Goal: Task Accomplishment & Management: Complete application form

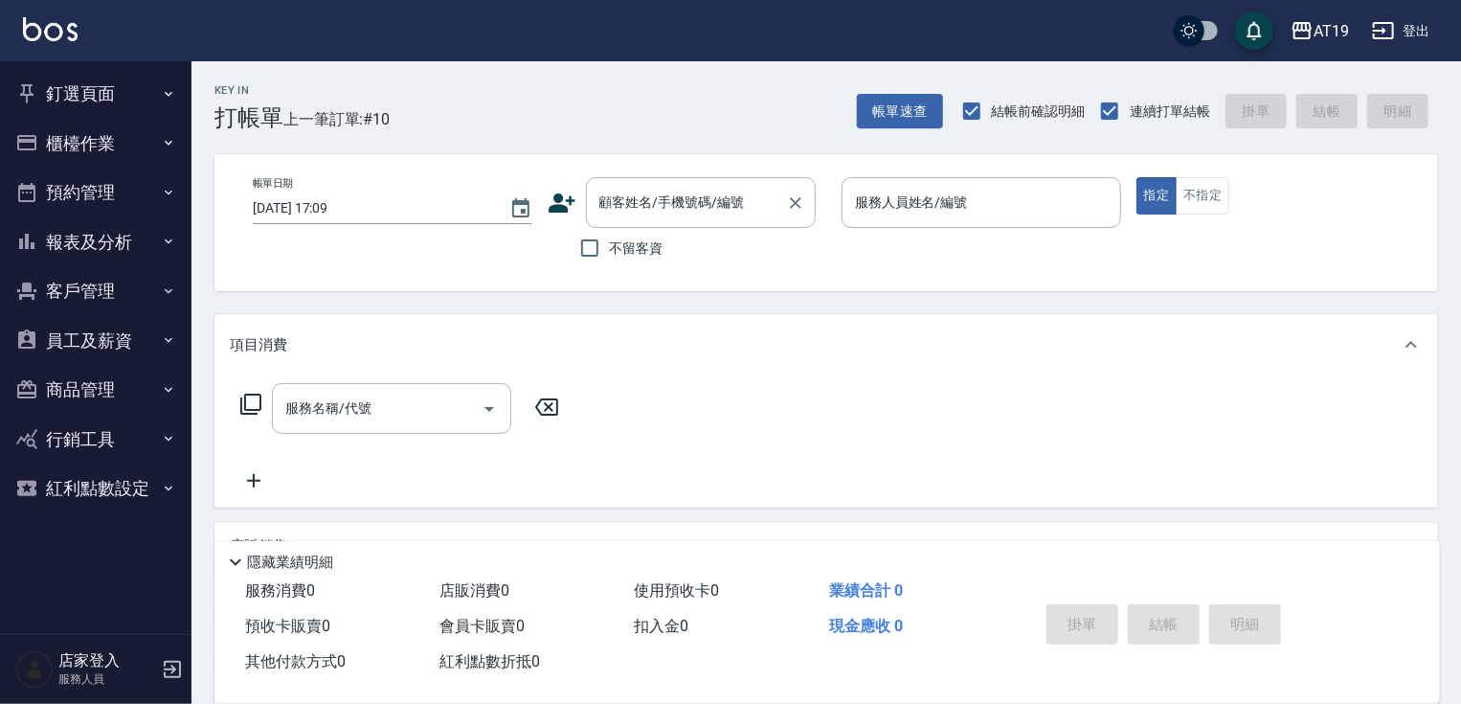
click at [654, 193] on input "顧客姓名/手機號碼/編號" at bounding box center [687, 203] width 184 height 34
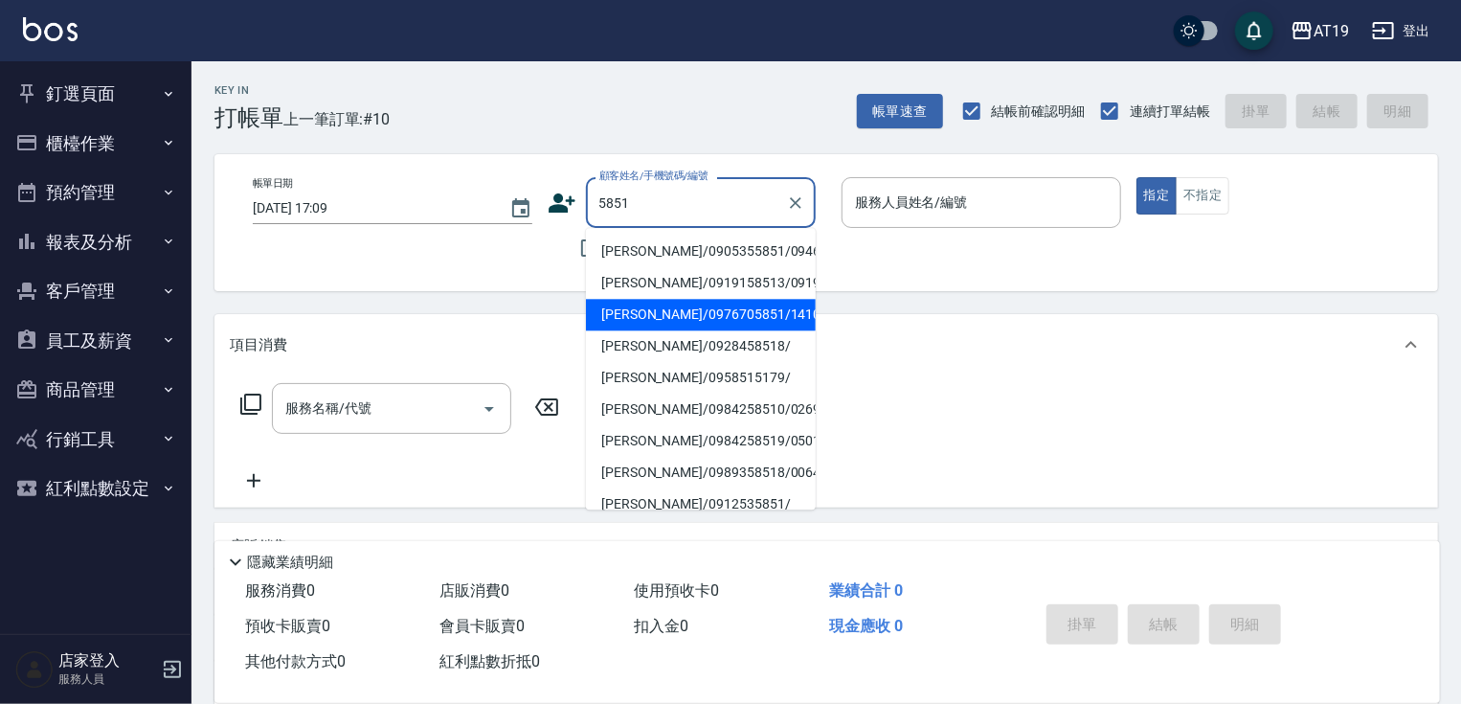
type input "[PERSON_NAME]/0976705851/14102"
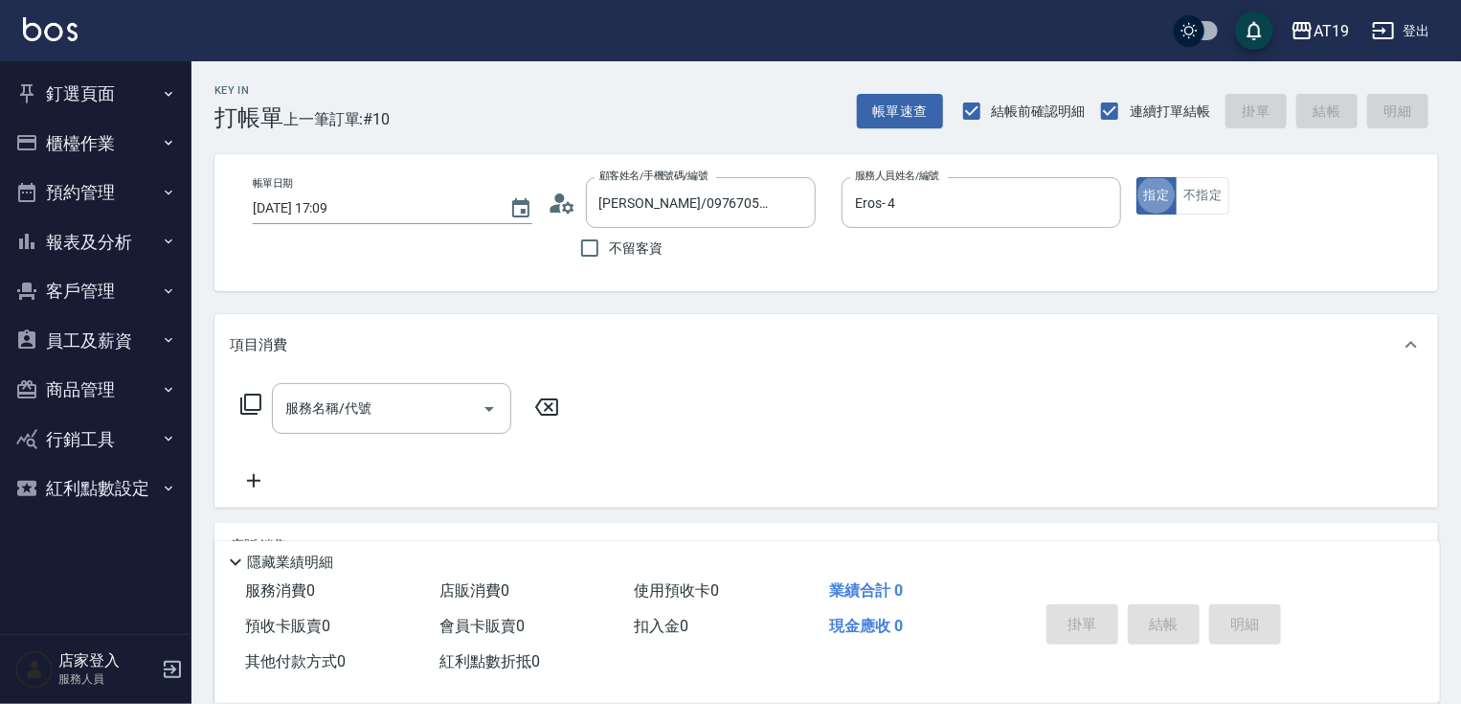
type input "Eros- 4"
type button "true"
type input "401"
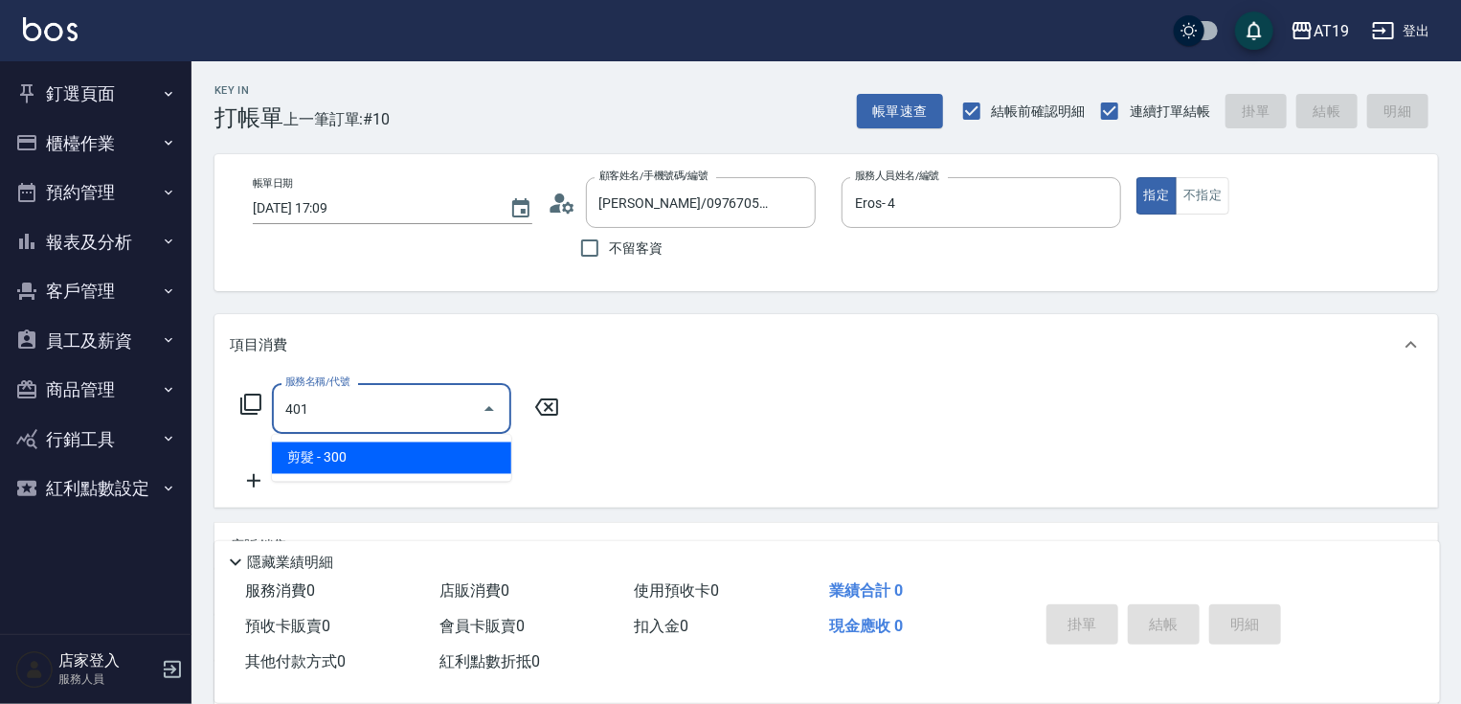
type input "30"
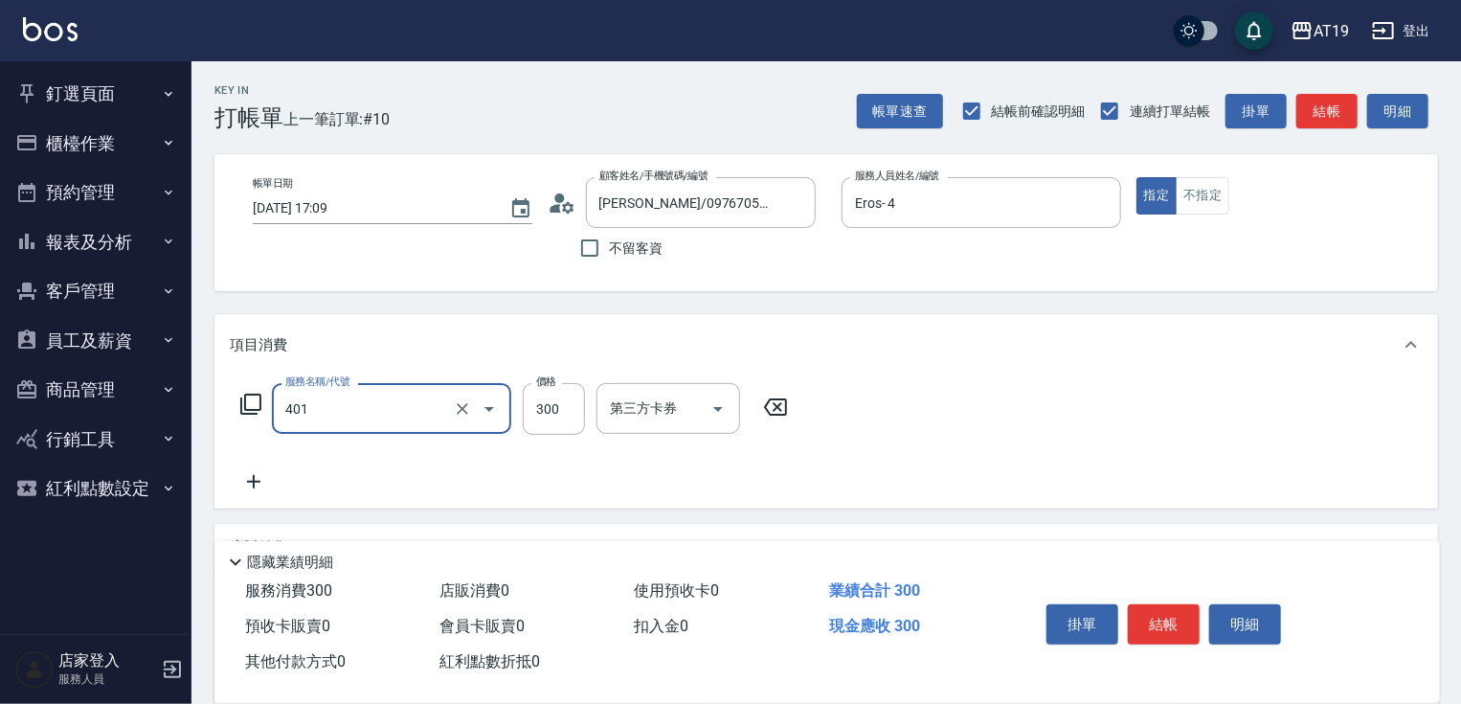
type input "剪髮(401)"
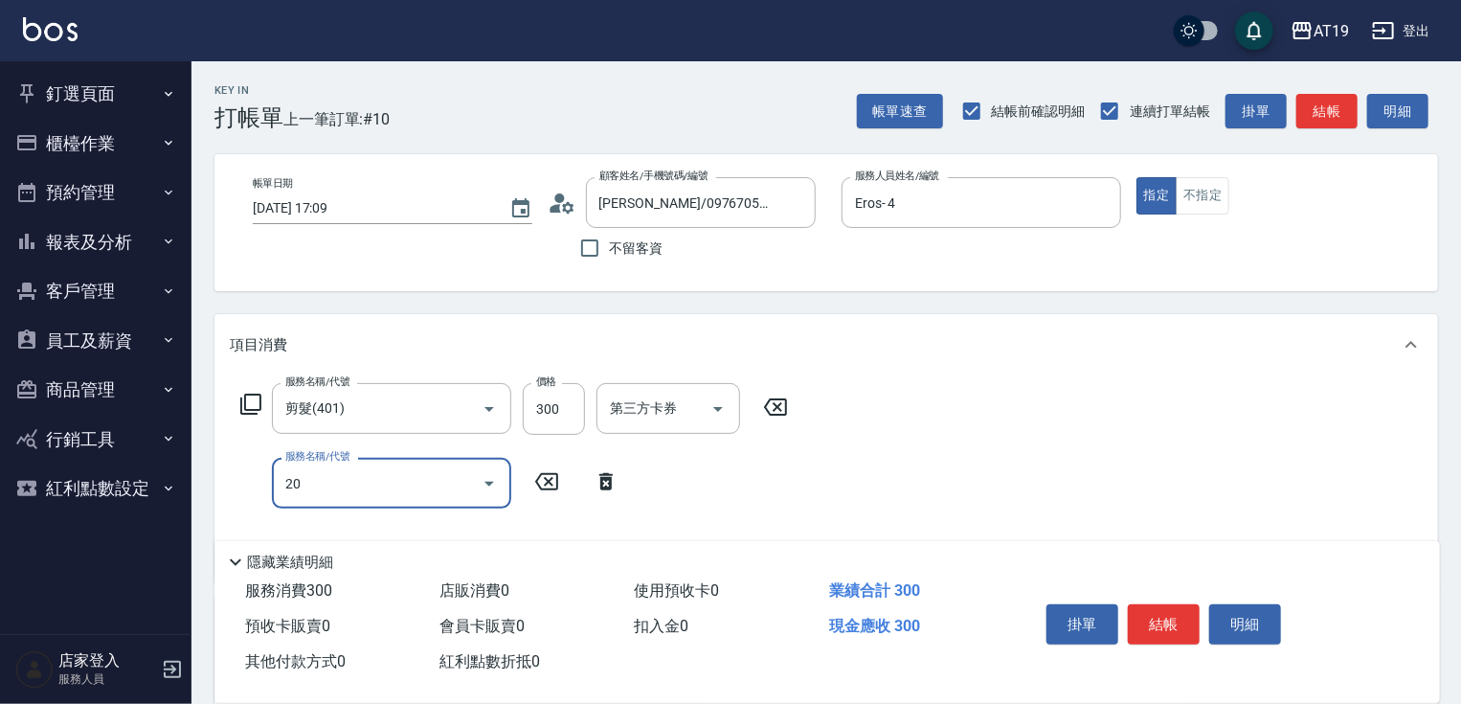
type input "201"
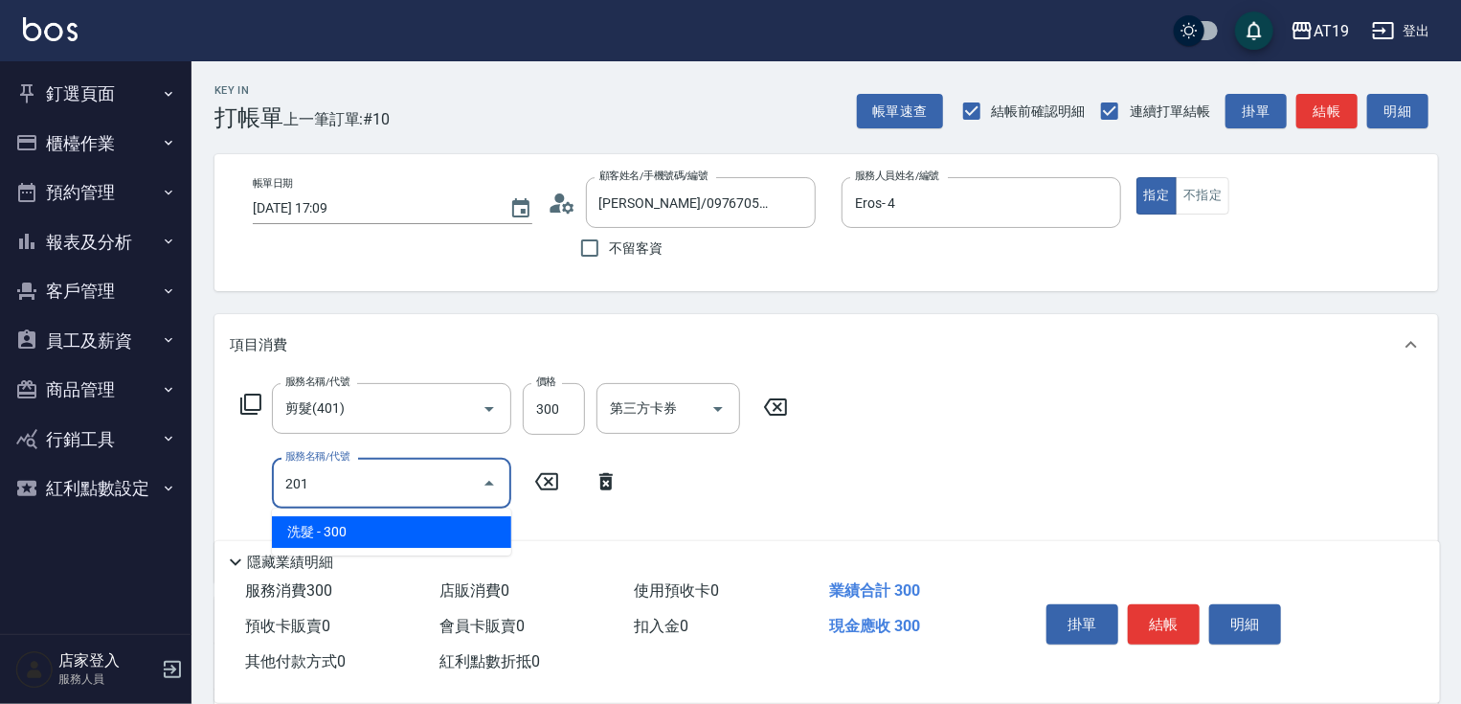
type input "60"
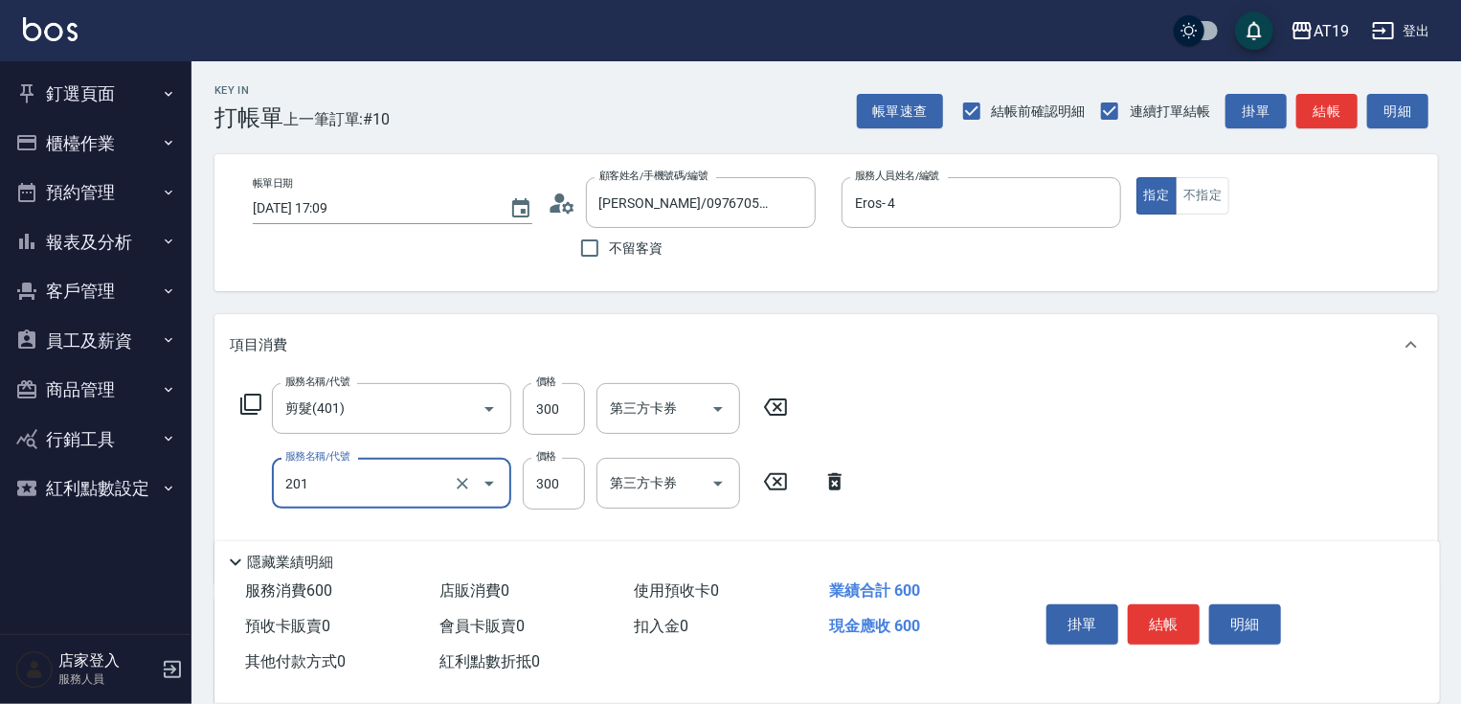
type input "洗髮(201)"
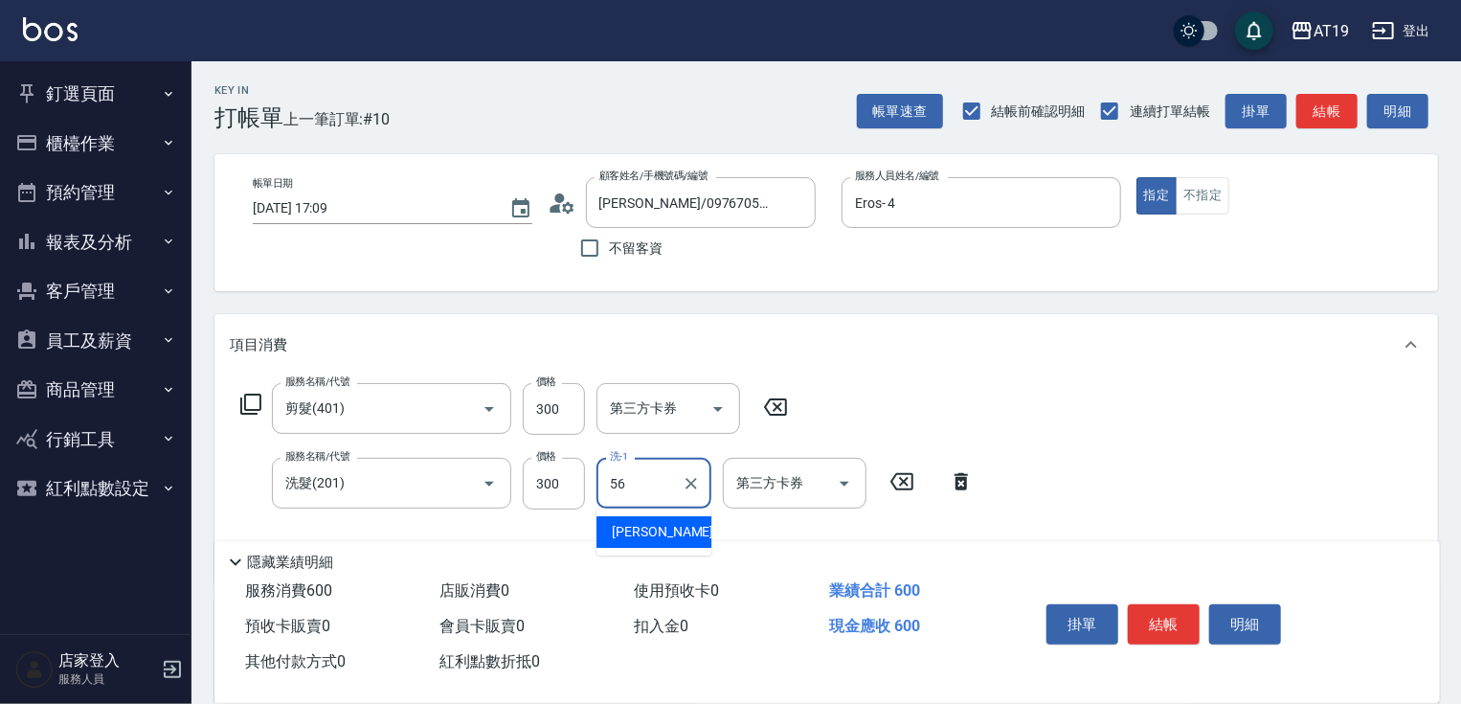
type input "[PERSON_NAME]-56"
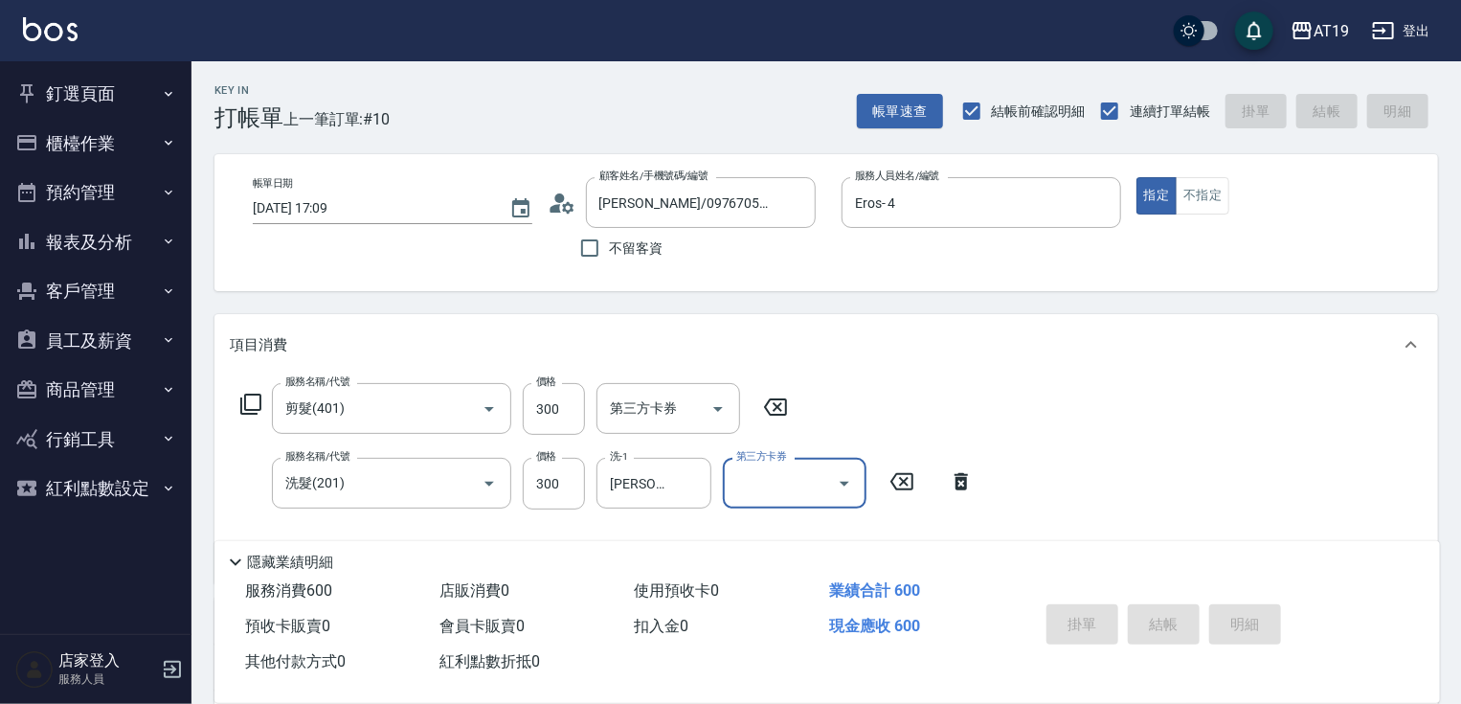
type input "2025/10/12 19:21"
type input "0"
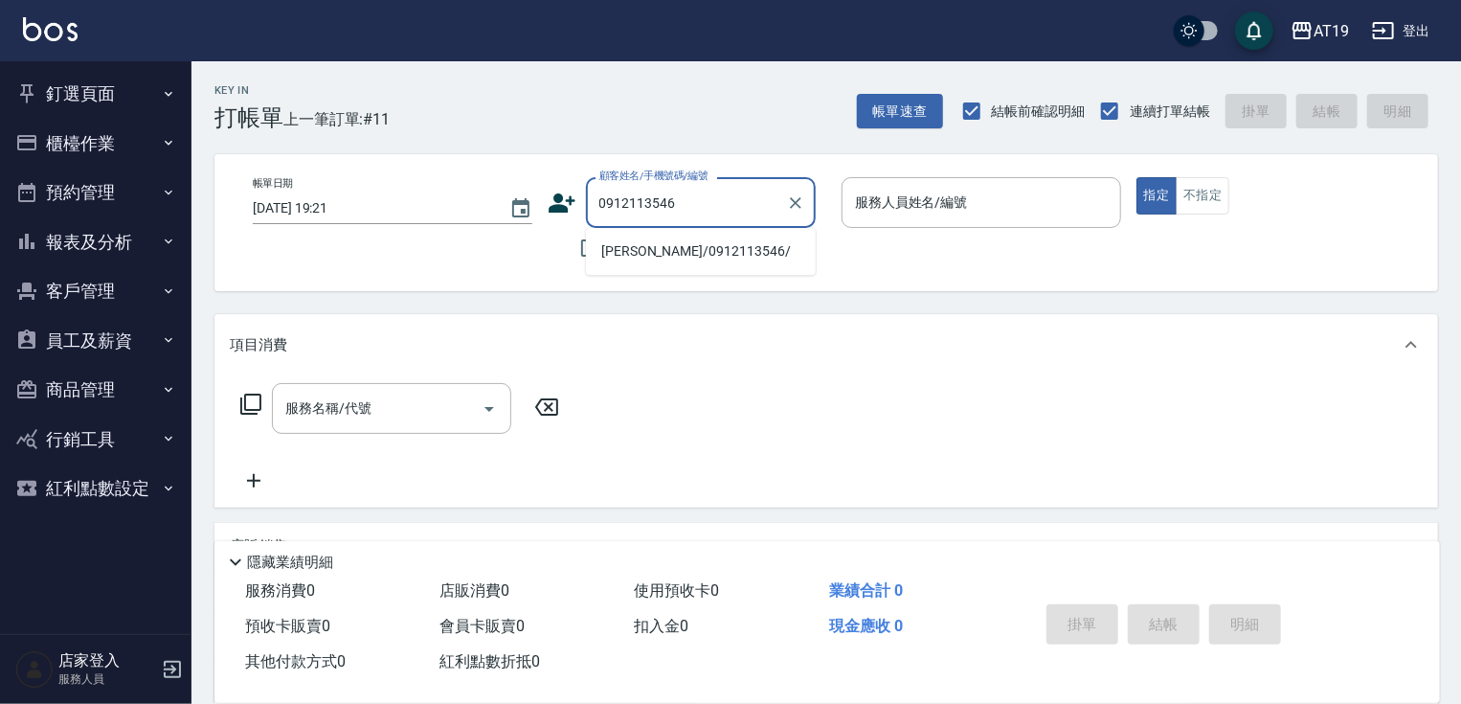
type input "[PERSON_NAME]/0912113546/"
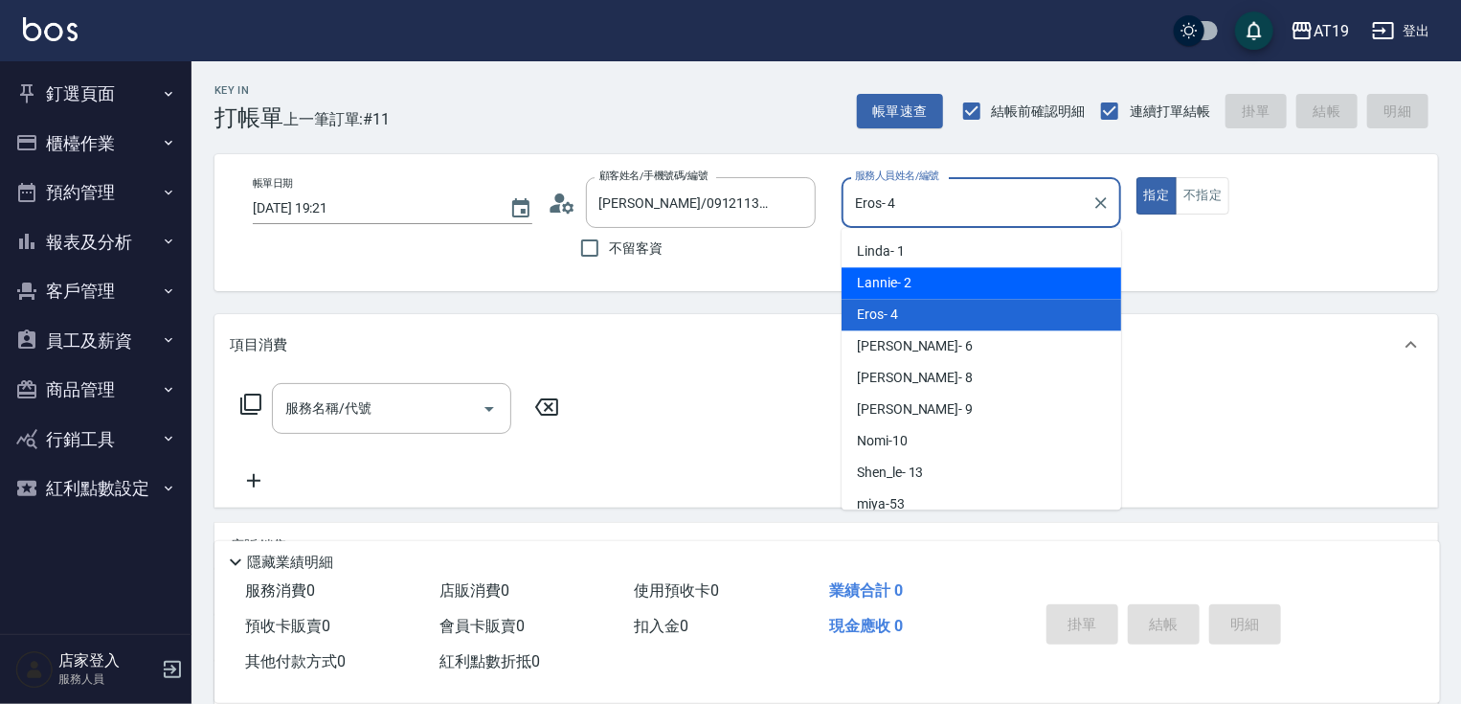
type input "Lannie- 2"
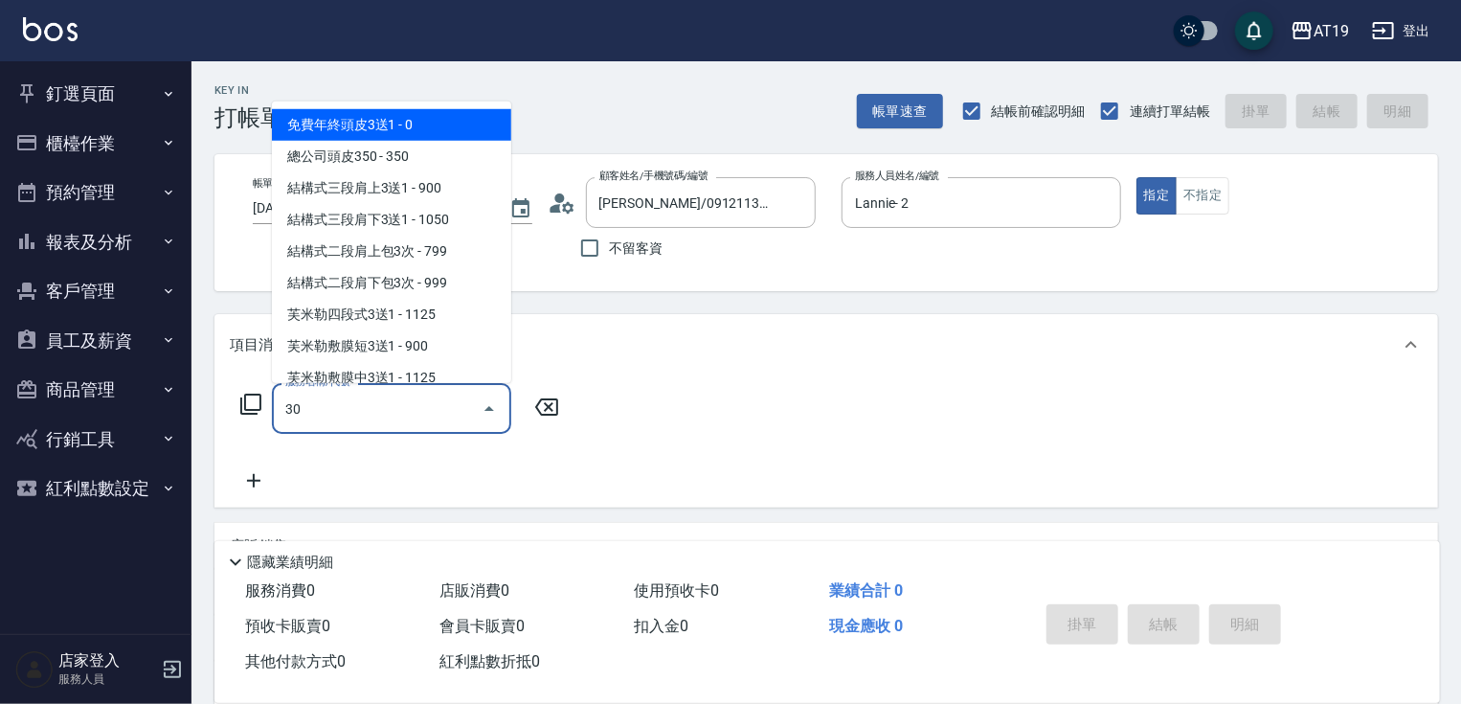
type input "301"
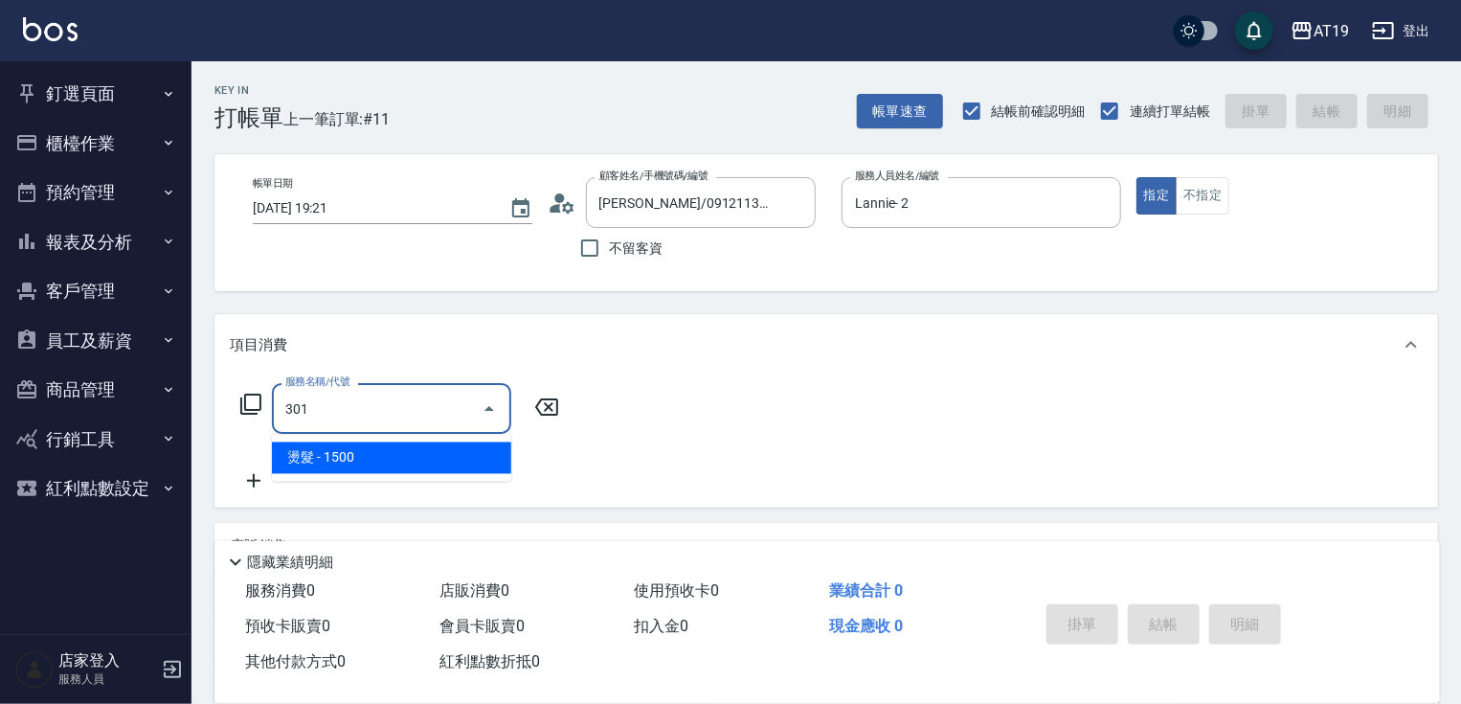
type input "150"
type input "燙髮(301)"
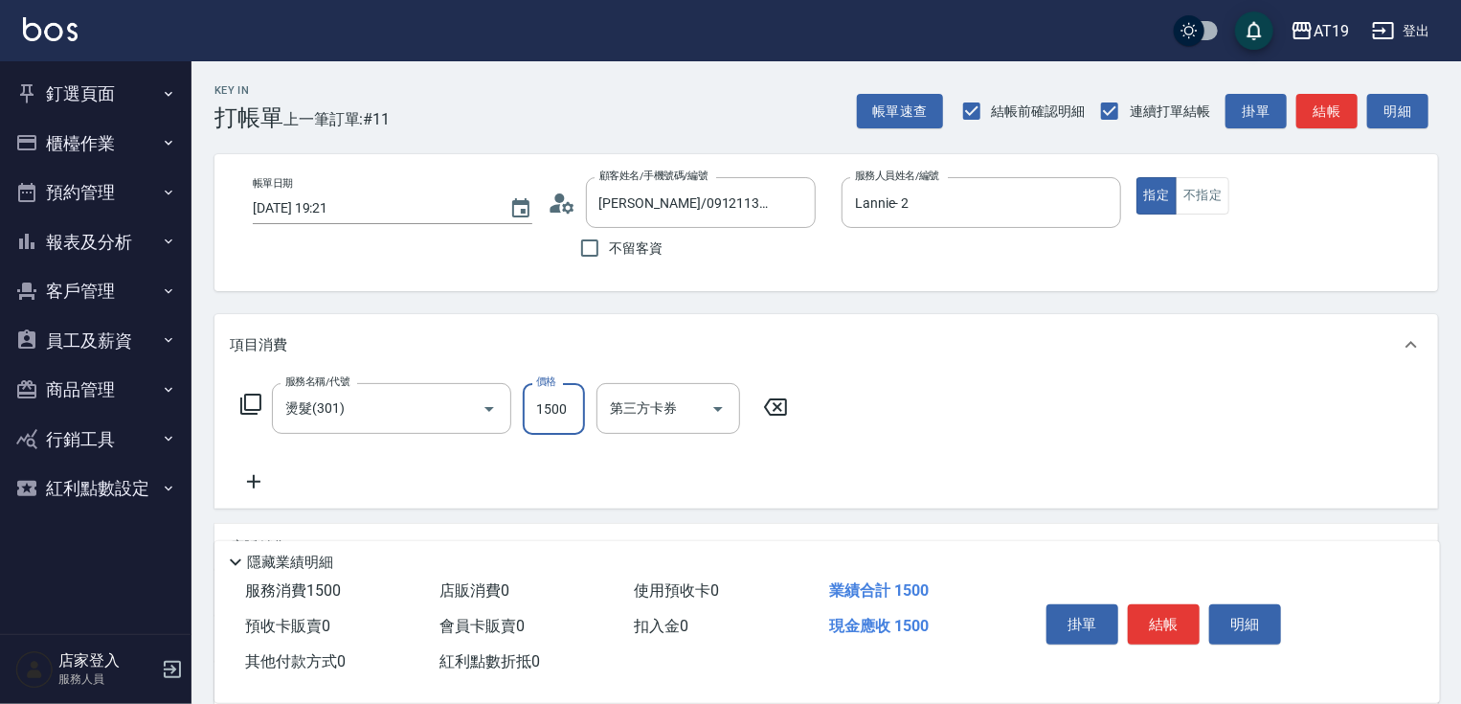
type input "0"
type input "20"
type input "200"
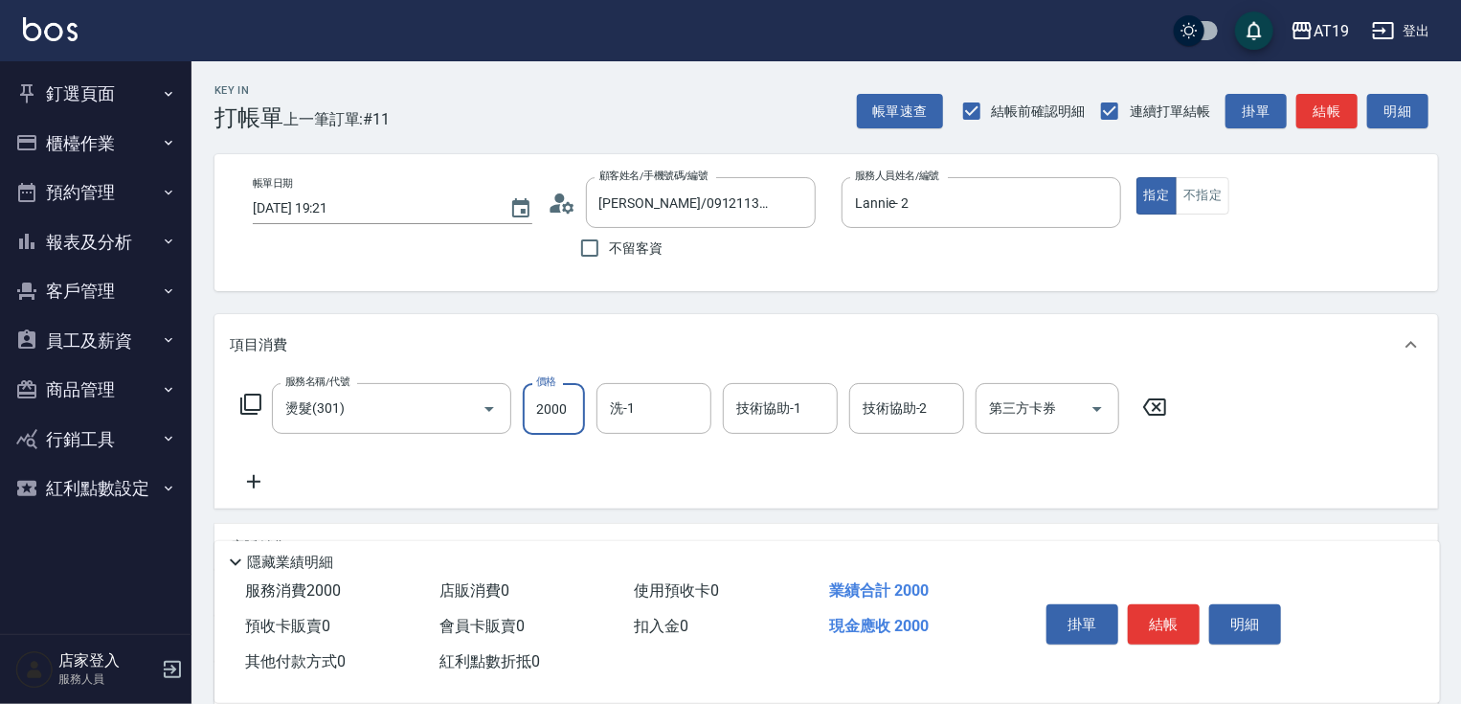
type input "2000"
type input "Chanel-54"
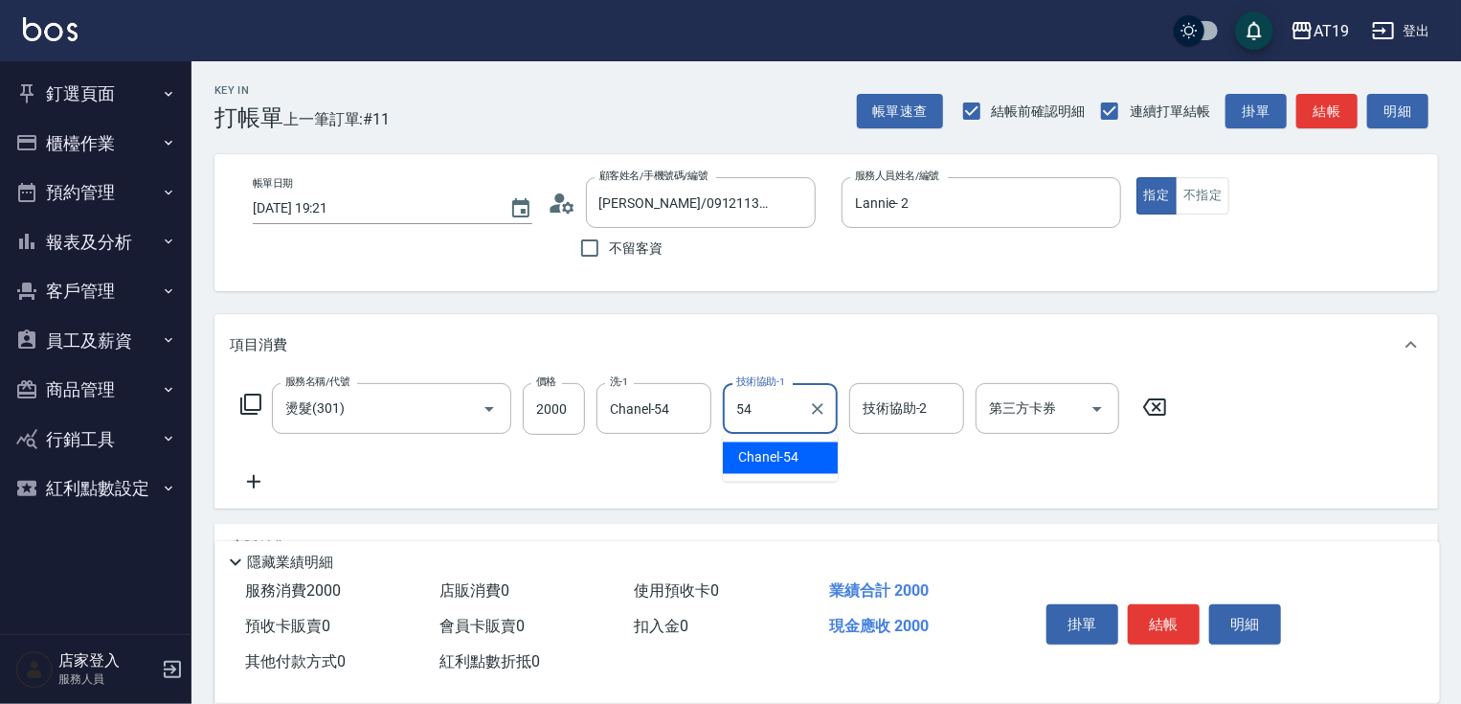
type input "Chanel-54"
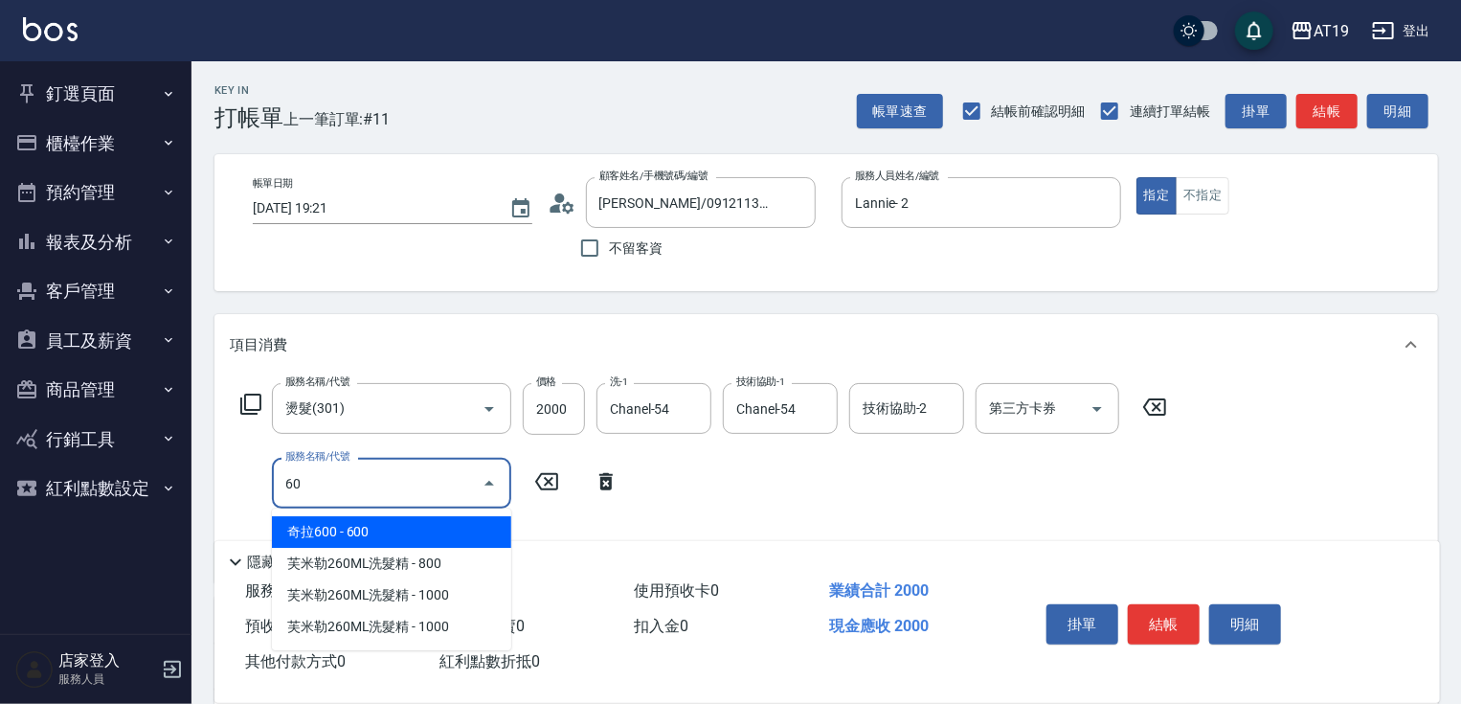
type input "601"
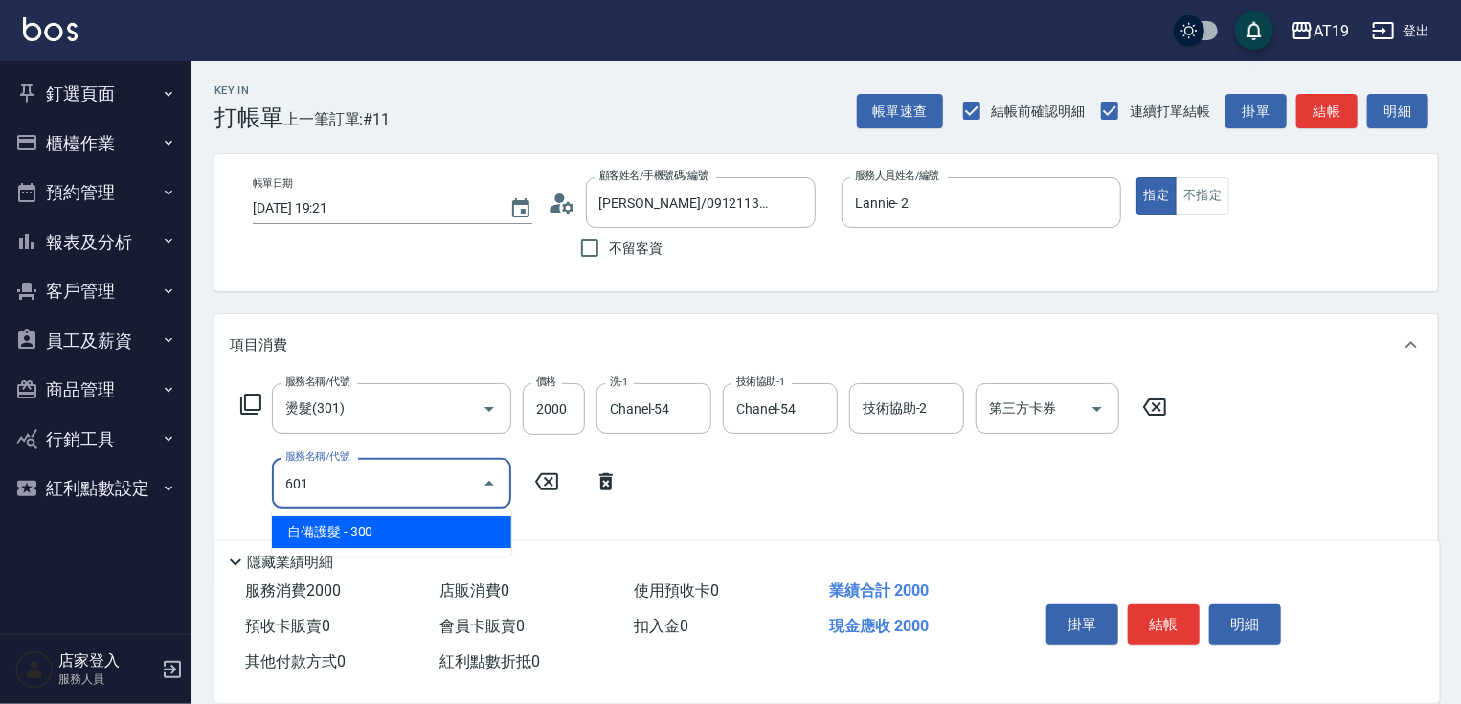
type input "230"
type input "自備護髮(601)"
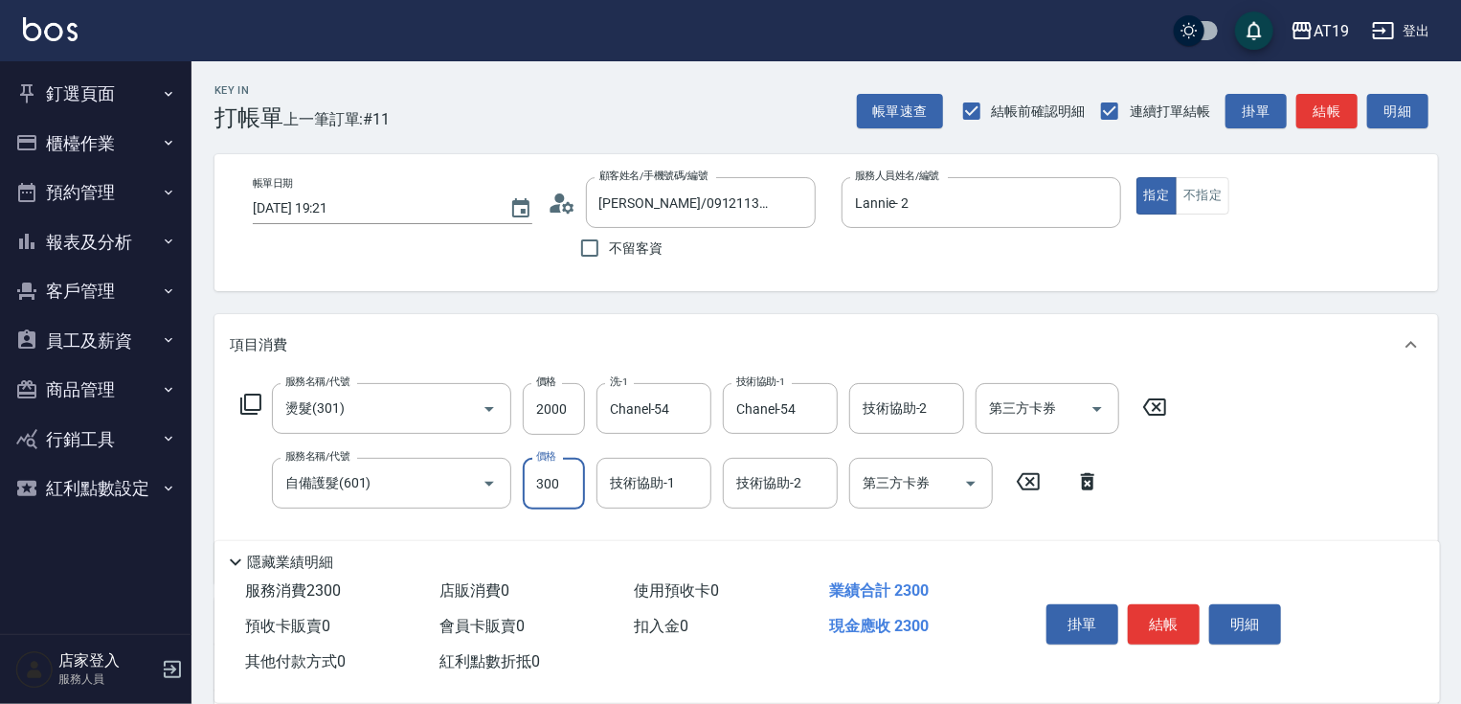
type input "1"
type input "200"
type input "150"
type input "210"
type input "1500"
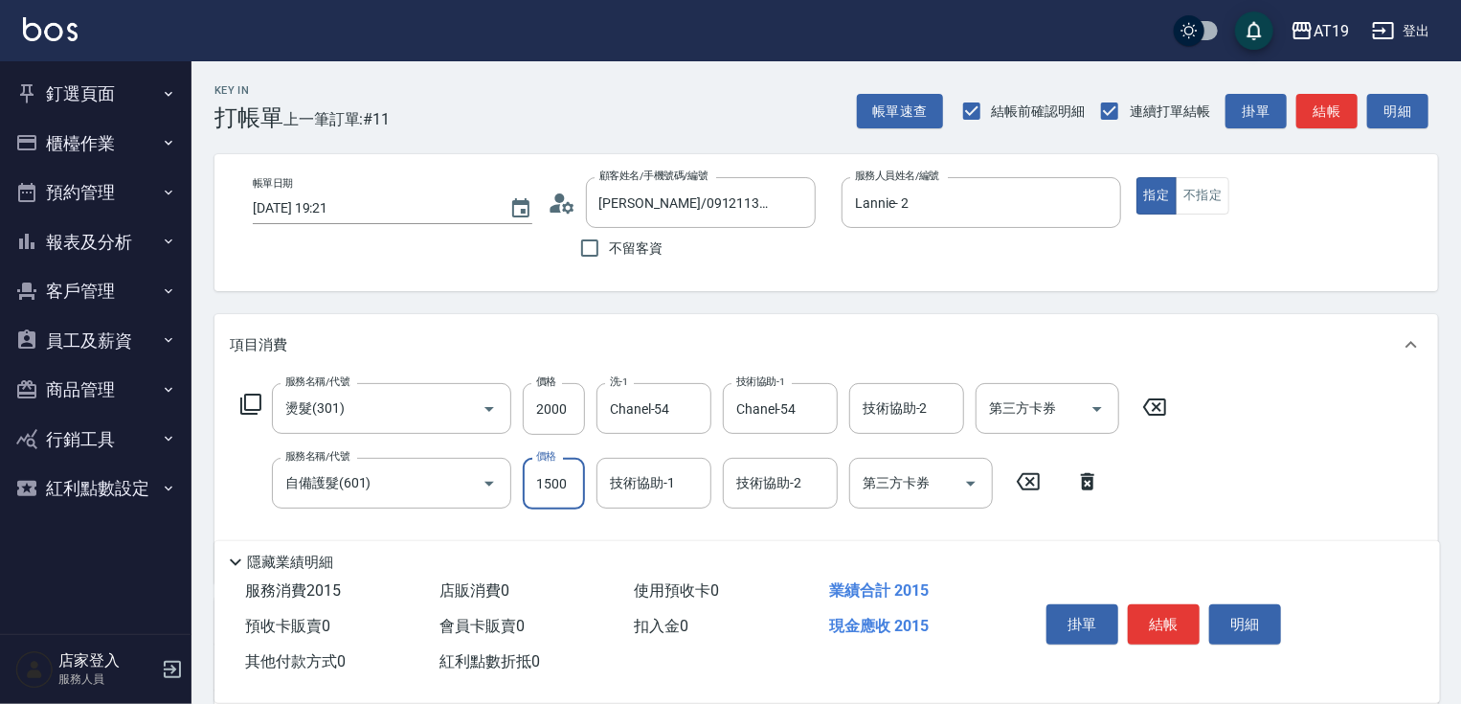
type input "350"
type input "1500"
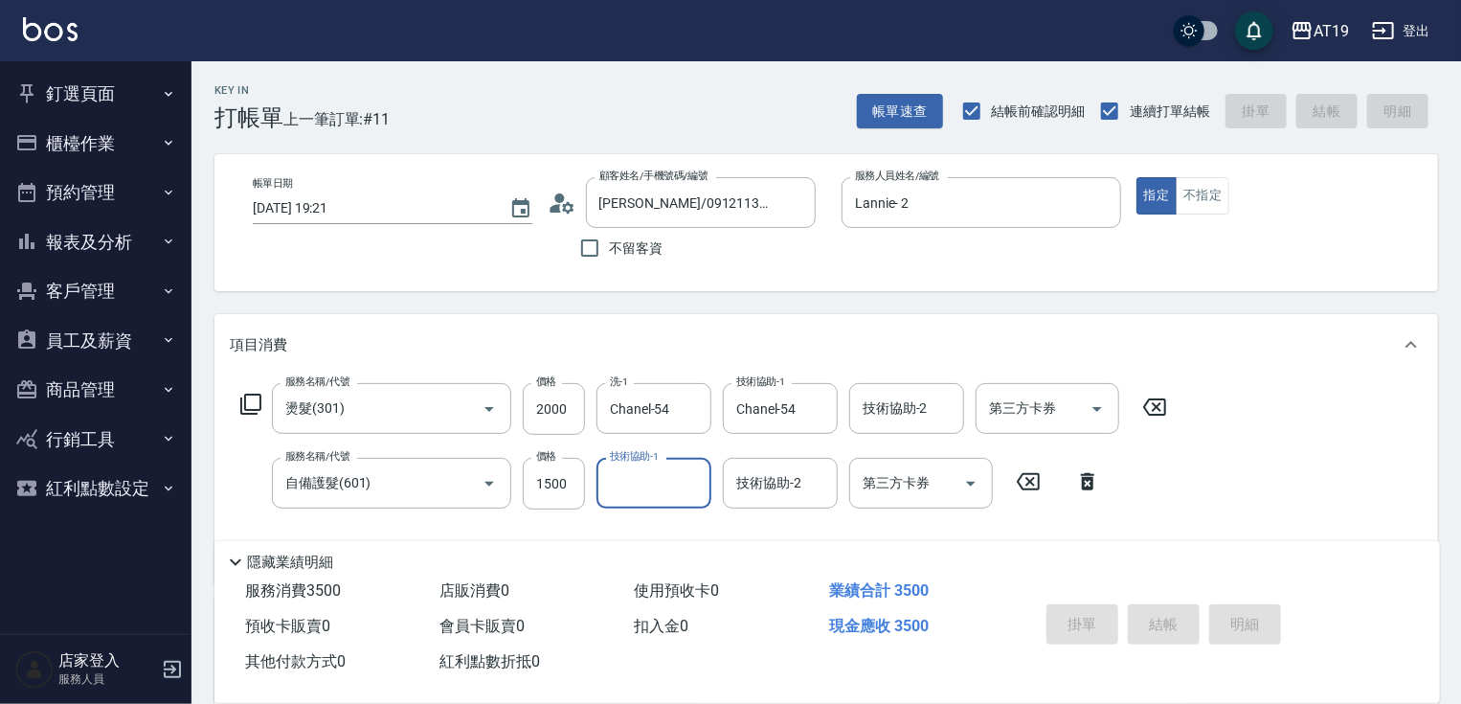
type input "0"
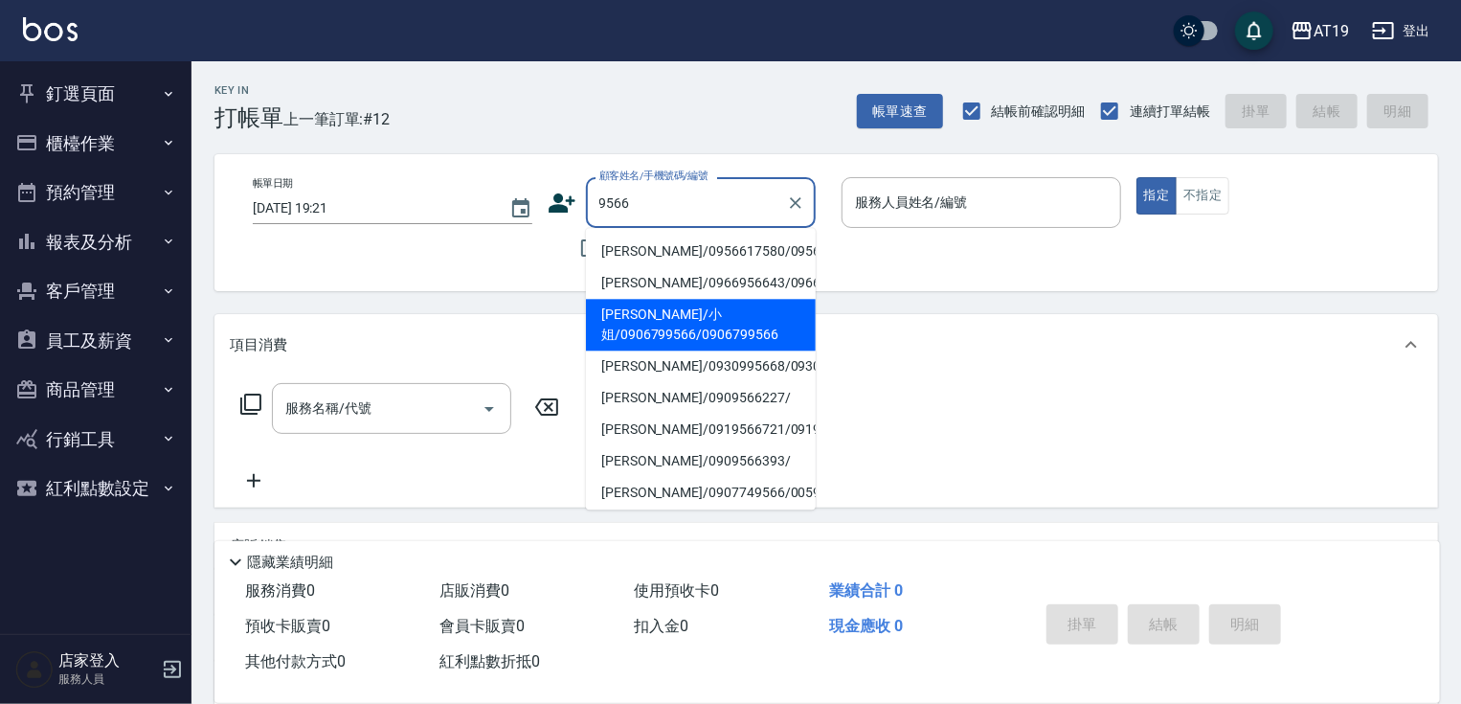
type input "[PERSON_NAME]/小姐/0906799566/0906799566"
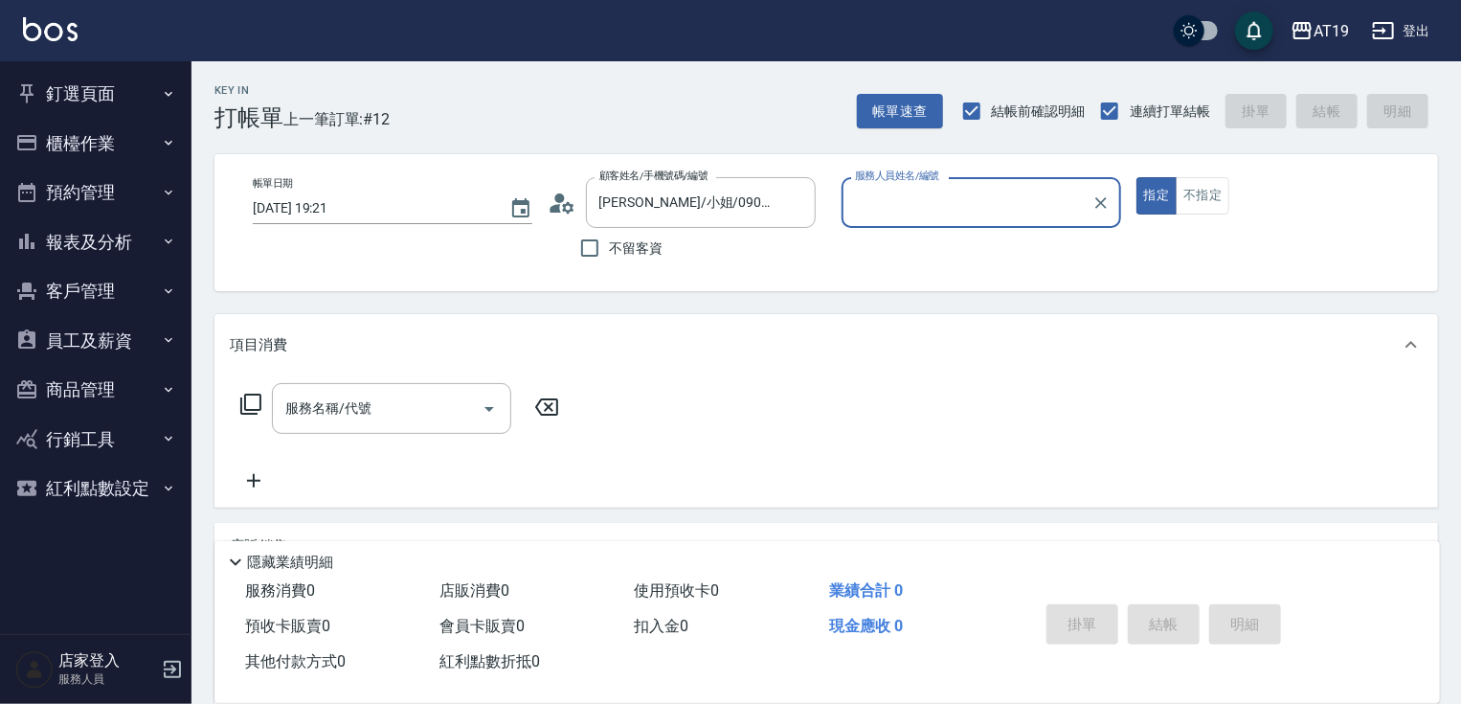
type input "Mika- 8"
click at [1136, 177] on button "指定" at bounding box center [1156, 195] width 41 height 37
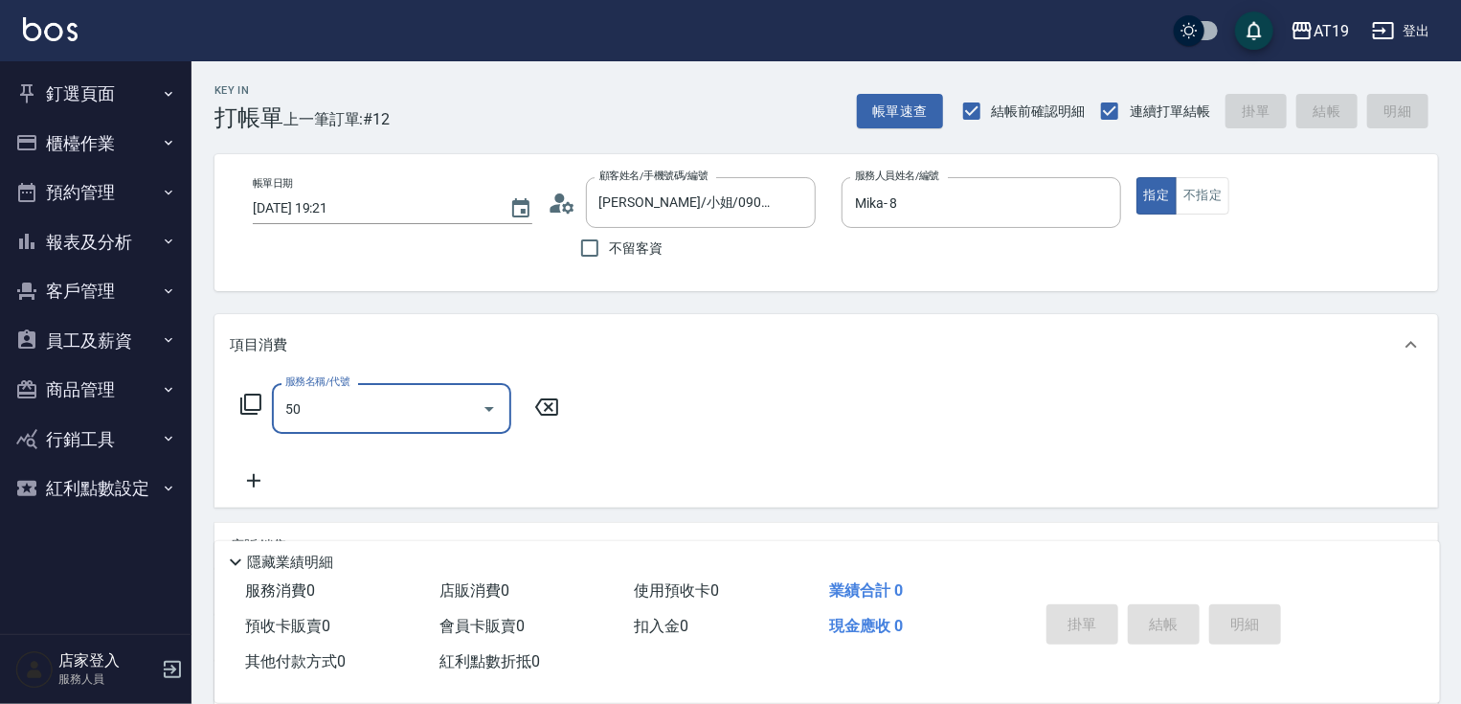
type input "501"
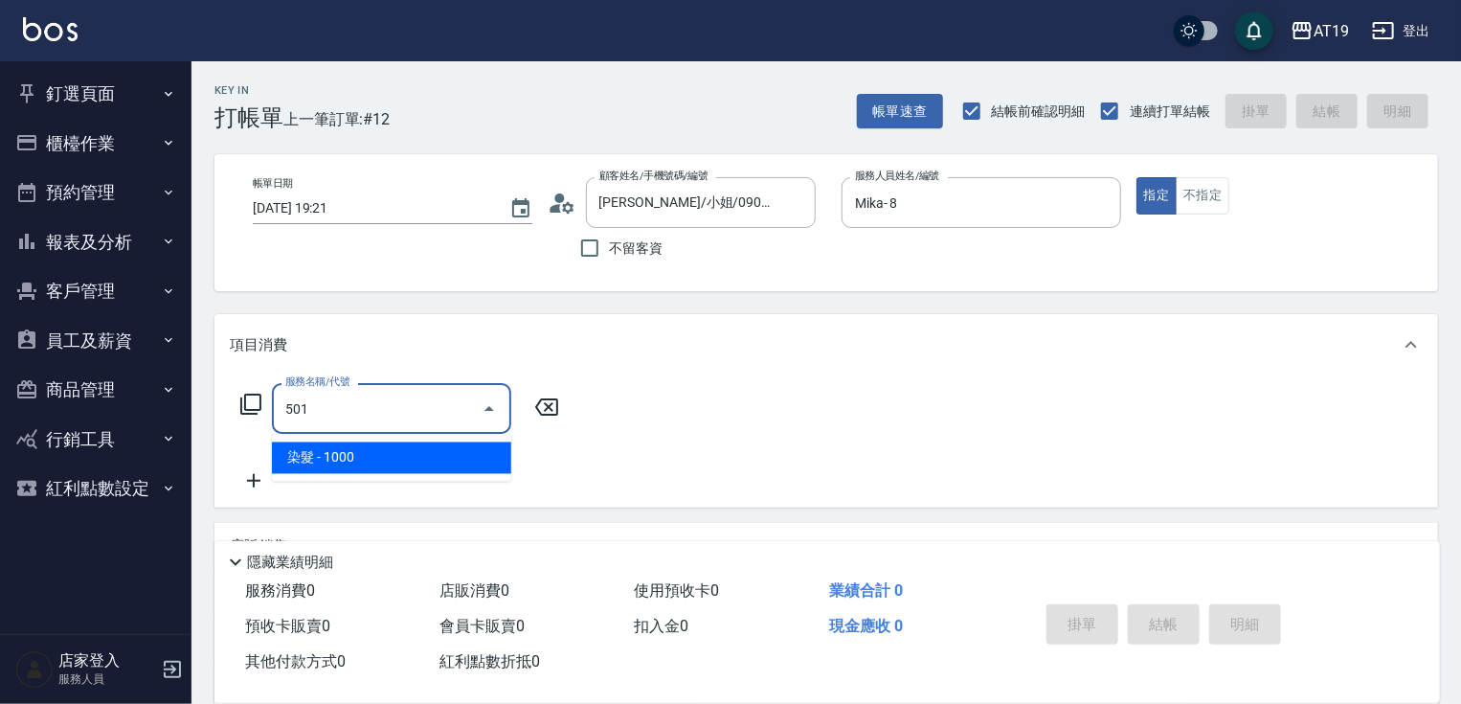
type input "100"
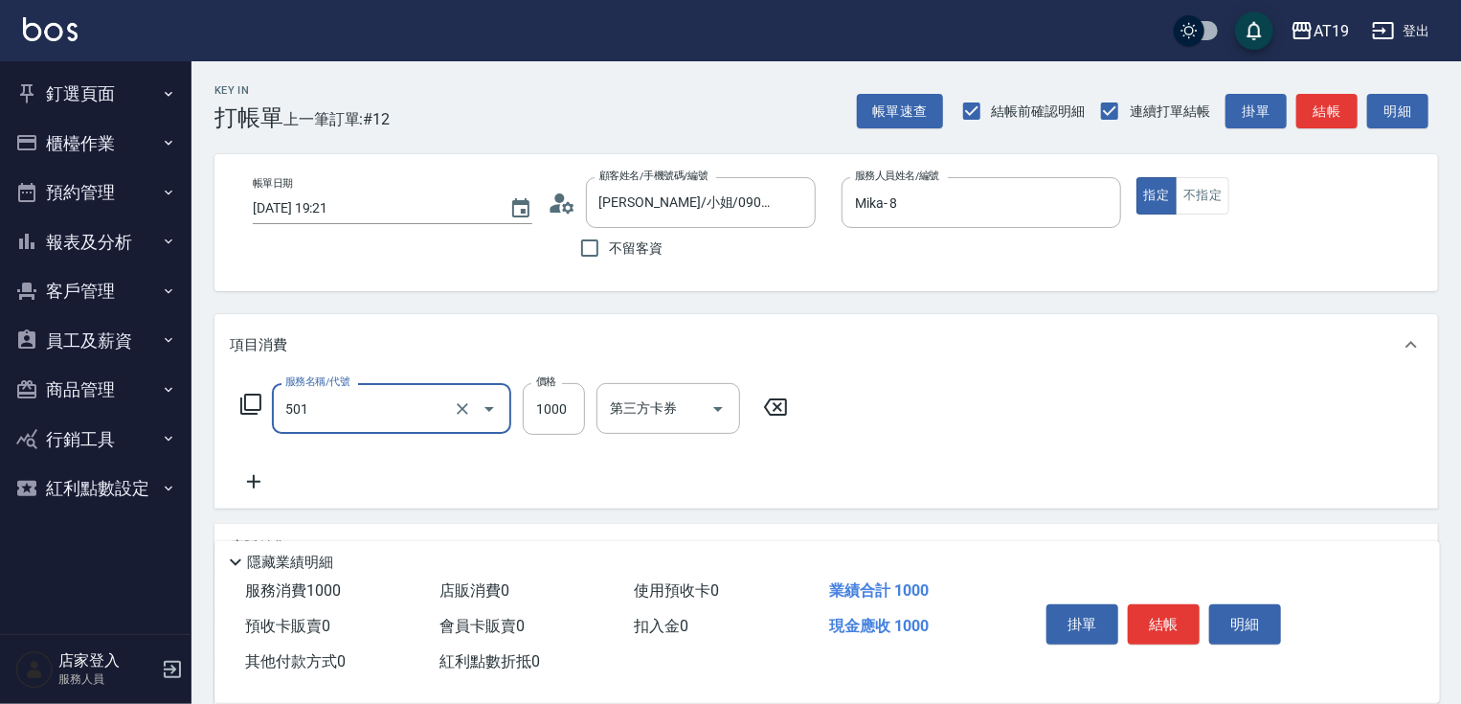
type input "染髮(501)"
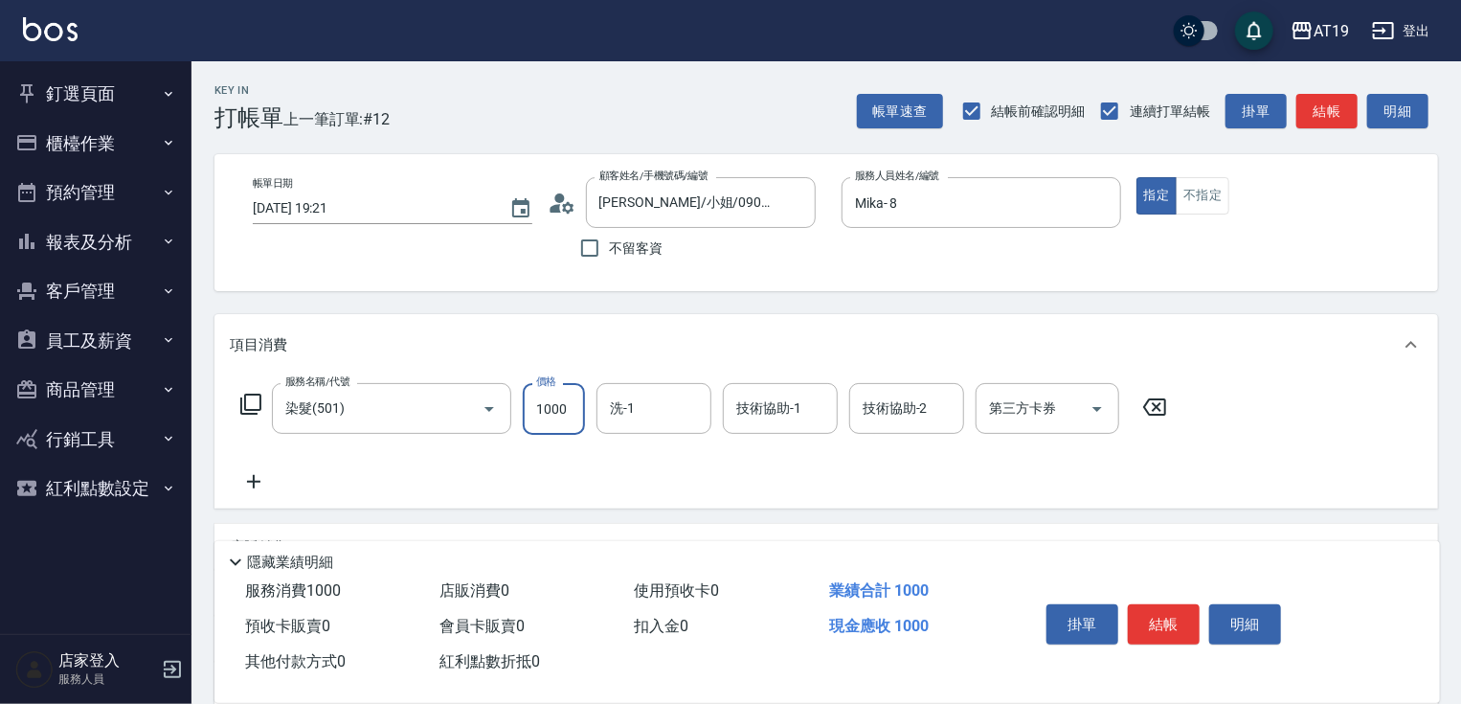
type input "0"
type input "200"
type input "2000"
type input "miya-53"
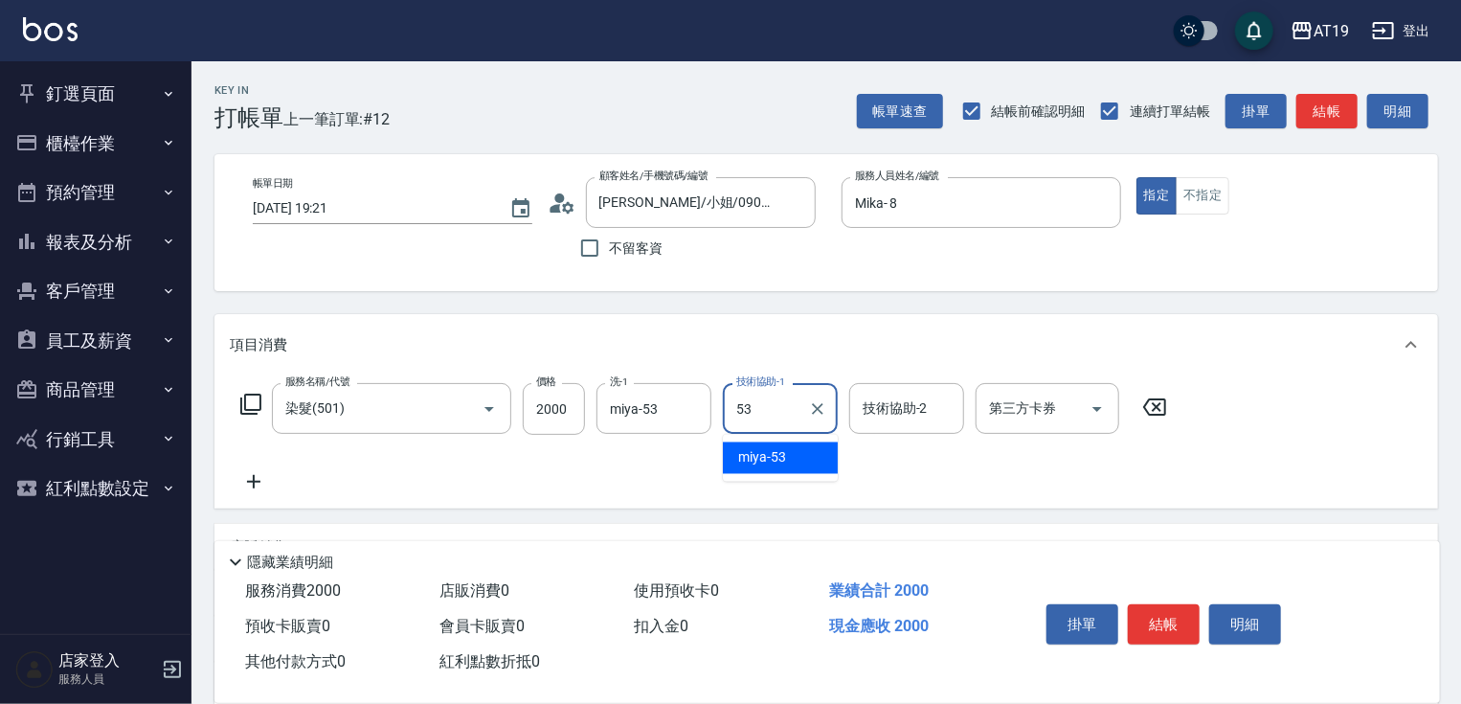
type input "miya-53"
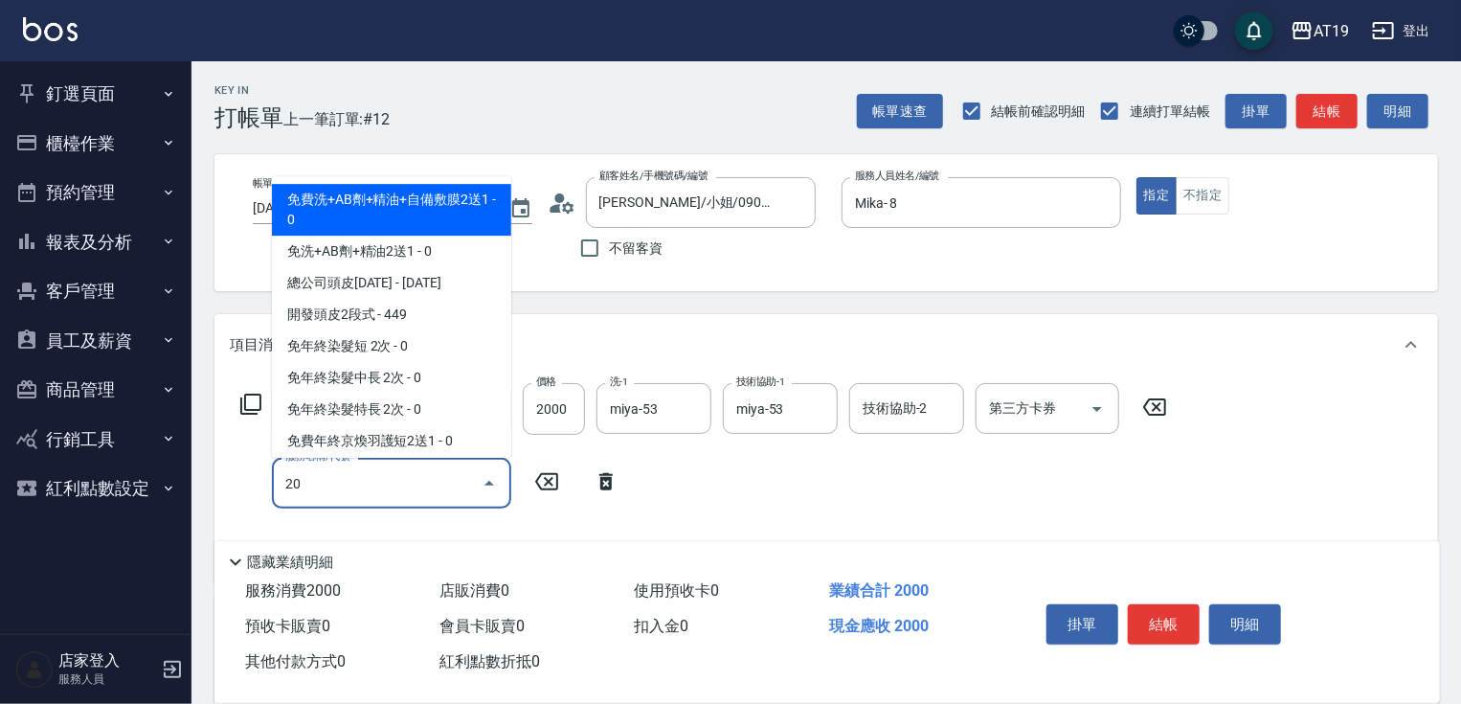
type input "201"
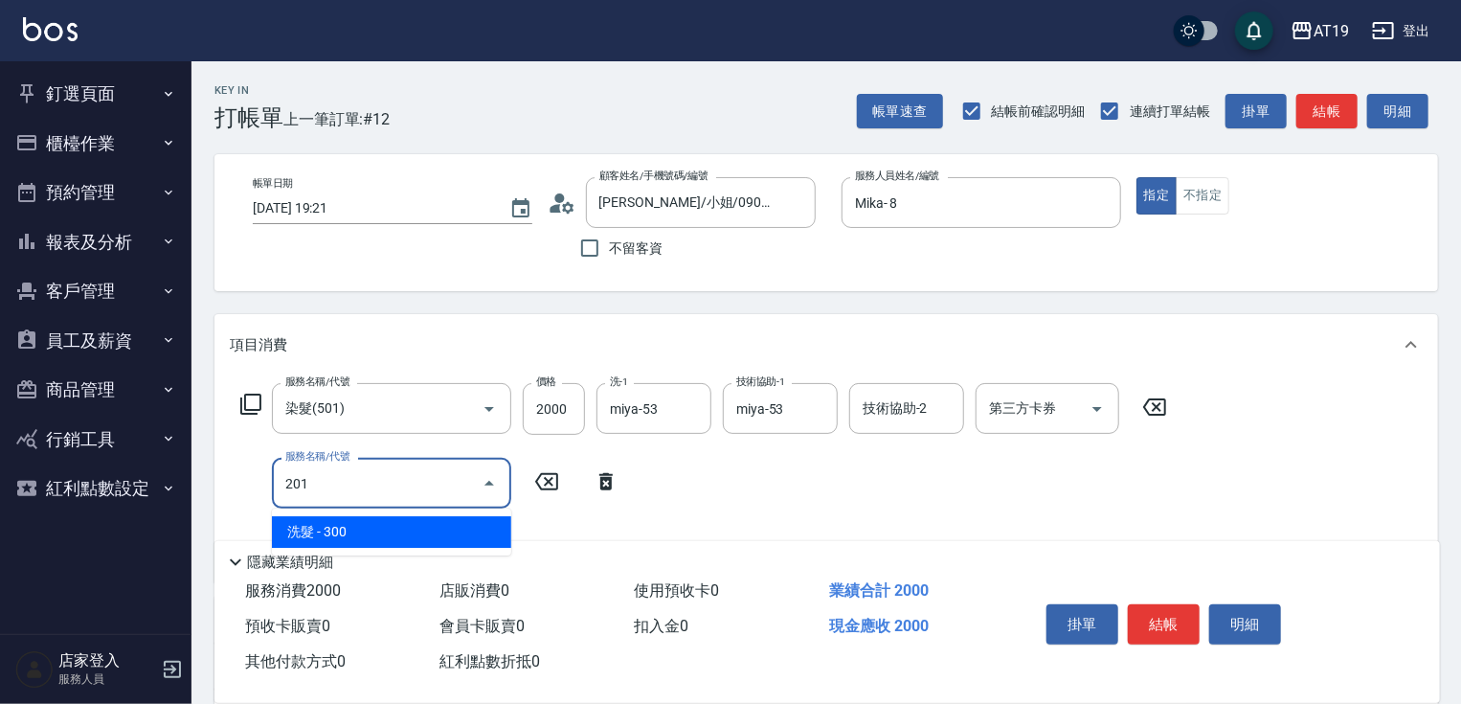
type input "230"
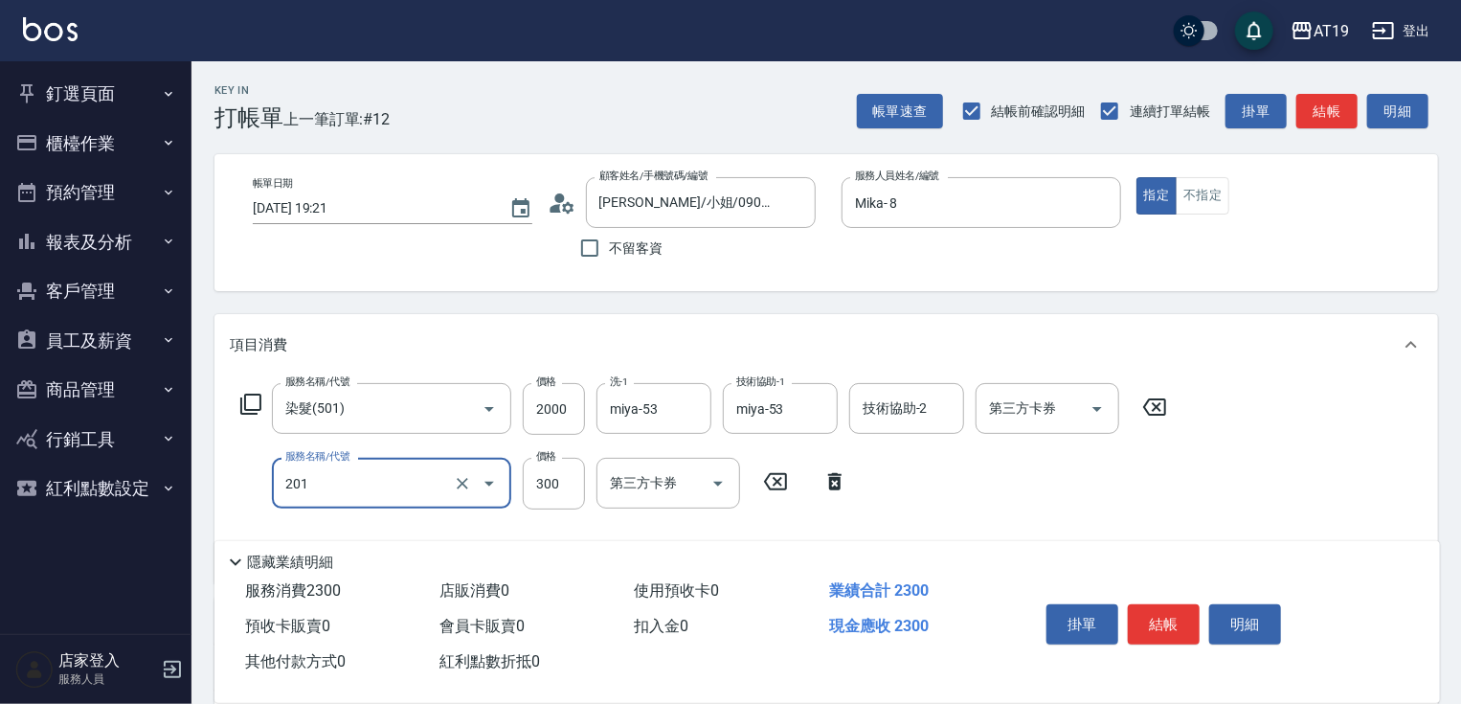
type input "洗髮(201)"
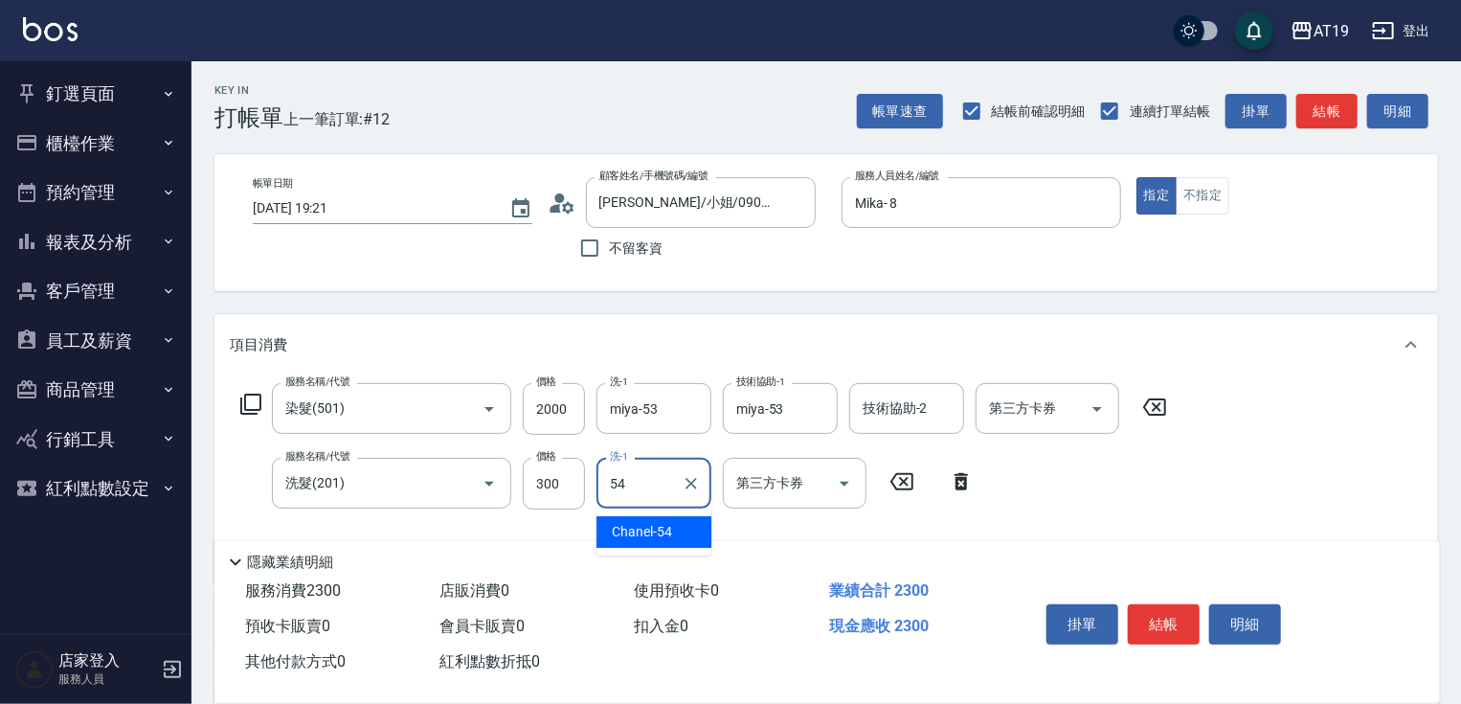
type input "Chanel-54"
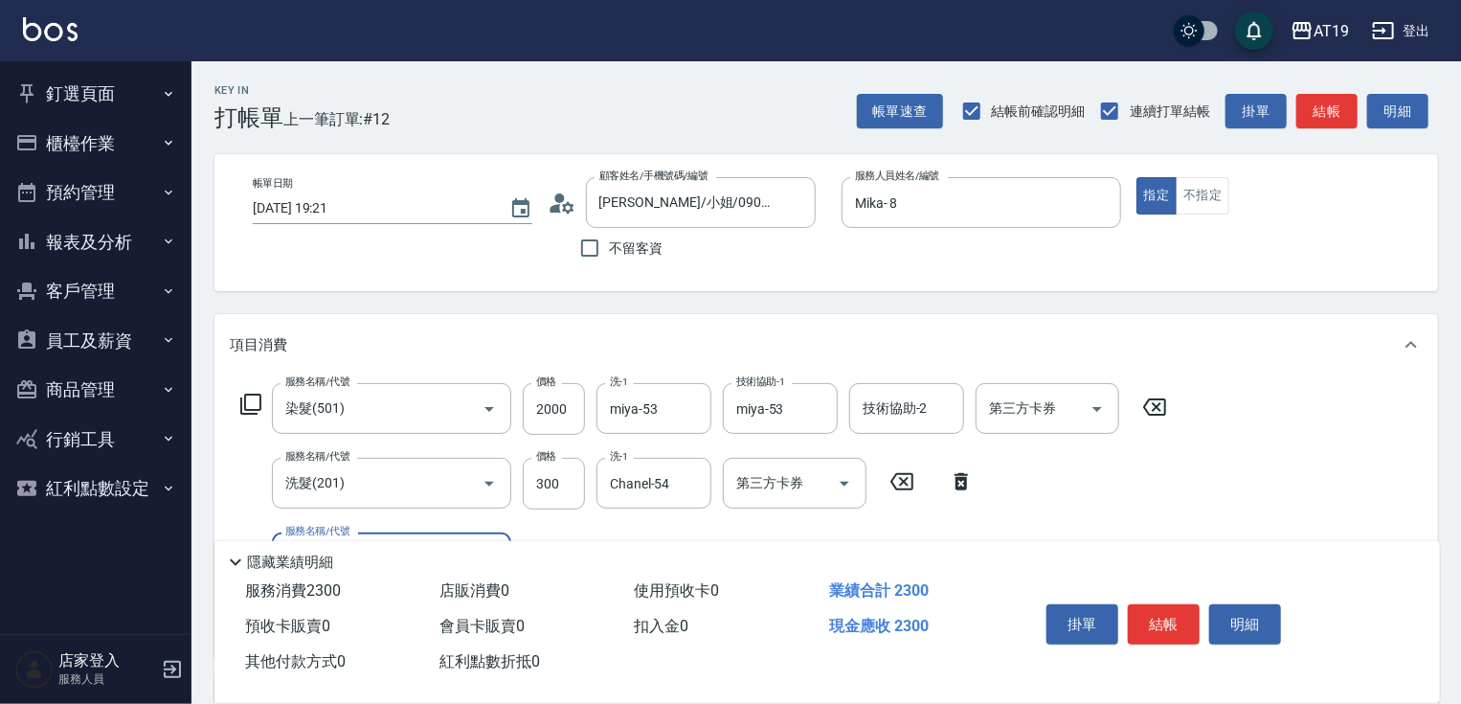
type input "704"
type input "730"
type input "新羽毛鉑金接髮調整(704)"
type input "4"
type input "230"
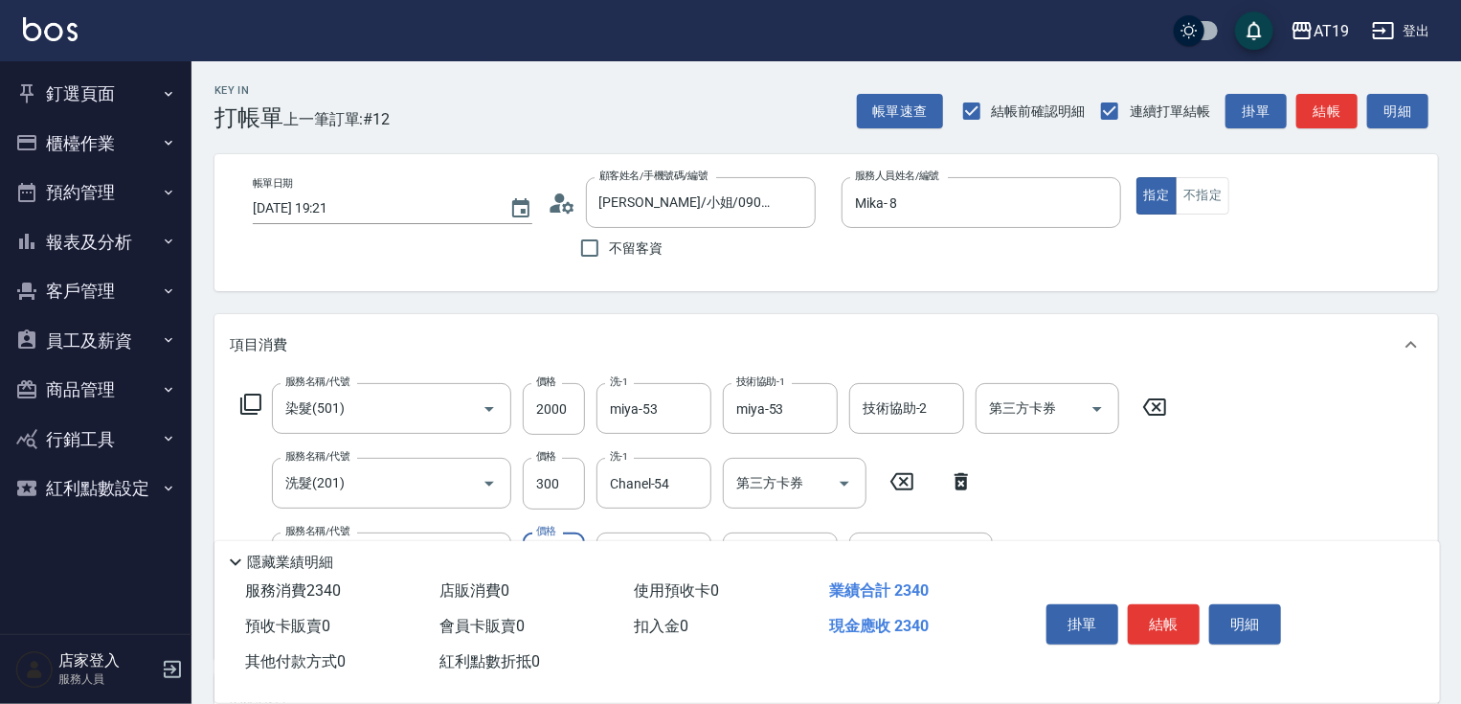
type input "400"
type input "630"
type input "4000"
type input "Jun-57"
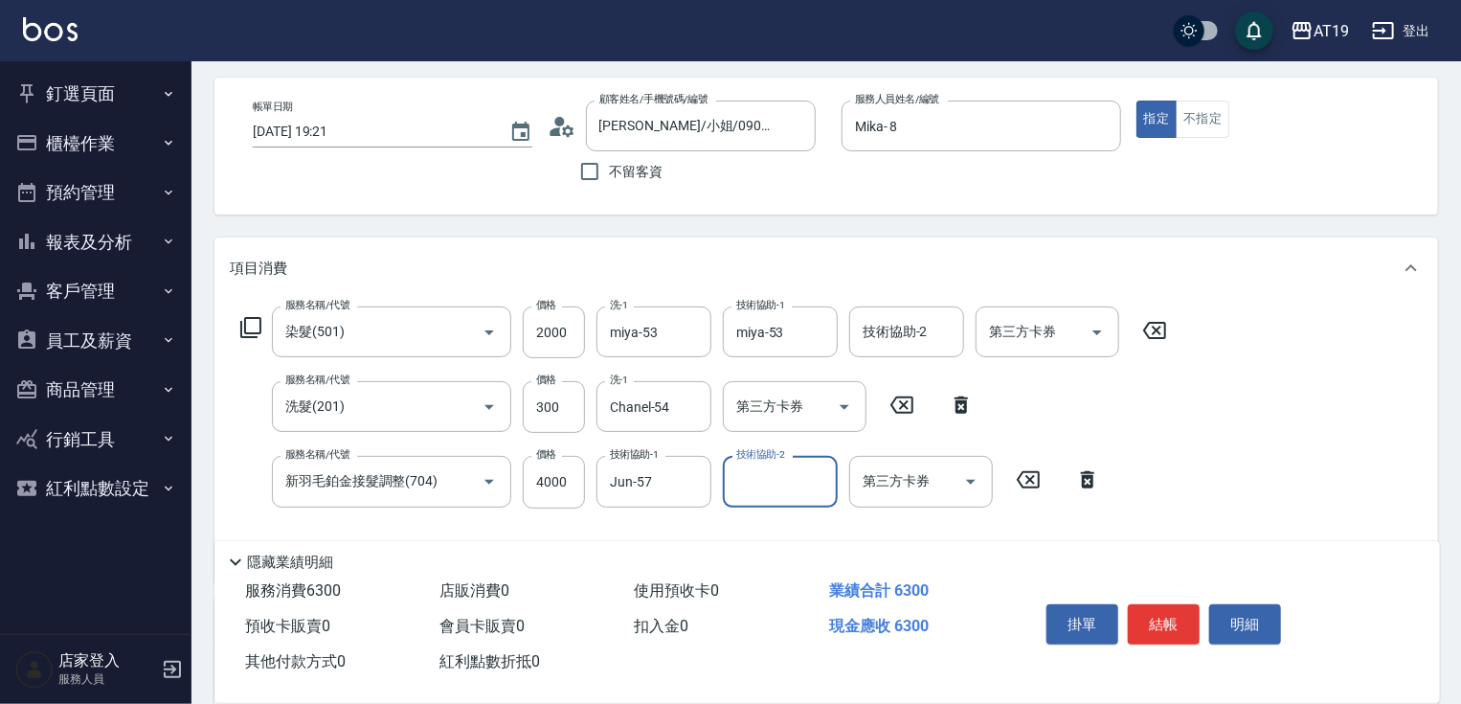
scroll to position [153, 0]
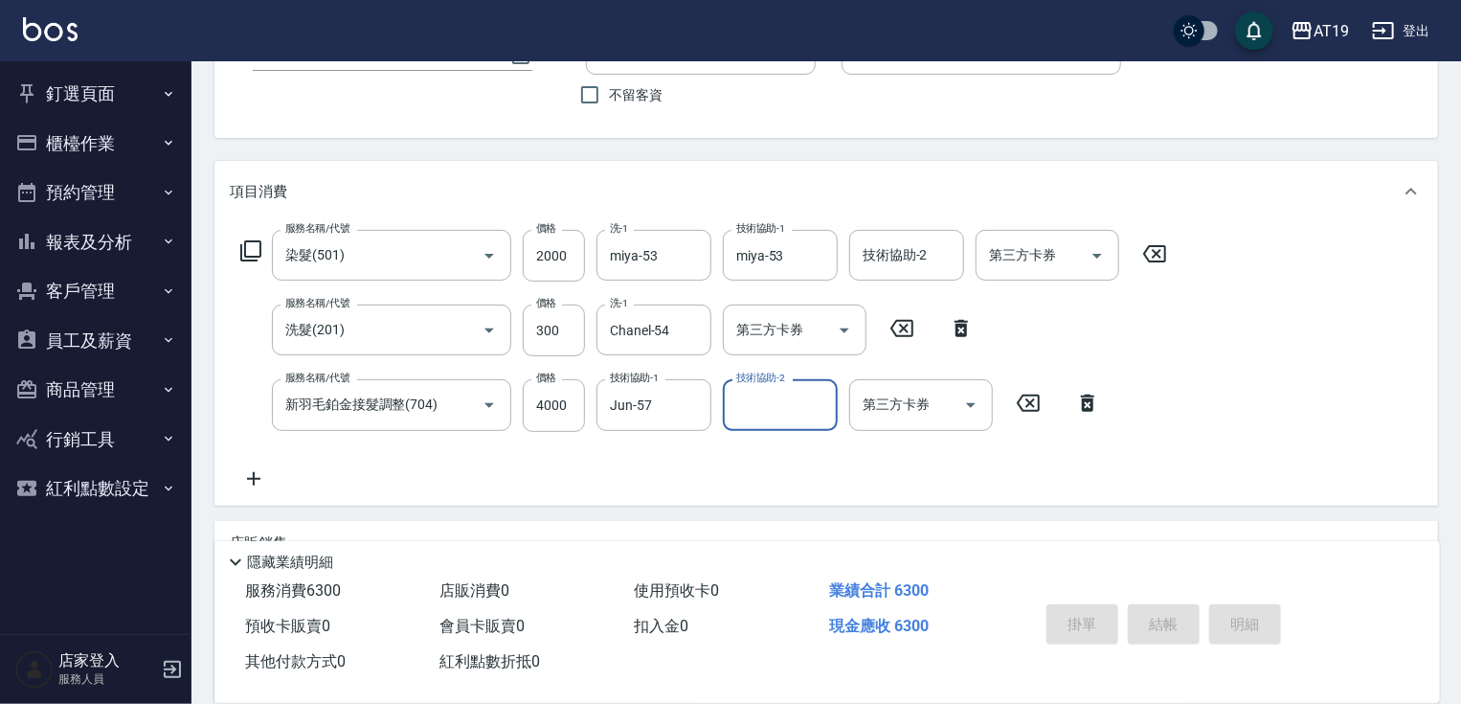
type input "2025/10/12 19:23"
type input "0"
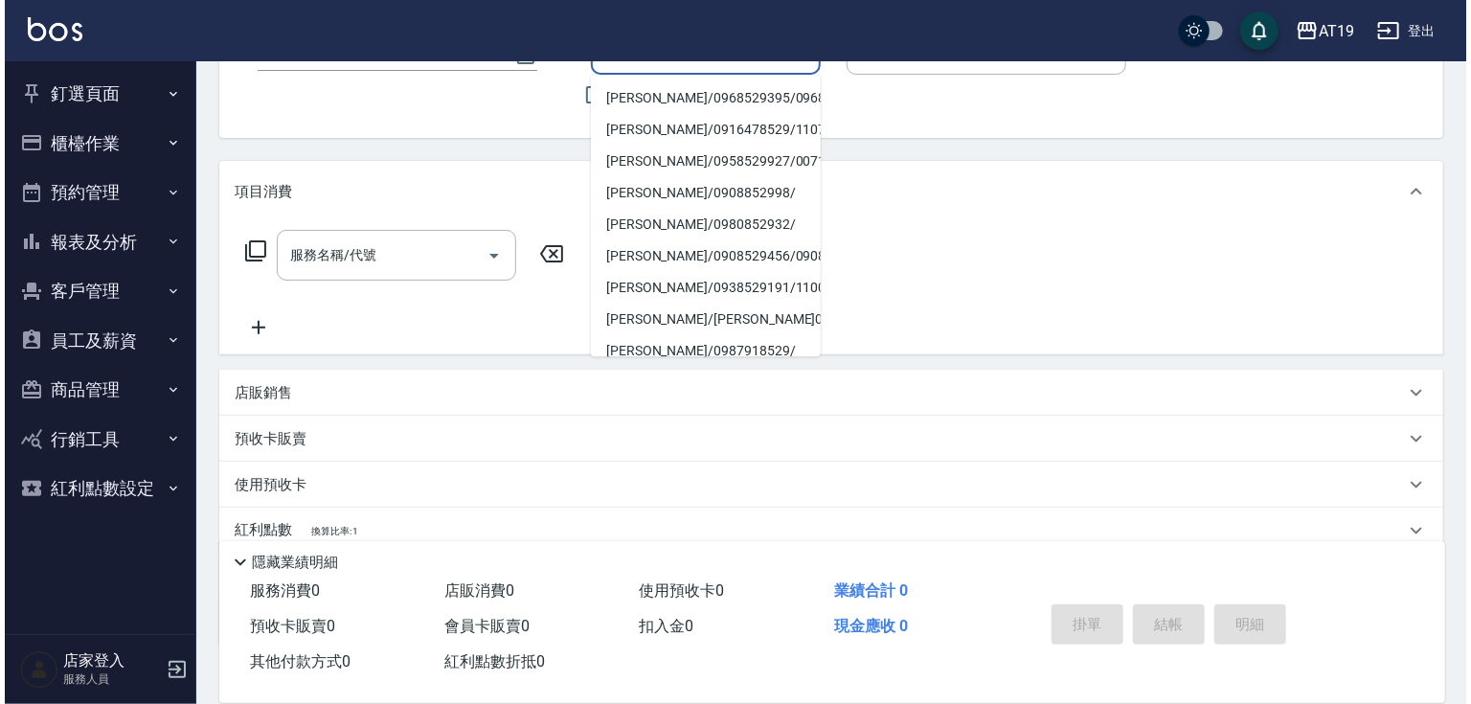
scroll to position [0, 0]
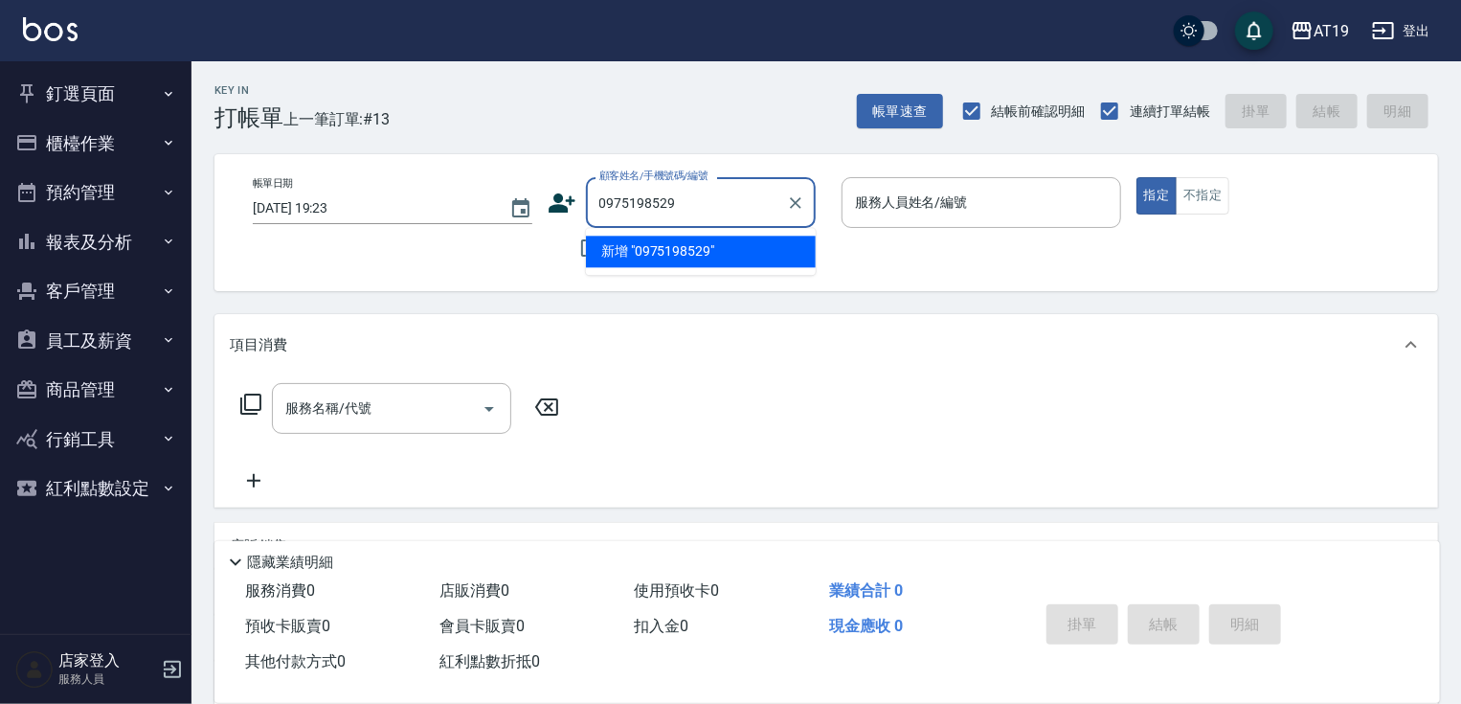
type input "0975198529"
click at [559, 200] on icon at bounding box center [562, 202] width 27 height 19
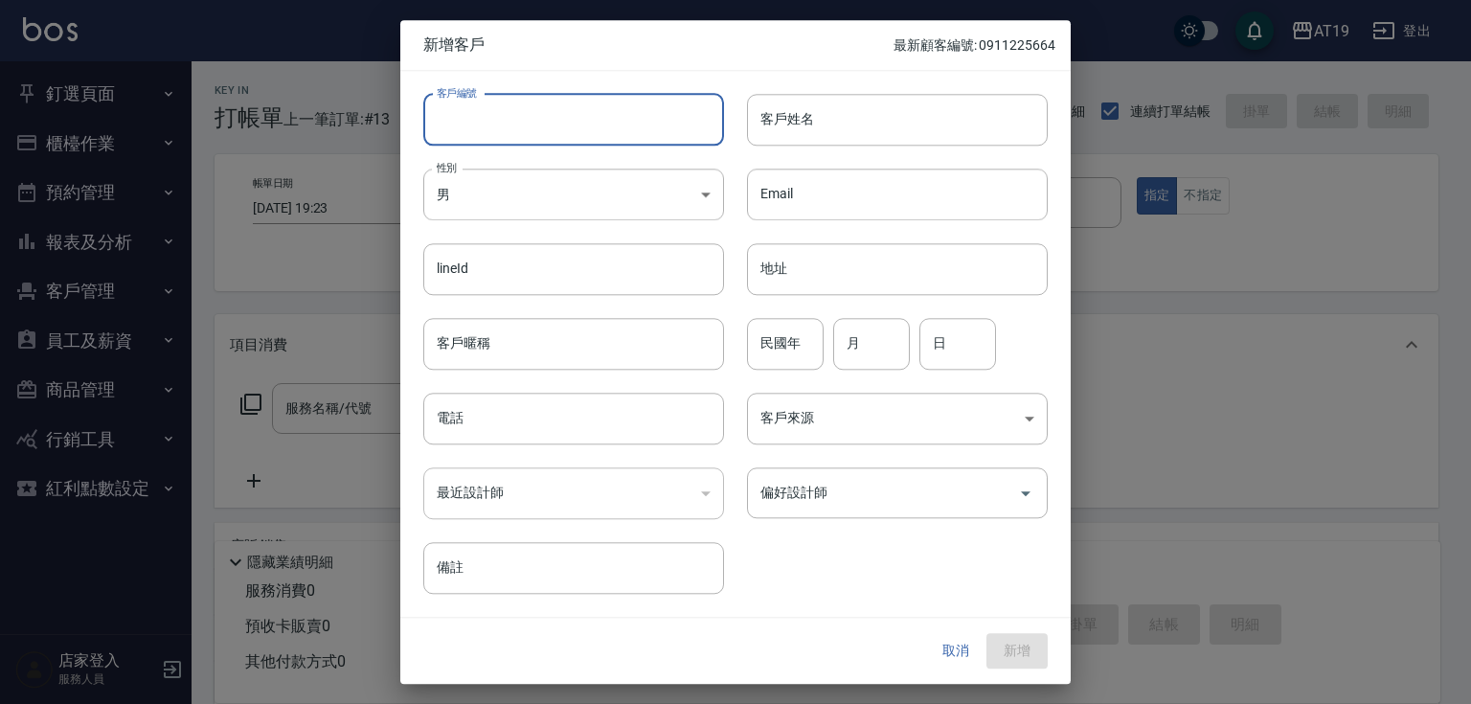
click at [609, 121] on input "客戶編號" at bounding box center [573, 120] width 301 height 52
paste input "0975198529"
type input "0975198529"
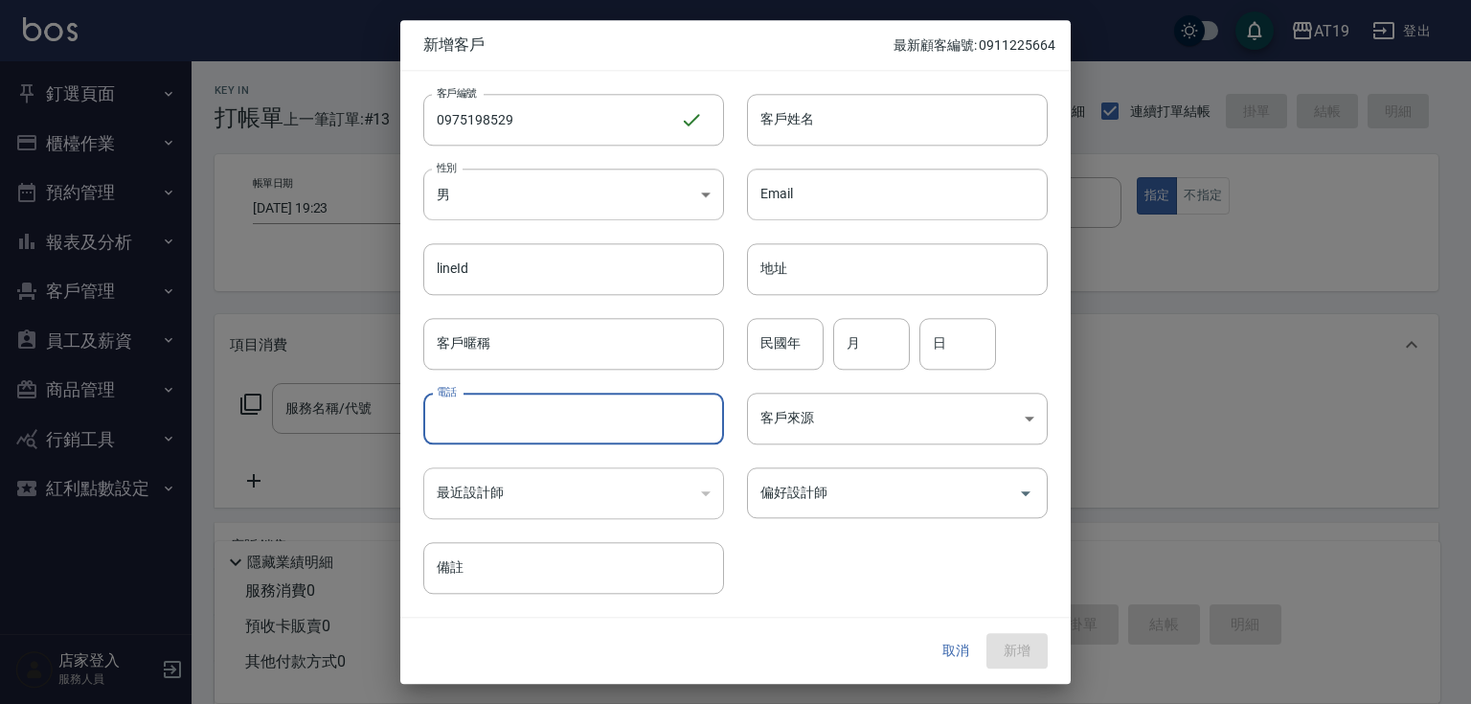
drag, startPoint x: 628, startPoint y: 417, endPoint x: 626, endPoint y: 389, distance: 28.8
click at [627, 415] on input "電話" at bounding box center [573, 419] width 301 height 52
paste input "0975198529"
type input "0975198529"
drag, startPoint x: 805, startPoint y: 98, endPoint x: 801, endPoint y: 117, distance: 19.5
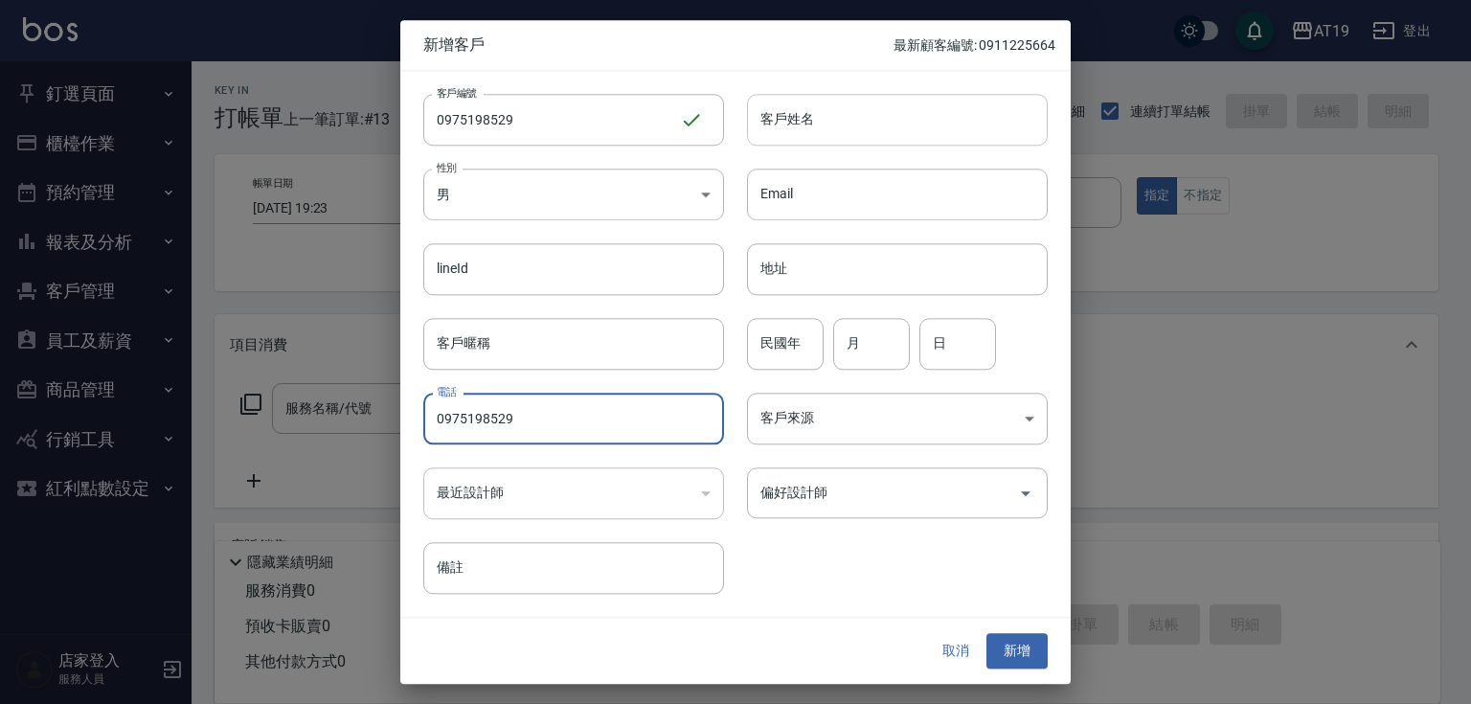
click at [801, 115] on input "客戶姓名" at bounding box center [897, 120] width 301 height 52
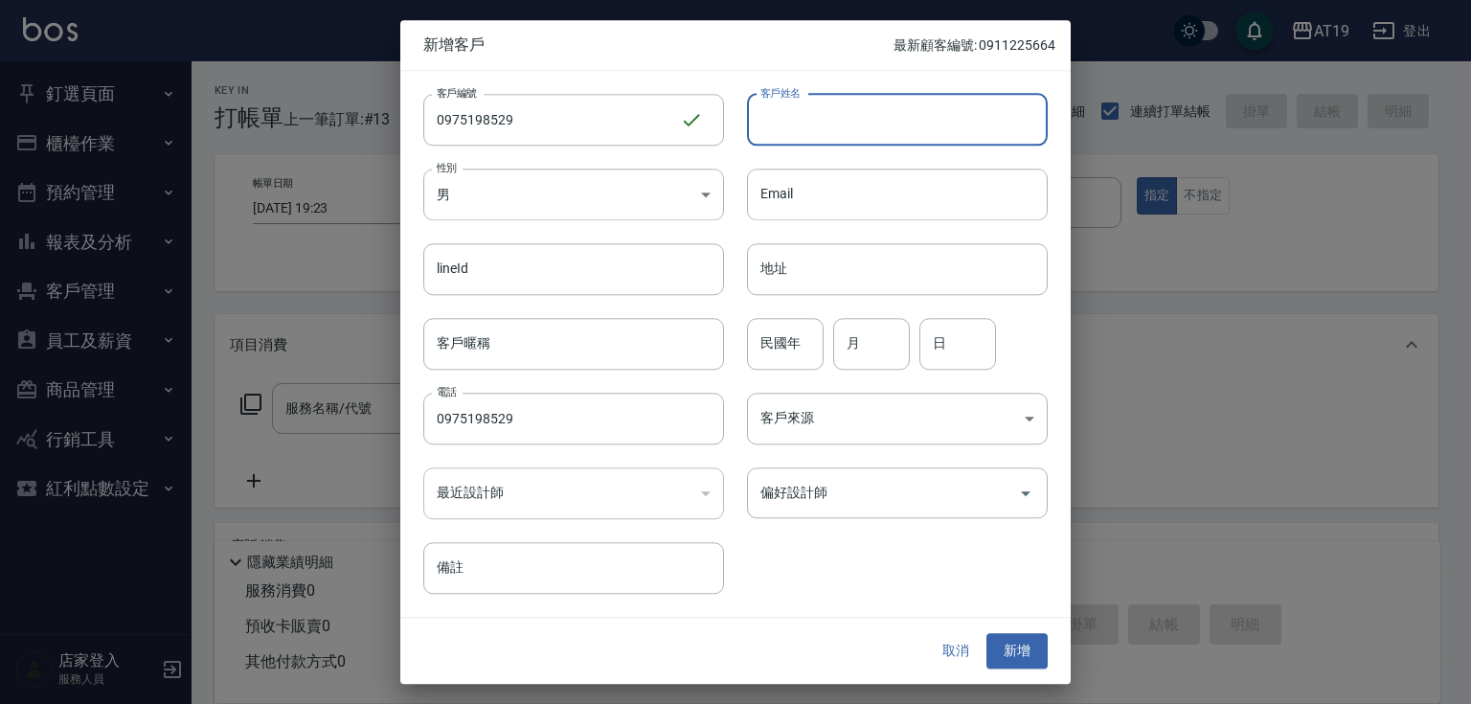
click at [957, 641] on button "取消" at bounding box center [955, 651] width 61 height 35
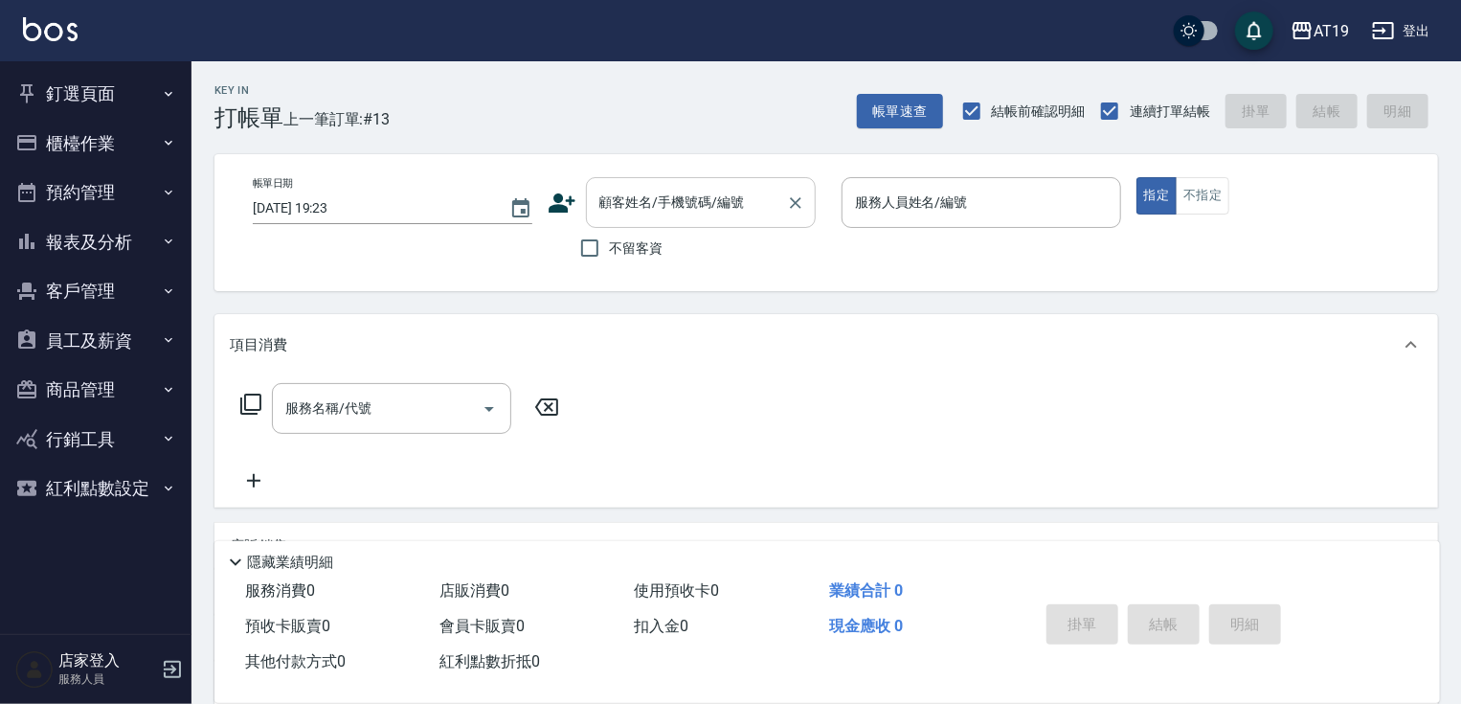
click at [666, 211] on input "顧客姓名/手機號碼/編號" at bounding box center [687, 203] width 184 height 34
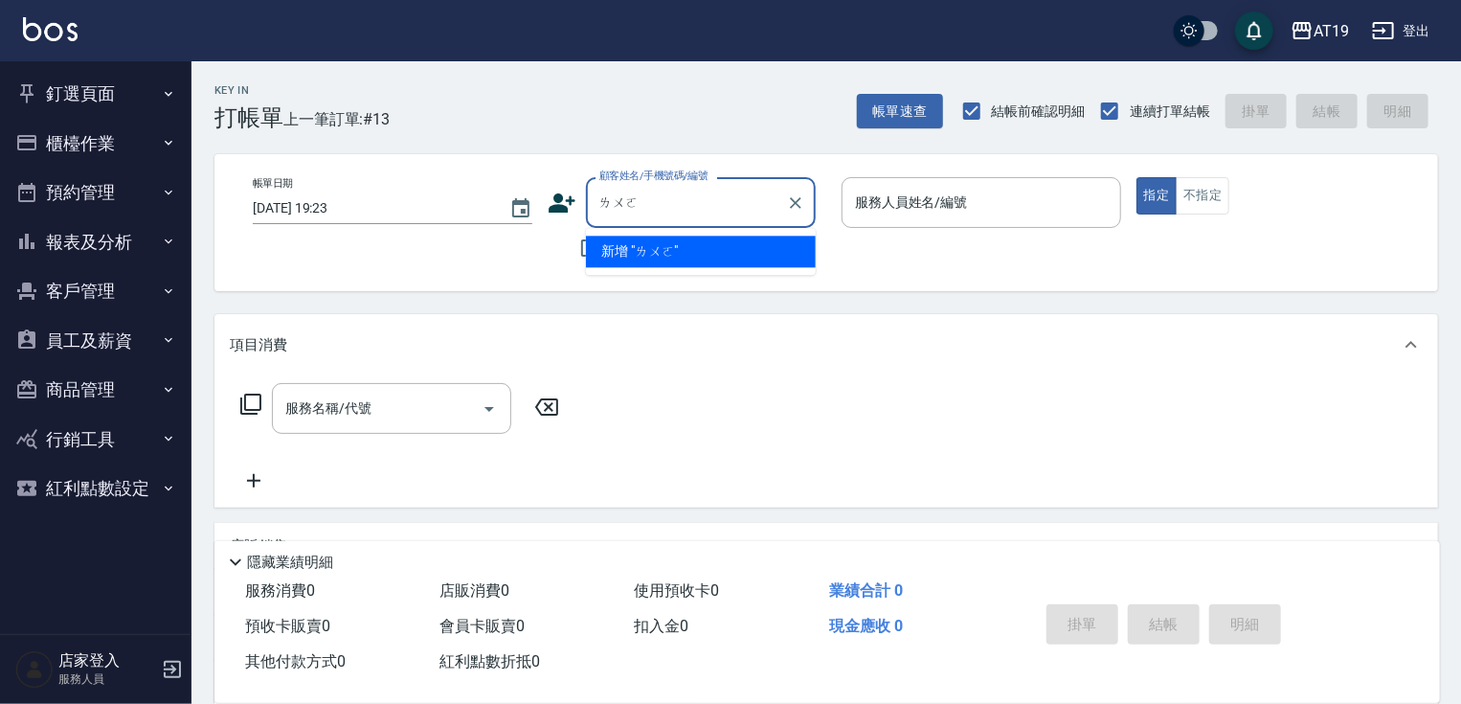
type input "落"
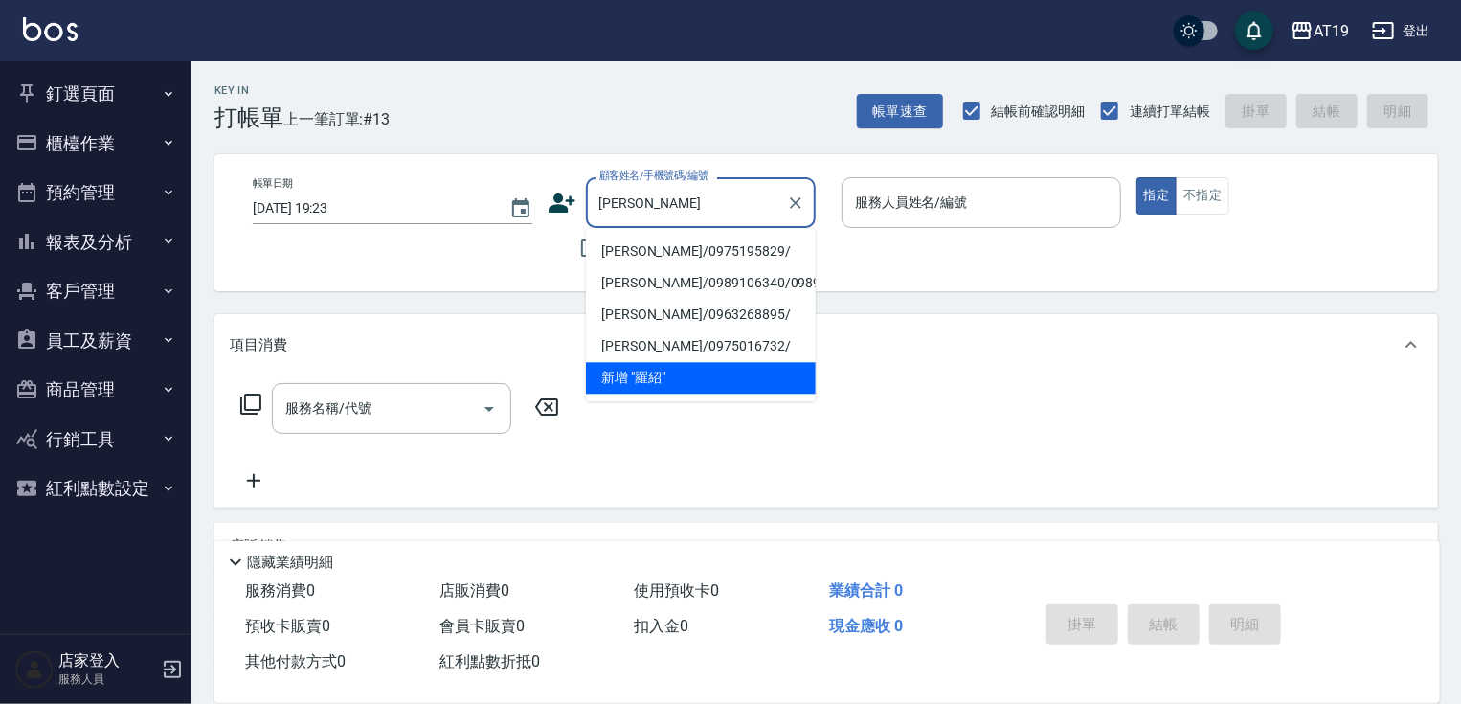
type input "羅紹驊/0975195829/"
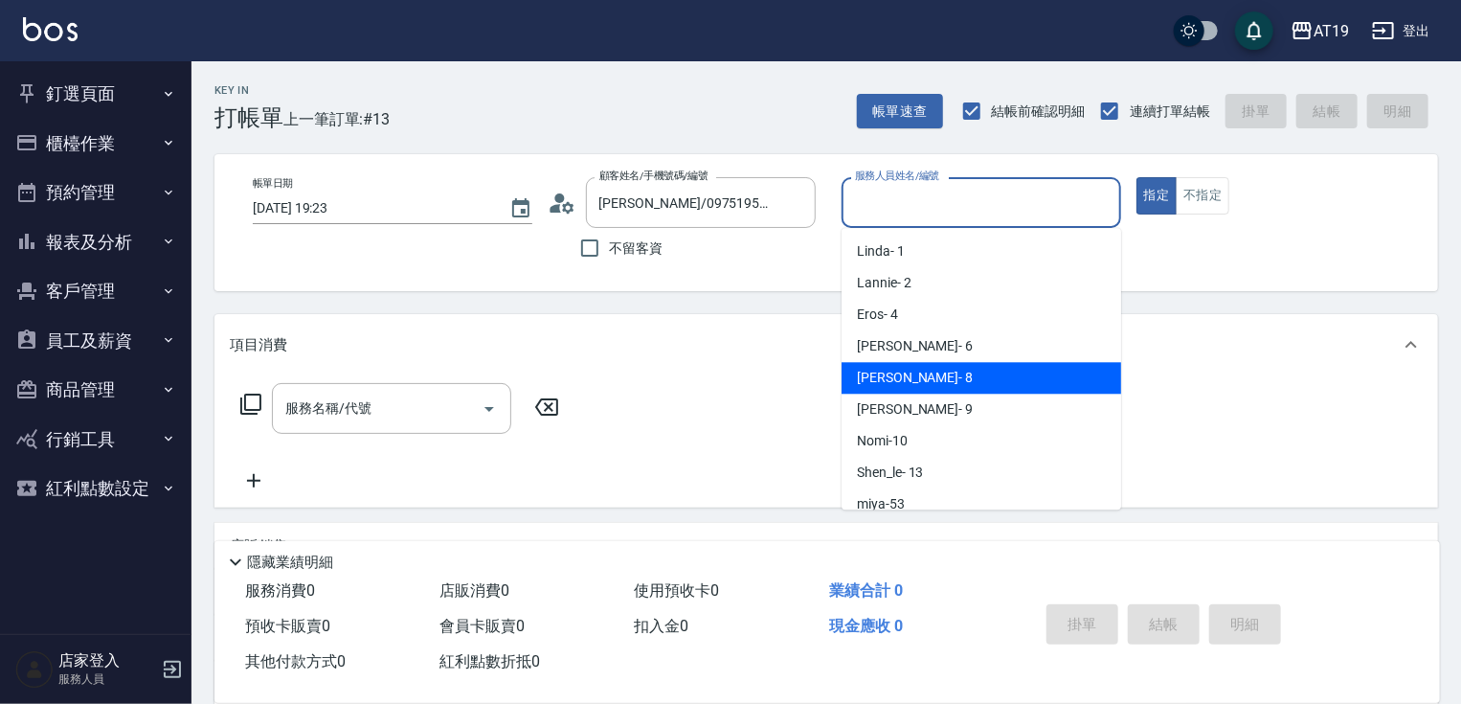
type input "Mika- 8"
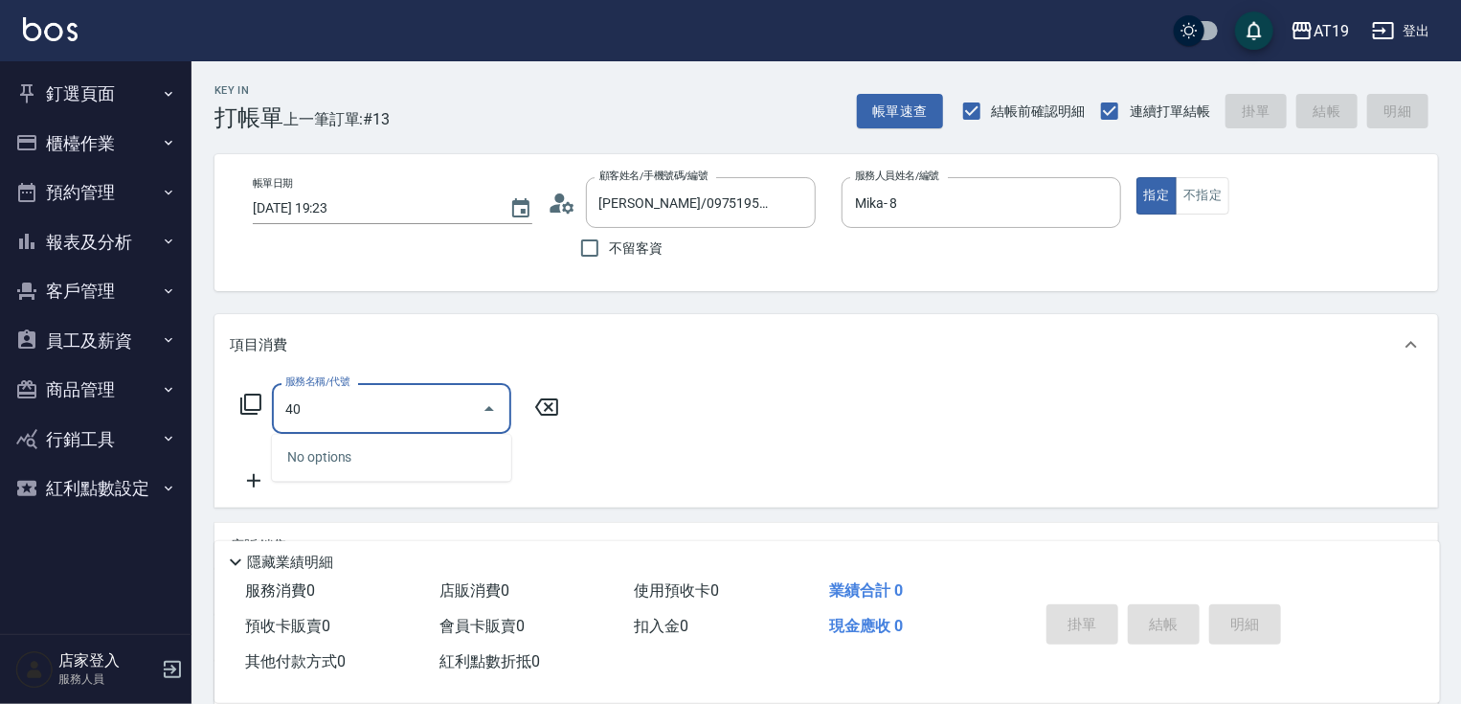
type input "401"
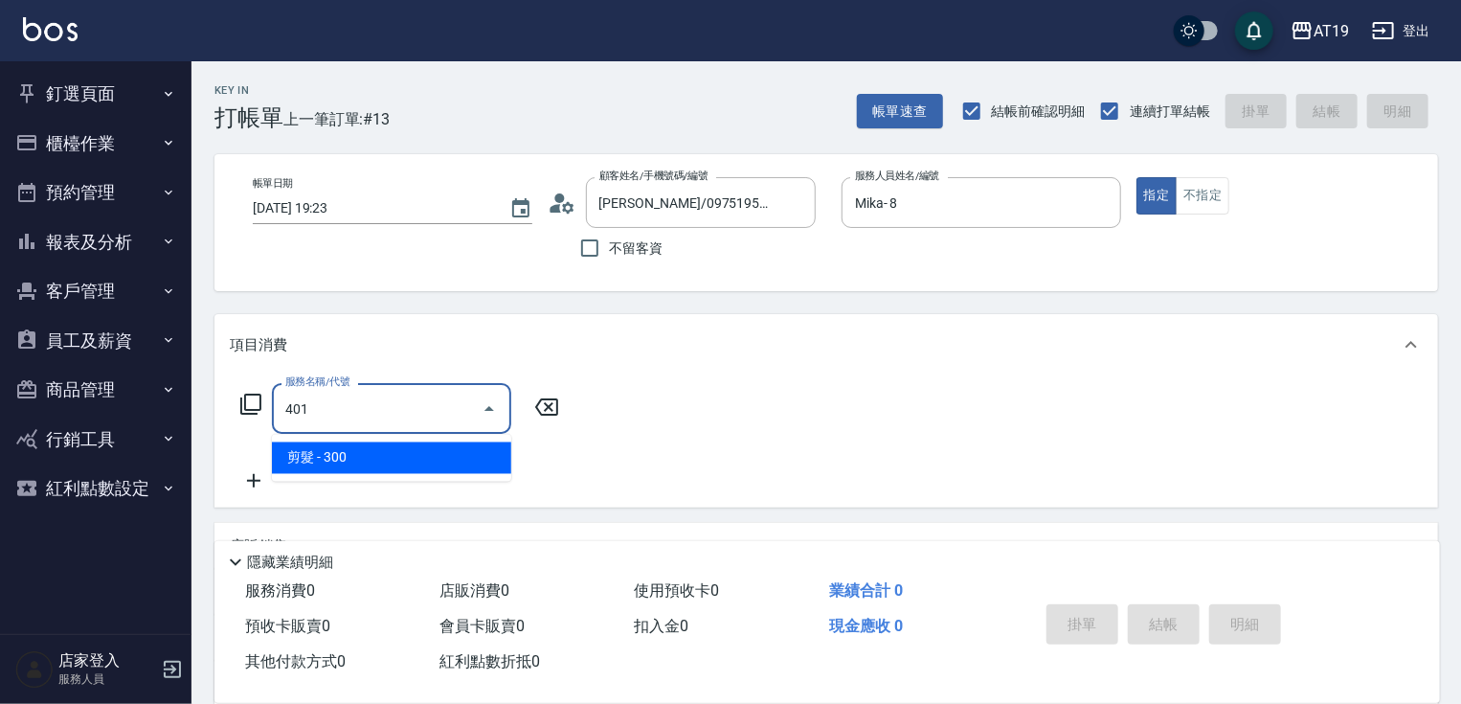
type input "30"
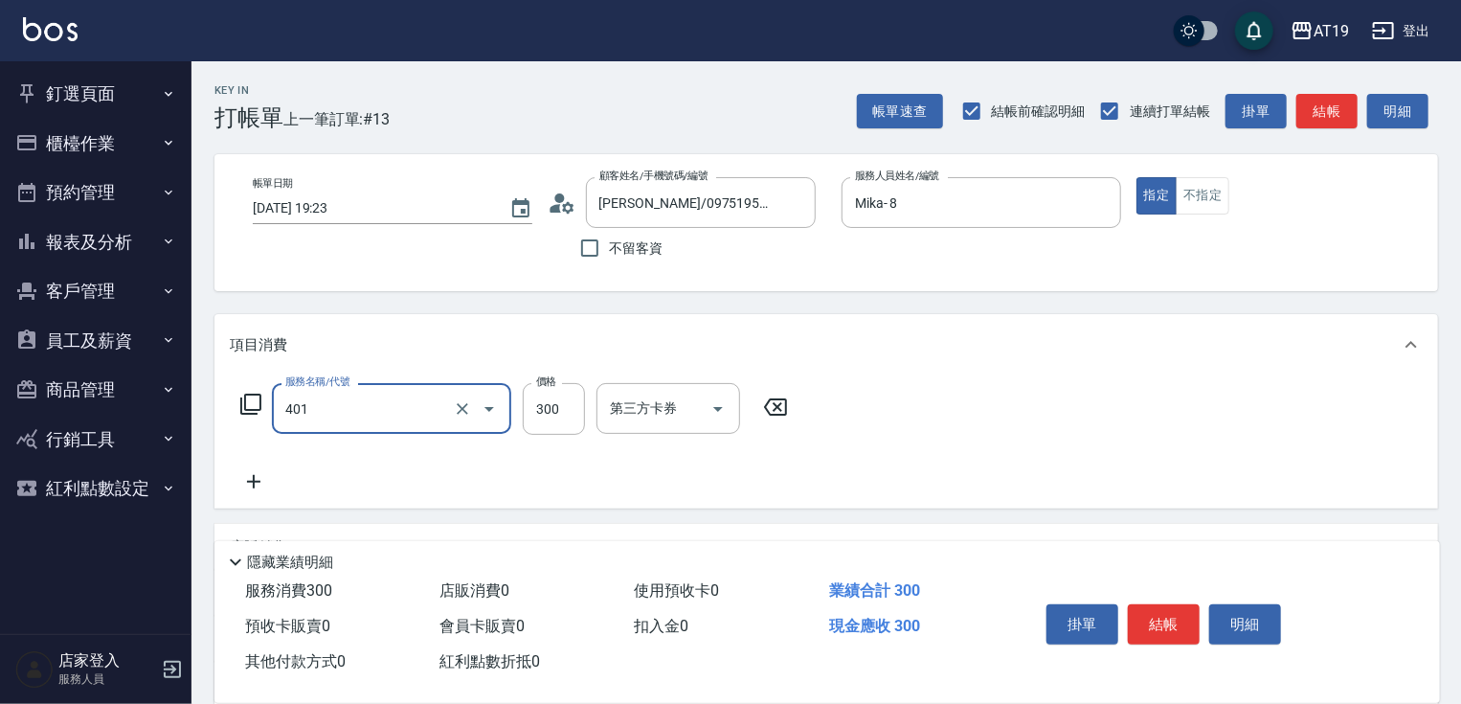
type input "剪髮(401)"
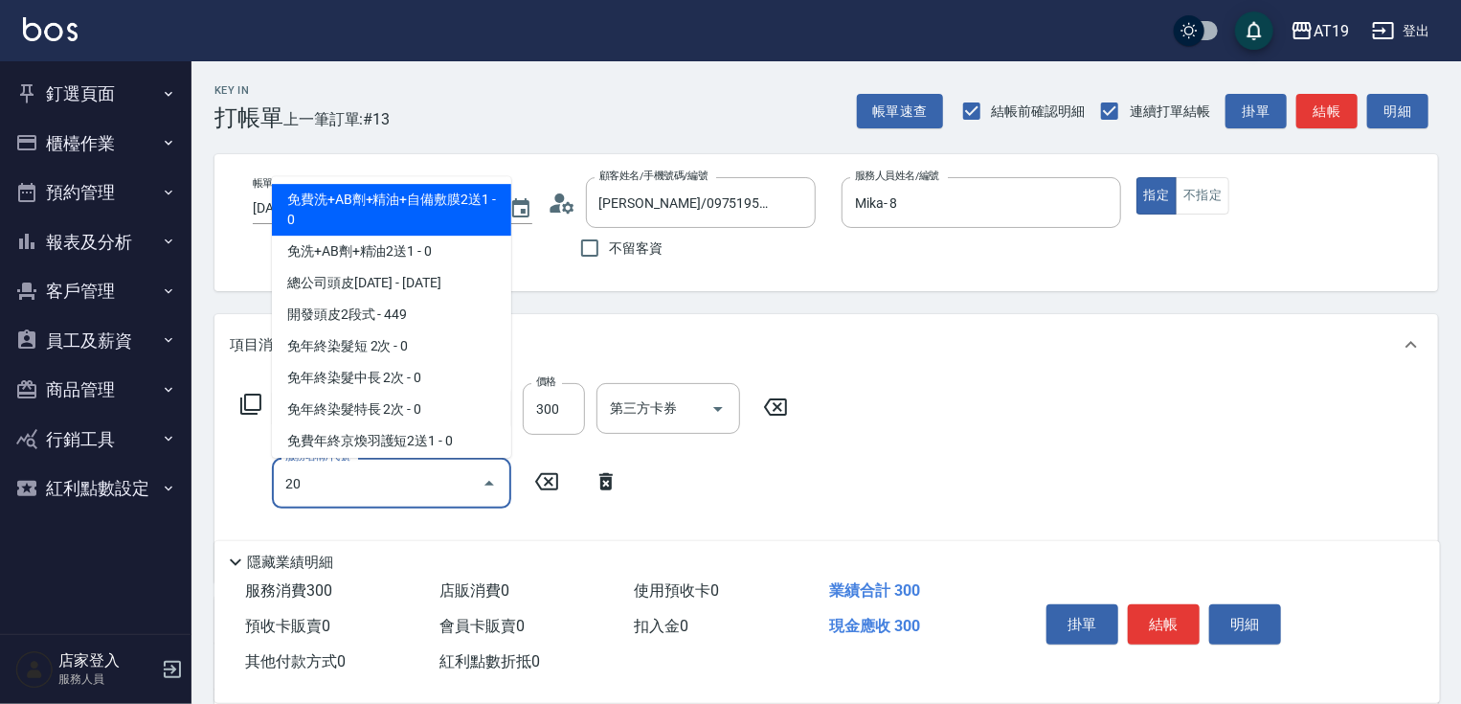
type input "201"
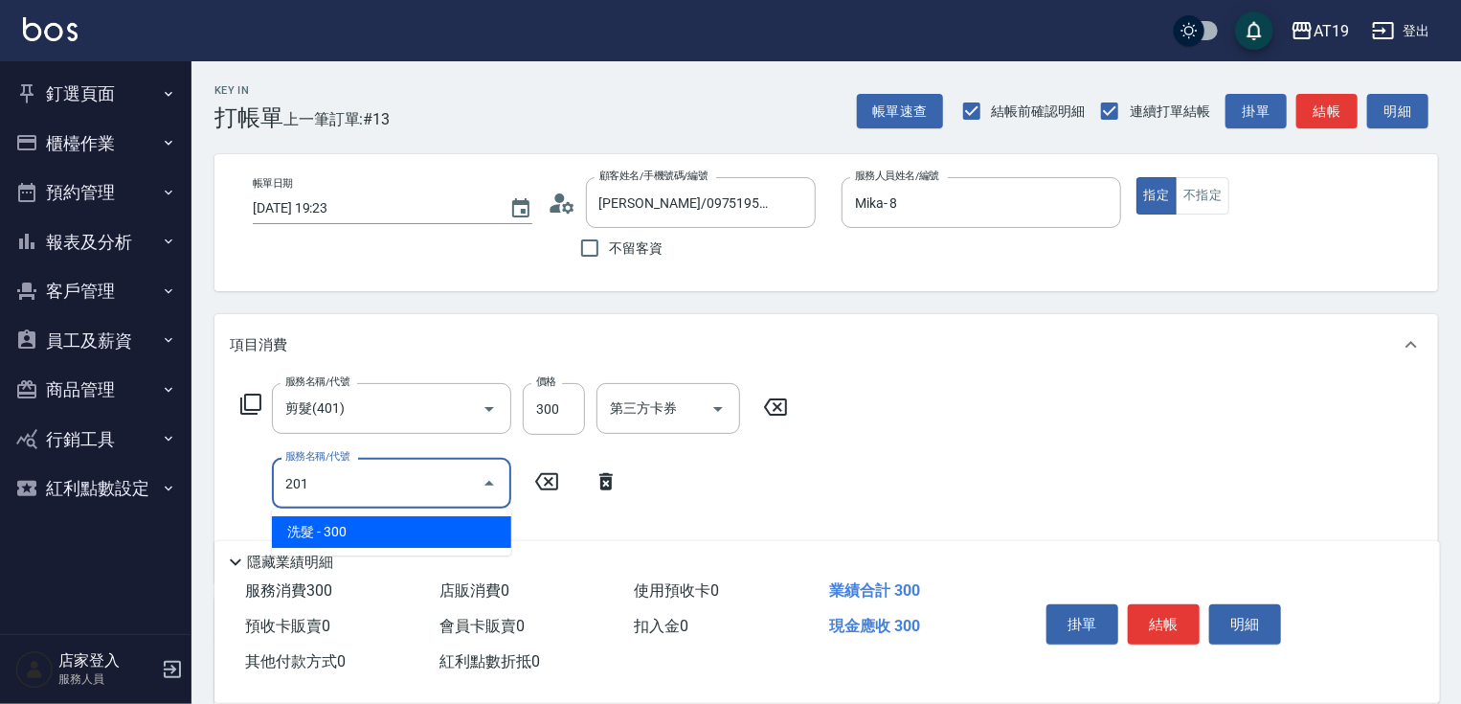
type input "60"
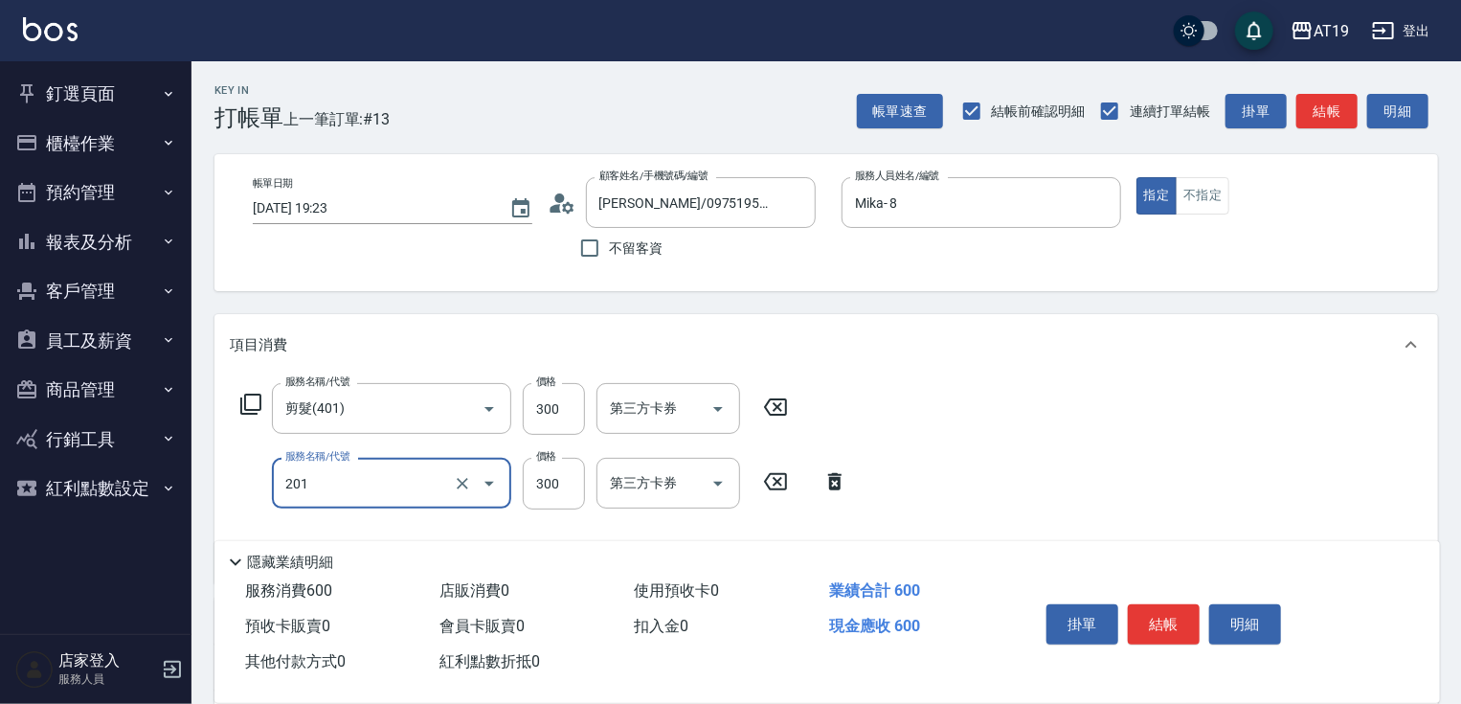
type input "洗髮(201)"
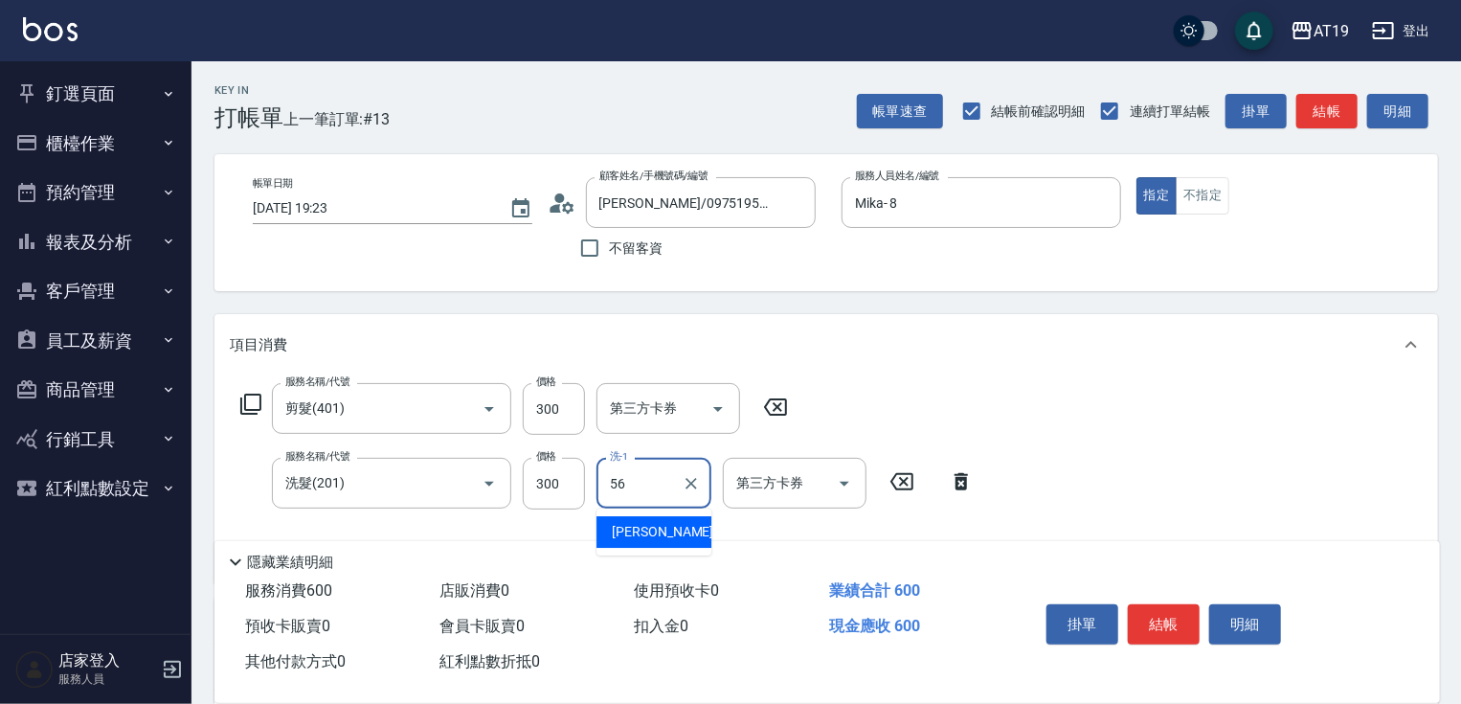
type input "[PERSON_NAME]-56"
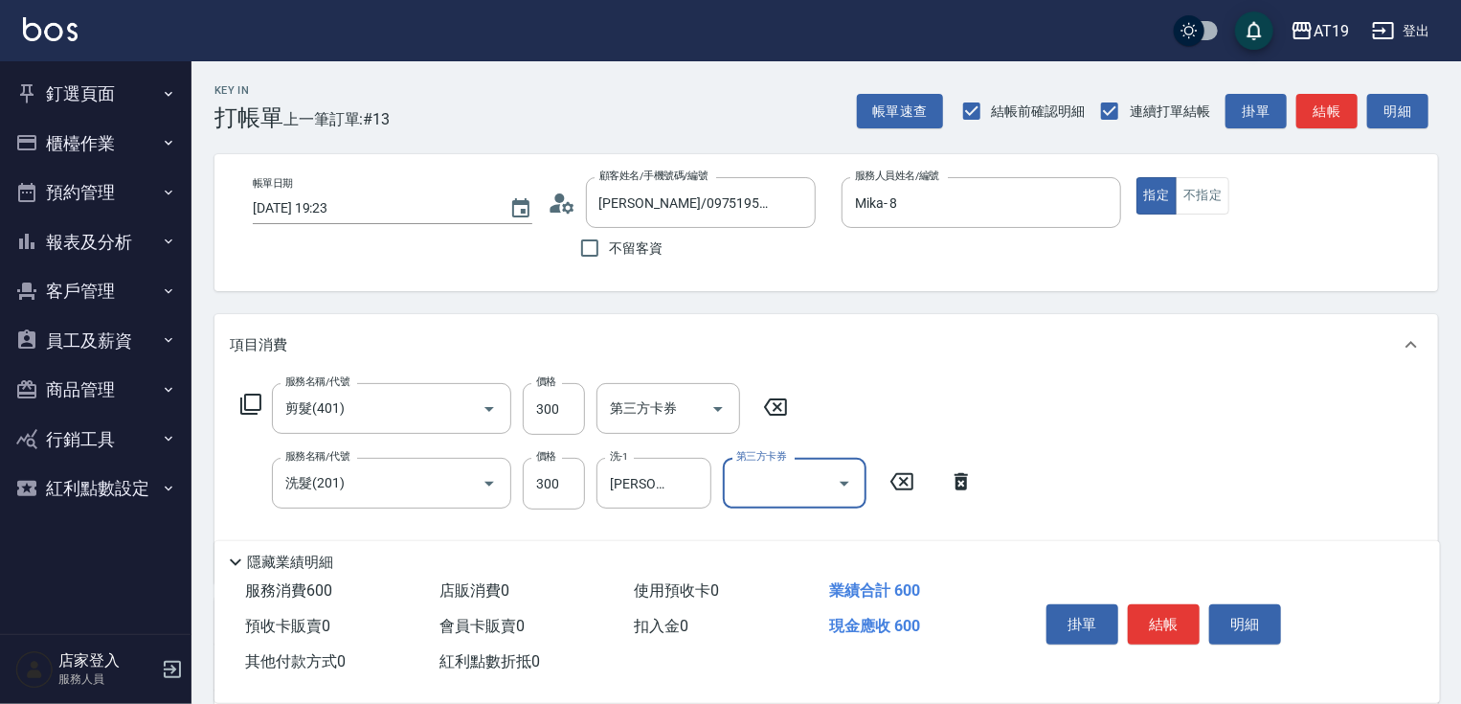
click at [563, 206] on icon at bounding box center [567, 206] width 11 height 11
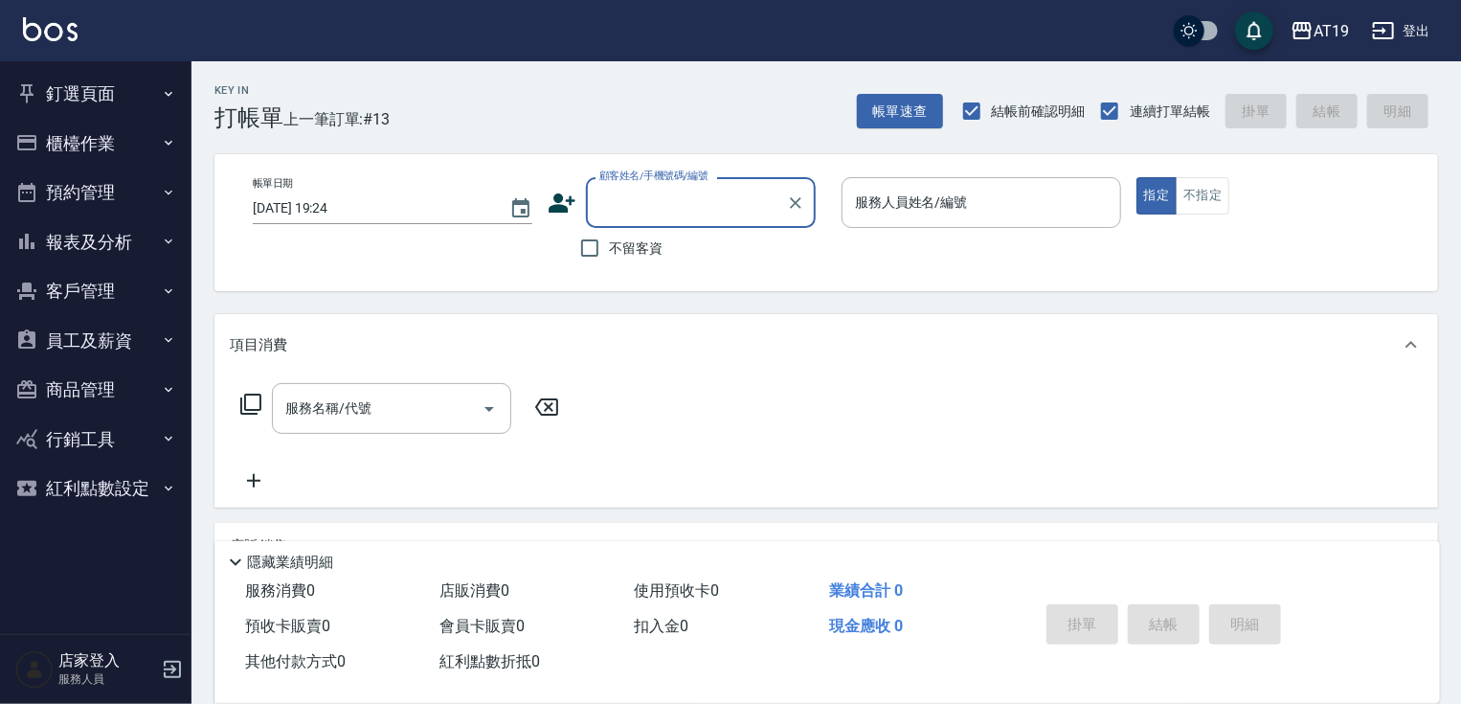
click at [647, 214] on input "顧客姓名/手機號碼/編號" at bounding box center [687, 203] width 184 height 34
type input "09751965829"
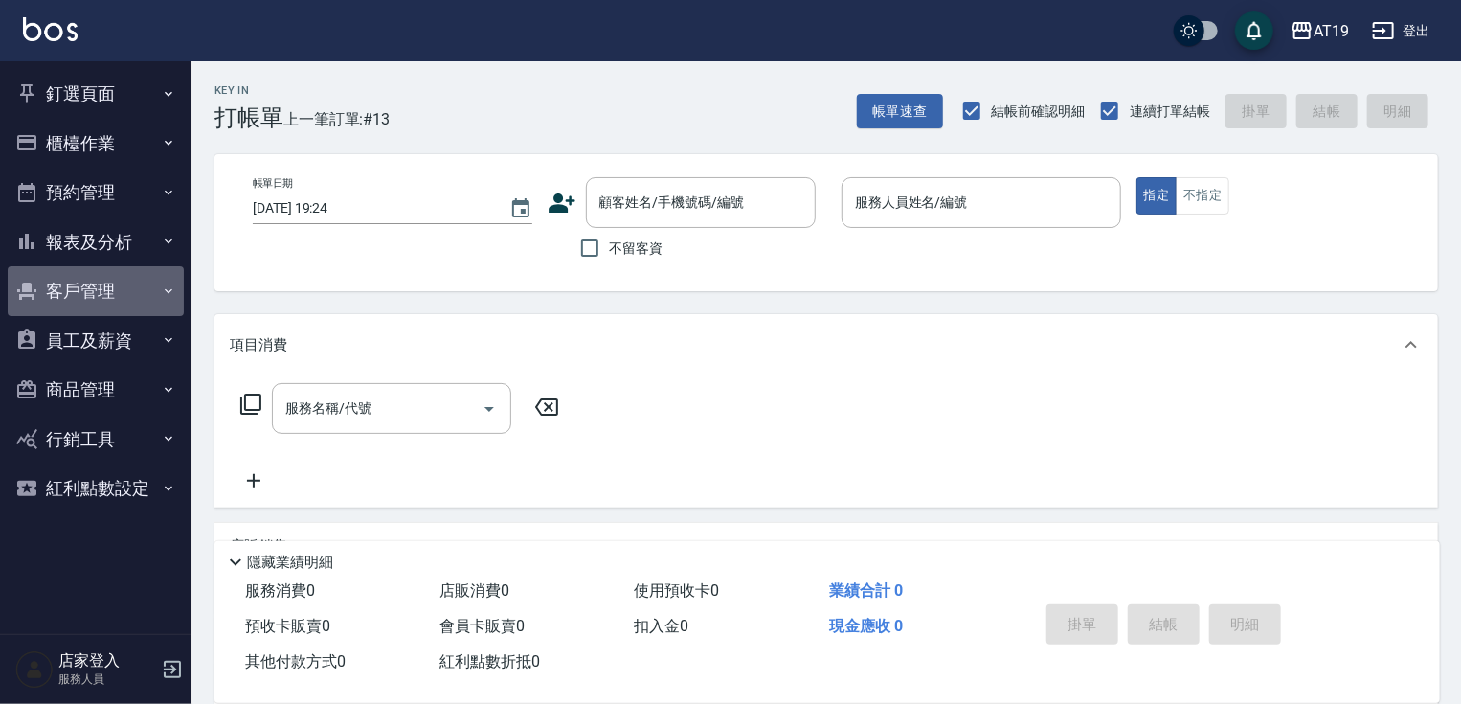
click at [84, 291] on button "客戶管理" at bounding box center [96, 291] width 176 height 50
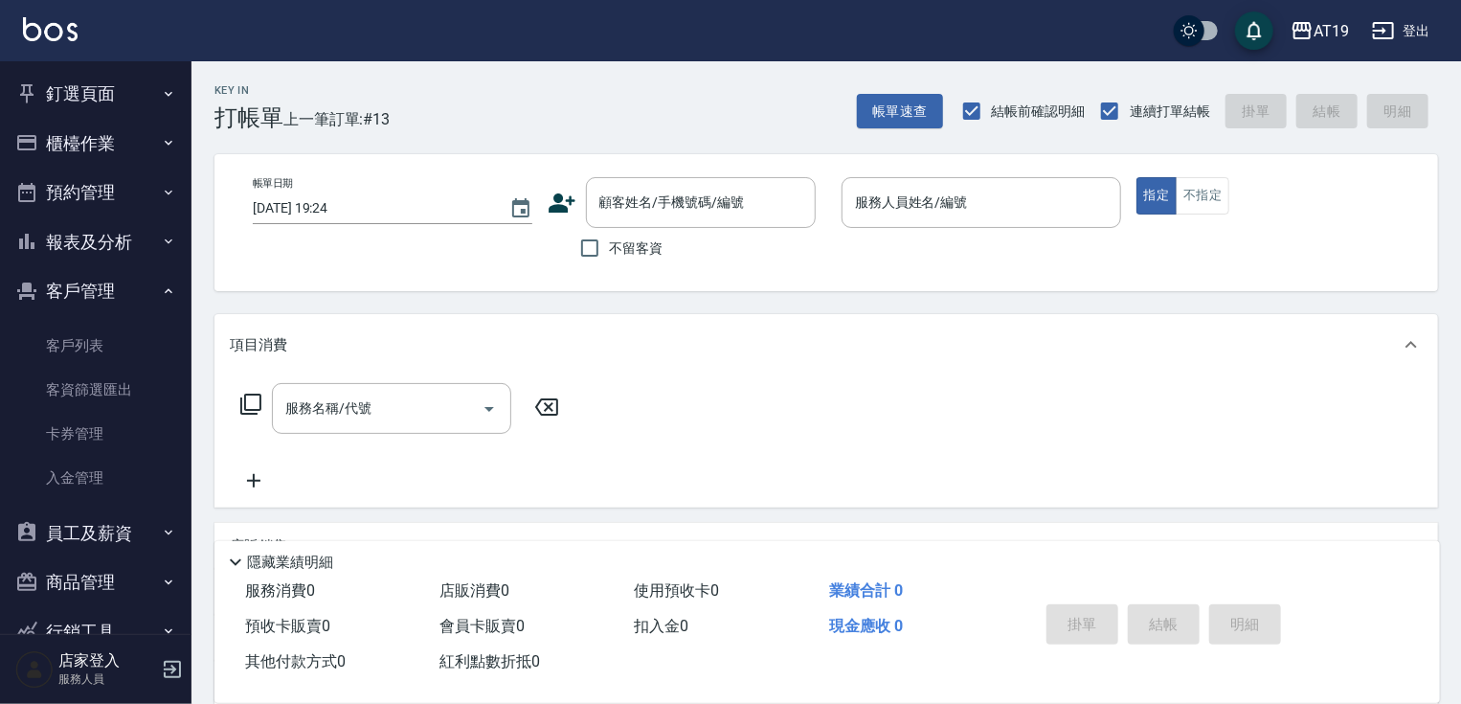
drag, startPoint x: 97, startPoint y: 341, endPoint x: 174, endPoint y: 303, distance: 86.5
click at [98, 339] on link "客戶列表" at bounding box center [96, 346] width 176 height 44
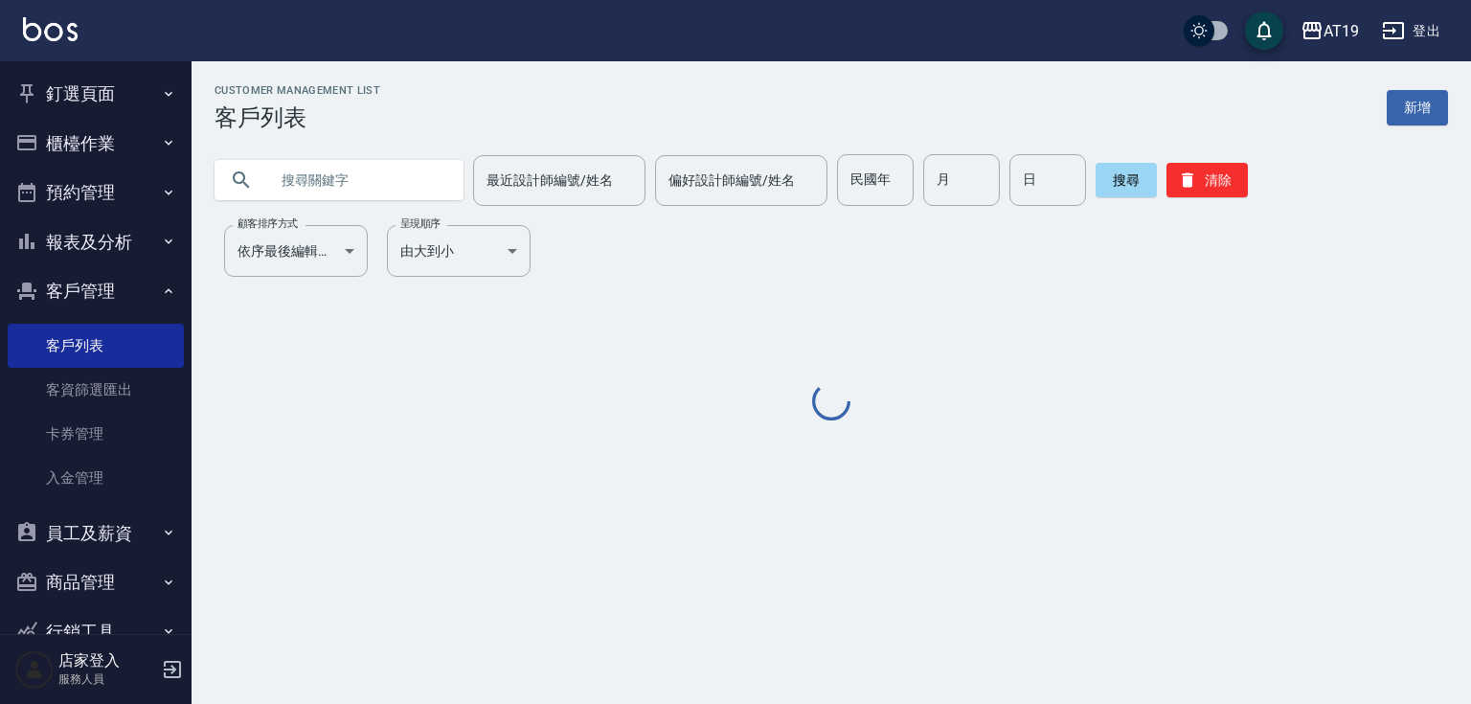
click at [394, 190] on input "text" at bounding box center [358, 180] width 180 height 52
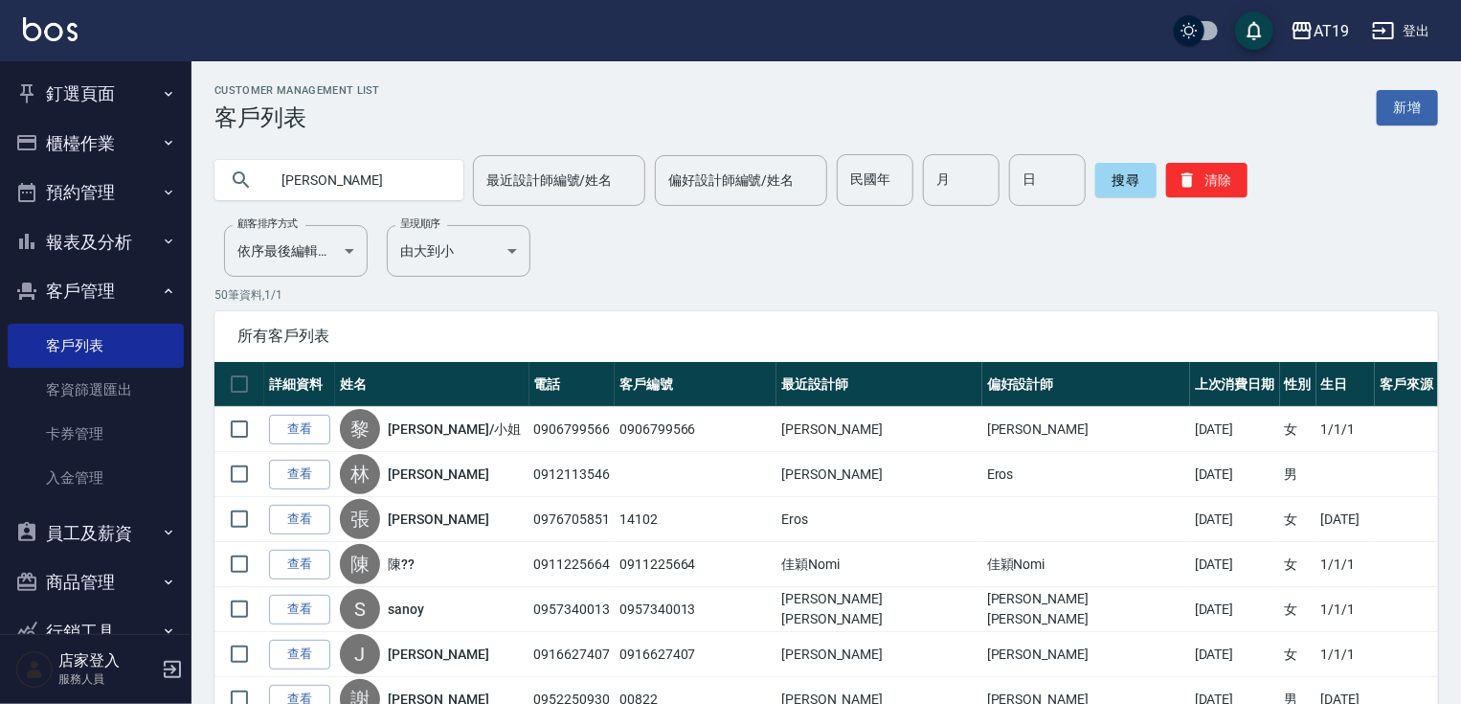
type input "[PERSON_NAME]"
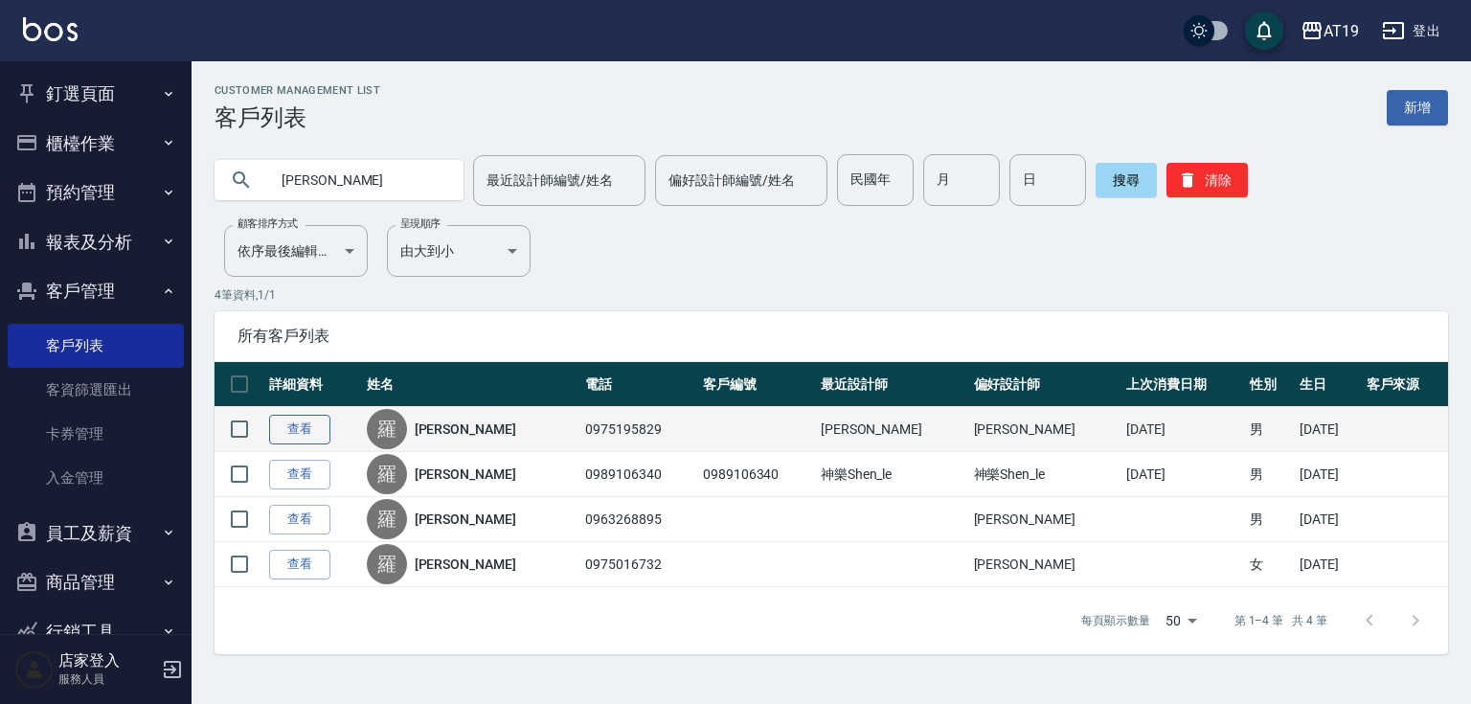
click at [310, 426] on link "查看" at bounding box center [299, 430] width 61 height 30
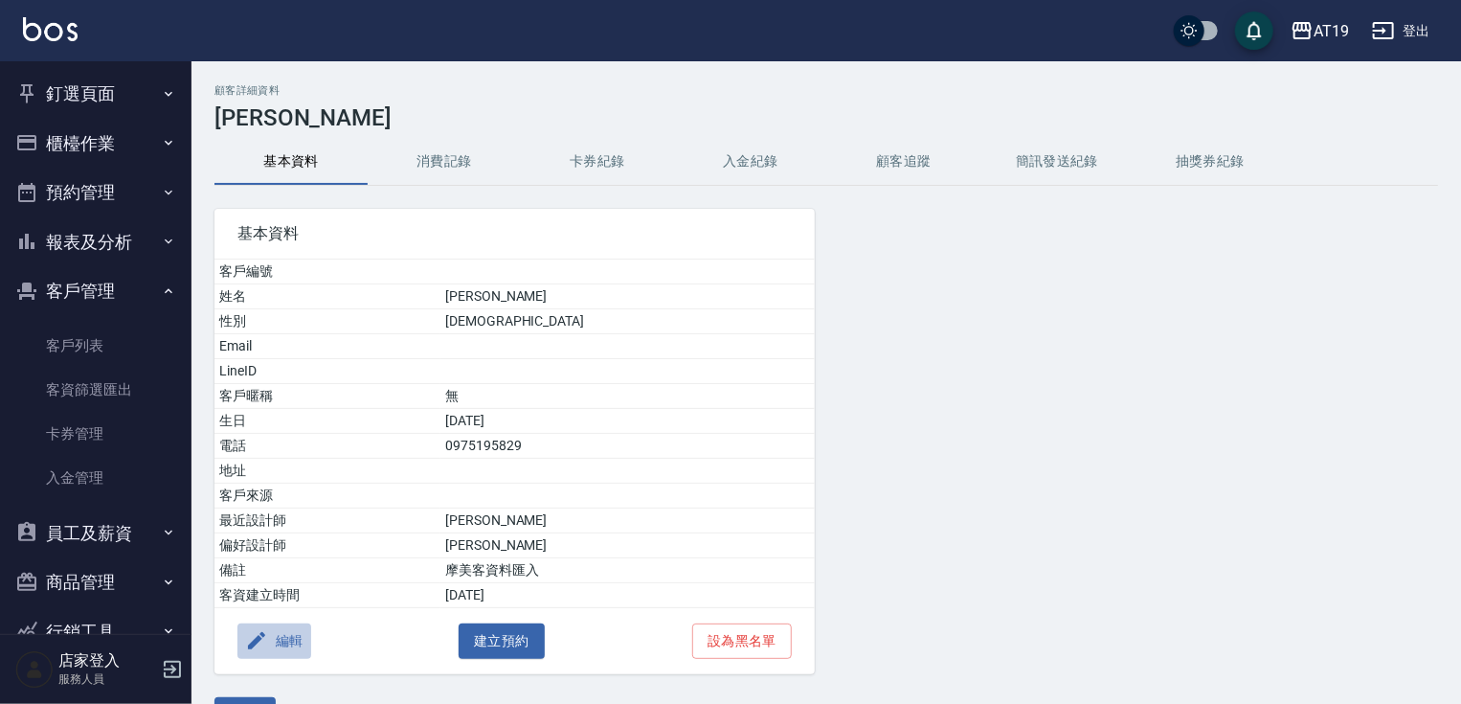
click at [291, 639] on button "編輯" at bounding box center [274, 640] width 74 height 35
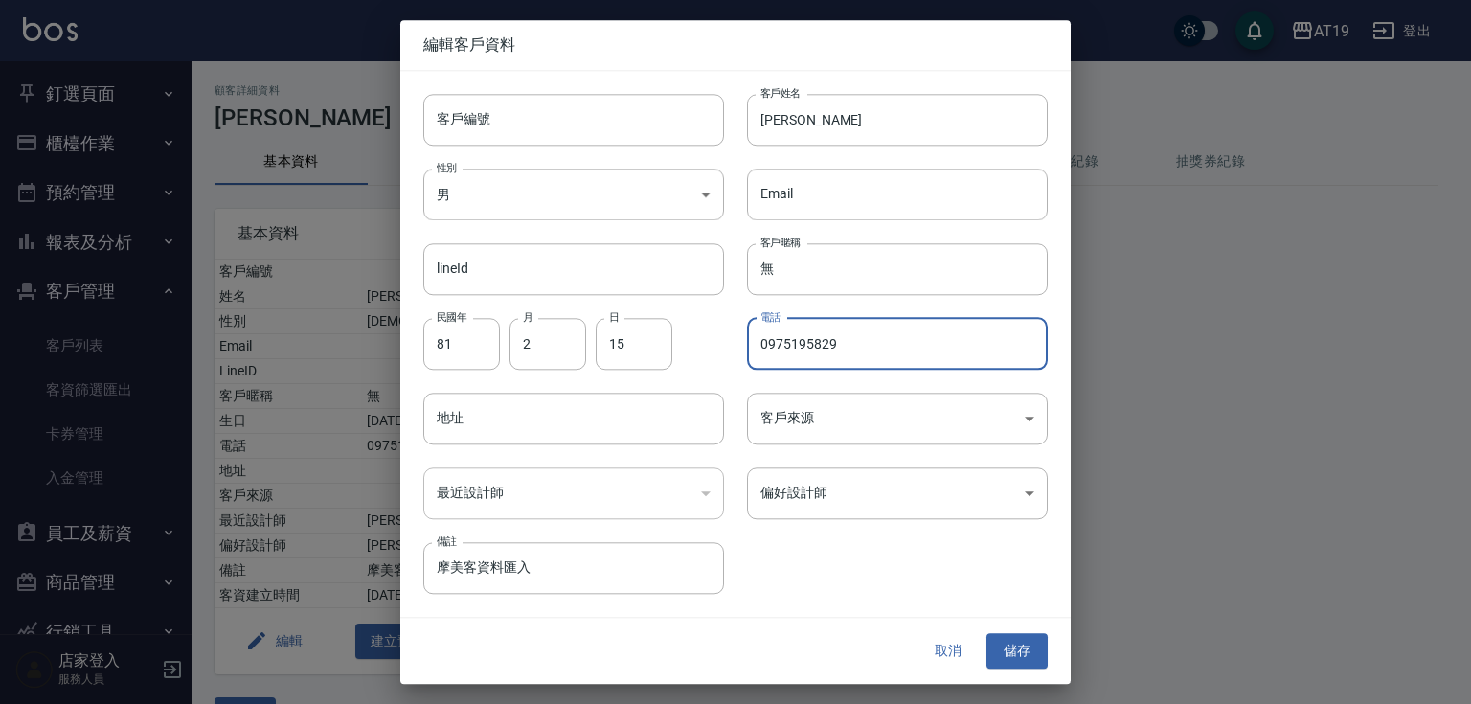
drag, startPoint x: 839, startPoint y: 345, endPoint x: 740, endPoint y: 351, distance: 98.8
click at [740, 351] on div "電話 [PHONE_NUMBER] 電話" at bounding box center [886, 332] width 324 height 75
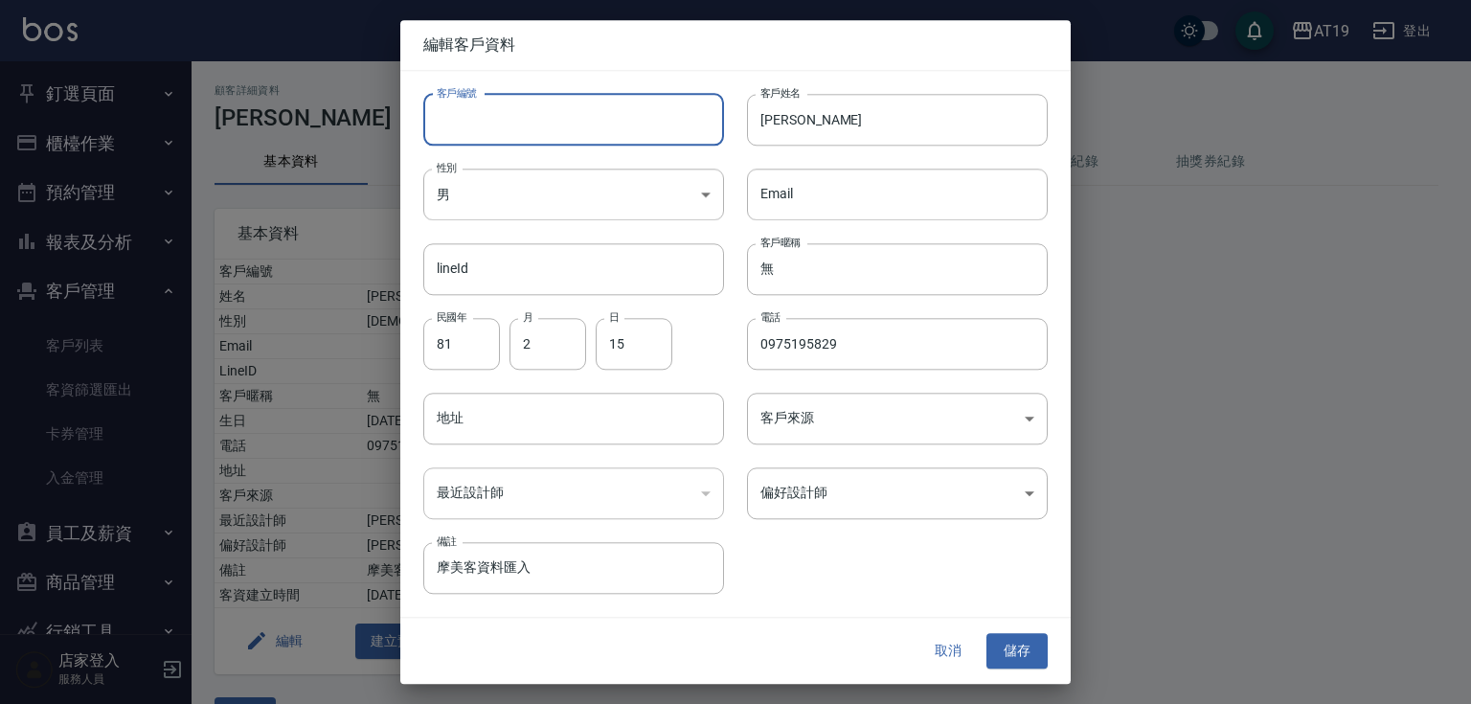
drag, startPoint x: 546, startPoint y: 104, endPoint x: 549, endPoint y: 119, distance: 14.6
click at [548, 115] on input "客戶編號" at bounding box center [573, 120] width 301 height 52
paste input "0975195829"
type input "0975195829"
click at [862, 490] on body "AT19 登出 釘選頁面 打帳單 帳單列表 材料自購登錄 排班表 現場電腦打卡 店家日報表 互助日報表 設計師排行榜 設計師日報表 櫃檯作業 打帳單 帳單列表…" at bounding box center [735, 377] width 1471 height 754
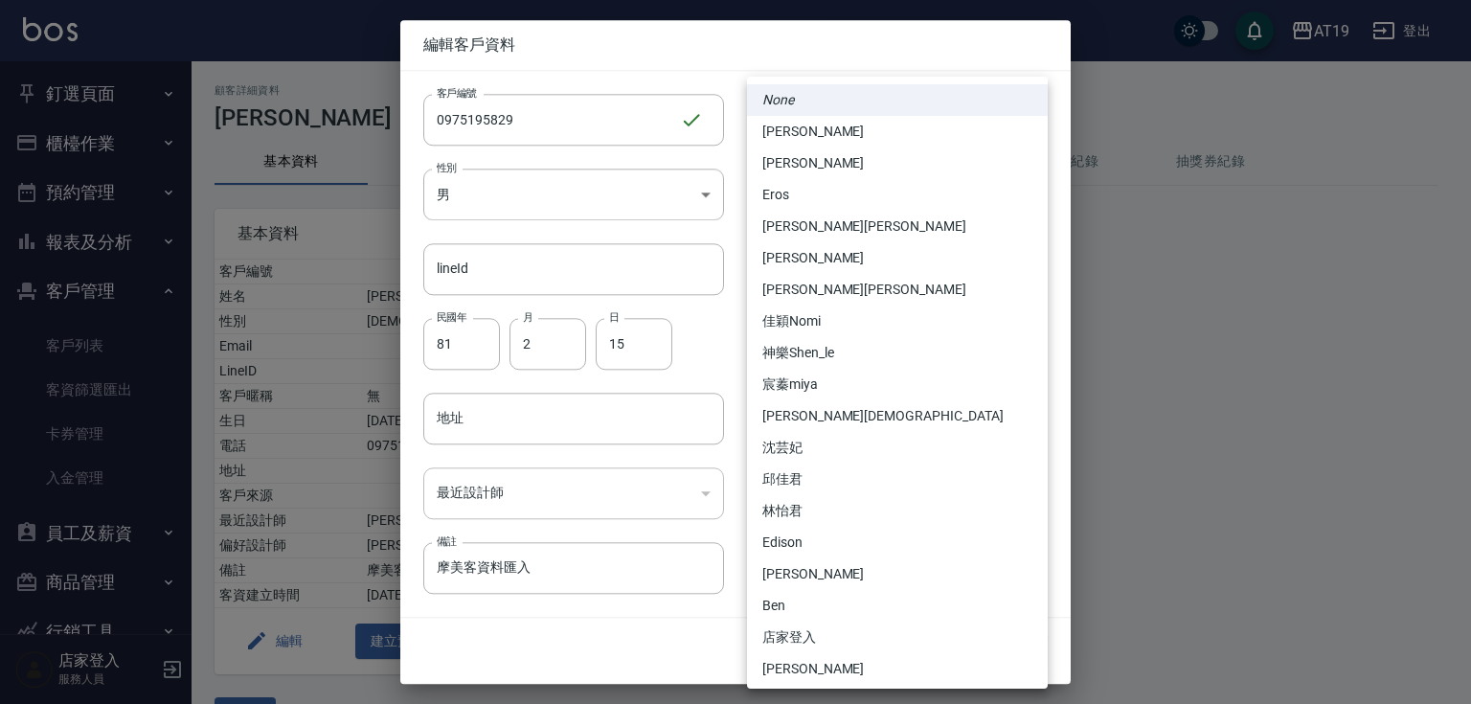
click at [663, 623] on div at bounding box center [735, 352] width 1471 height 704
click at [789, 492] on body "AT19 登出 釘選頁面 打帳單 帳單列表 材料自購登錄 排班表 現場電腦打卡 店家日報表 互助日報表 設計師排行榜 設計師日報表 櫃檯作業 打帳單 帳單列表…" at bounding box center [735, 377] width 1471 height 754
click at [731, 559] on div at bounding box center [735, 352] width 1471 height 704
click at [867, 493] on body "AT19 登出 釘選頁面 打帳單 帳單列表 材料自購登錄 排班表 現場電腦打卡 店家日報表 互助日報表 設計師排行榜 設計師日報表 櫃檯作業 打帳單 帳單列表…" at bounding box center [735, 377] width 1471 height 754
click at [823, 249] on li "[PERSON_NAME]" at bounding box center [897, 258] width 301 height 32
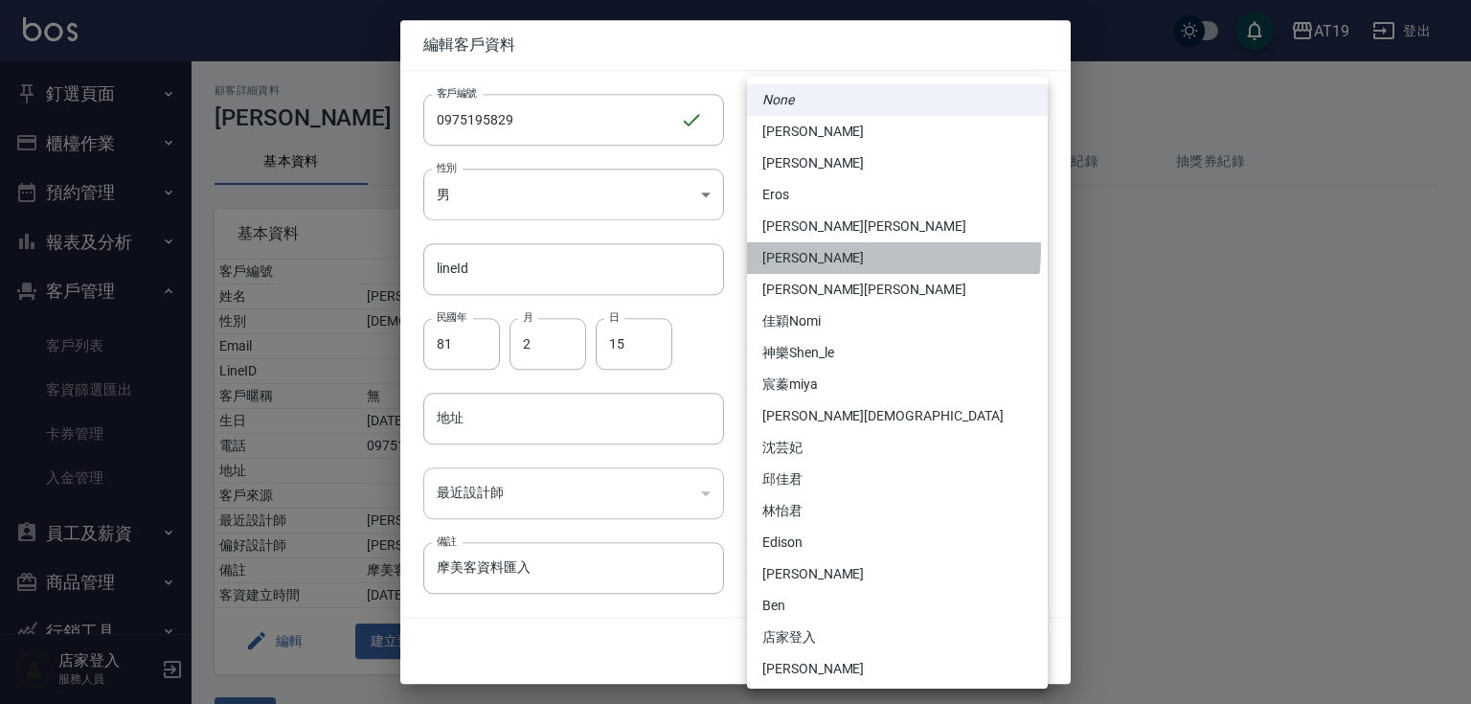
type input "9b3daca1-1b1b-4cc2-9d88-d2cb4ba16ec9"
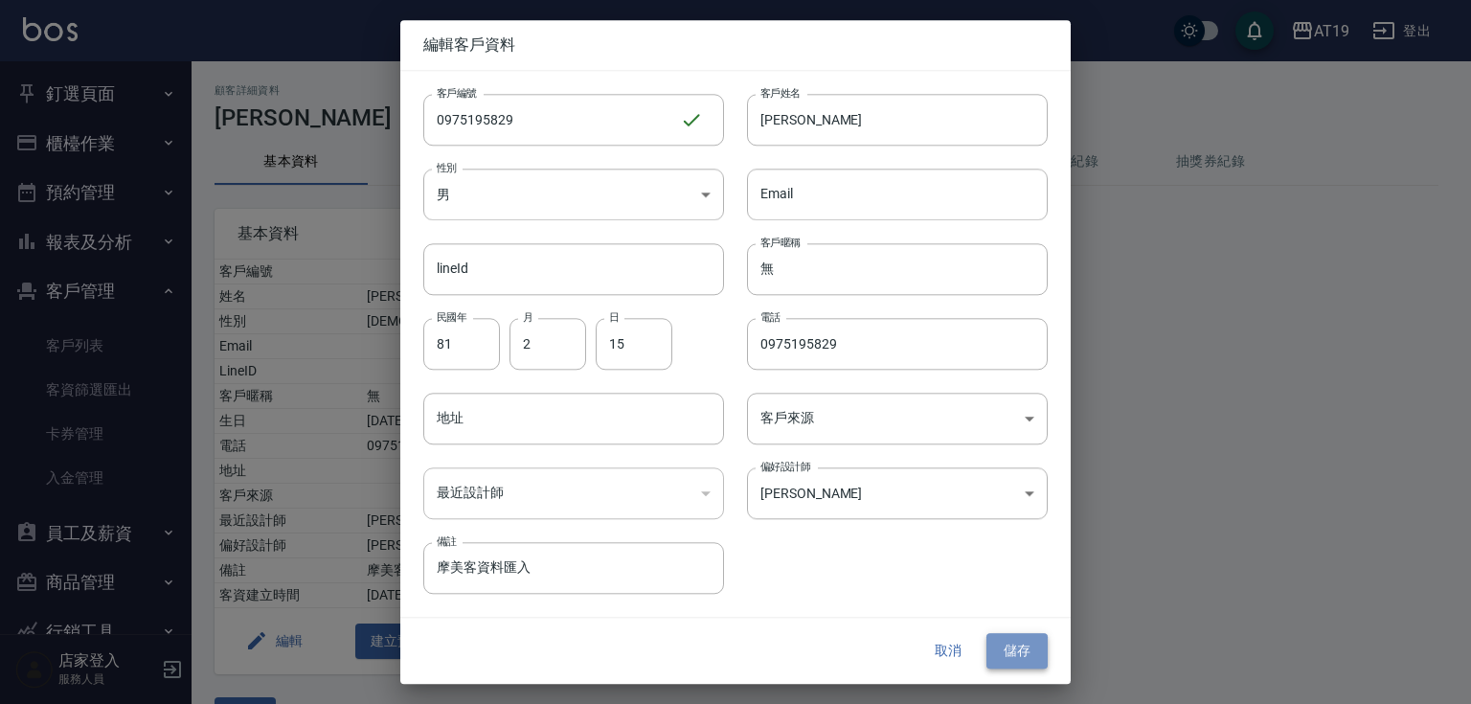
click at [1018, 647] on button "儲存" at bounding box center [1016, 651] width 61 height 35
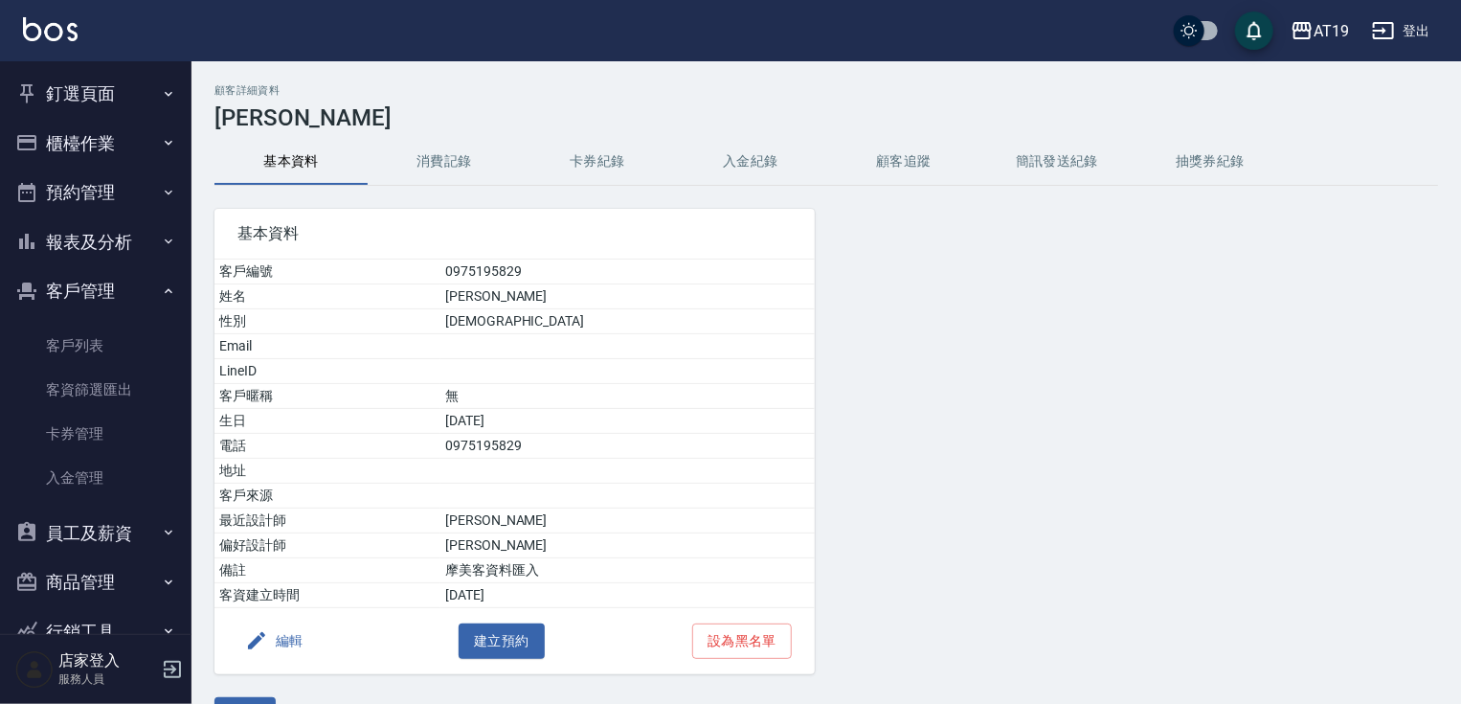
click at [93, 283] on button "客戶管理" at bounding box center [96, 291] width 176 height 50
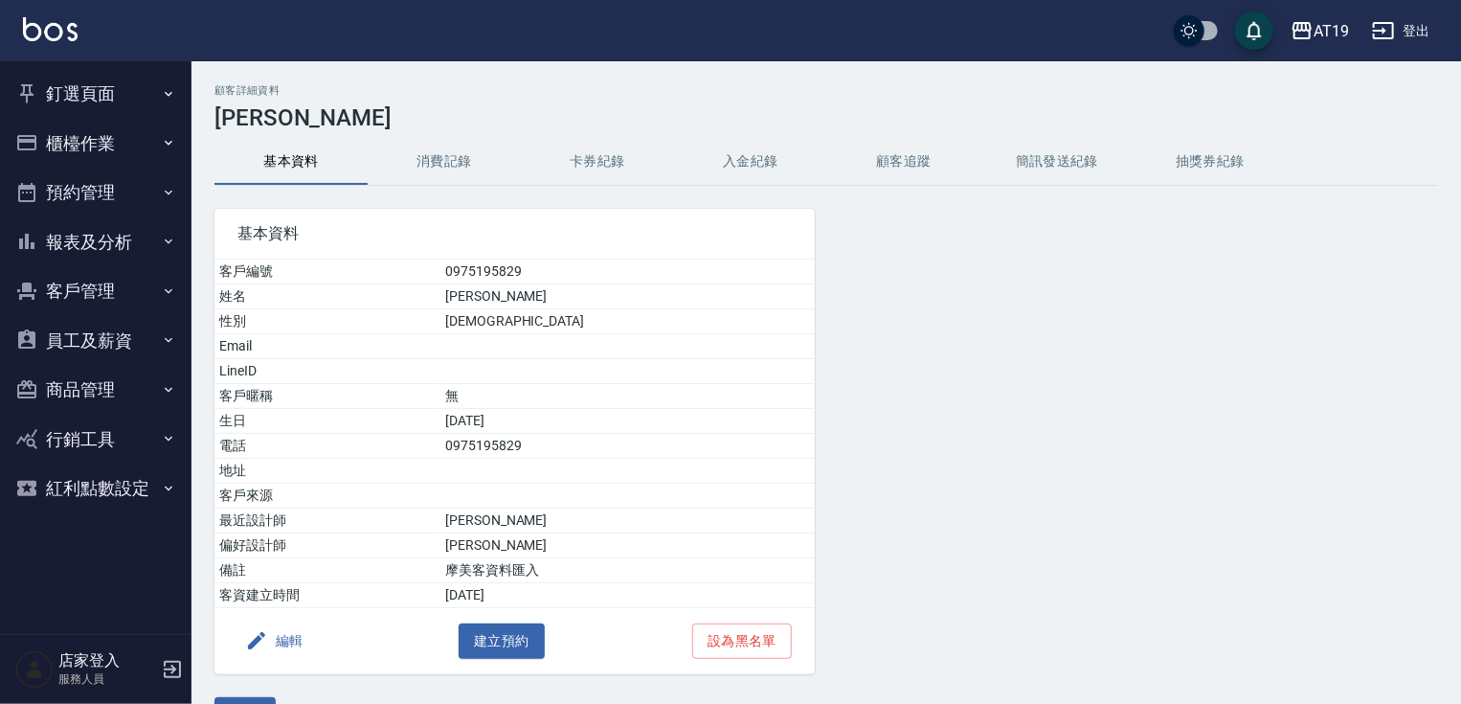
click at [115, 89] on button "釘選頁面" at bounding box center [96, 94] width 176 height 50
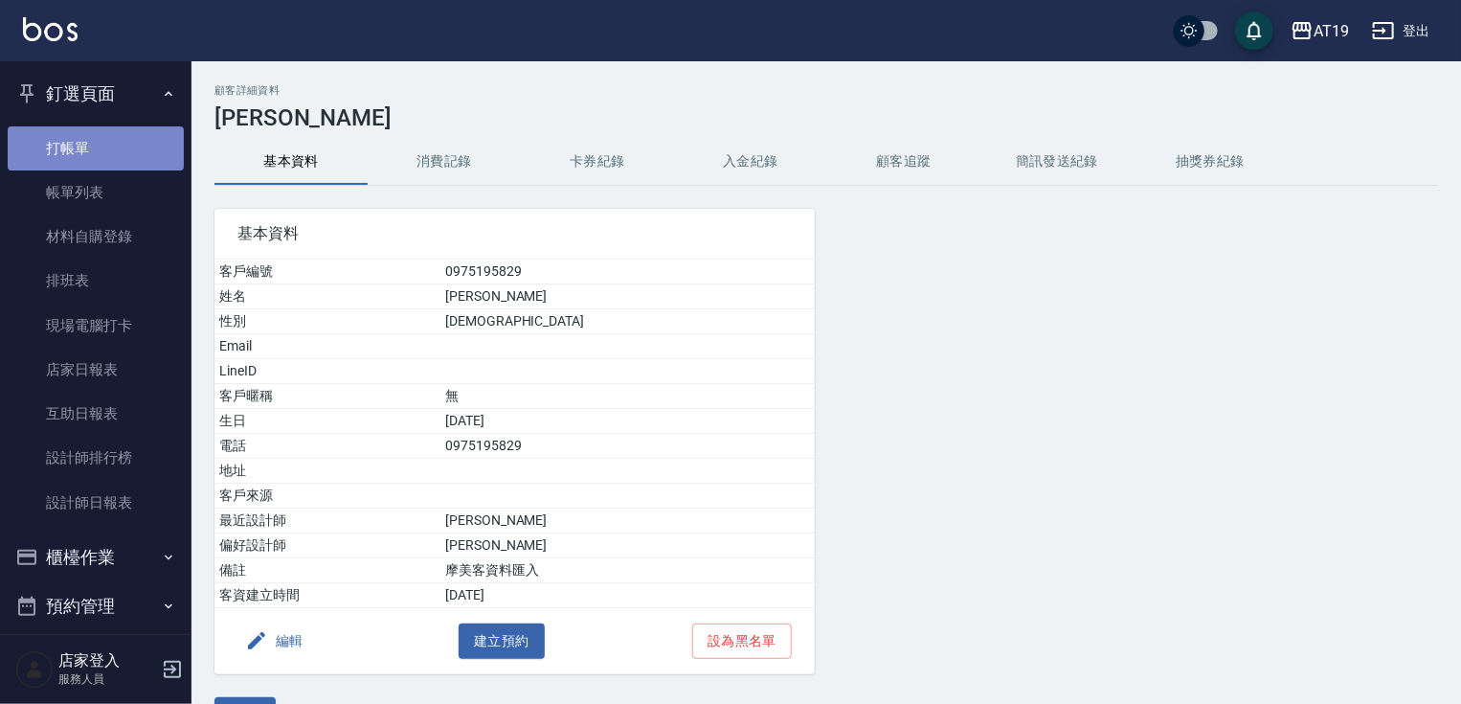
click at [110, 140] on link "打帳單" at bounding box center [96, 148] width 176 height 44
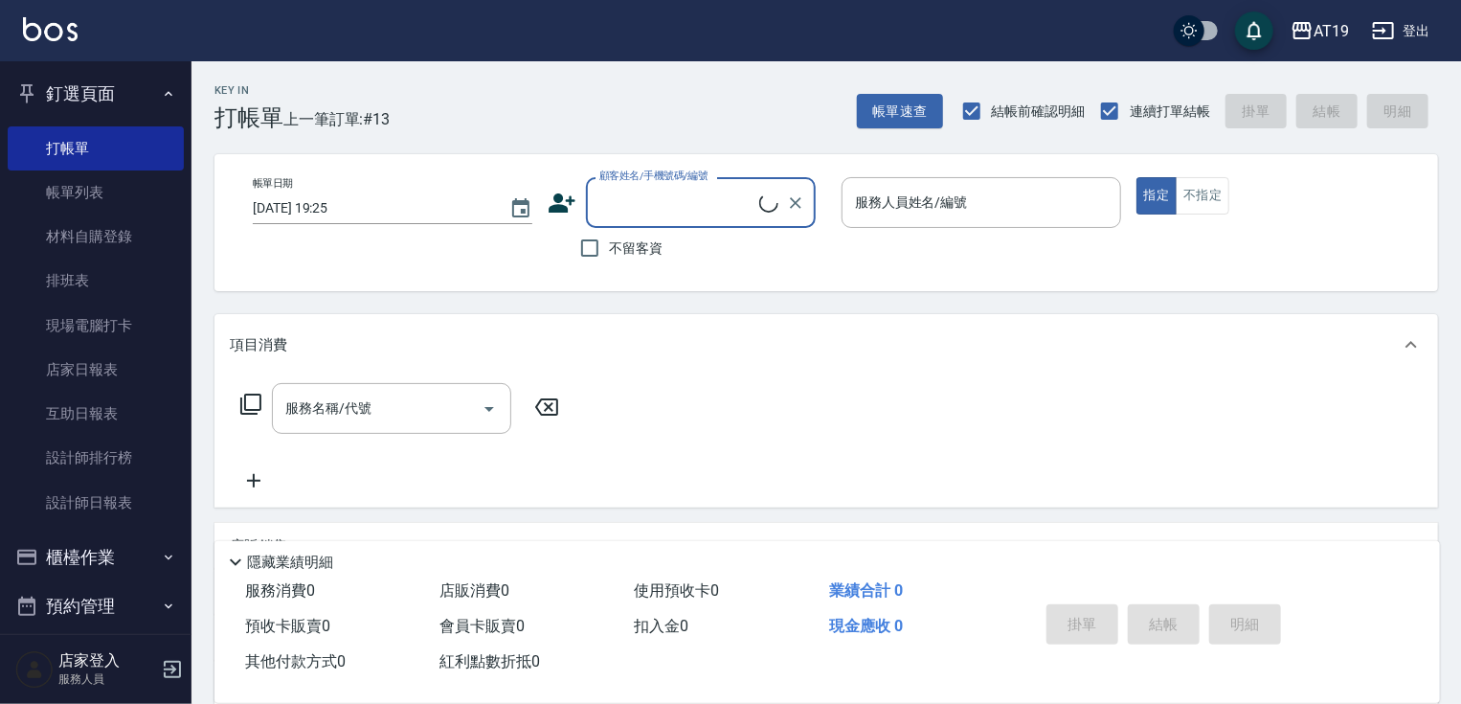
click at [635, 207] on input "顧客姓名/手機號碼/編號" at bounding box center [677, 203] width 165 height 34
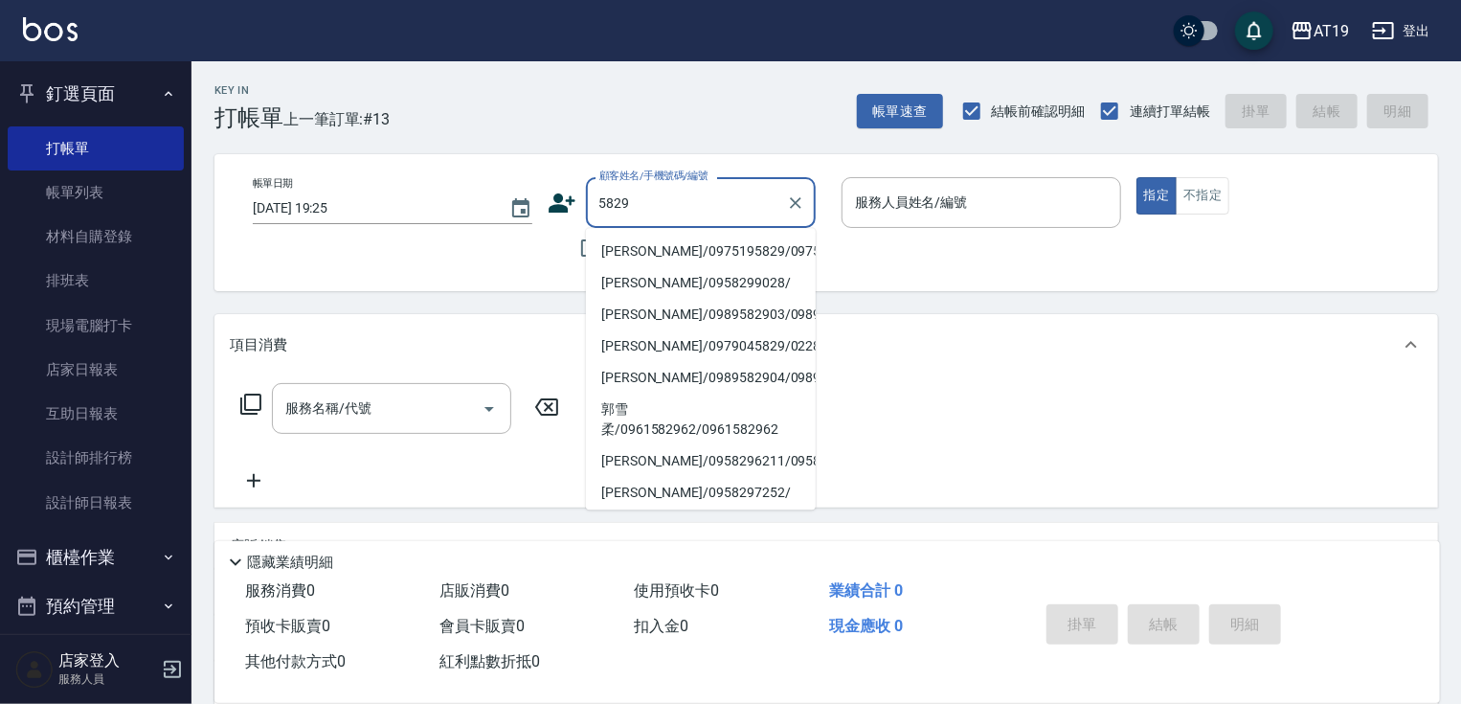
type input "[PERSON_NAME]/0975195829/0975195829"
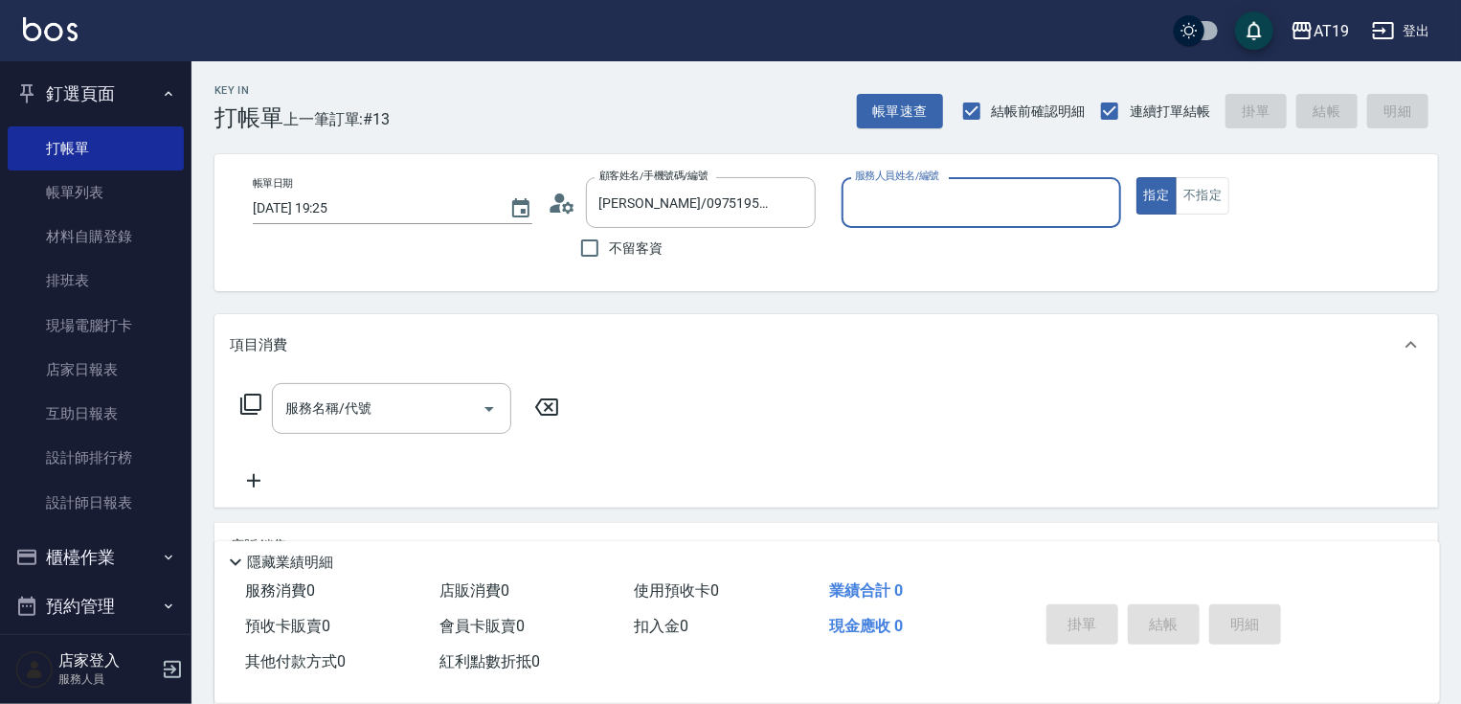
type input "Mika- 8"
click at [1136, 177] on button "指定" at bounding box center [1156, 195] width 41 height 37
type button "true"
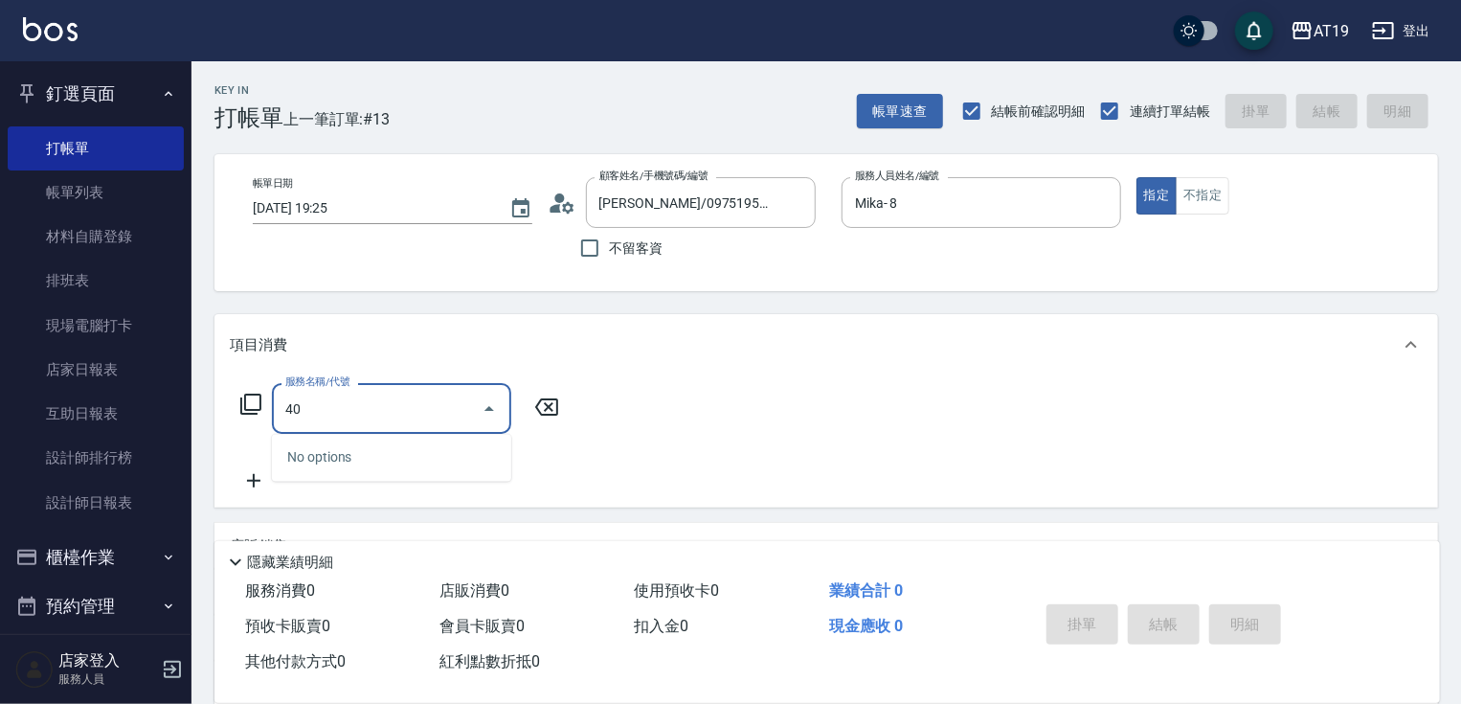
type input "401"
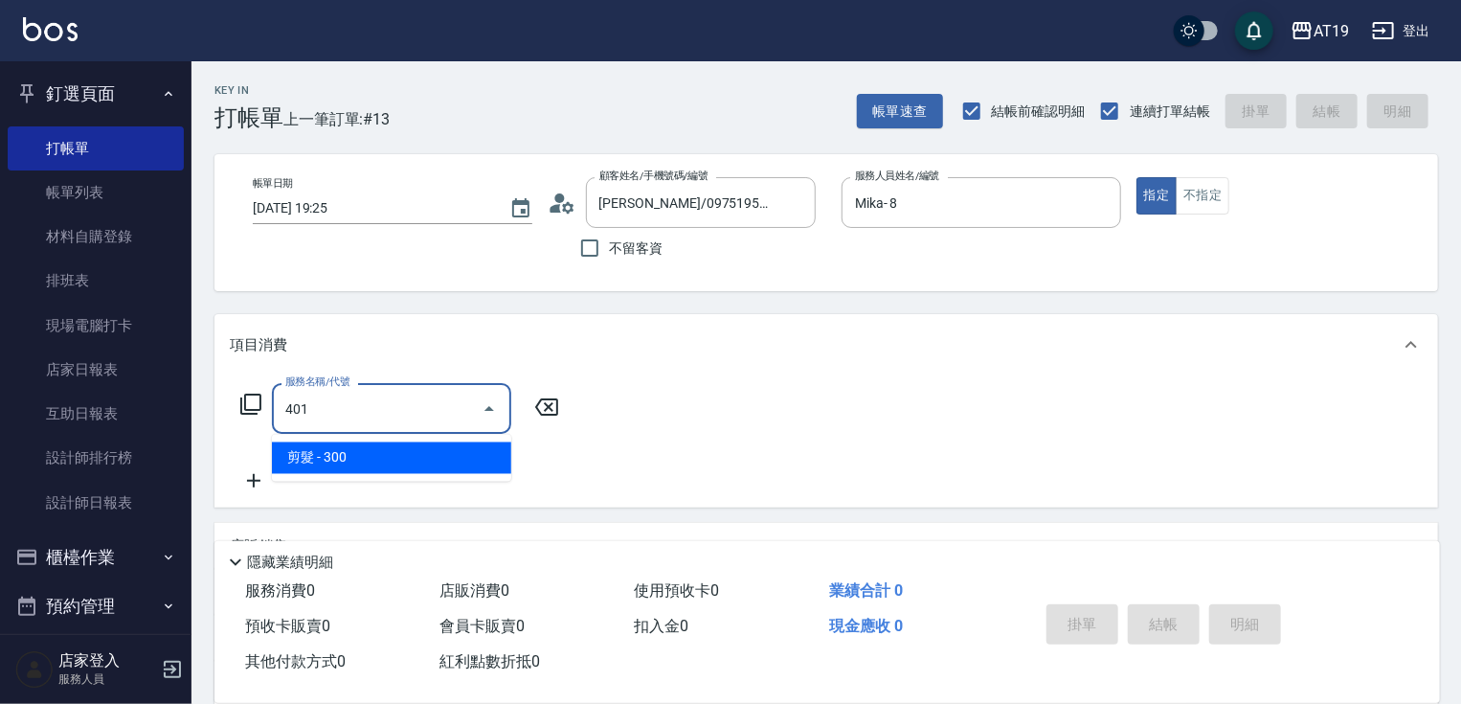
type input "30"
type input "剪髮(401)"
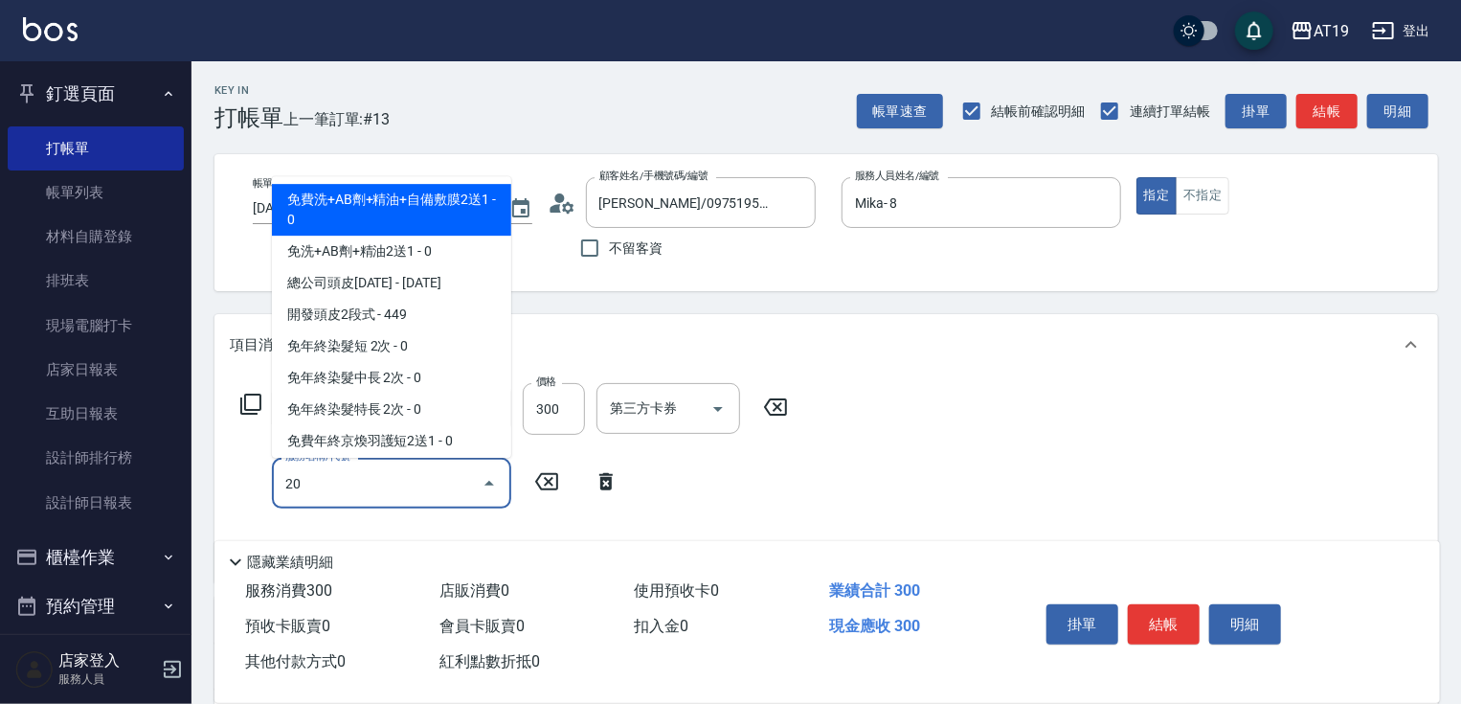
type input "201"
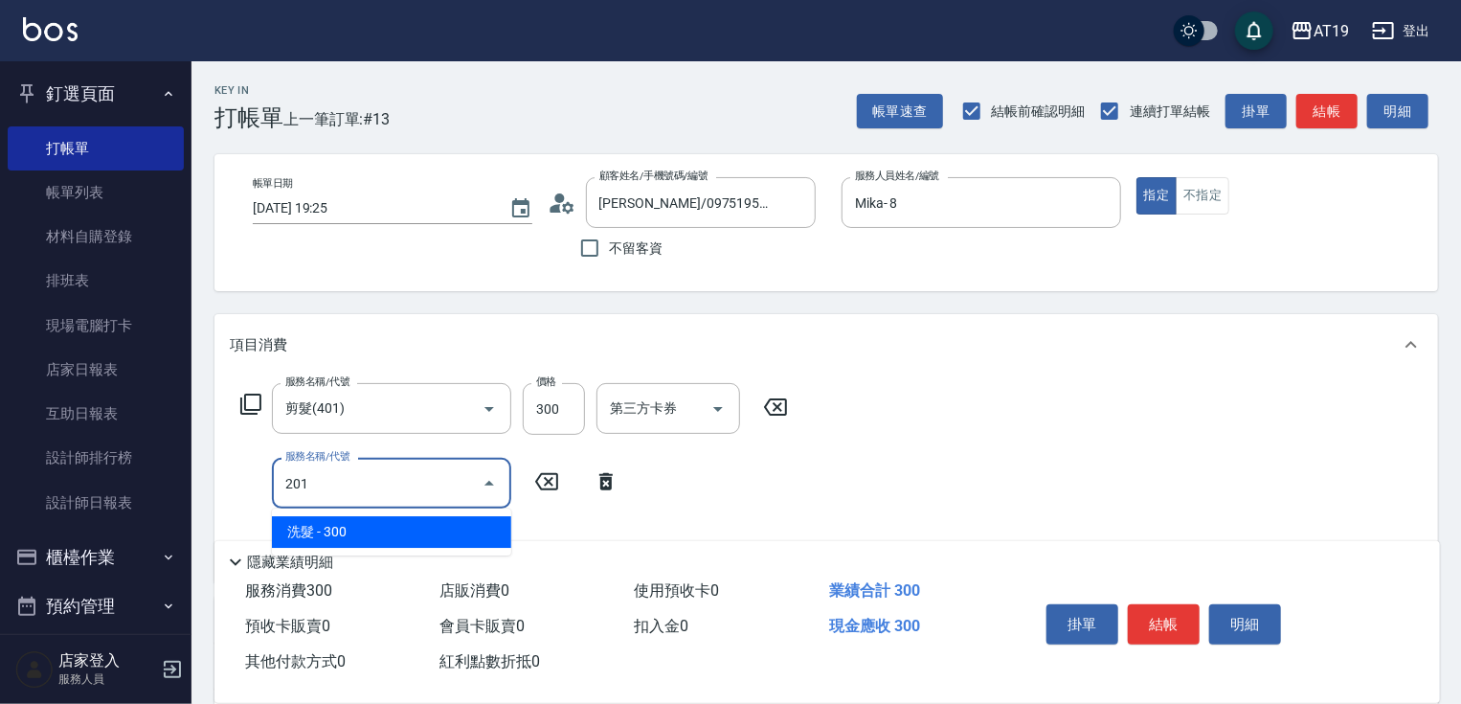
type input "60"
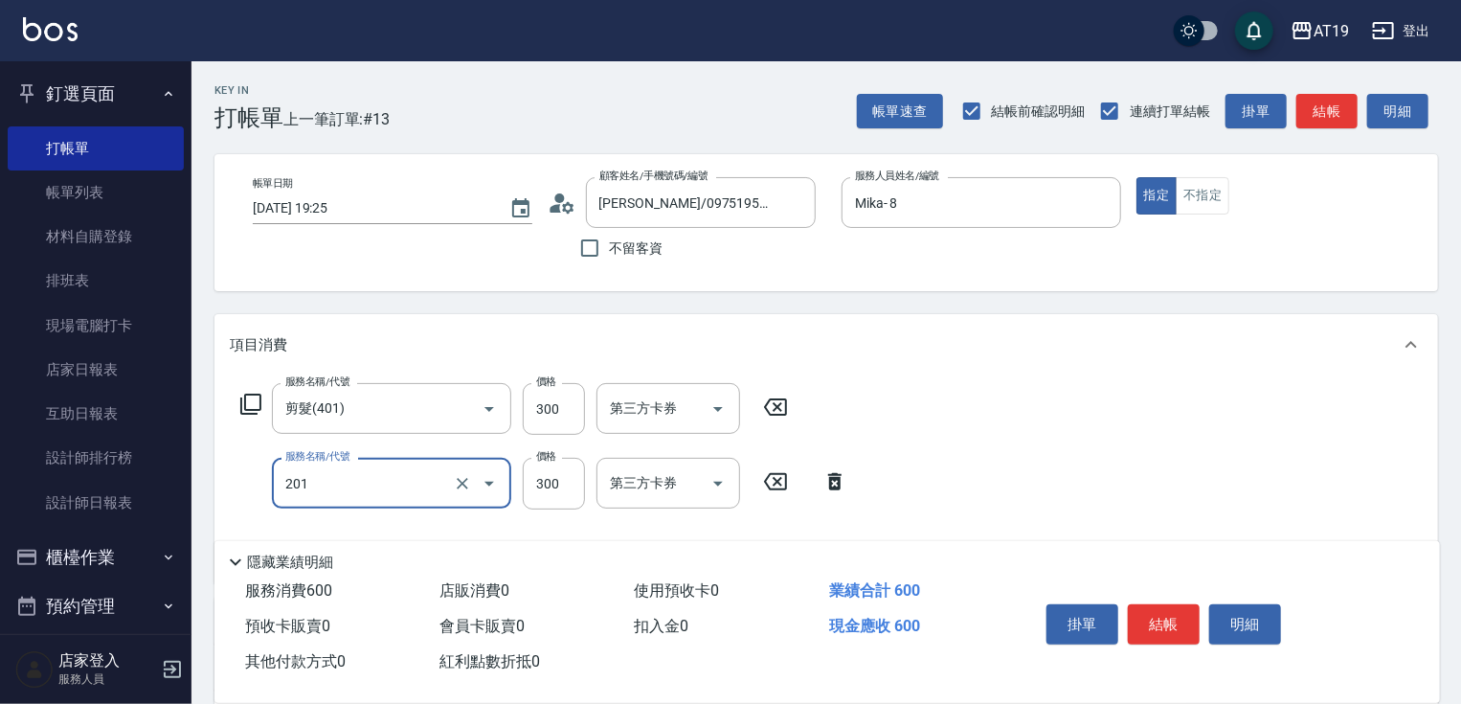
type input "洗髮(201)"
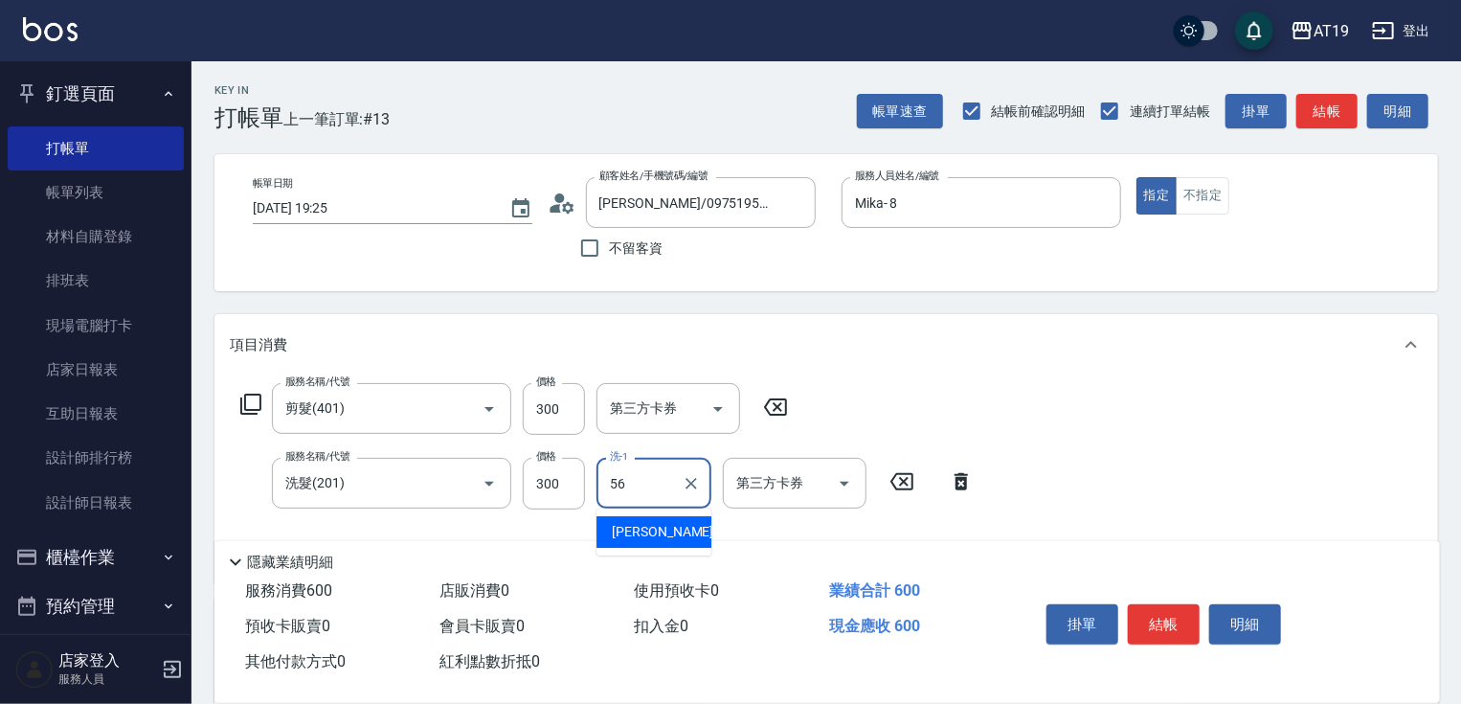
type input "[PERSON_NAME]-56"
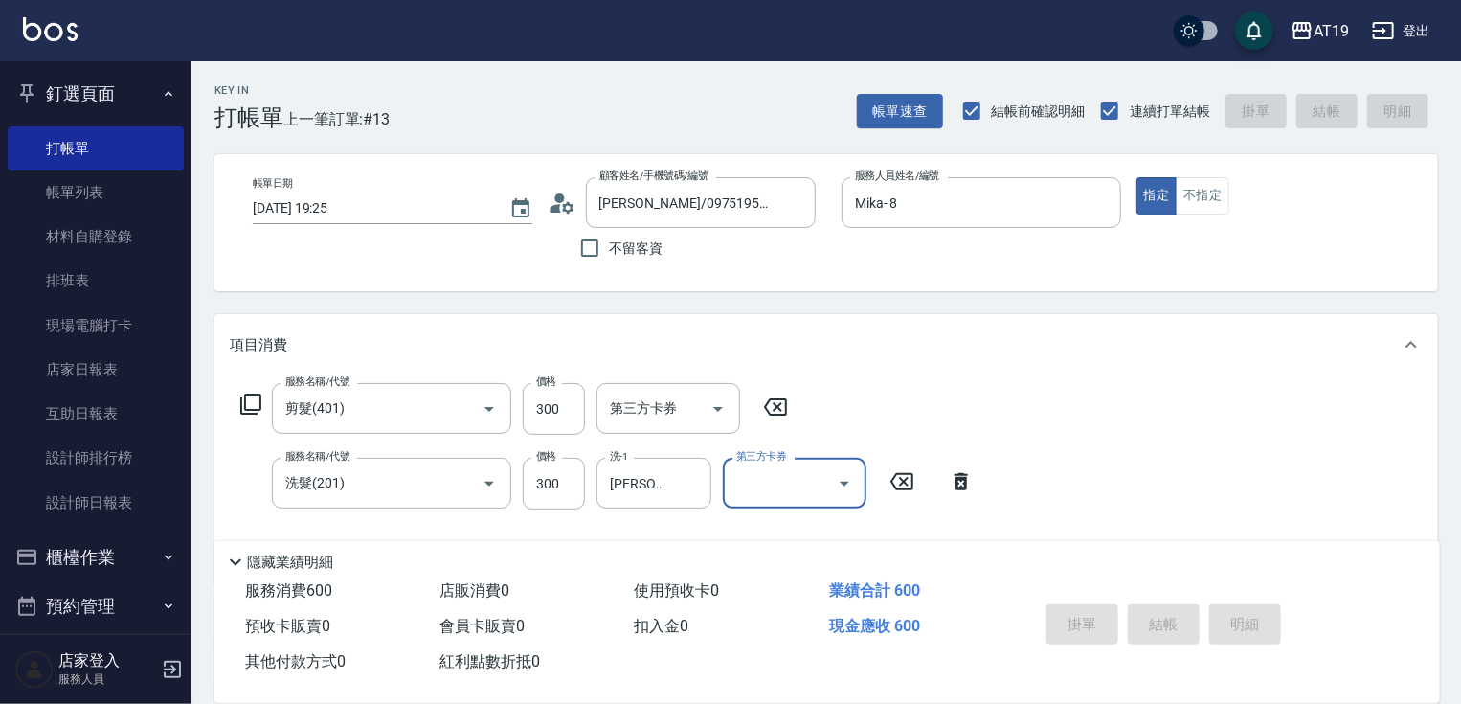
type input "0"
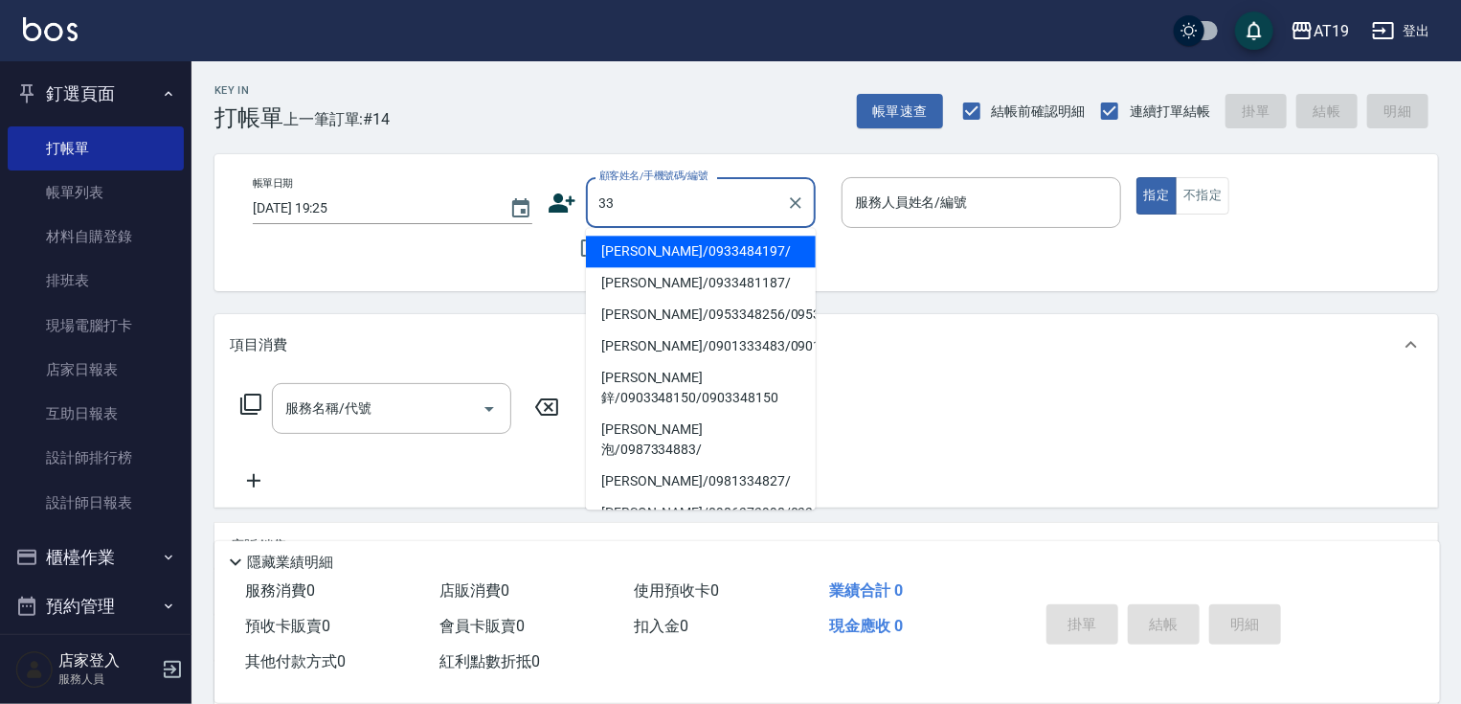
type input "3"
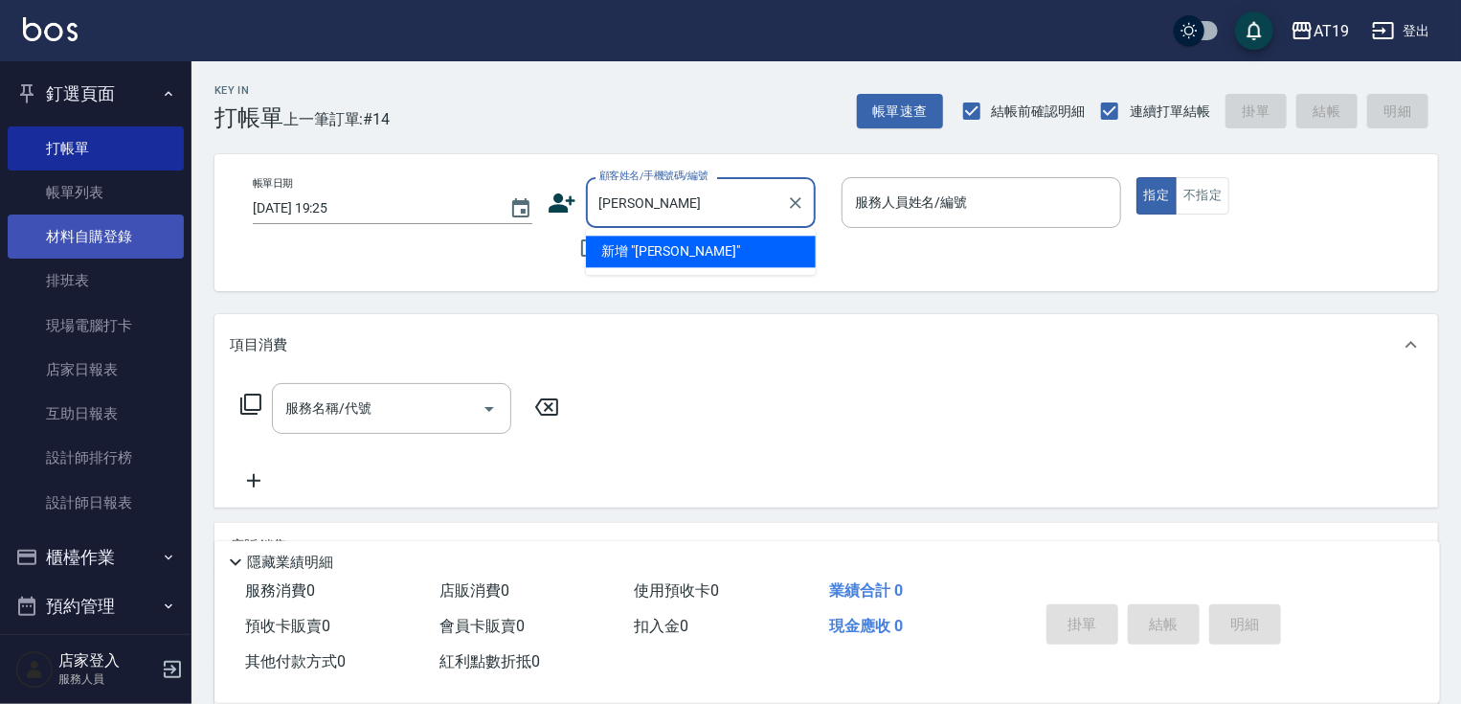
type input "[PERSON_NAME]"
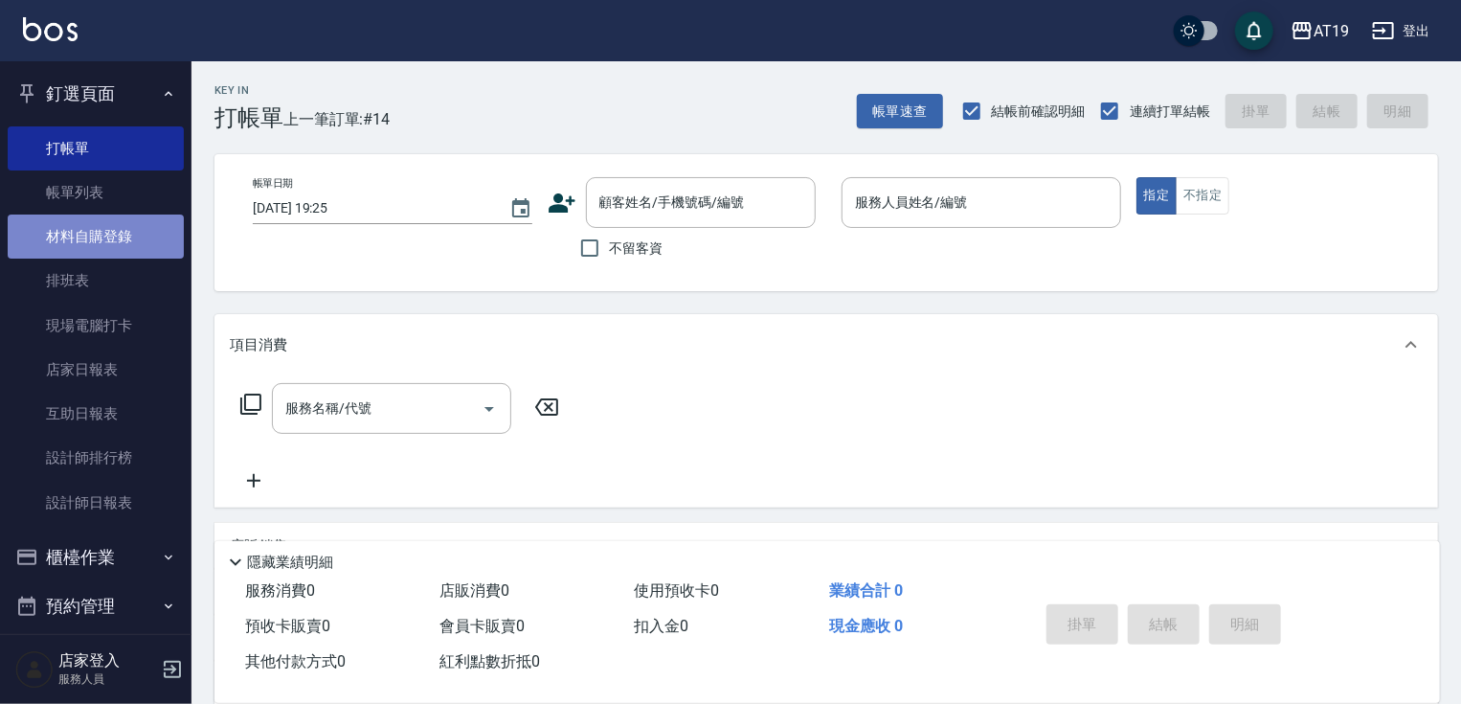
click at [102, 242] on link "材料自購登錄" at bounding box center [96, 236] width 176 height 44
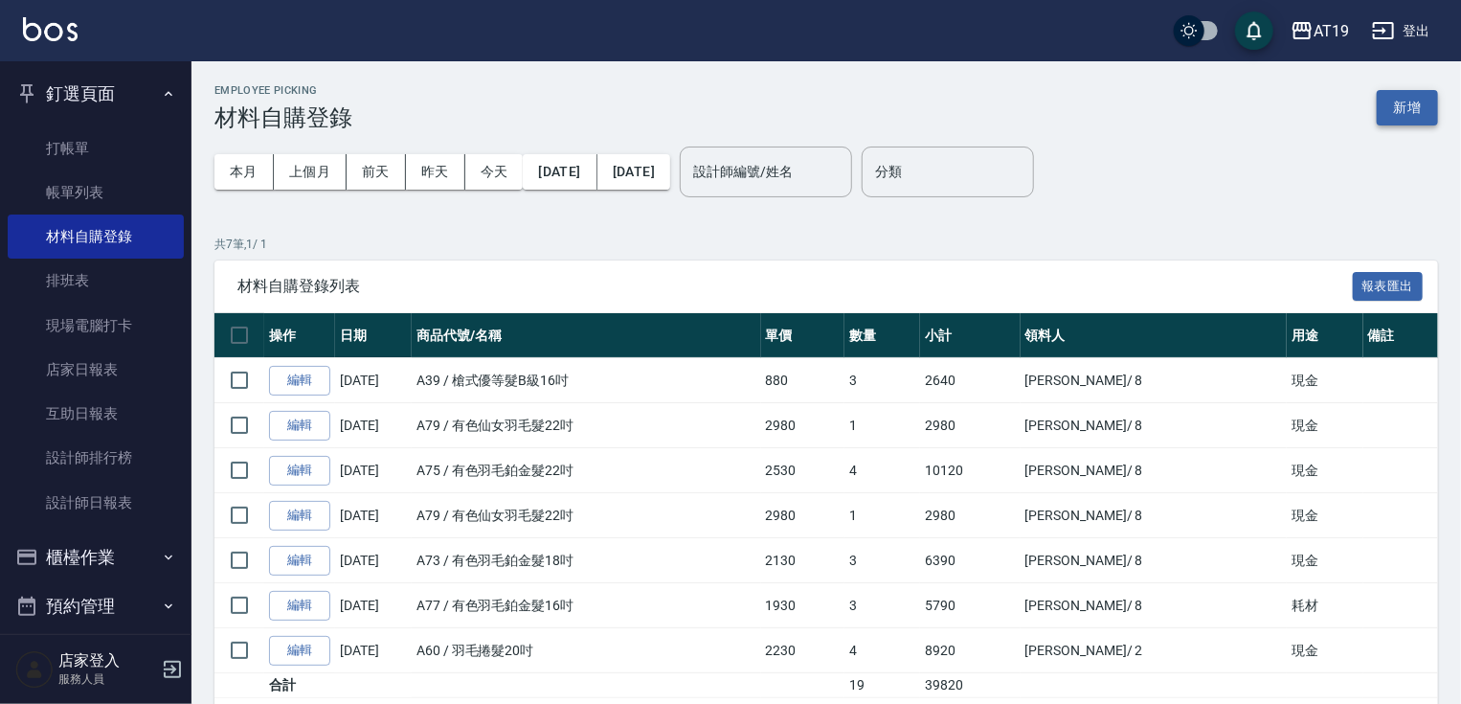
click at [1422, 96] on button "新增" at bounding box center [1407, 107] width 61 height 35
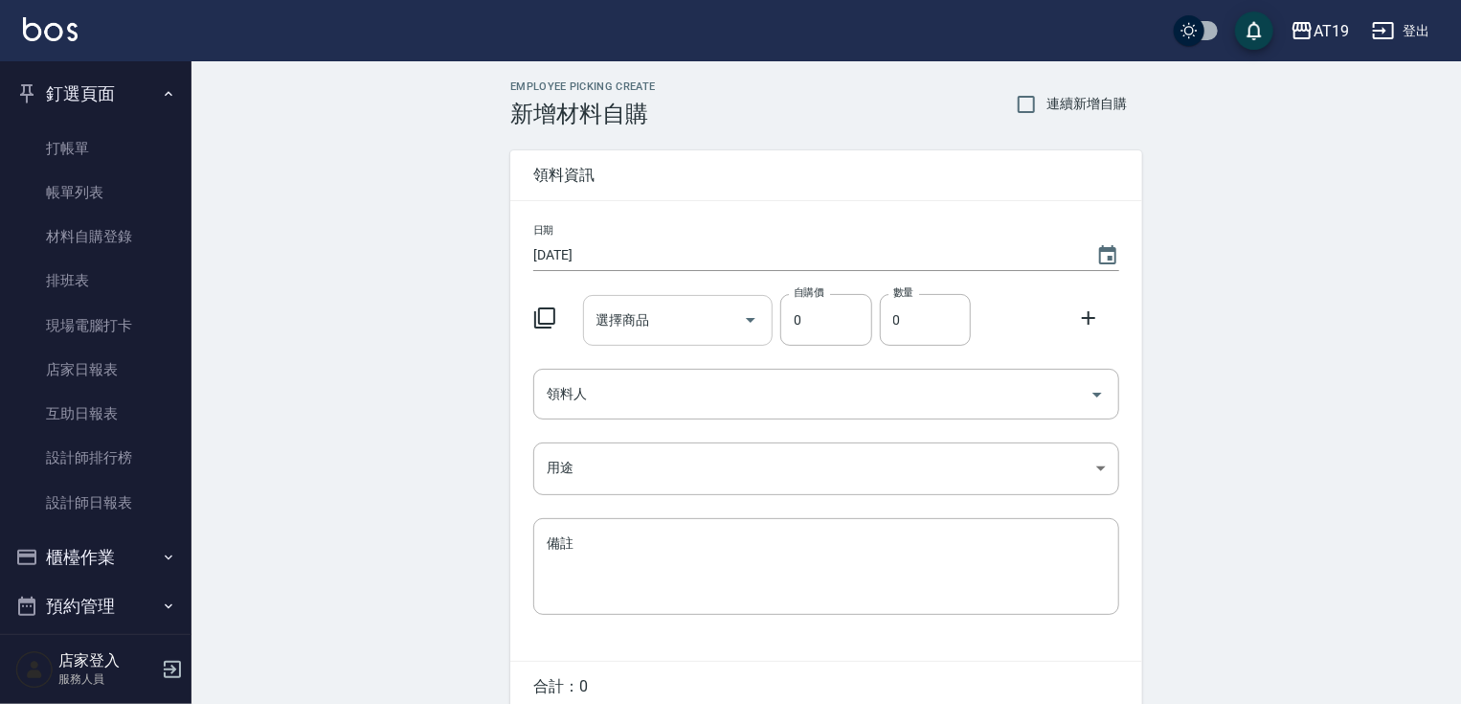
click at [641, 316] on div "選擇商品 選擇商品" at bounding box center [678, 320] width 191 height 51
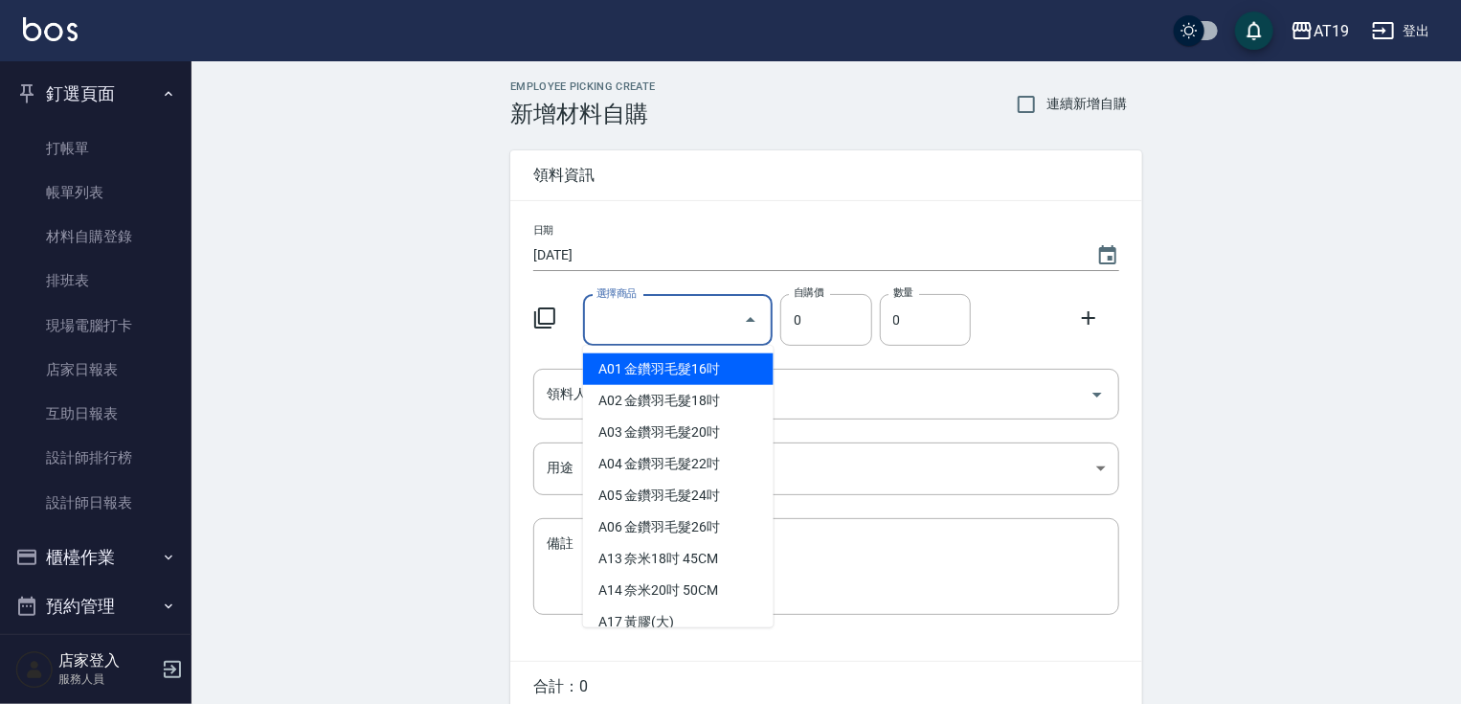
click at [564, 342] on div "選擇商品 選擇商品 自購價 0 自購價 數量 0 數量" at bounding box center [823, 315] width 594 height 59
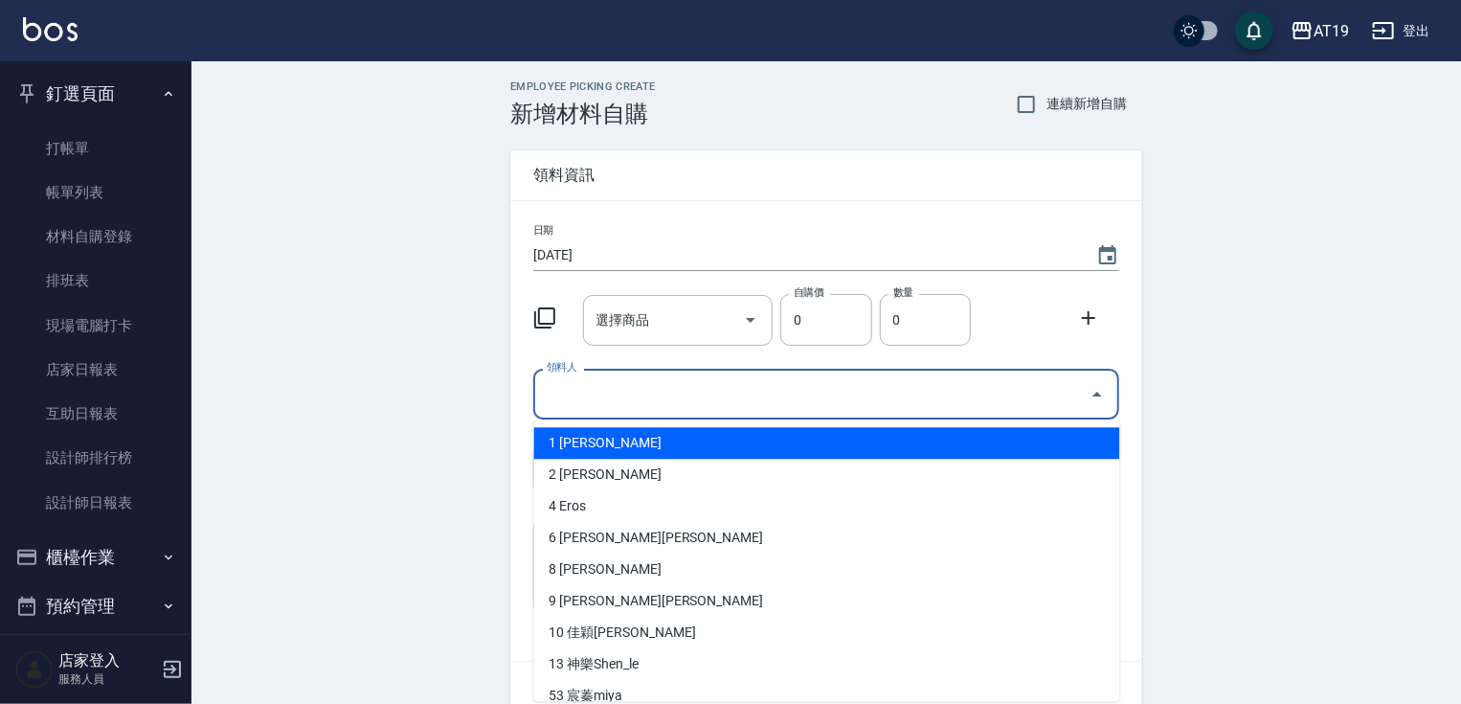
click at [573, 387] on input "領料人" at bounding box center [812, 394] width 540 height 34
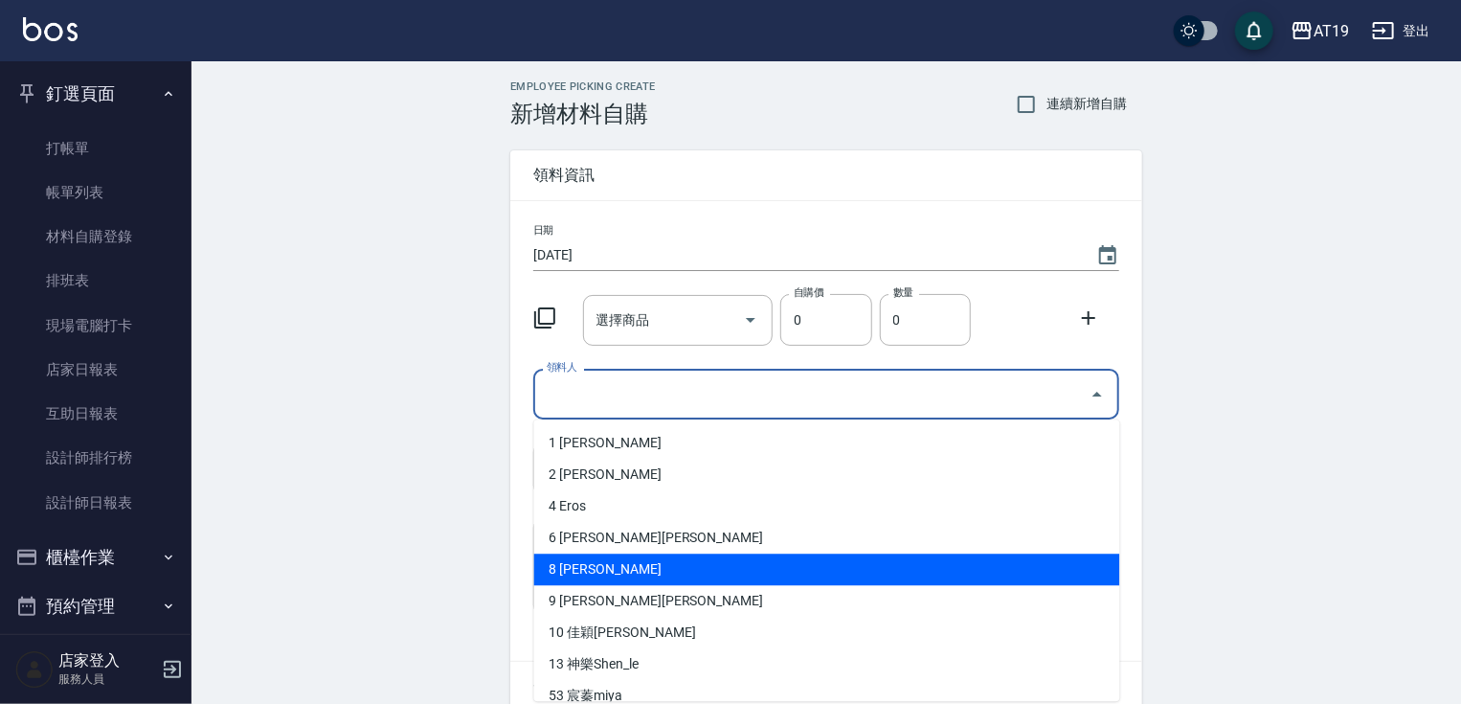
click at [600, 575] on li "8 [PERSON_NAME]" at bounding box center [827, 569] width 586 height 32
type input "[PERSON_NAME]"
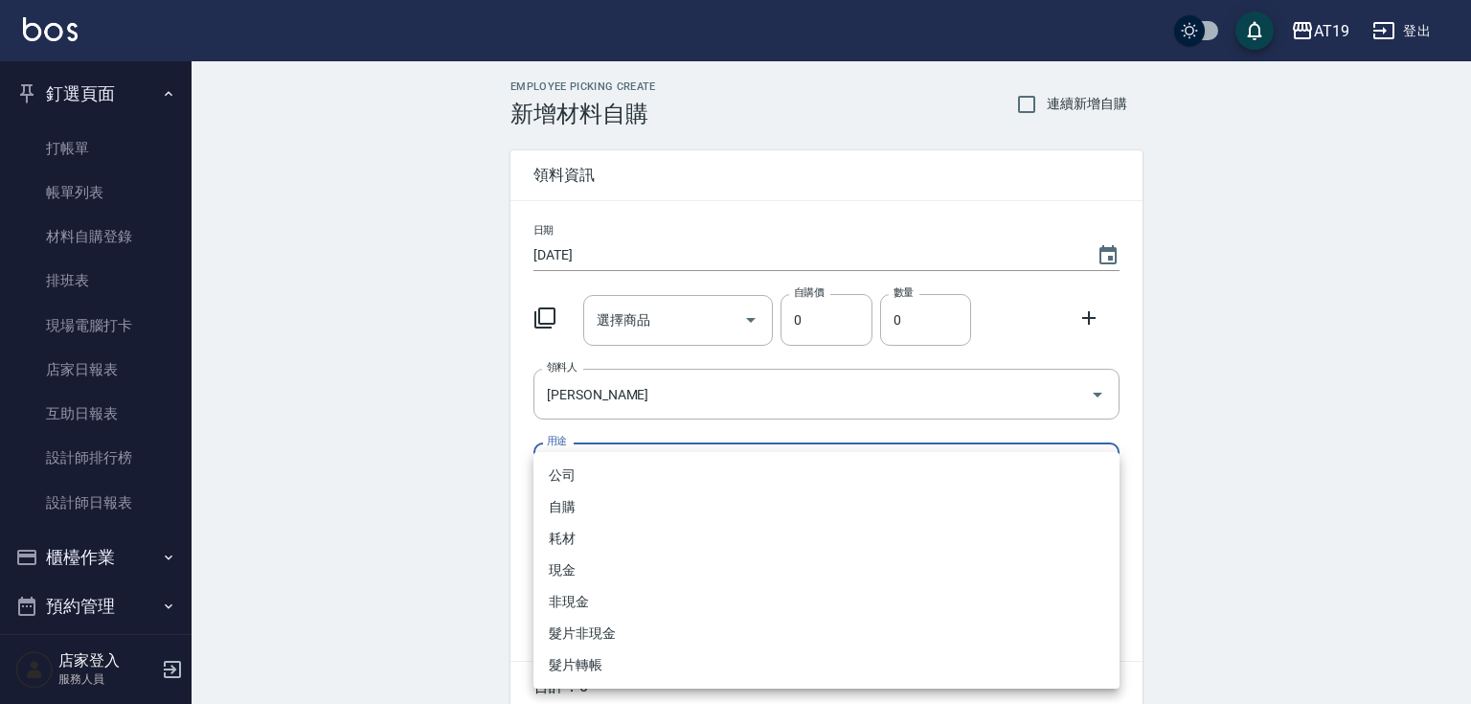
click at [586, 453] on body "AT19 登出 釘選頁面 打帳單 帳單列表 材料自購登錄 排班表 現場電腦打卡 店家日報表 互助日報表 設計師排行榜 設計師日報表 櫃檯作業 打帳單 帳單列表…" at bounding box center [735, 394] width 1471 height 789
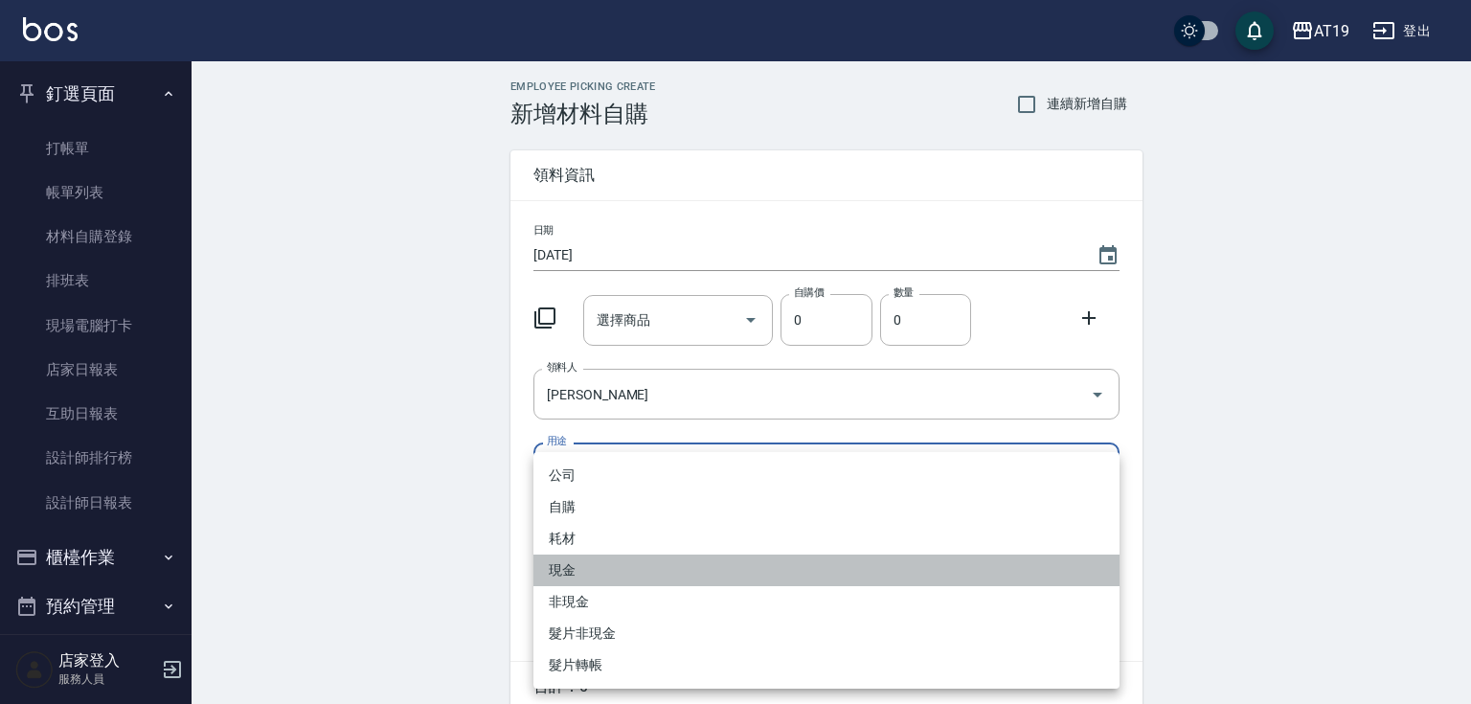
click at [582, 571] on li "現金" at bounding box center [826, 570] width 586 height 32
type input "現金"
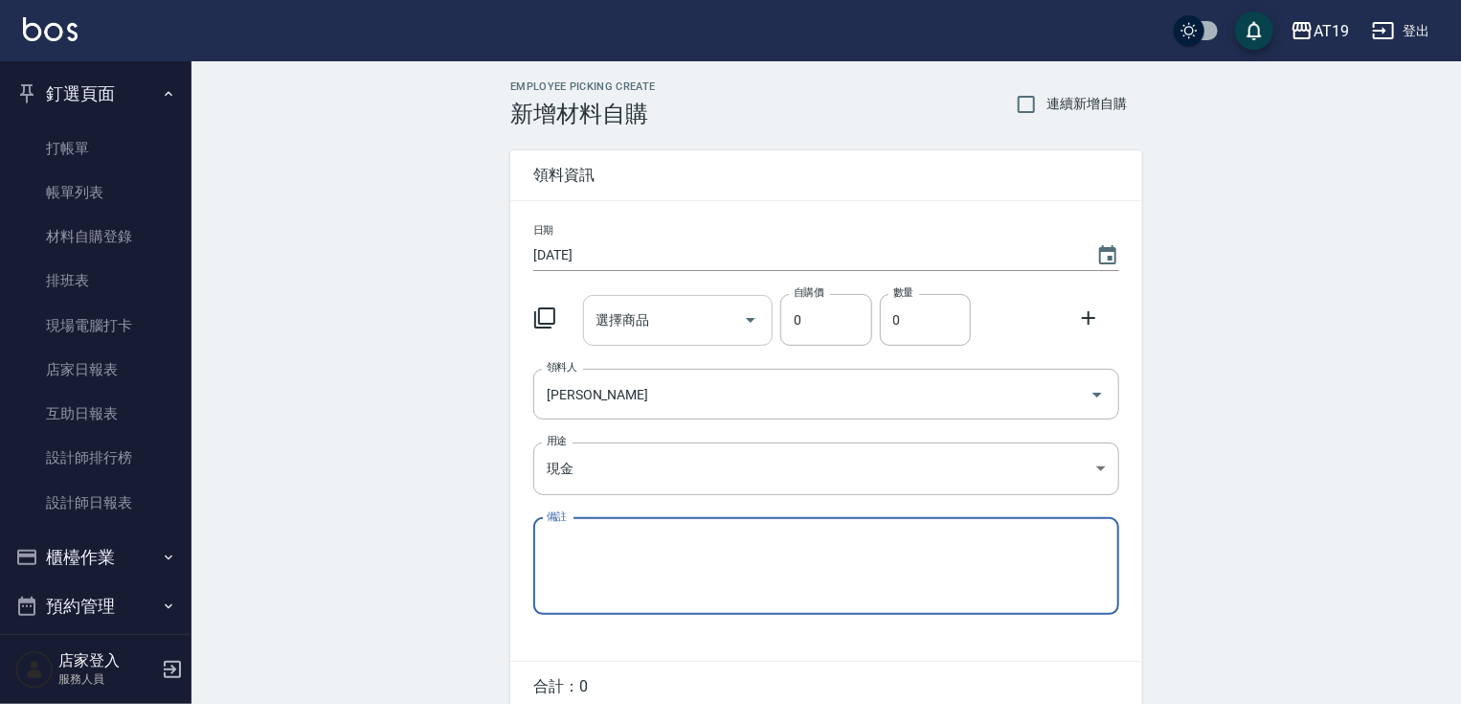
drag, startPoint x: 628, startPoint y: 295, endPoint x: 628, endPoint y: 306, distance: 11.5
click at [628, 297] on div "選擇商品" at bounding box center [678, 320] width 191 height 51
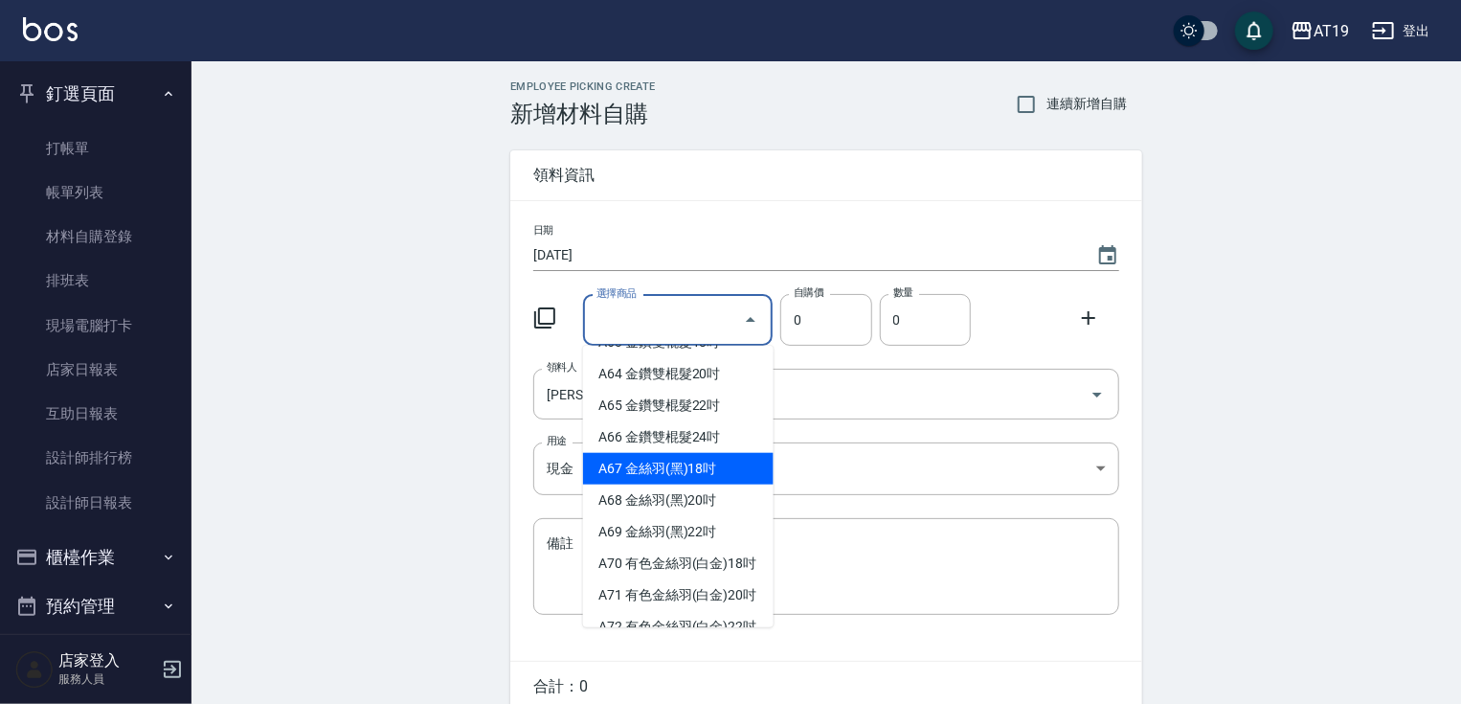
scroll to position [1455, 0]
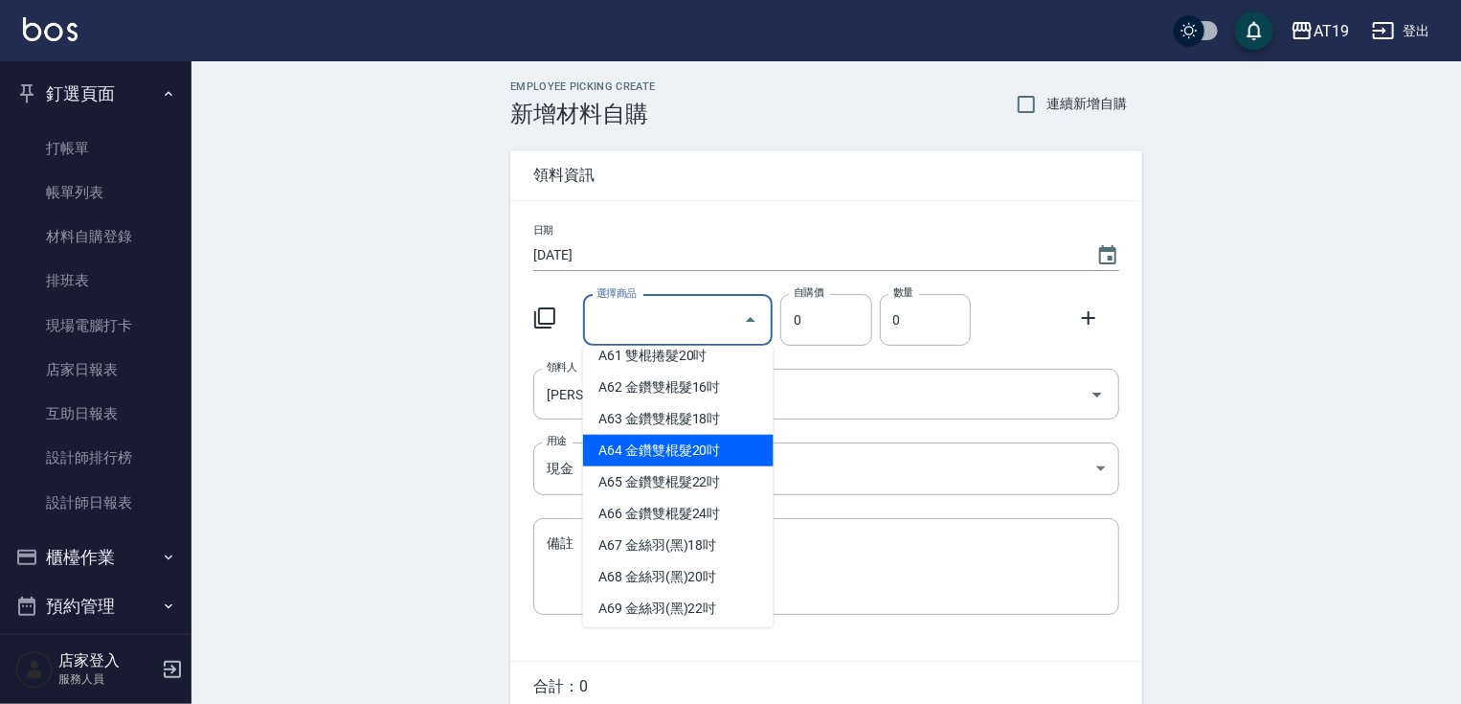
click at [687, 466] on li "A64 金鑽雙棍髮20吋" at bounding box center [678, 451] width 191 height 32
type input "金鑽雙棍髮20吋"
type input "830"
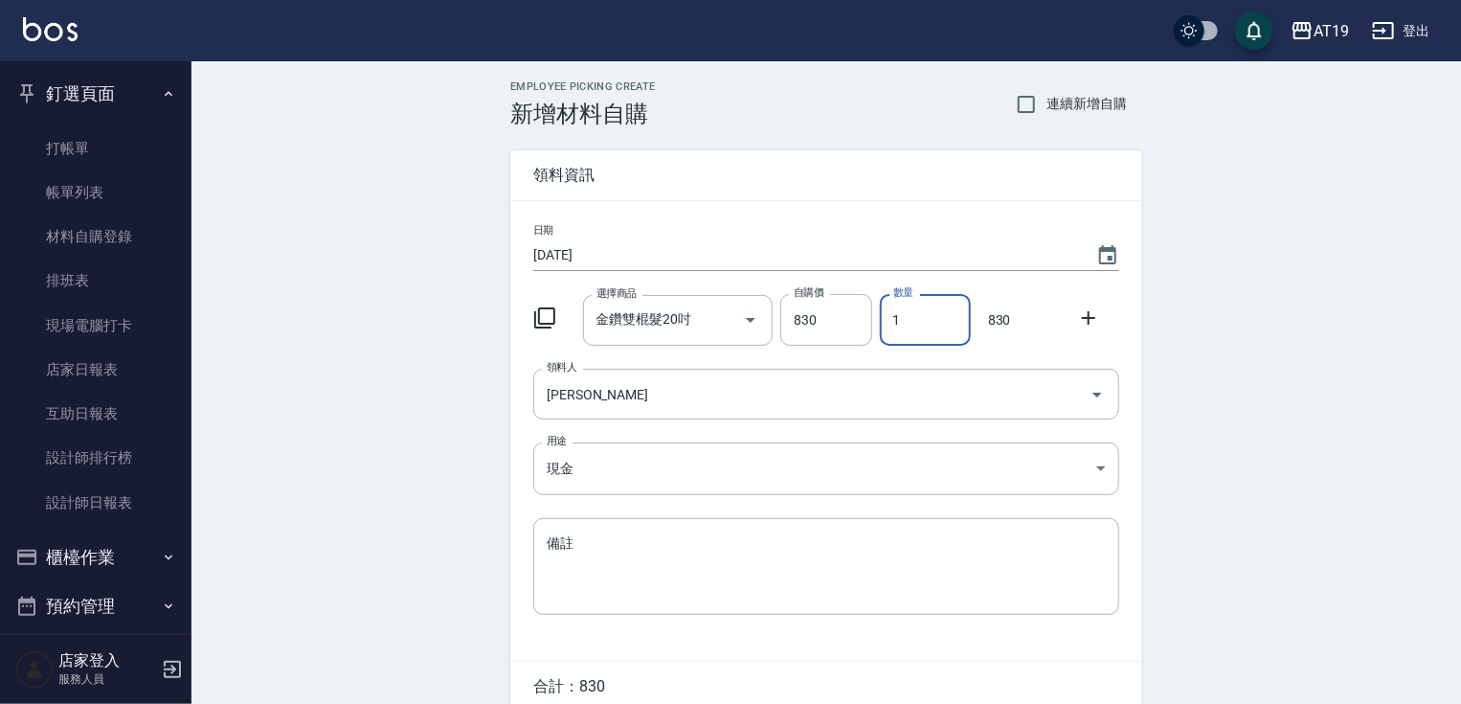
click at [896, 317] on input "1" at bounding box center [925, 320] width 91 height 52
click at [890, 319] on input "1" at bounding box center [925, 320] width 91 height 52
type input "2"
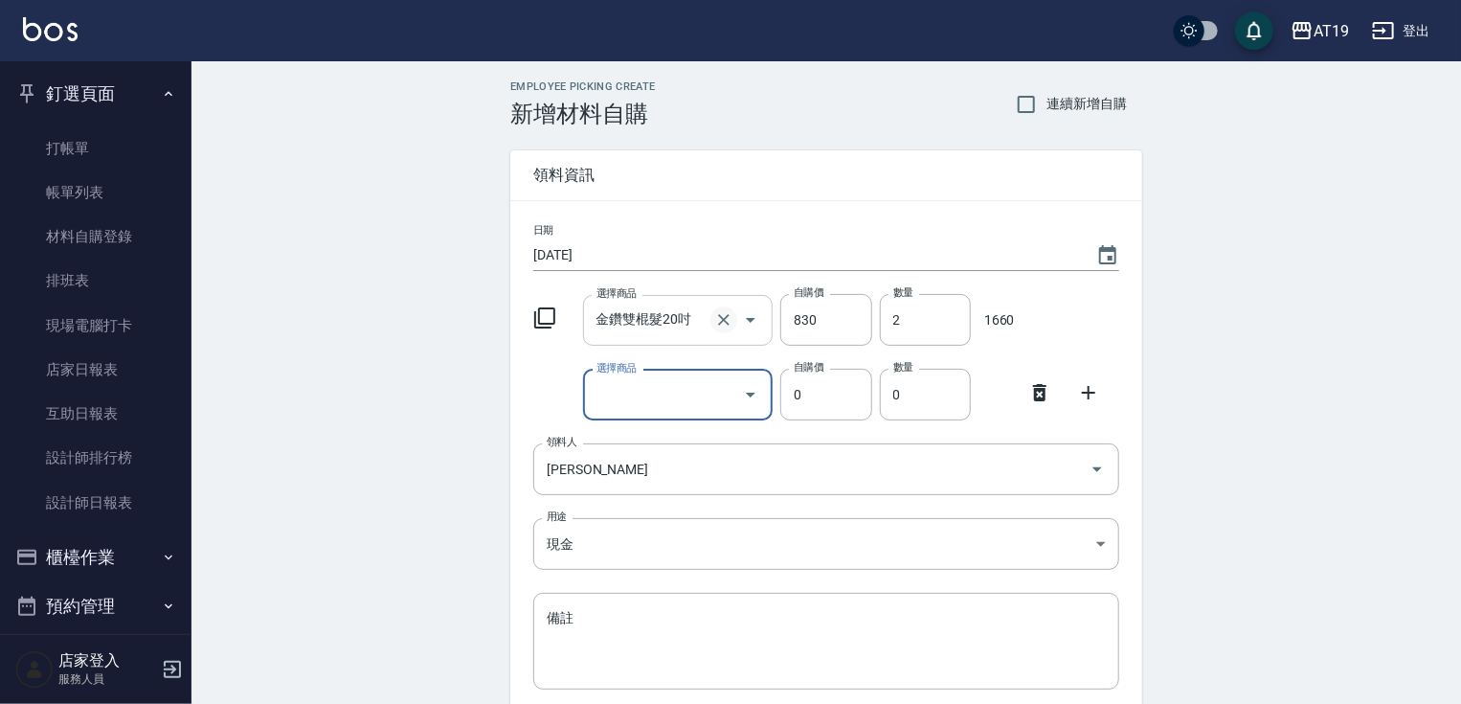
click at [725, 322] on icon "Clear" at bounding box center [723, 319] width 11 height 11
type input "0"
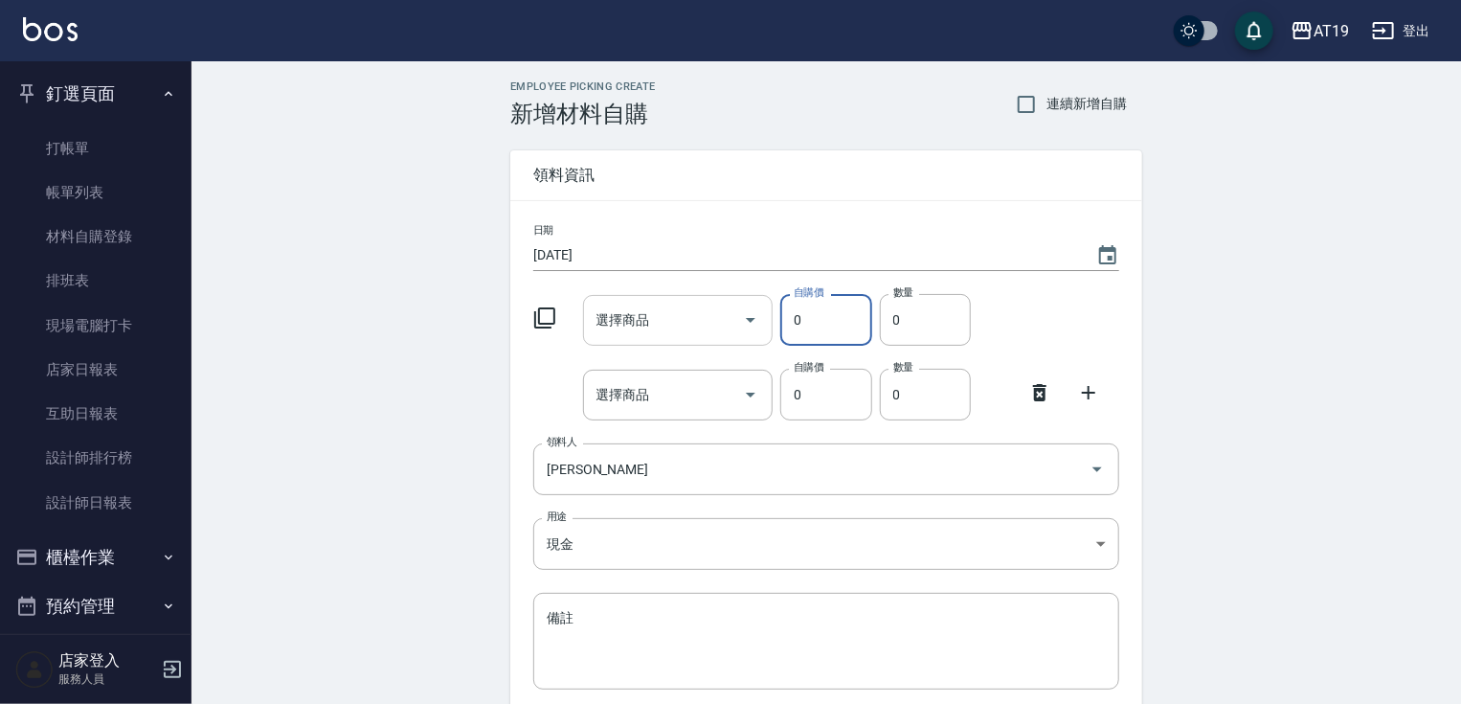
click at [665, 313] on input "選擇商品" at bounding box center [664, 321] width 145 height 34
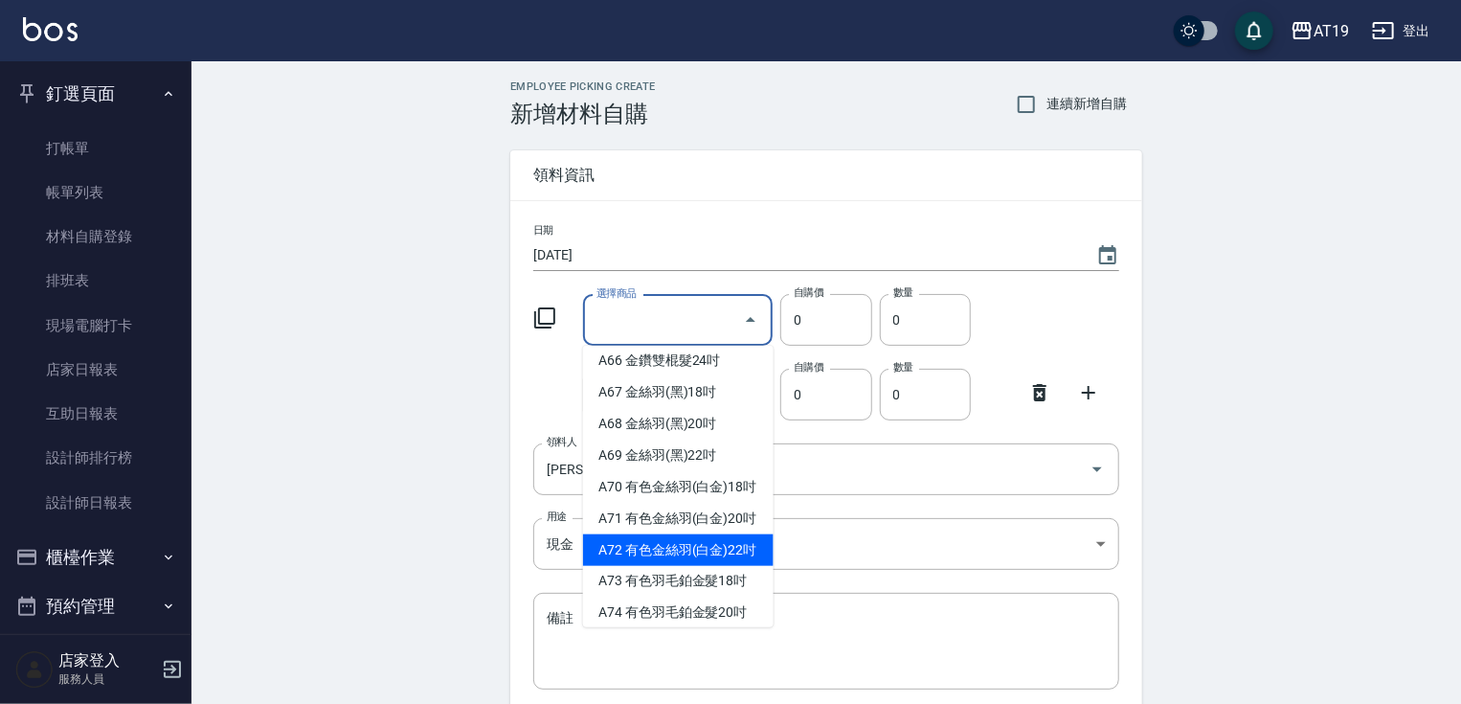
scroll to position [1532, 0]
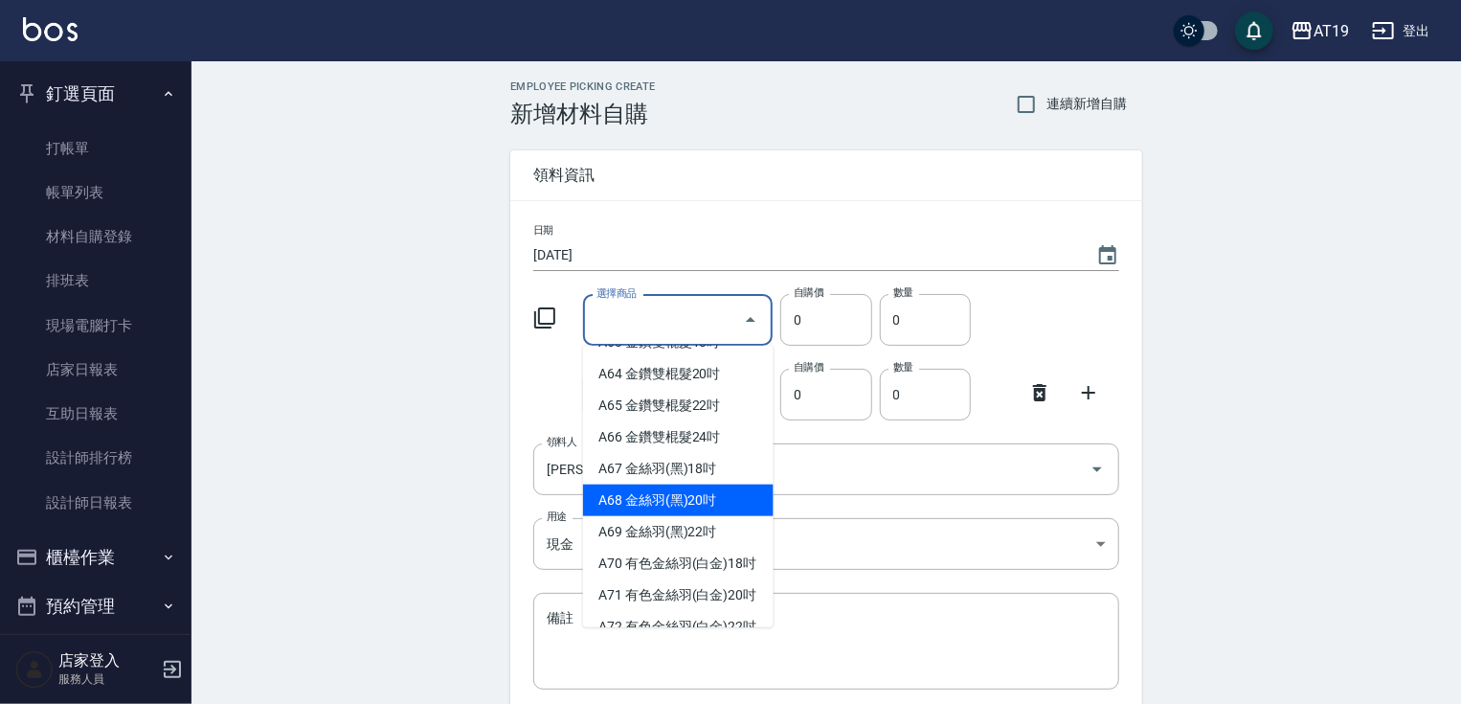
click at [646, 512] on li "A68 金絲羽(黑)20吋" at bounding box center [678, 500] width 191 height 32
type input "金絲羽(黑)20吋"
type input "1080"
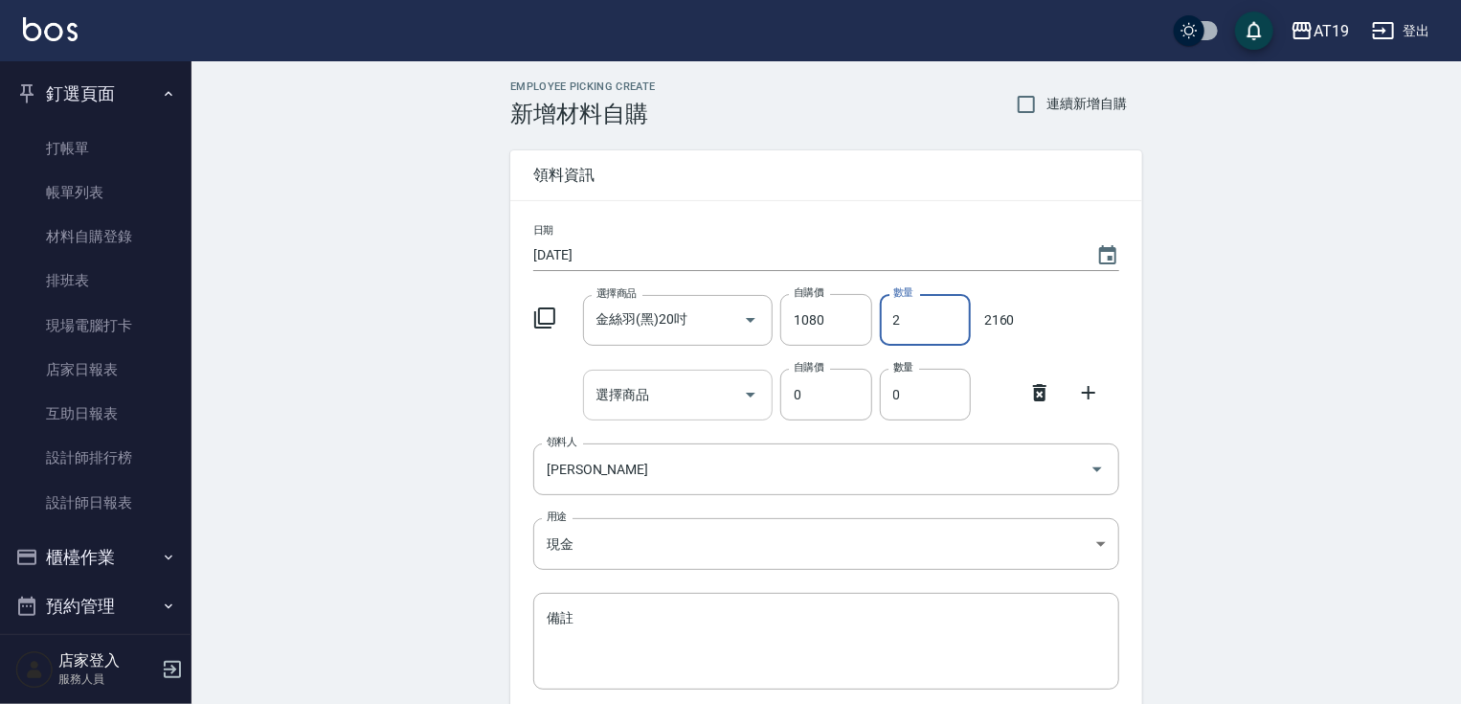
type input "2"
click at [651, 414] on div "選擇商品" at bounding box center [678, 395] width 191 height 51
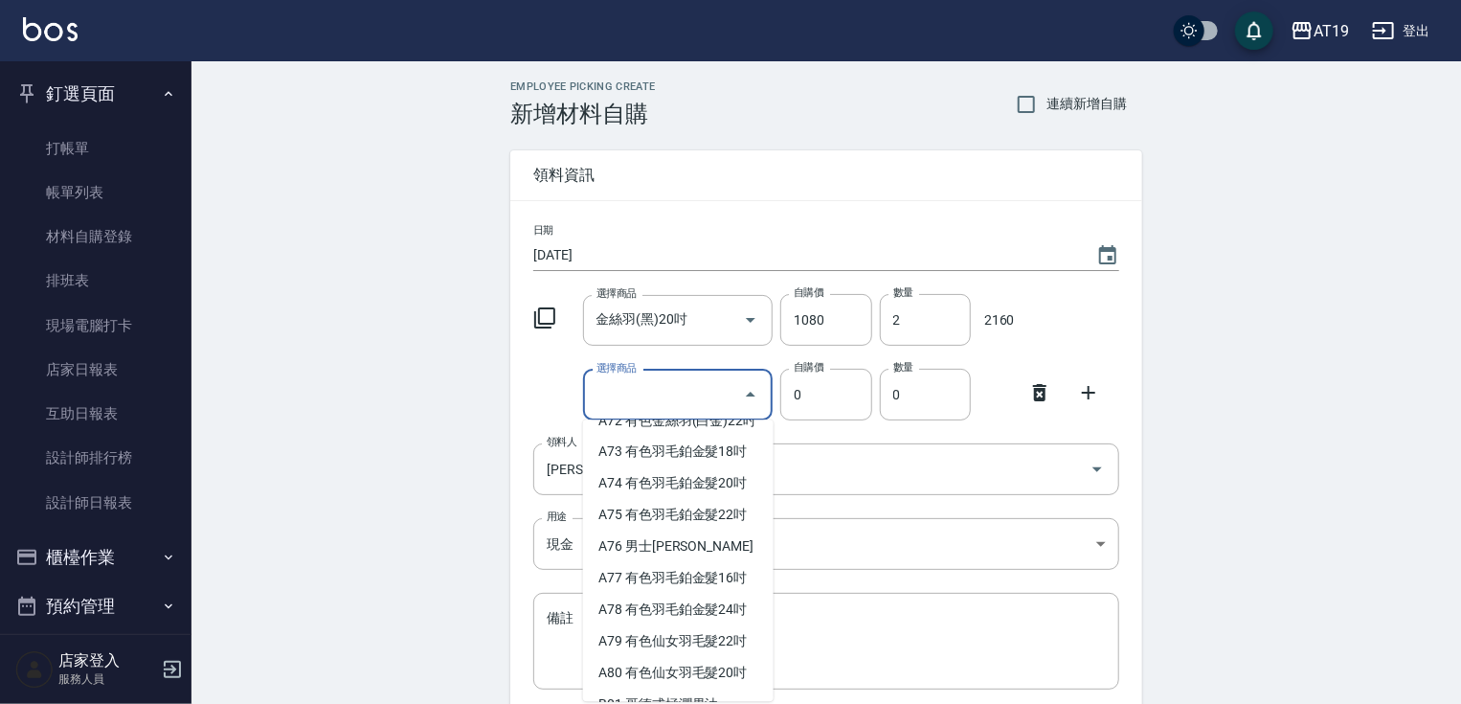
scroll to position [1838, 0]
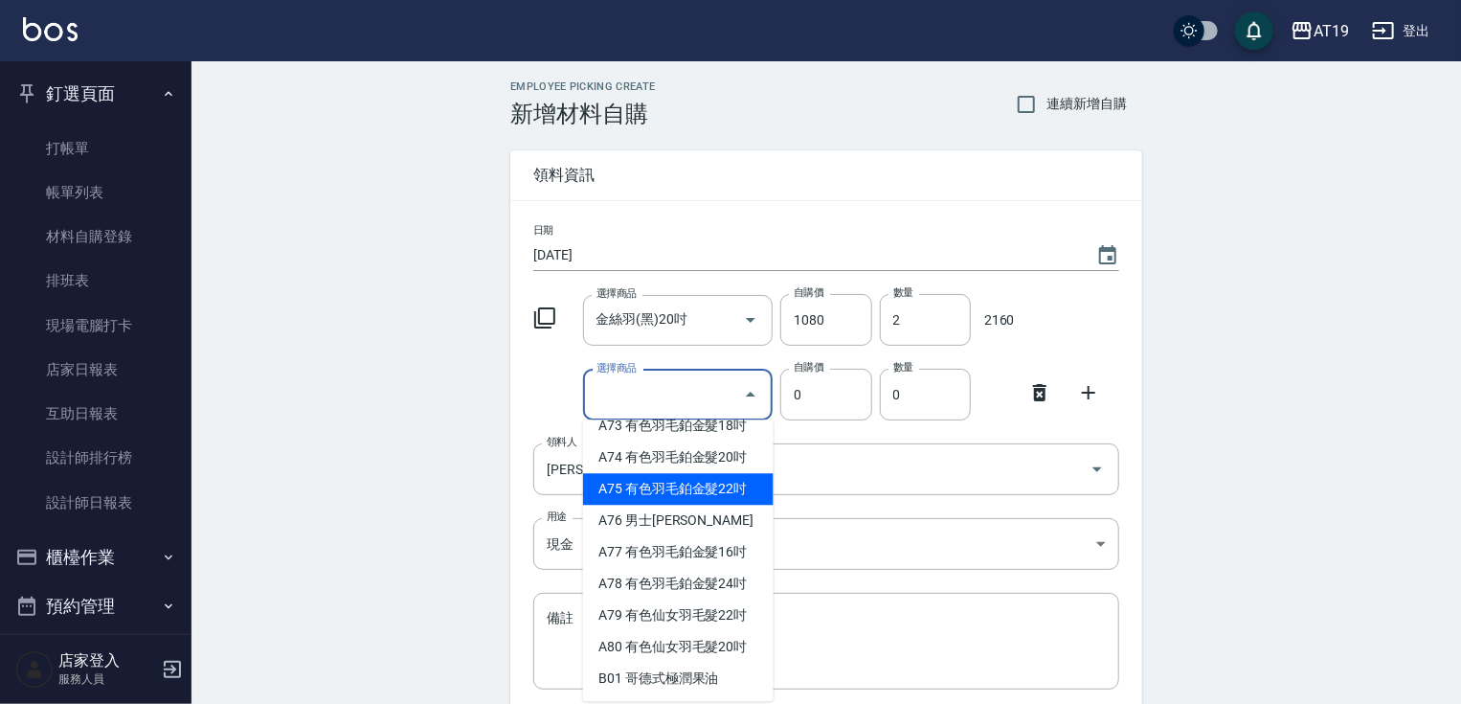
click at [688, 505] on li "A75 有色羽毛鉑金髮22吋" at bounding box center [678, 489] width 191 height 32
type input "有色羽毛鉑金髮22吋"
type input "2530"
type input "1"
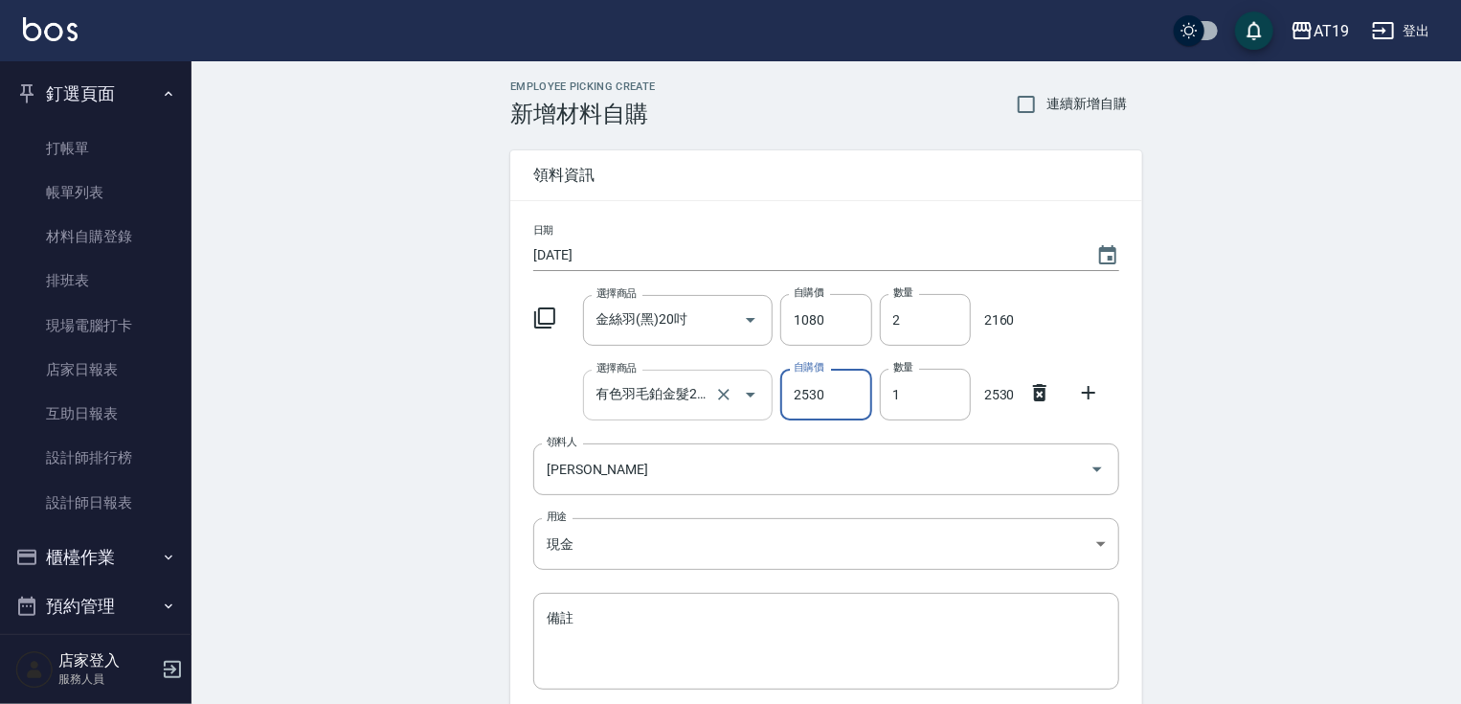
click at [701, 398] on input "有色羽毛鉑金髮22吋" at bounding box center [652, 395] width 120 height 34
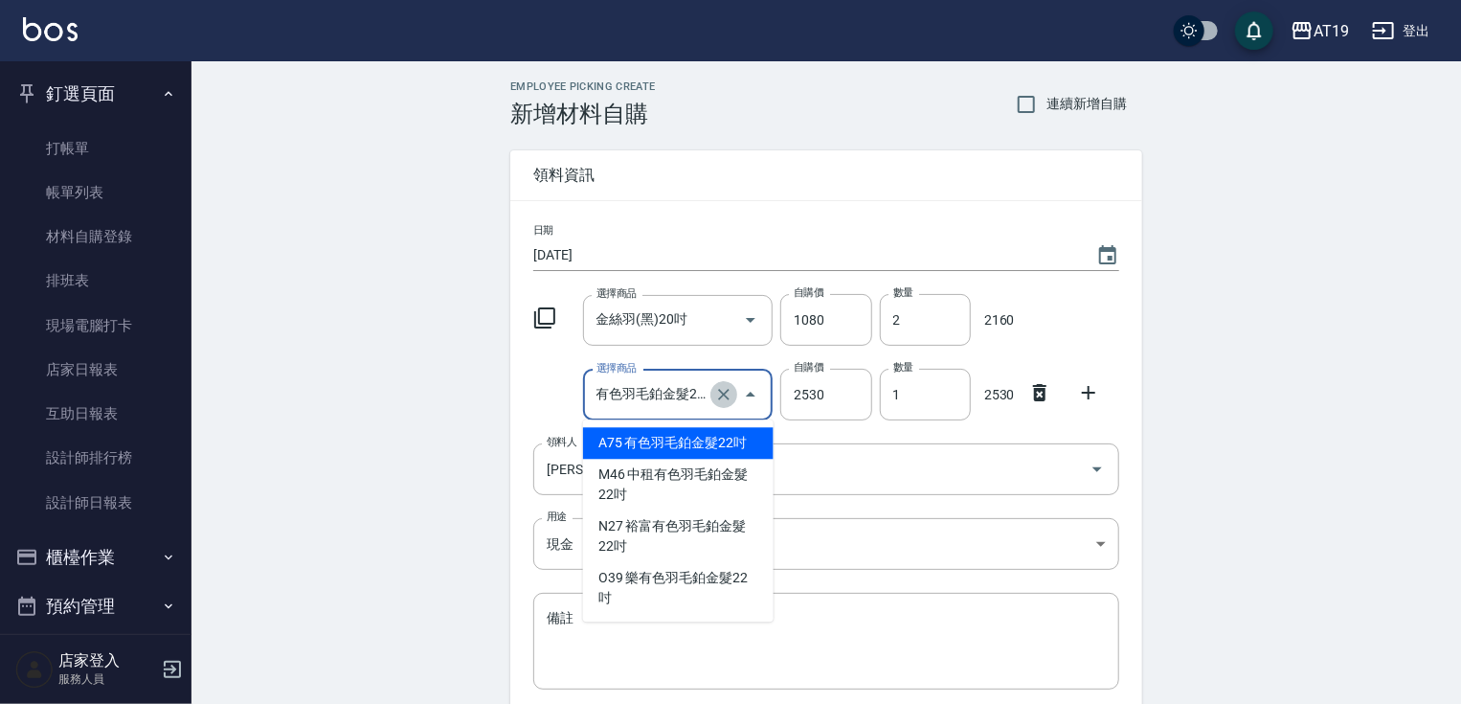
click at [728, 398] on icon "Clear" at bounding box center [723, 394] width 11 height 11
type input "0"
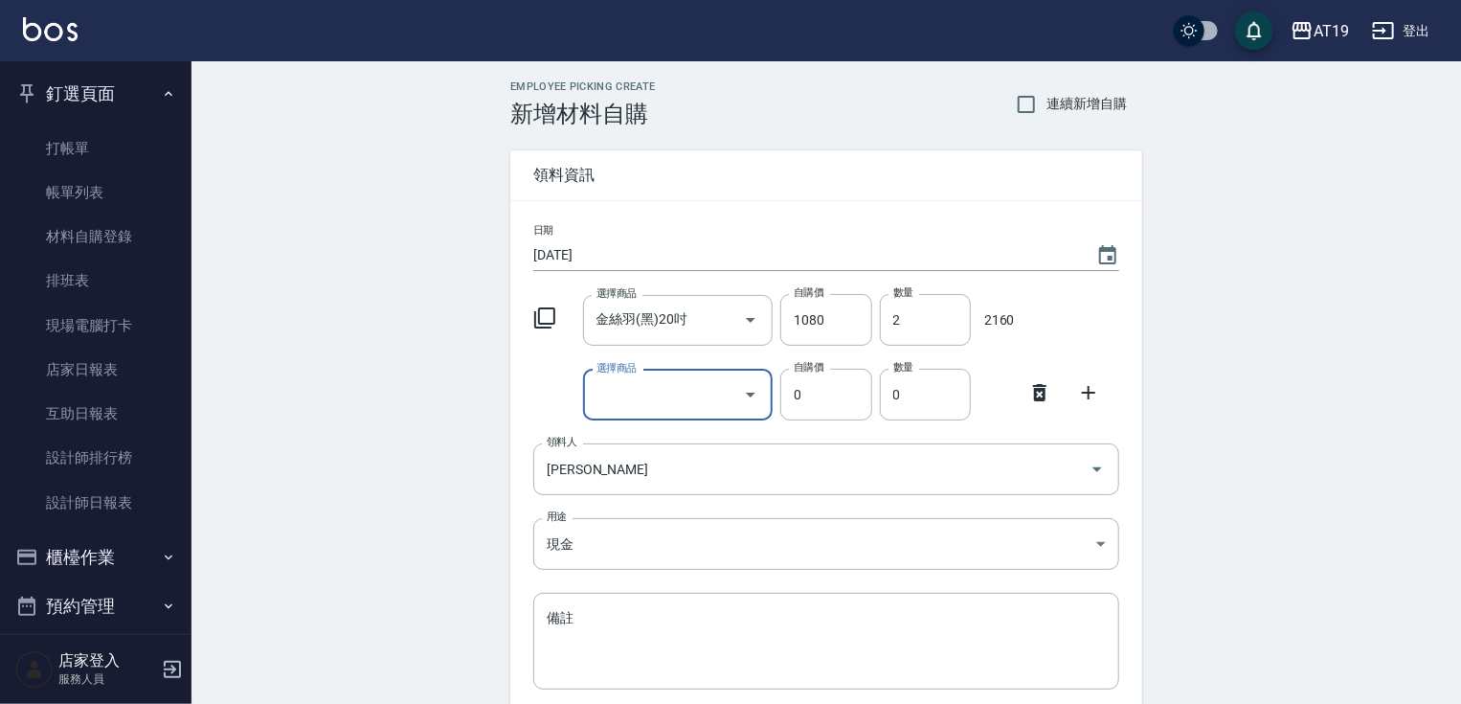
click at [705, 399] on input "選擇商品" at bounding box center [664, 395] width 145 height 34
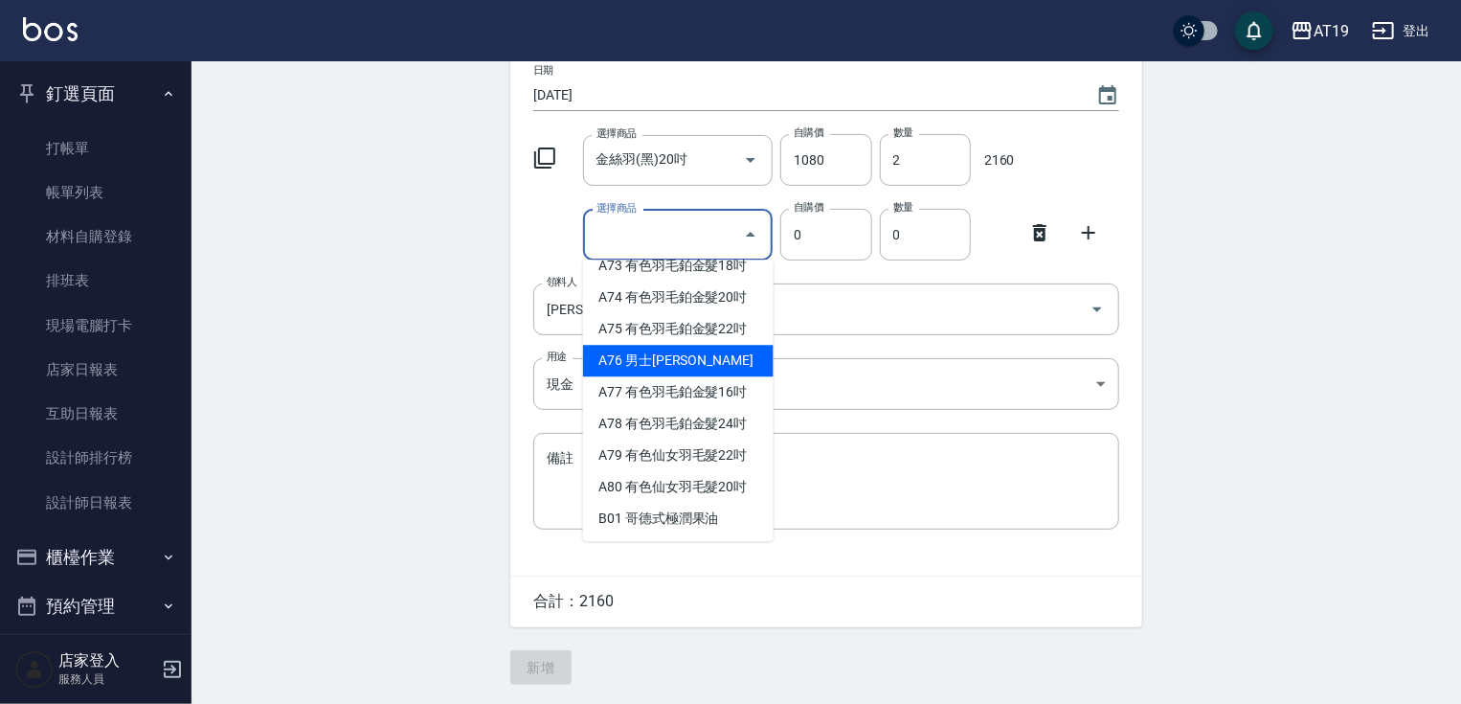
click at [659, 376] on li "A76 男士[PERSON_NAME]" at bounding box center [678, 361] width 191 height 32
type input "男士[PERSON_NAME]"
type input "930"
type input "1"
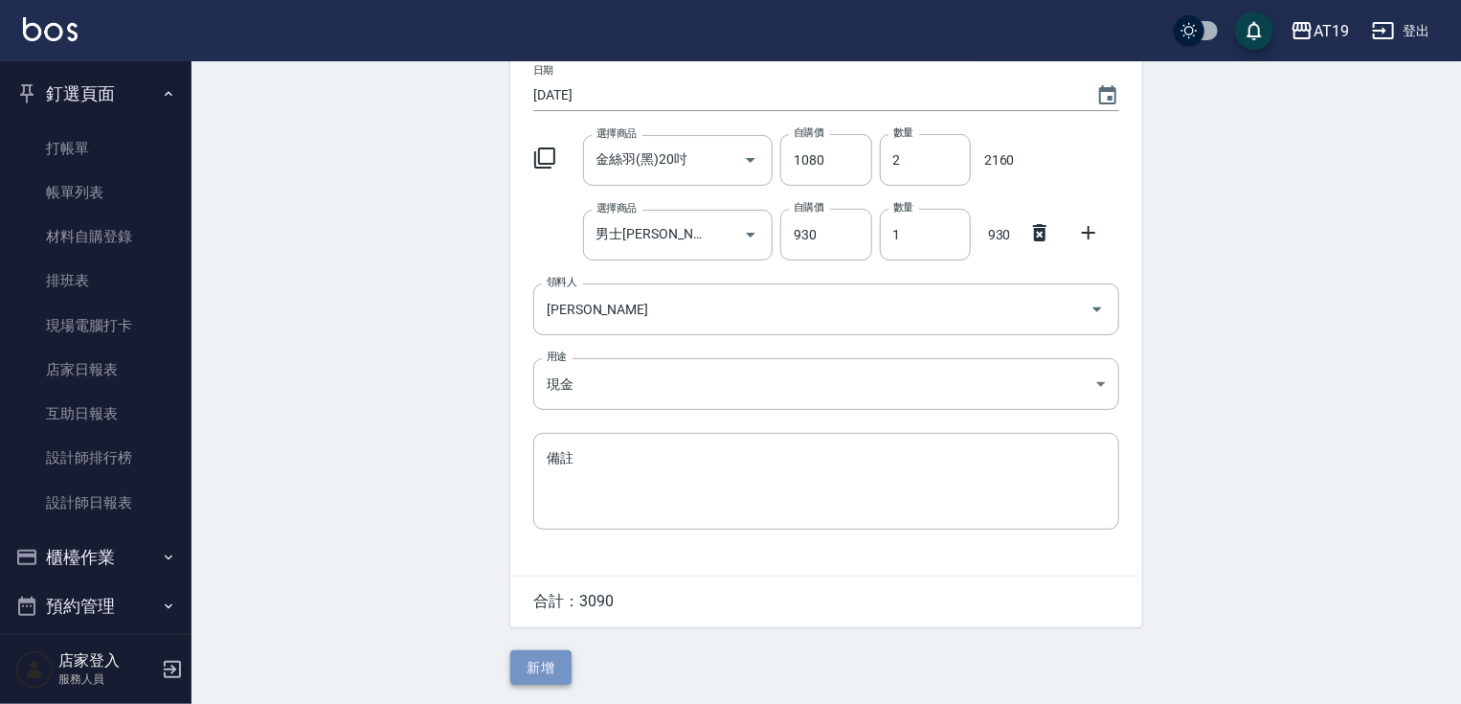
click at [544, 674] on button "新增" at bounding box center [540, 667] width 61 height 35
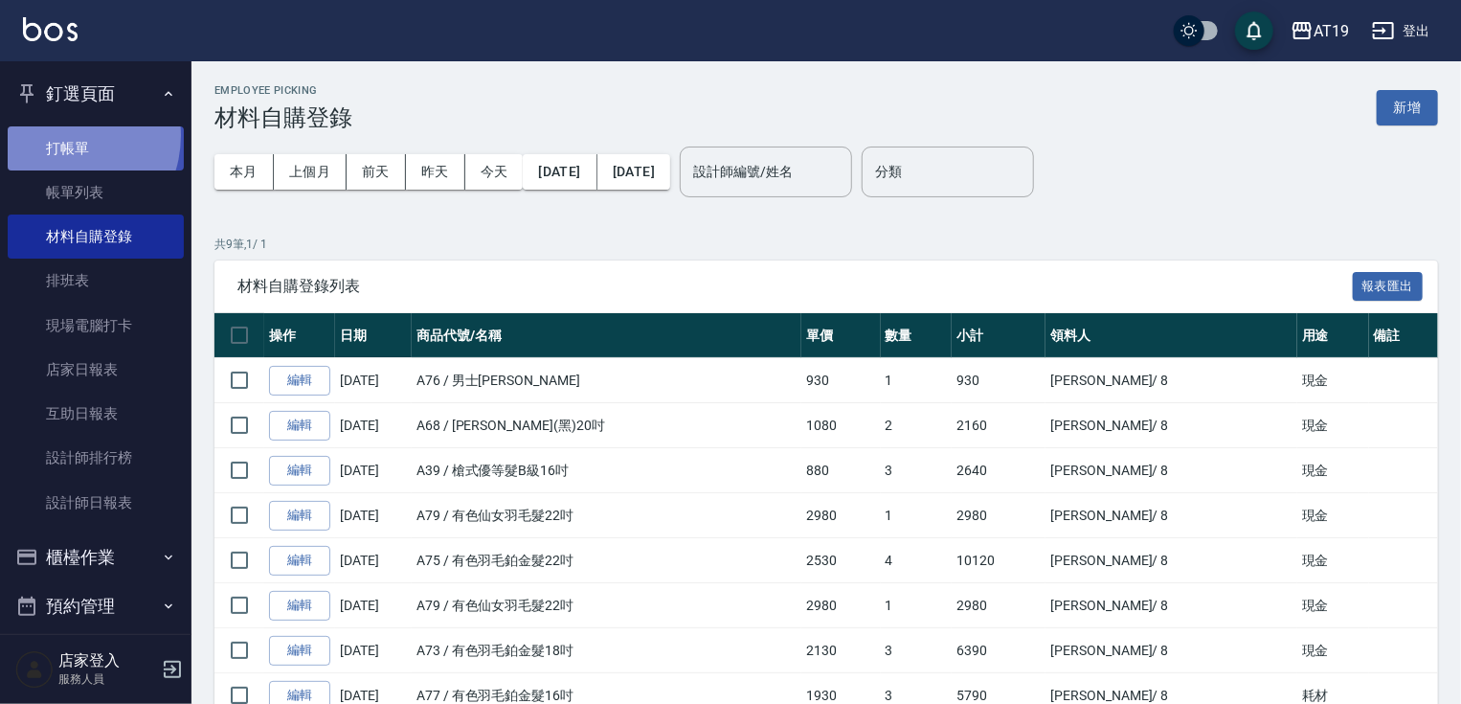
click at [59, 135] on link "打帳單" at bounding box center [96, 148] width 176 height 44
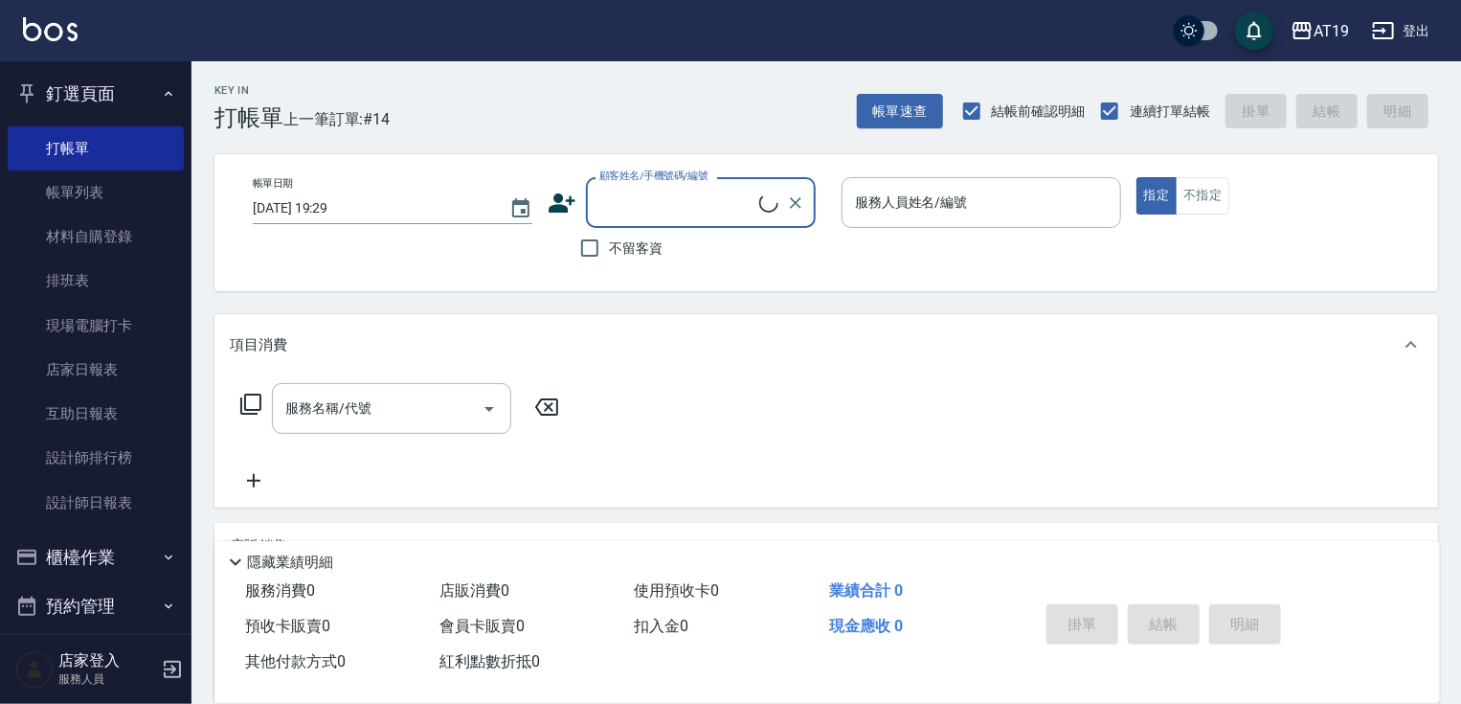
click at [636, 203] on input "顧客姓名/手機號碼/編號" at bounding box center [677, 203] width 165 height 34
type input "0900113348"
click at [561, 202] on icon at bounding box center [562, 203] width 29 height 29
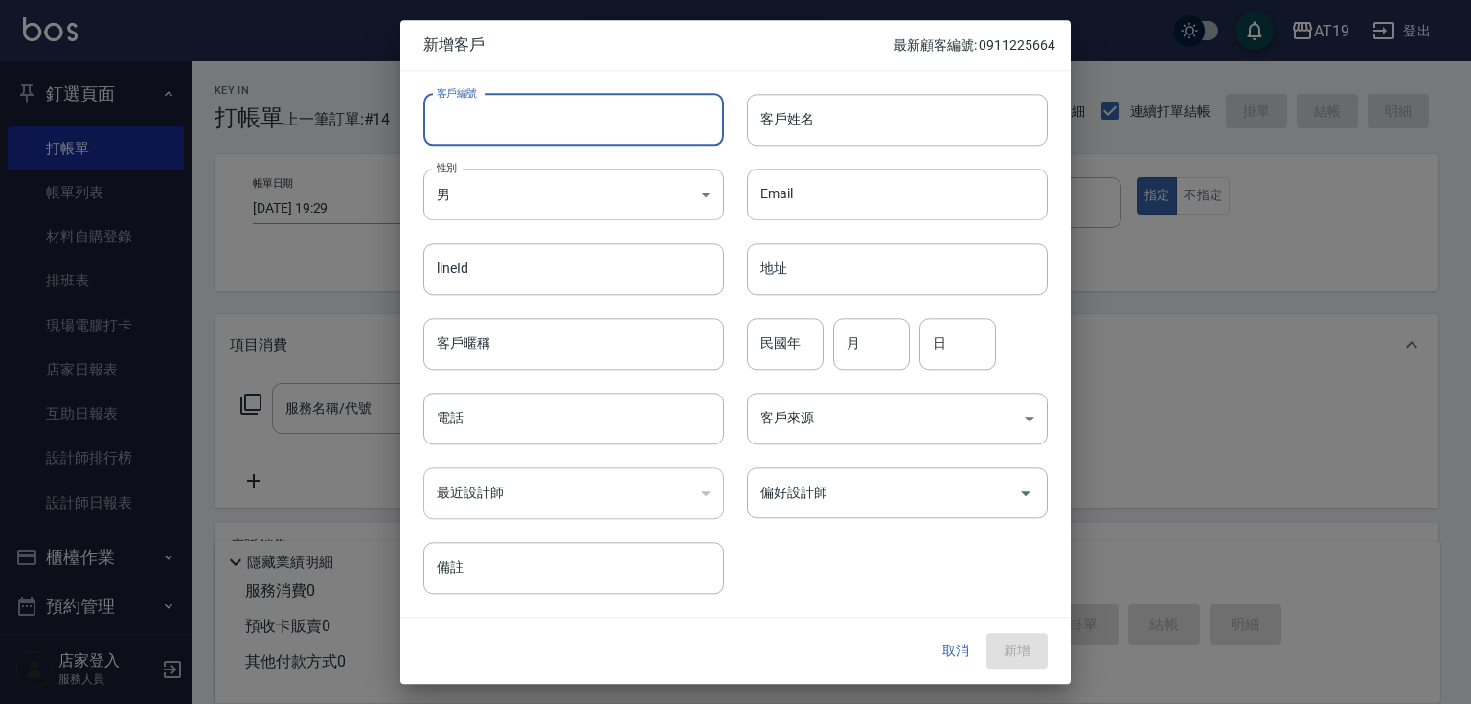
click at [636, 120] on input "客戶編號" at bounding box center [573, 120] width 301 height 52
paste input "0900113348"
type input "0900113348"
paste input "0900113348"
click at [548, 412] on input "電話" at bounding box center [573, 419] width 301 height 52
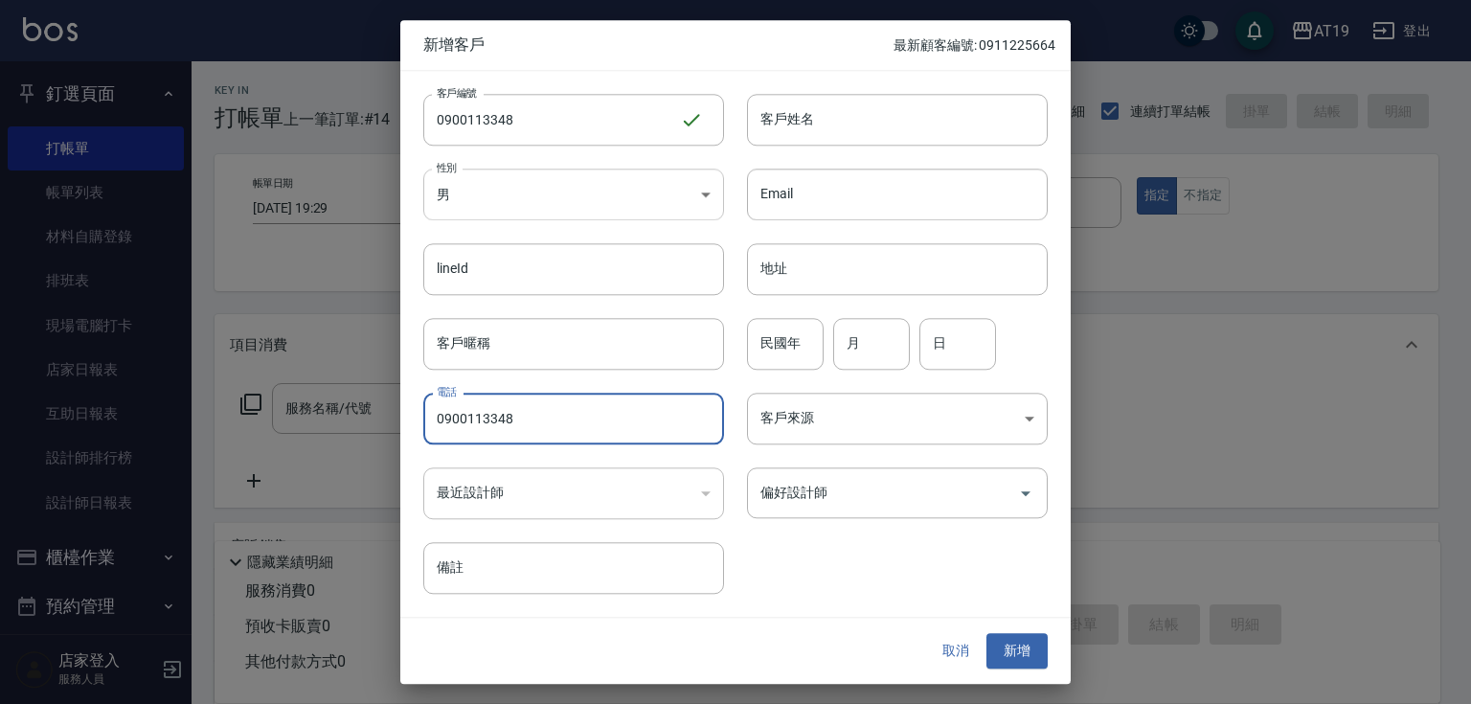
type input "0900113348"
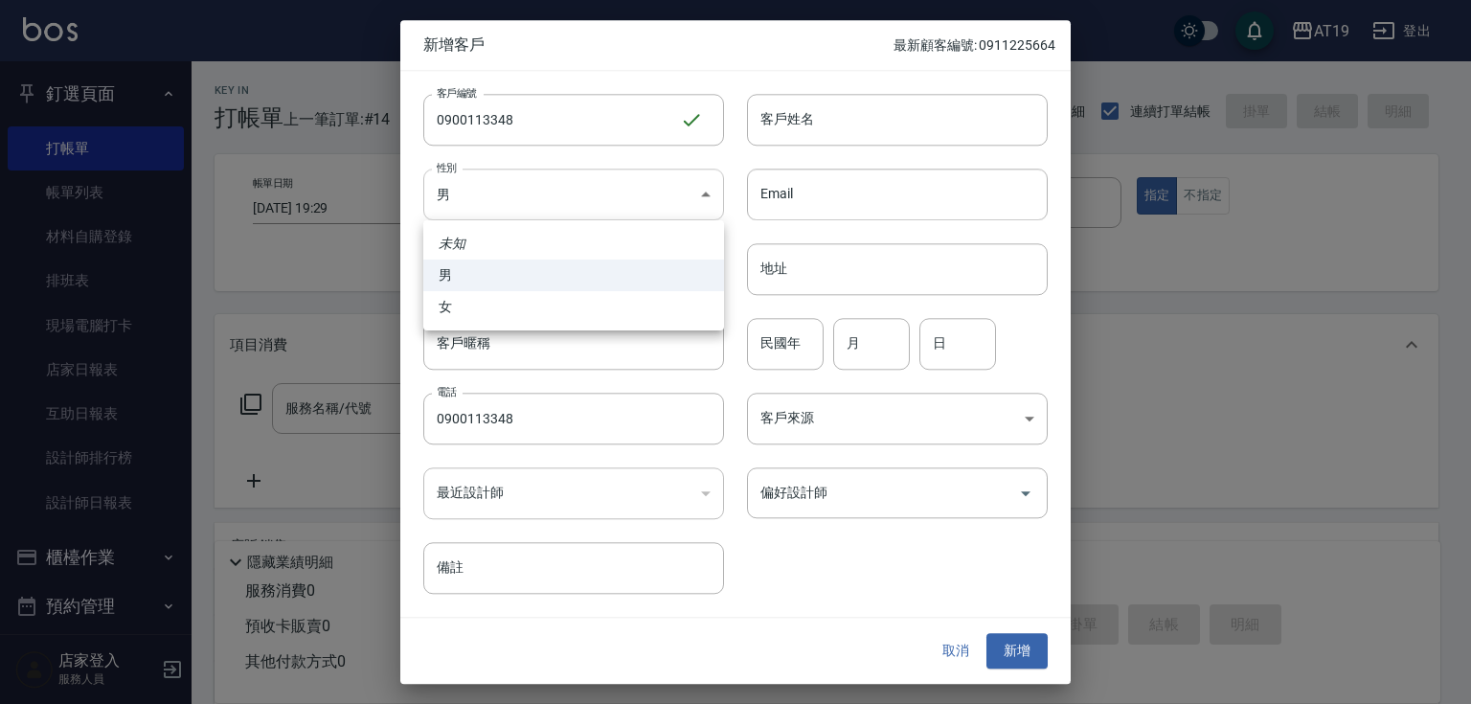
click at [599, 204] on body "AT19 登出 釘選頁面 打帳單 帳單列表 材料自購登錄 排班表 現場電腦打卡 店家日報表 互助日報表 設計師排行榜 設計師日報表 櫃檯作業 打帳單 帳單列表…" at bounding box center [735, 490] width 1471 height 980
drag, startPoint x: 613, startPoint y: 302, endPoint x: 618, endPoint y: 291, distance: 12.0
click at [613, 301] on li "女" at bounding box center [573, 307] width 301 height 32
type input "[DEMOGRAPHIC_DATA]"
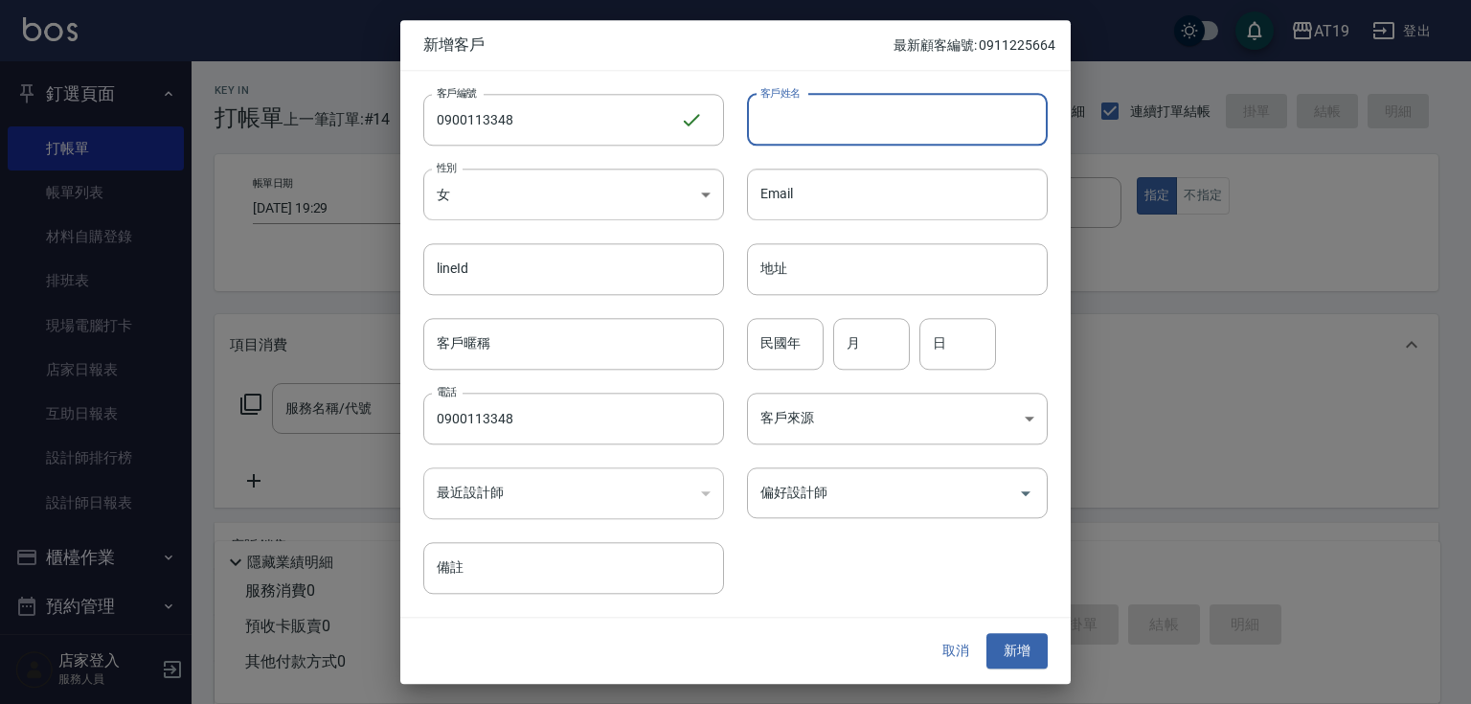
drag, startPoint x: 795, startPoint y: 120, endPoint x: 792, endPoint y: 59, distance: 60.4
click at [796, 119] on input "客戶姓名" at bounding box center [897, 120] width 301 height 52
type input "5"
type input "[PERSON_NAME]"
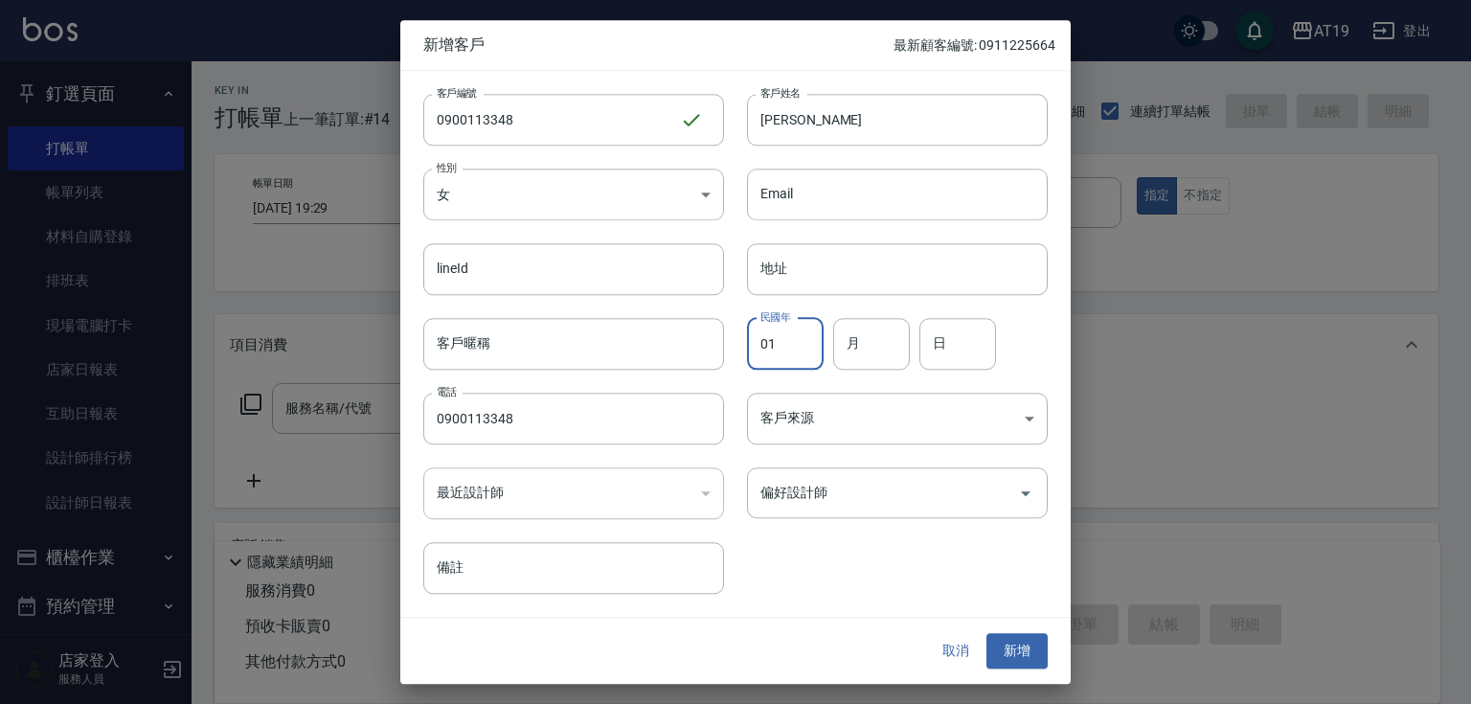
type input "01"
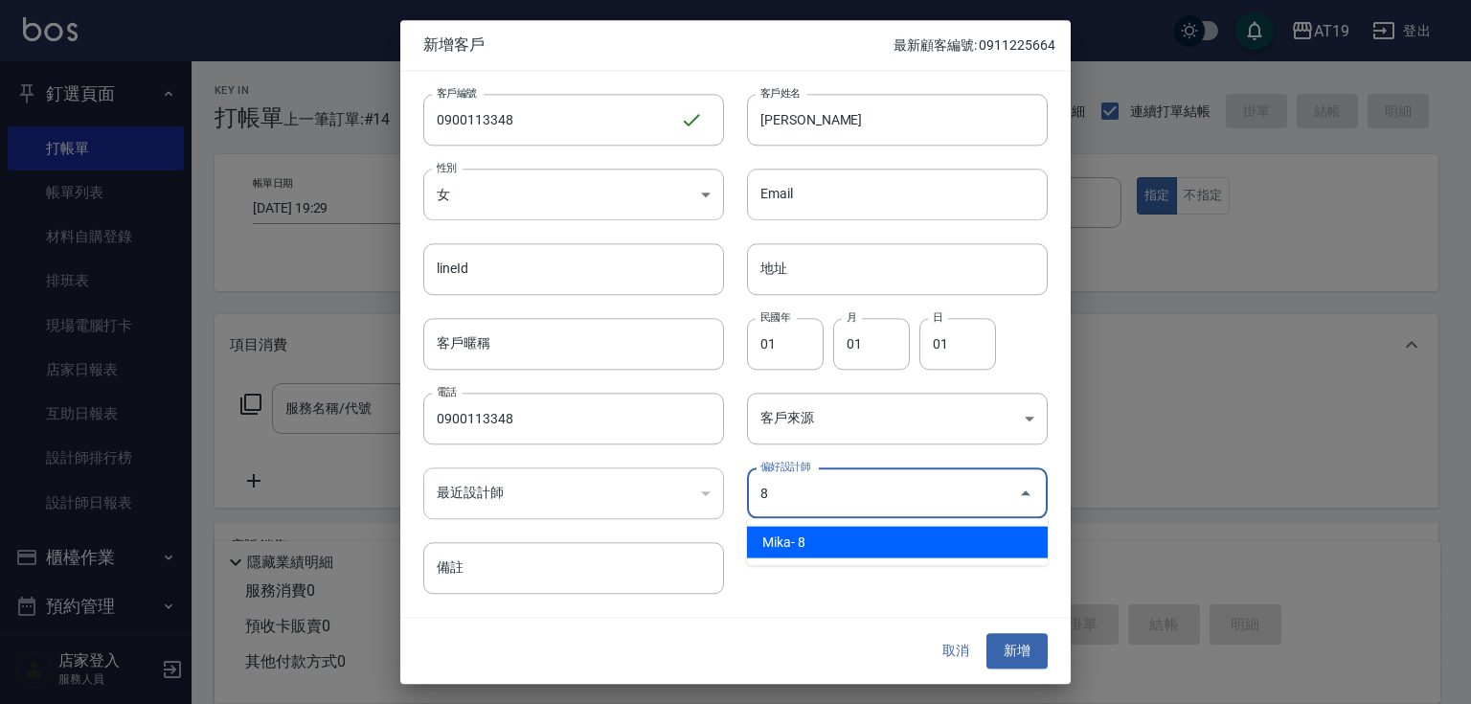
type input "[PERSON_NAME]"
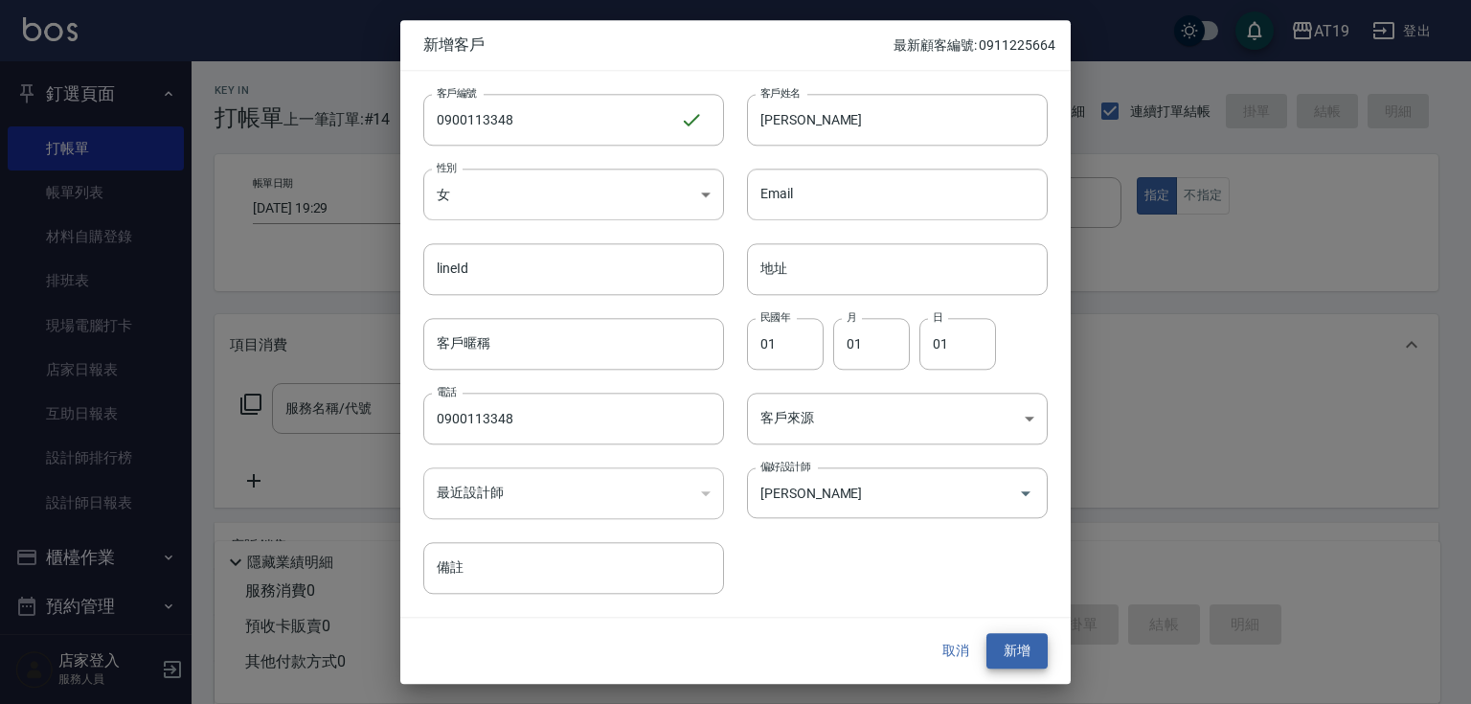
click at [986, 634] on button "新增" at bounding box center [1016, 651] width 61 height 35
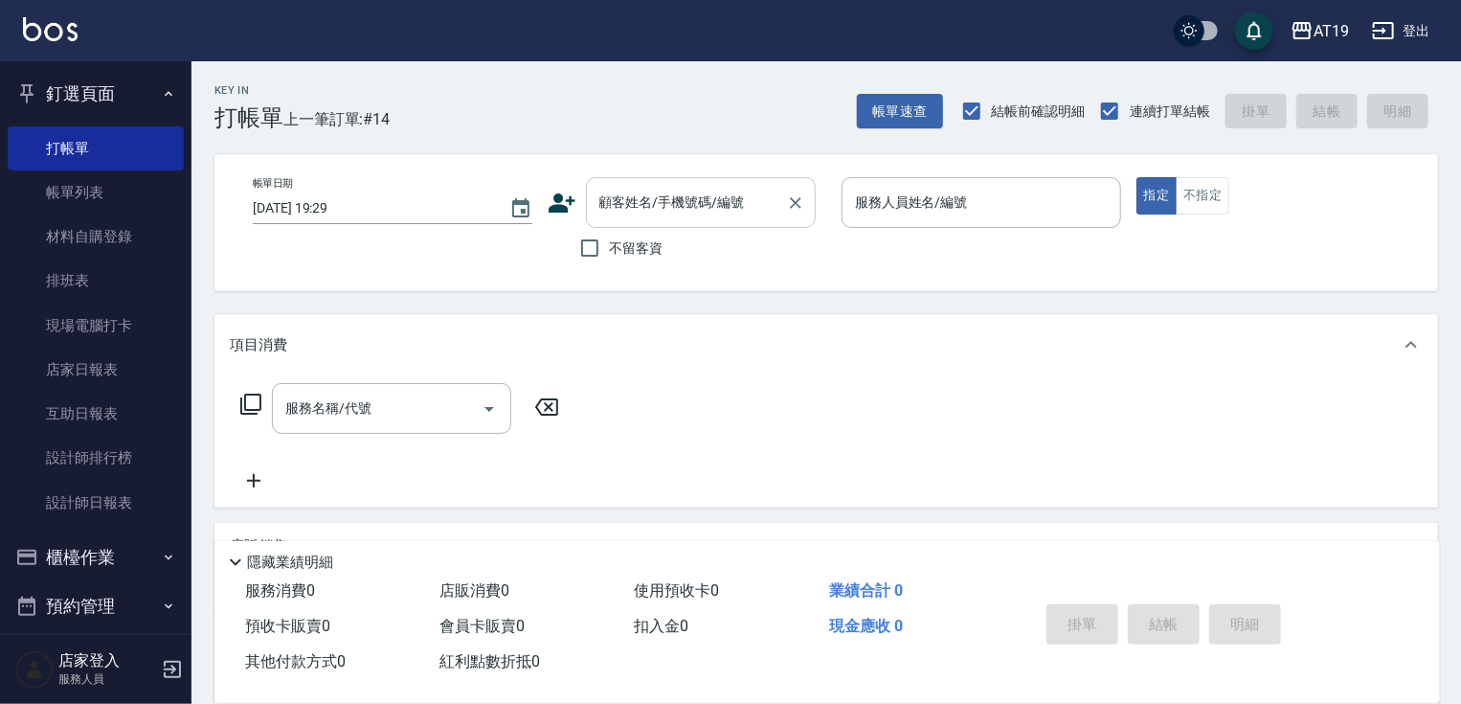
click at [743, 199] on input "顧客姓名/手機號碼/編號" at bounding box center [687, 203] width 184 height 34
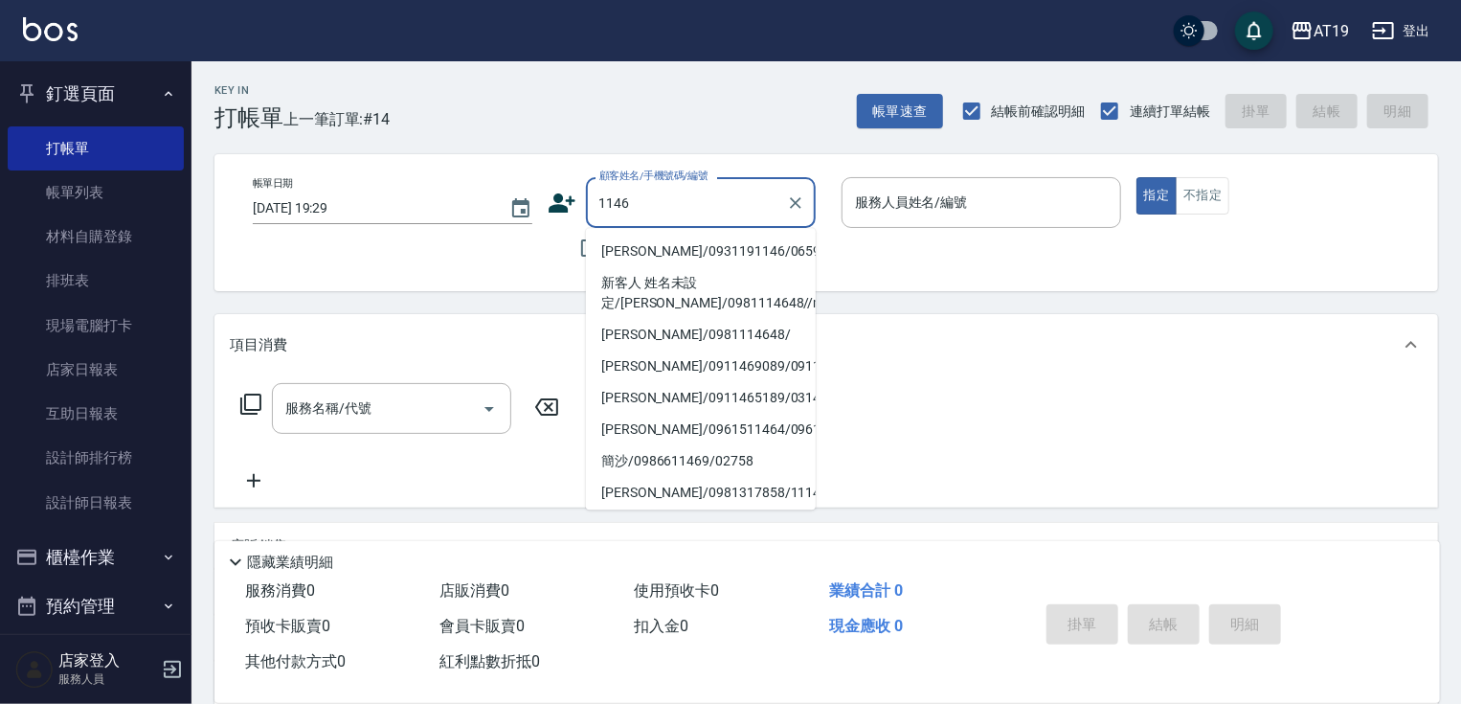
type input "[PERSON_NAME]/0931191146/06592"
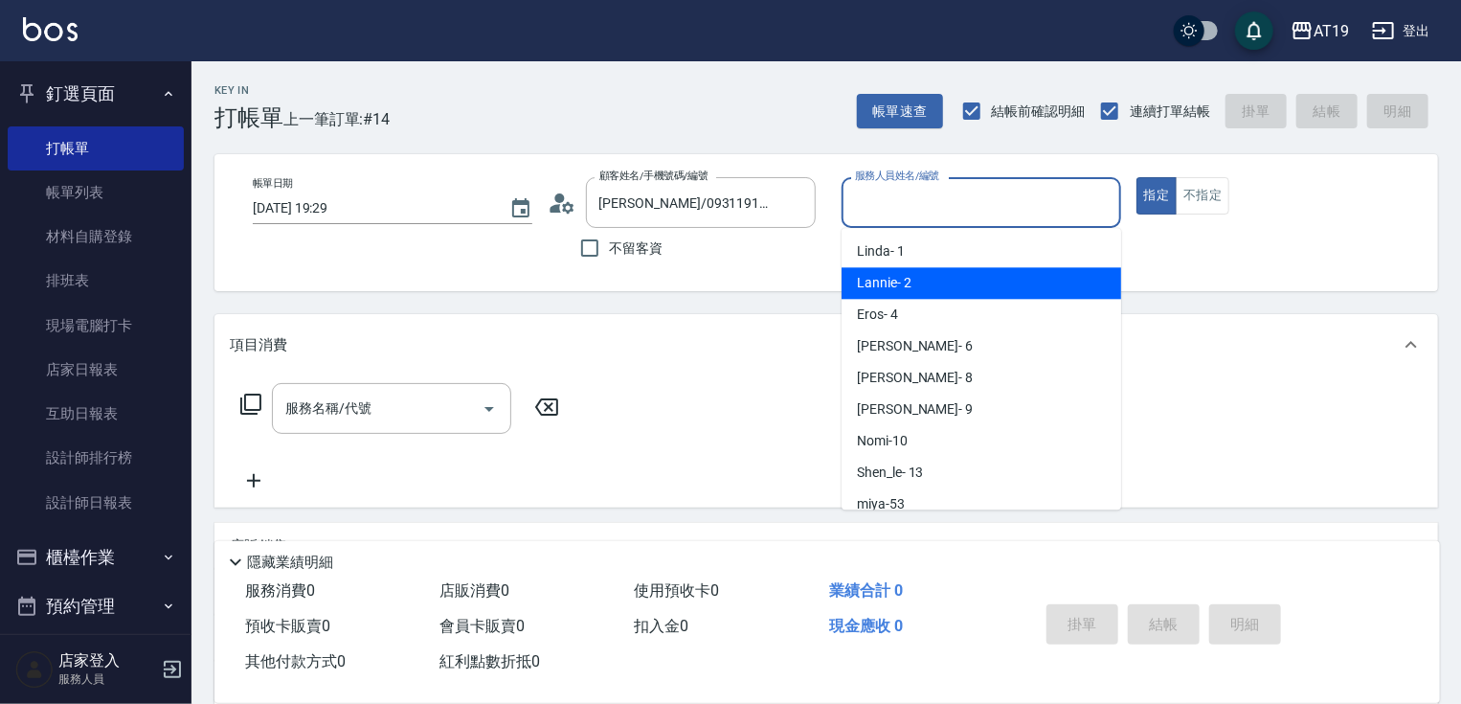
type input "Lannie- 2"
type button "true"
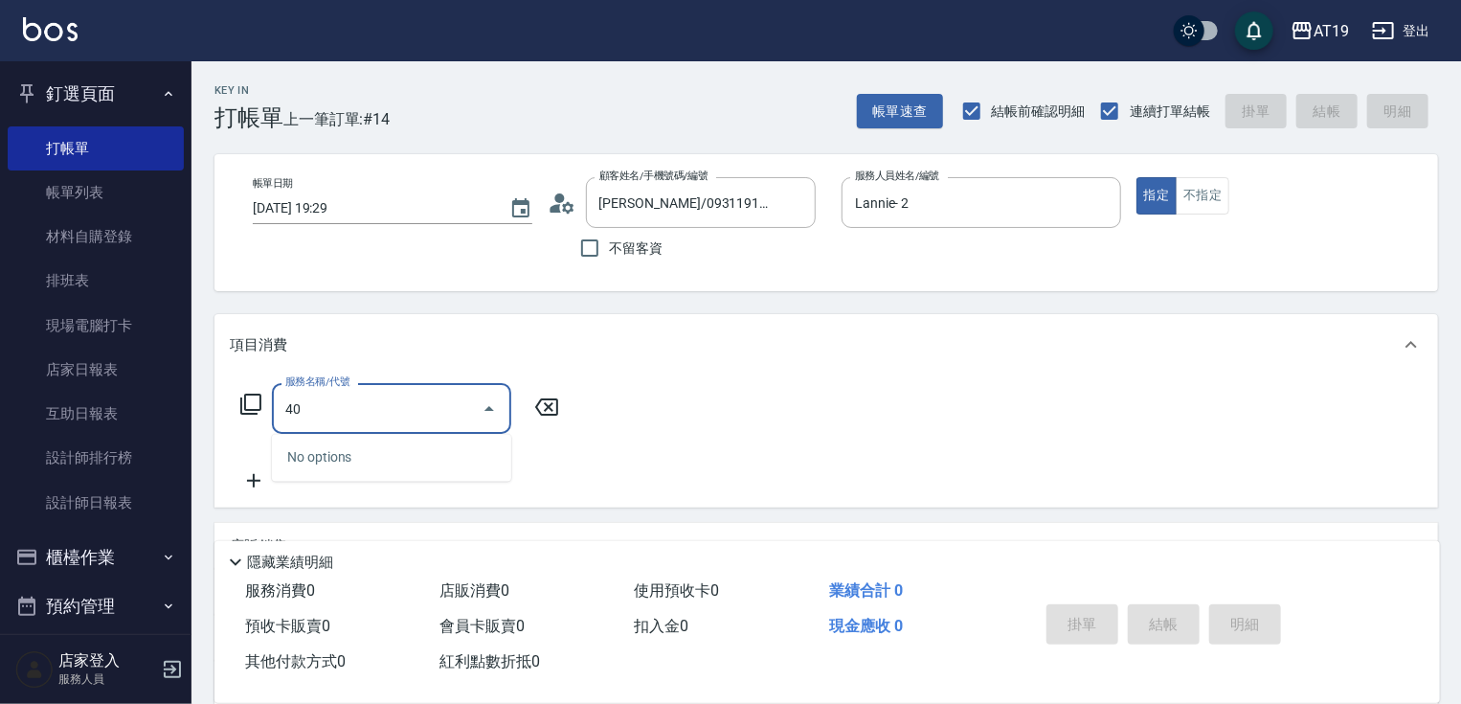
type input "401"
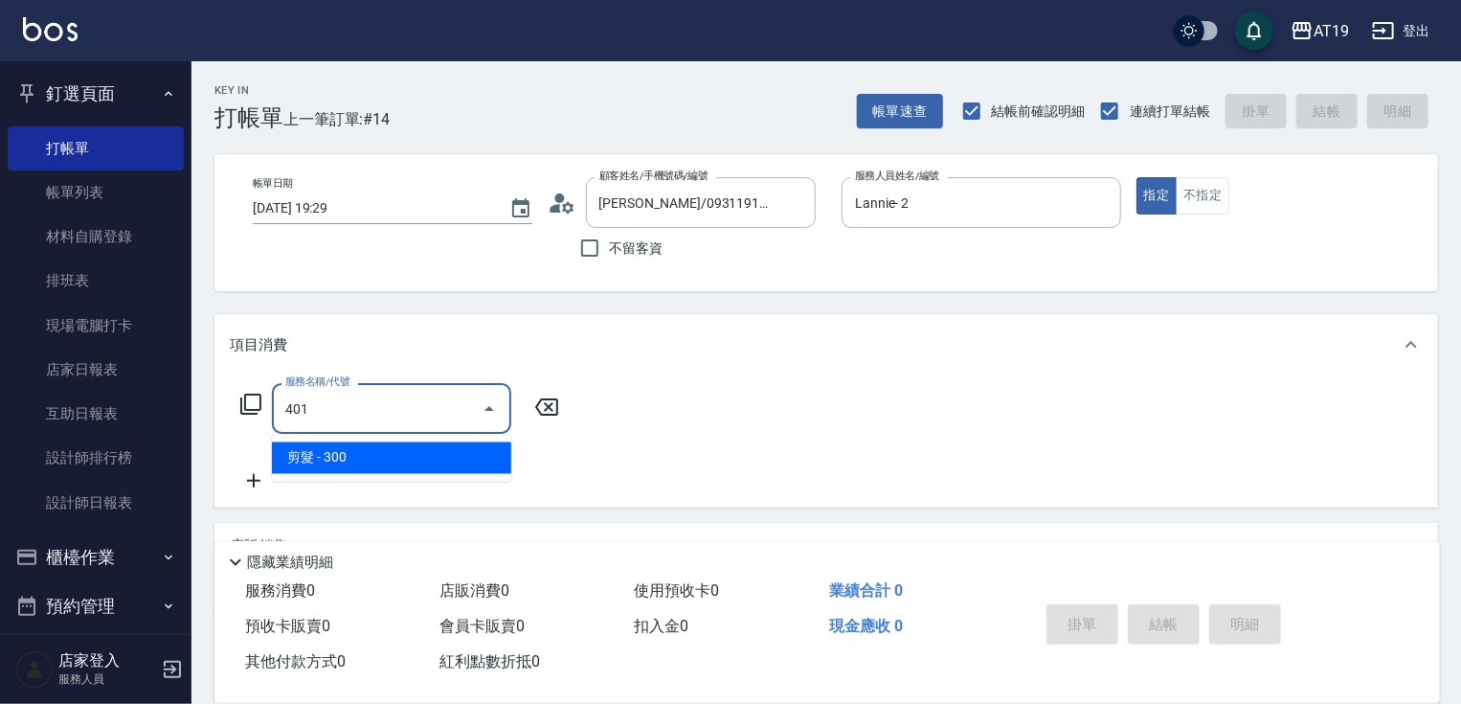
type input "30"
type input "剪髮(401)"
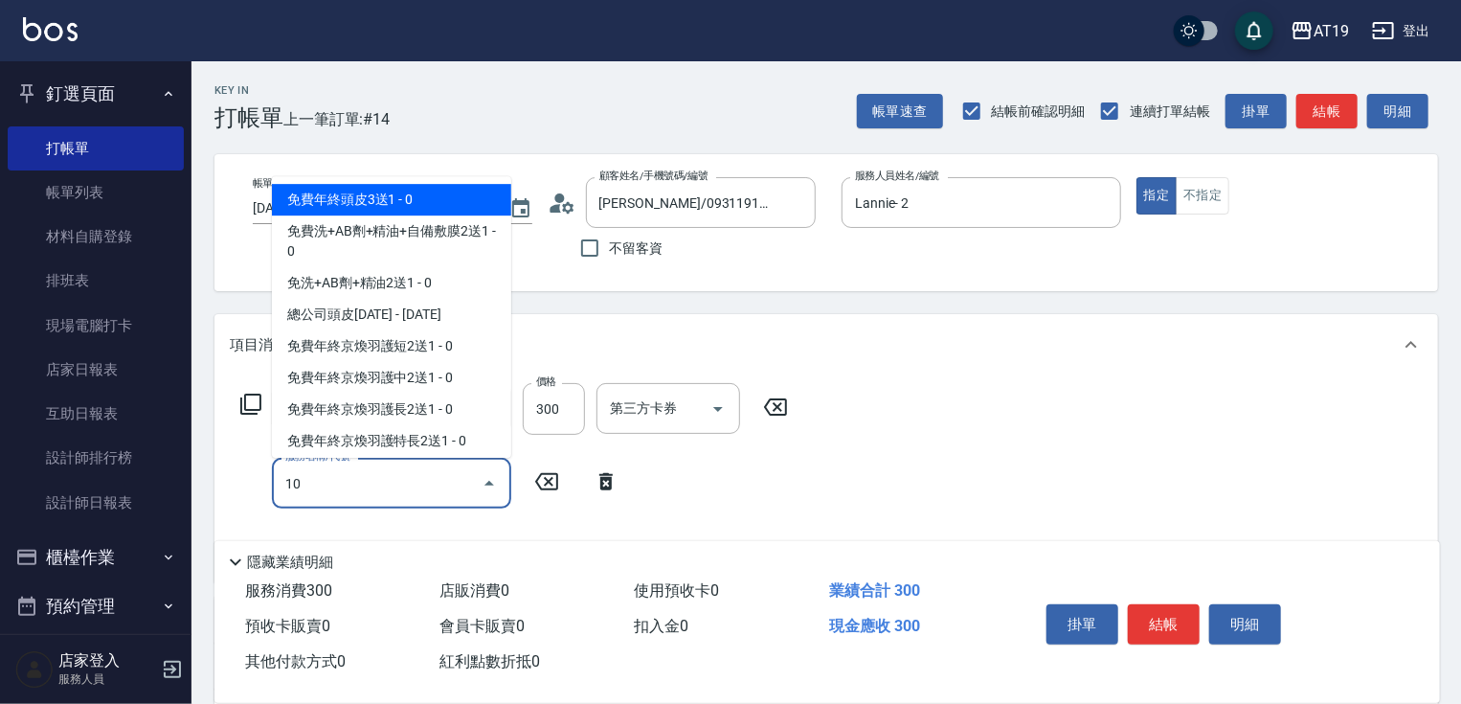
type input "102"
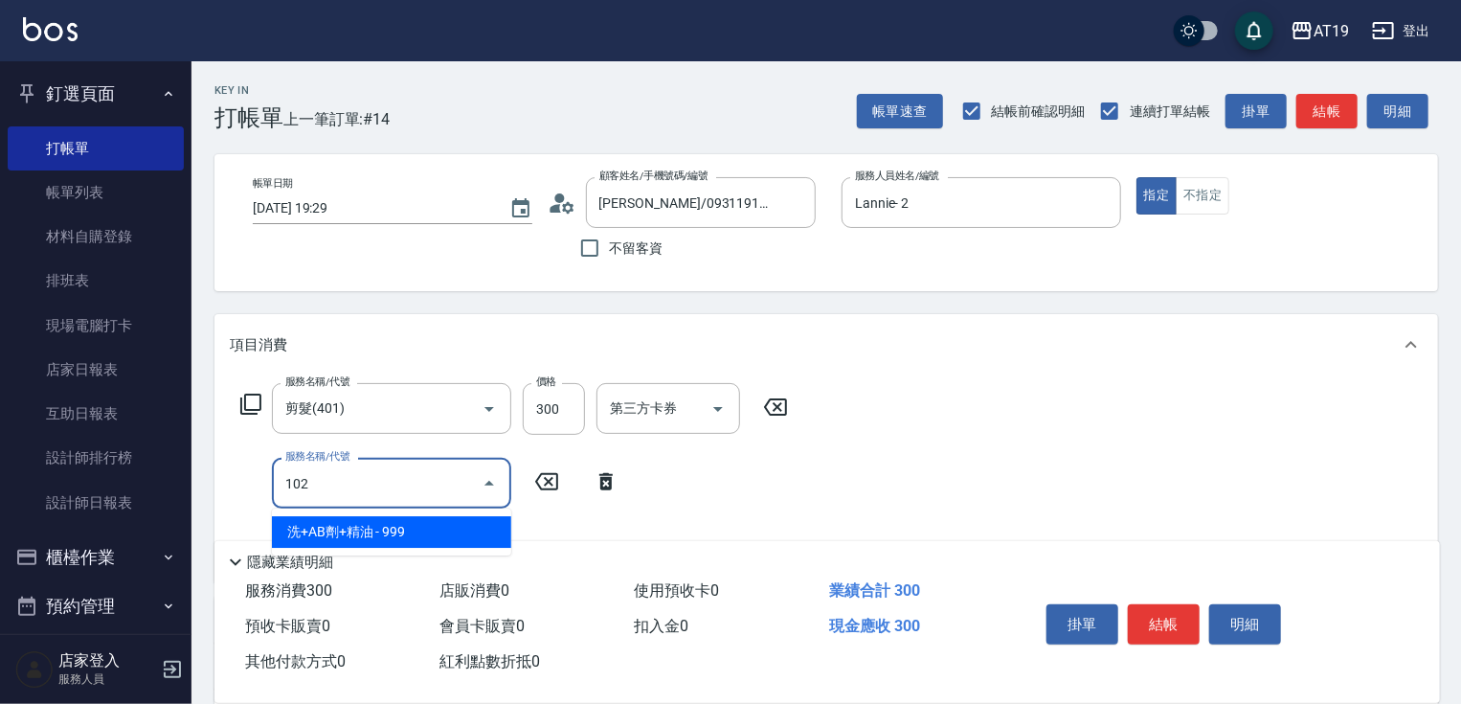
type input "120"
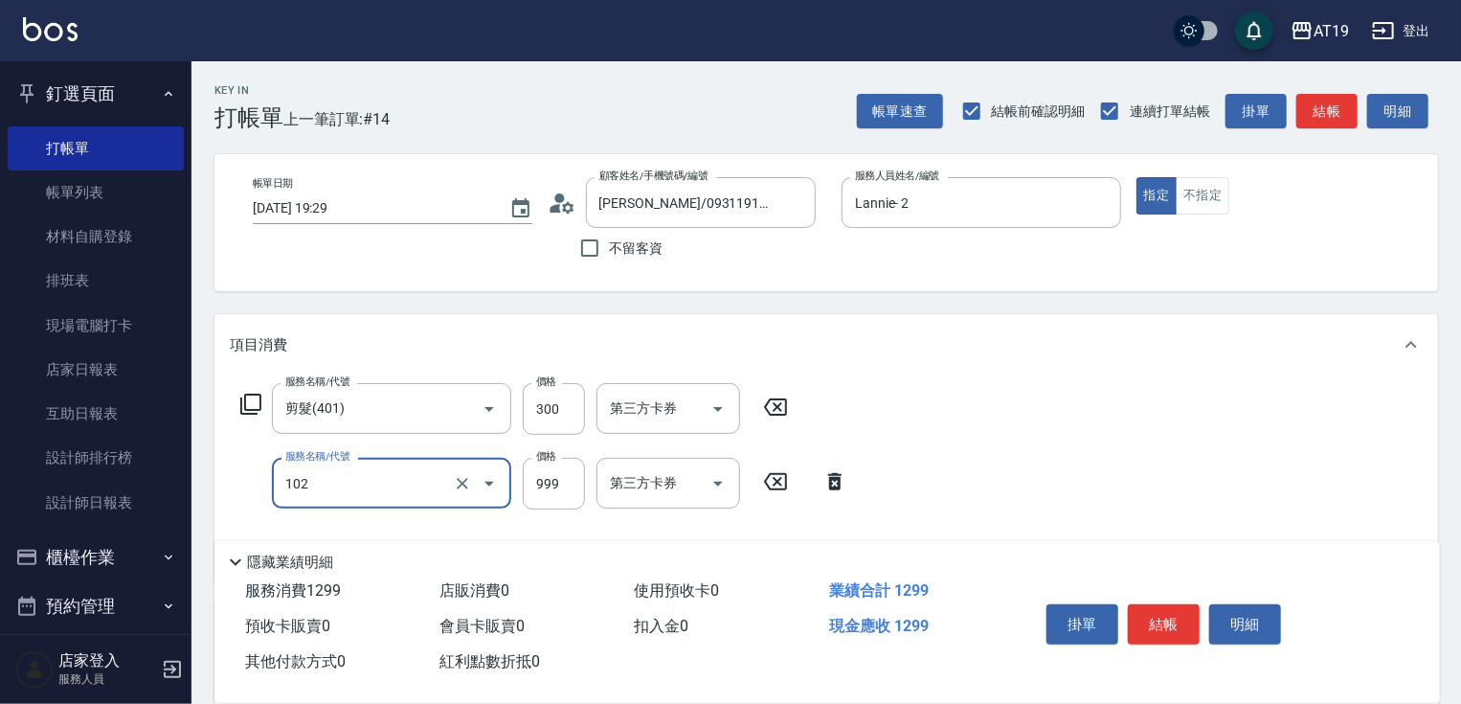
type input "洗+AB劑+精油(102)"
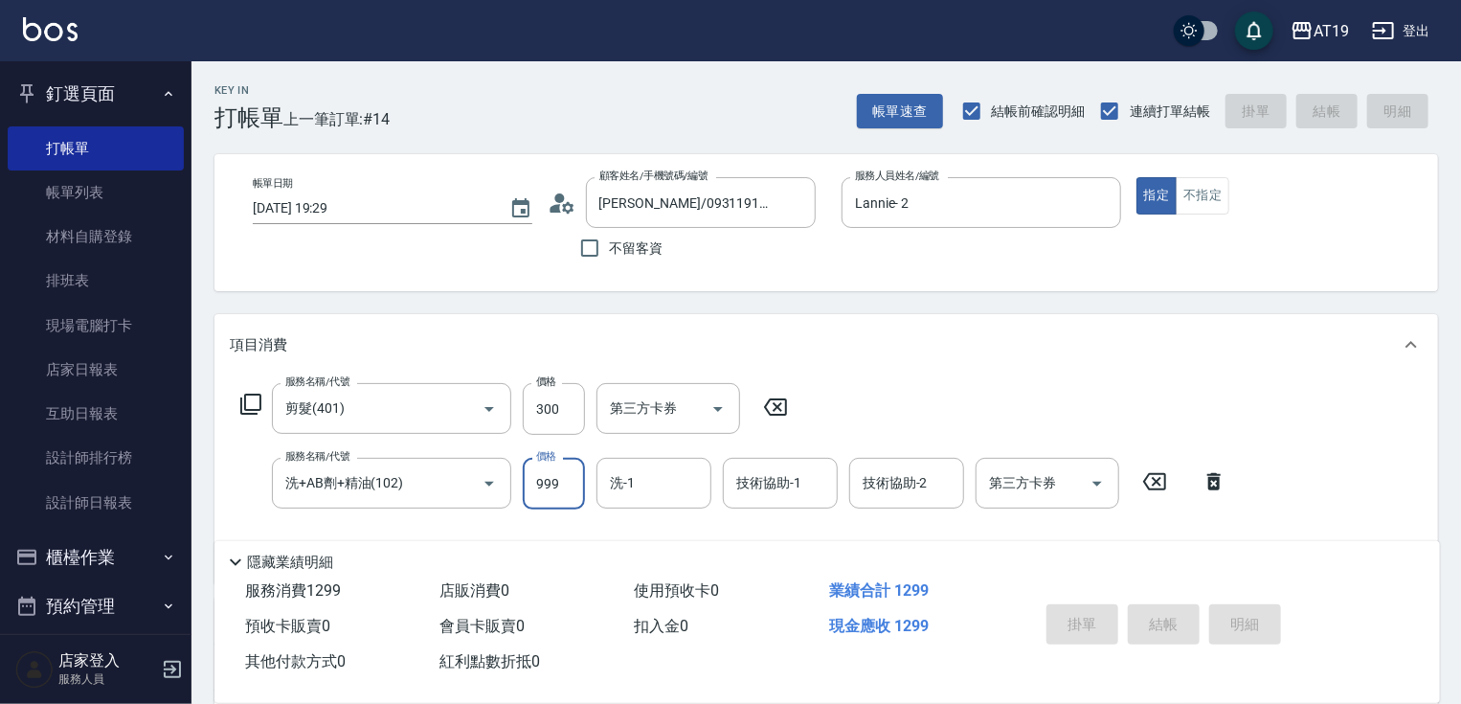
type input "[DATE] 19:30"
type input "0"
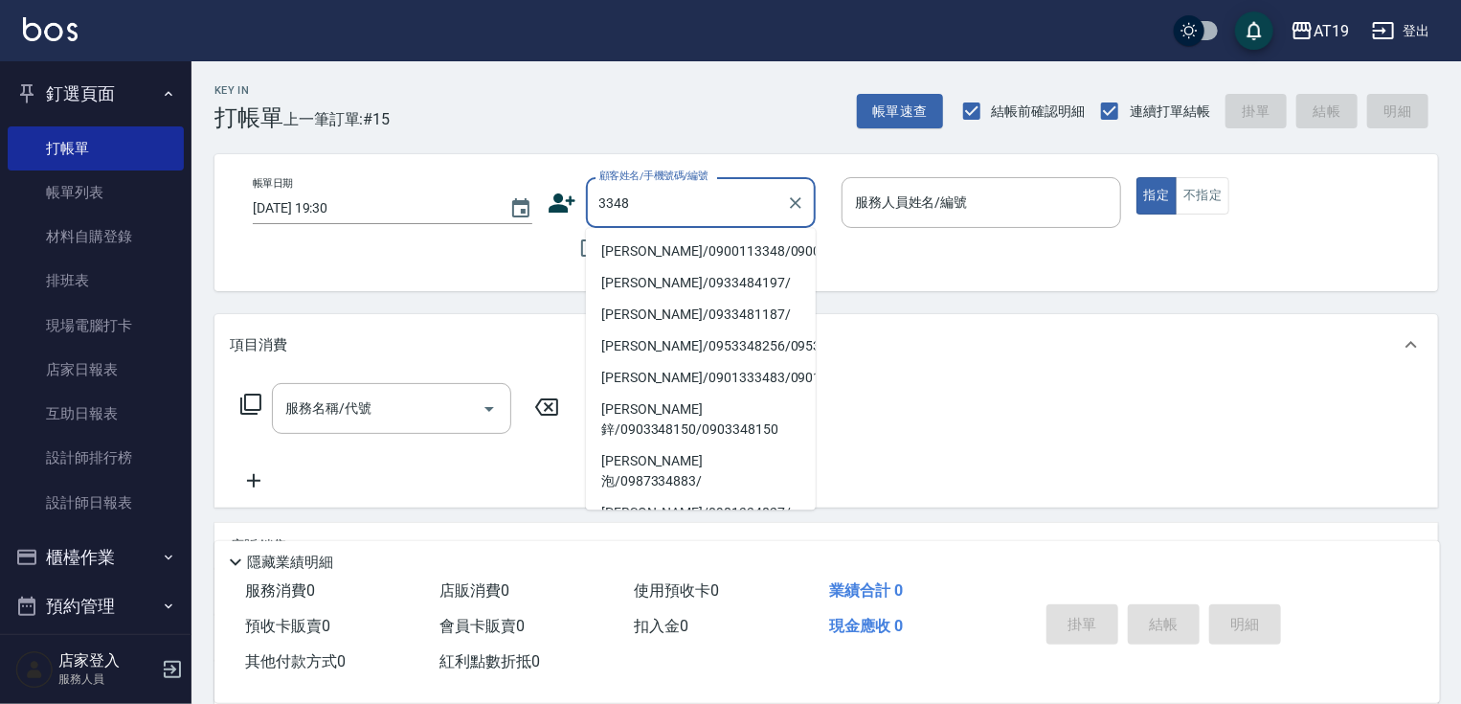
type input "[PERSON_NAME]/0900113348/0900113348"
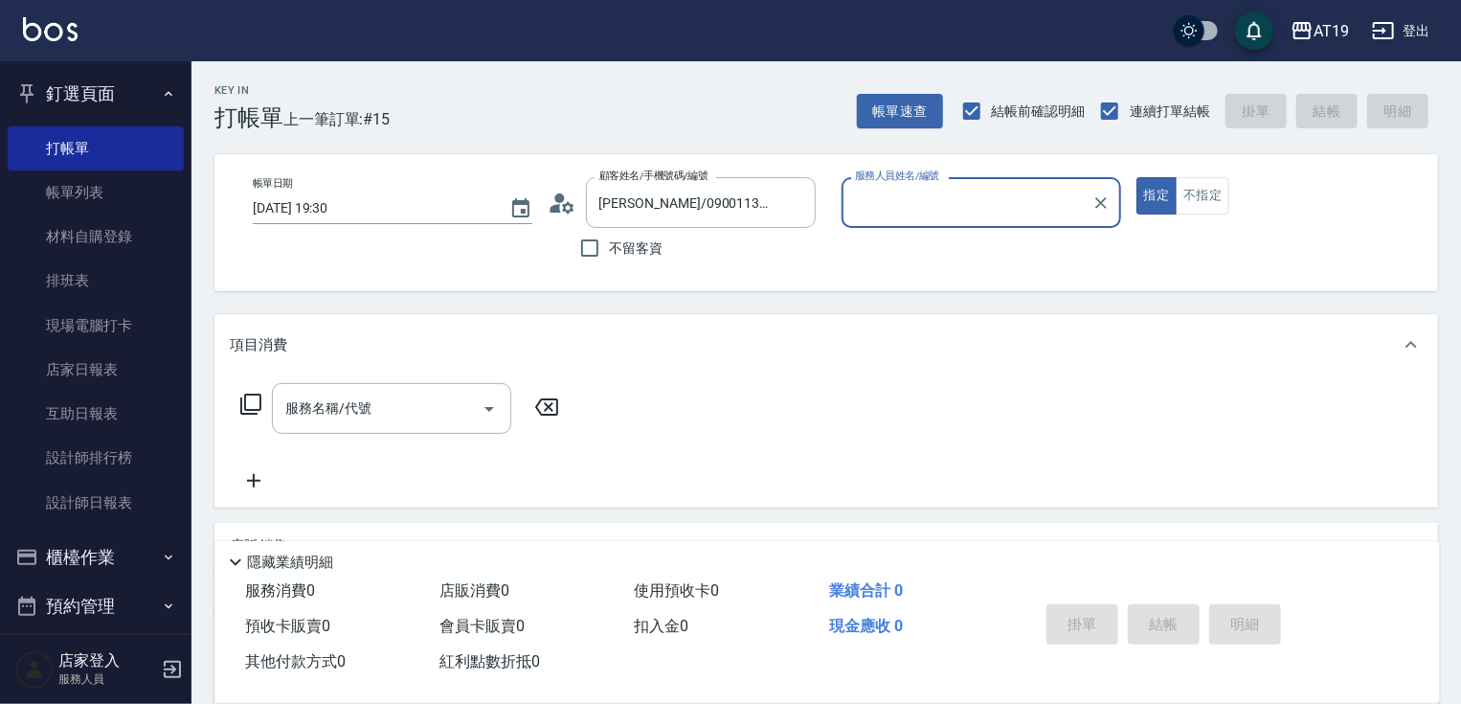
type input "Mika- 8"
click at [1136, 177] on button "指定" at bounding box center [1156, 195] width 41 height 37
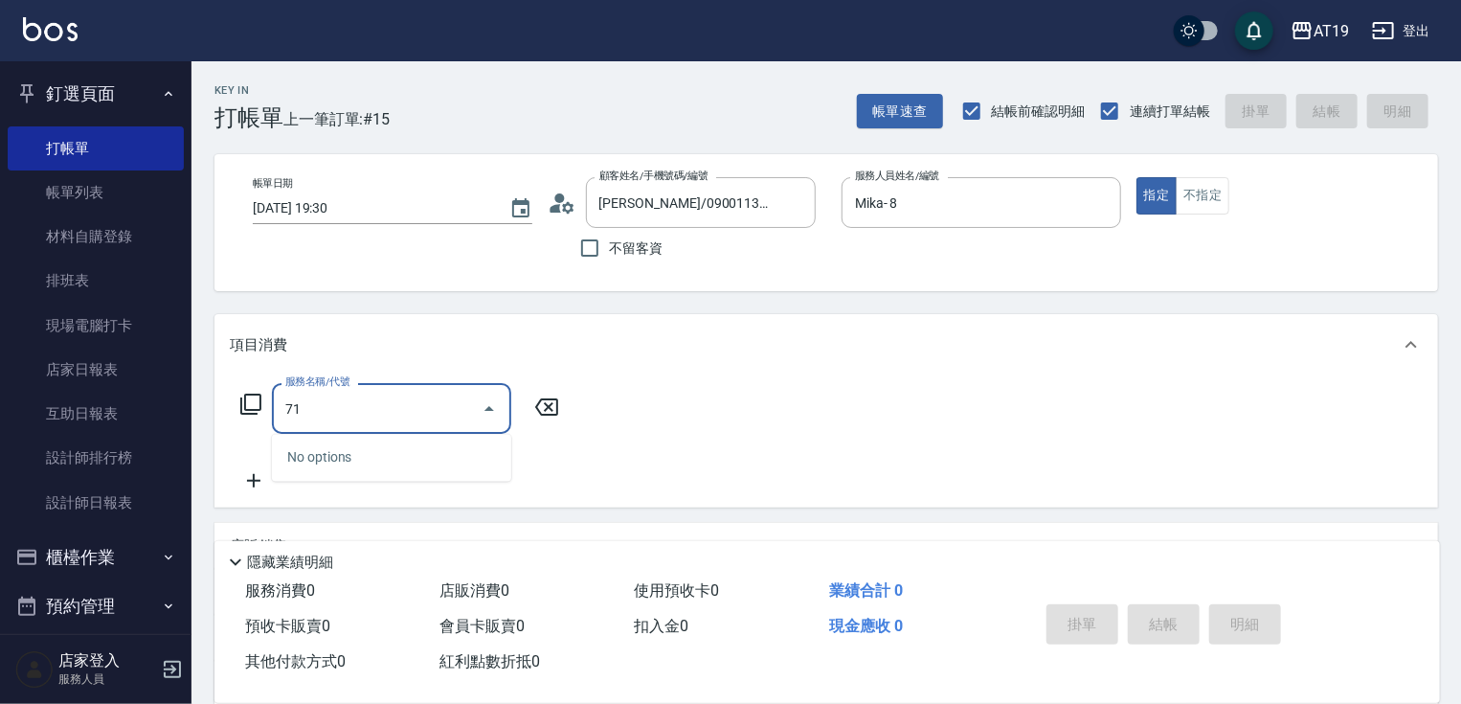
type input "719"
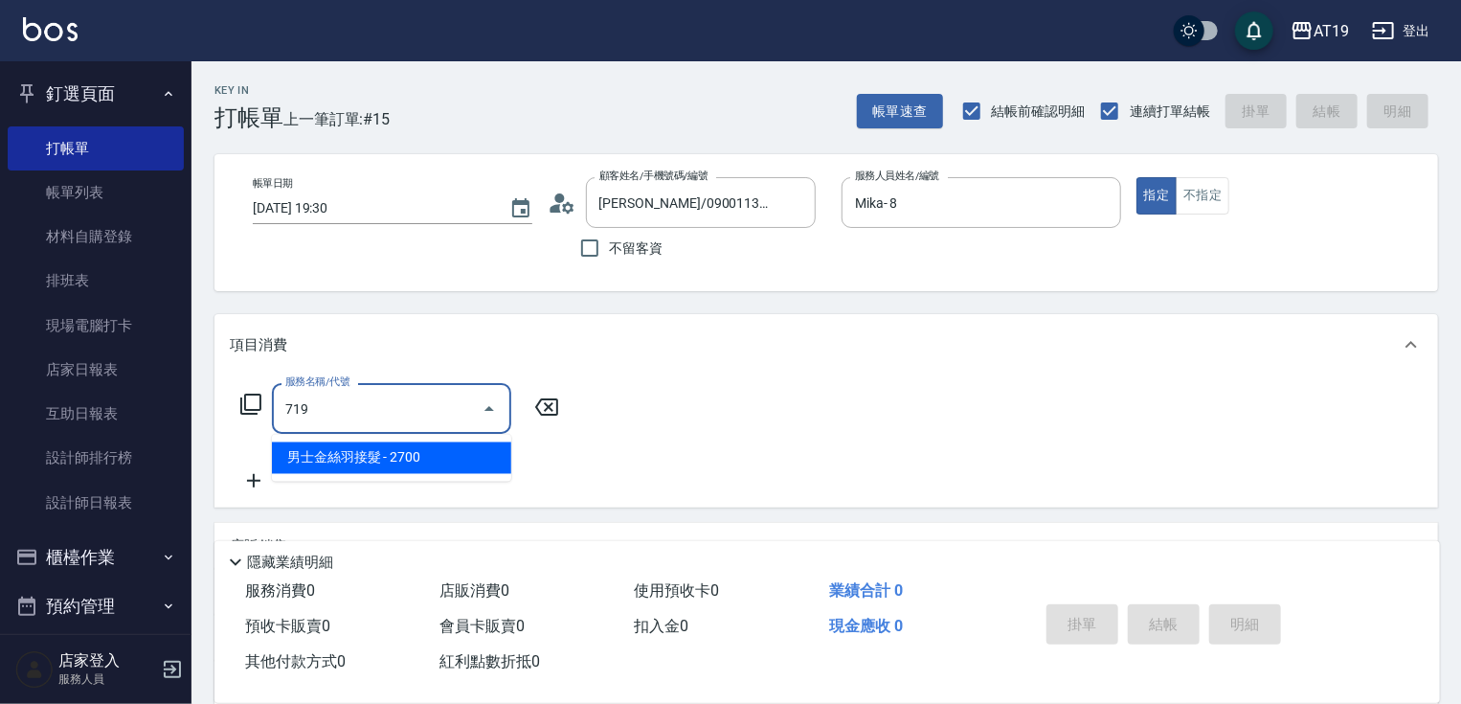
type input "270"
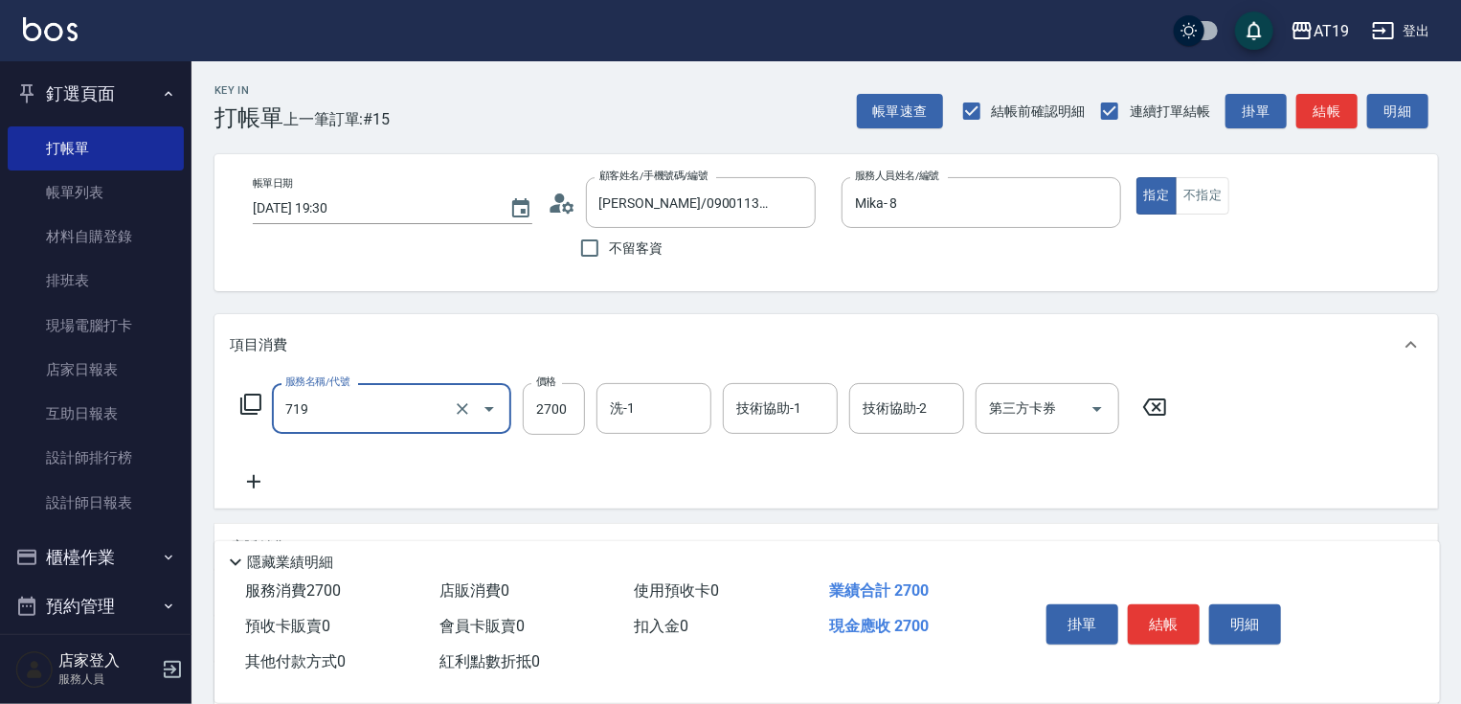
type input "7"
type input "0"
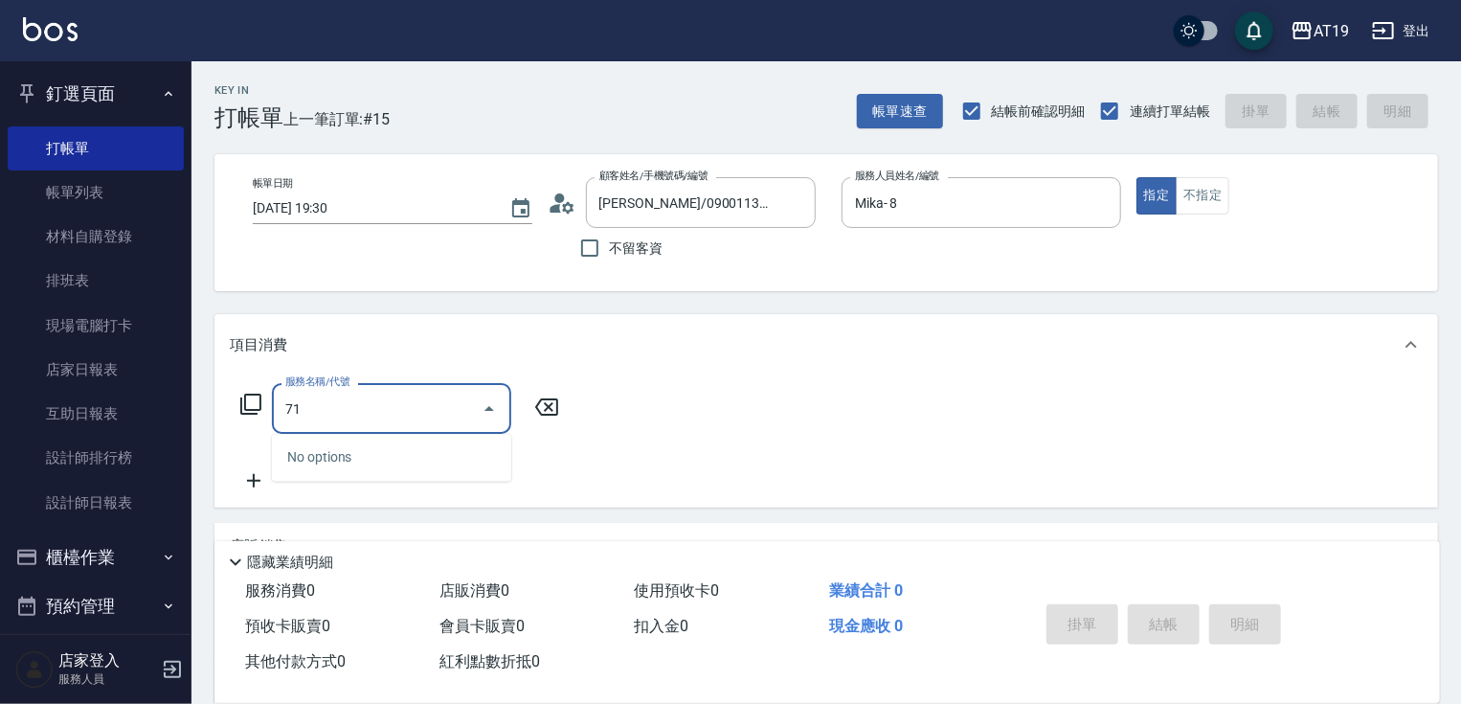
type input "713"
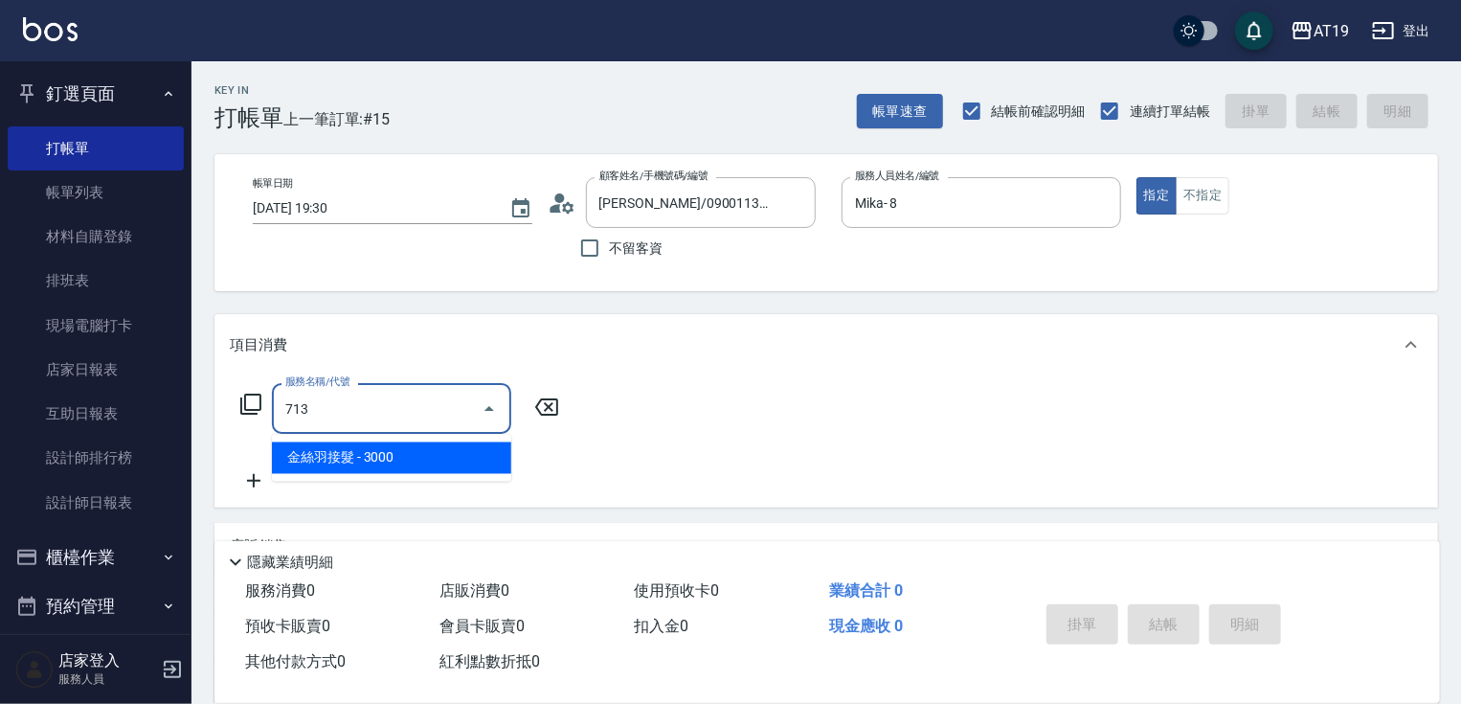
type input "300"
type input "金絲羽接髮(713)"
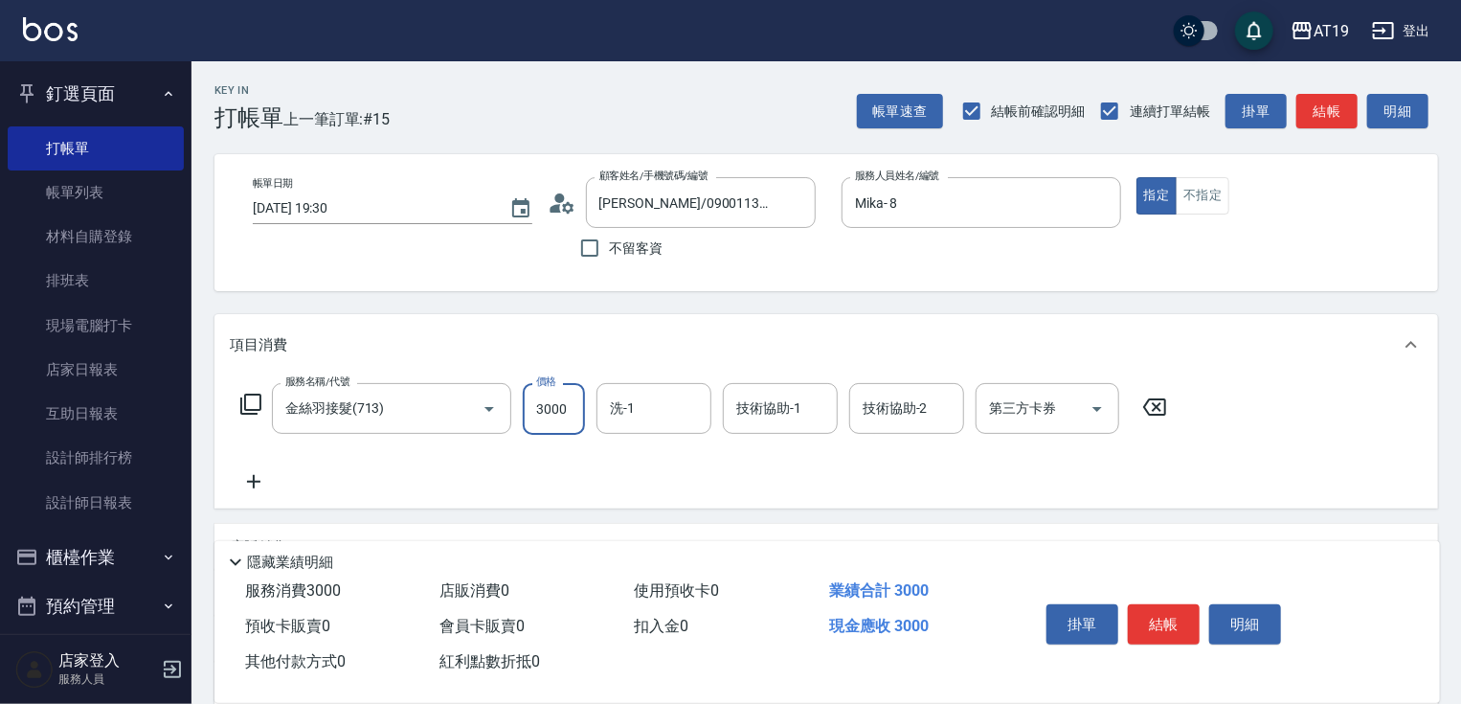
type input "0"
type input "49"
type input "40"
type input "491"
type input "490"
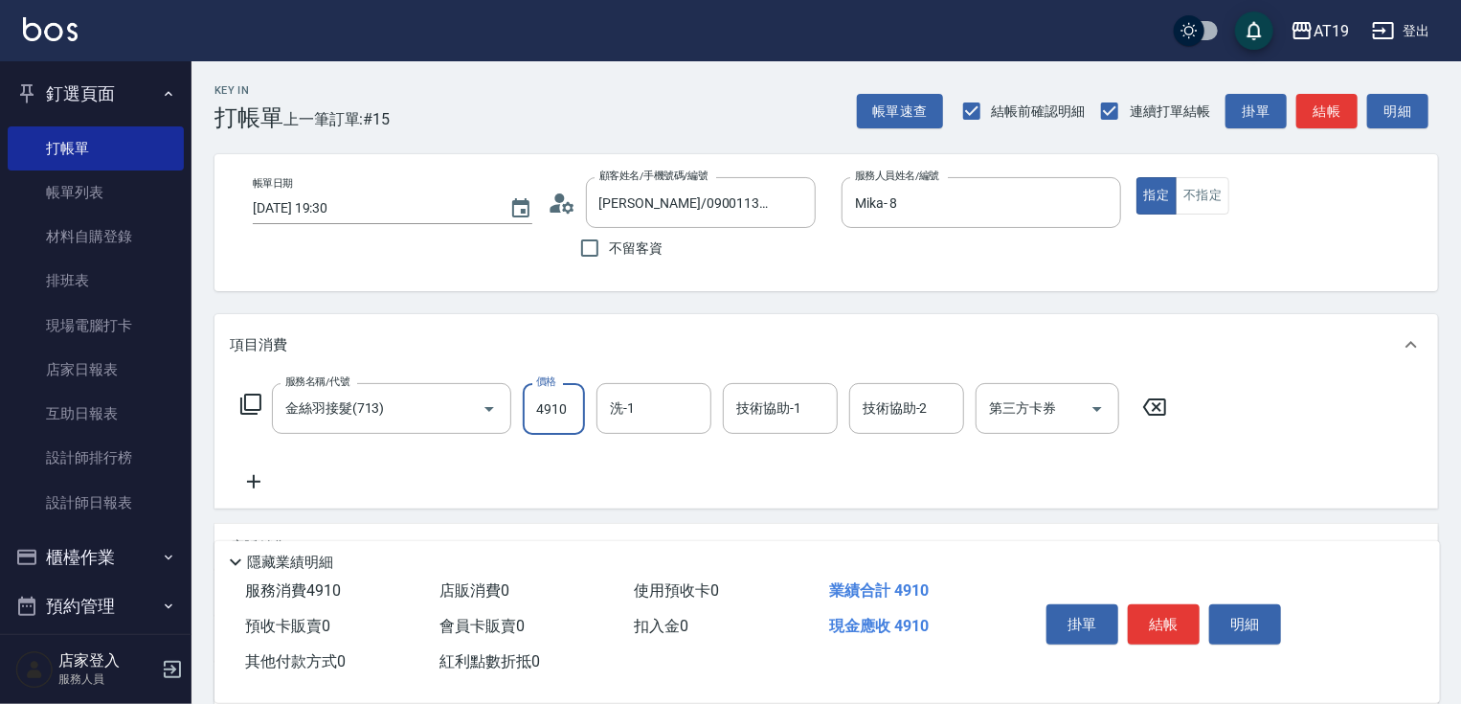
type input "4910"
type input "[PERSON_NAME]-56"
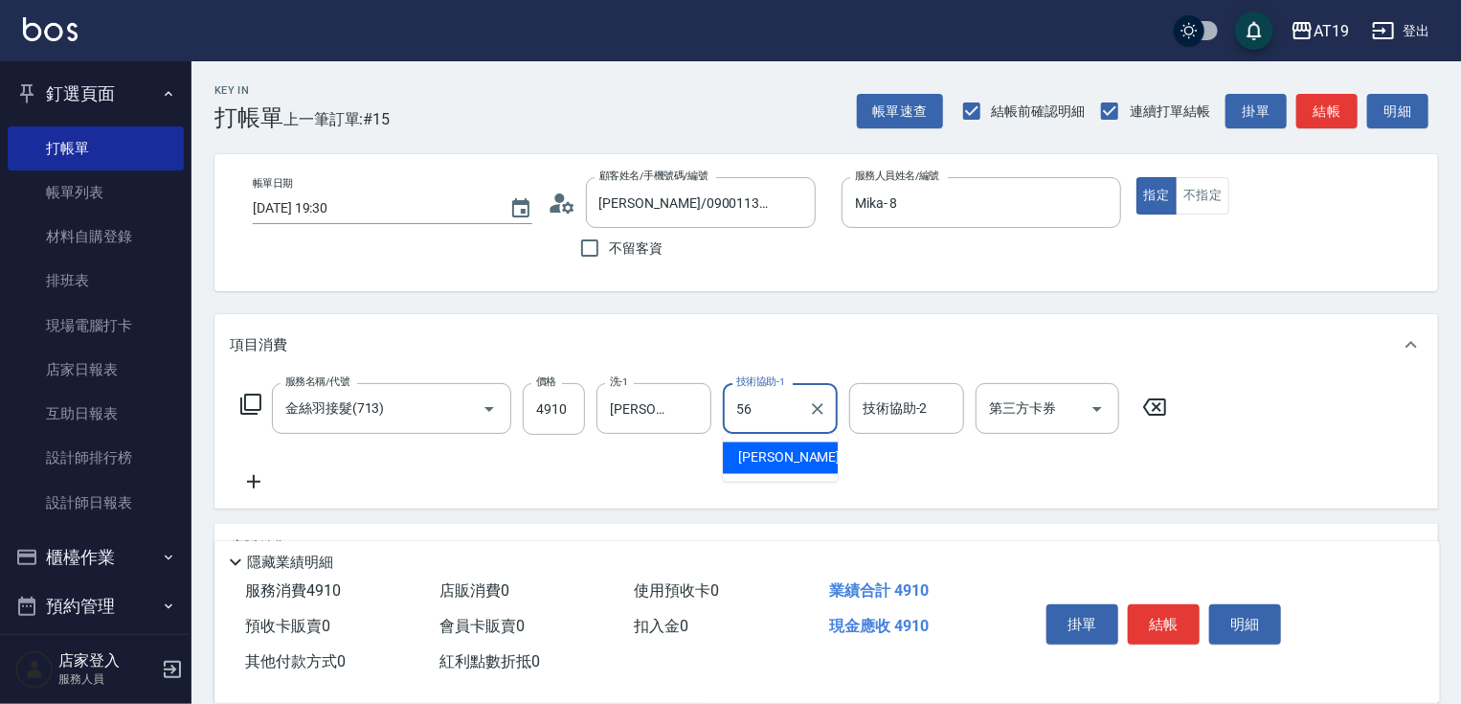
type input "[PERSON_NAME]-56"
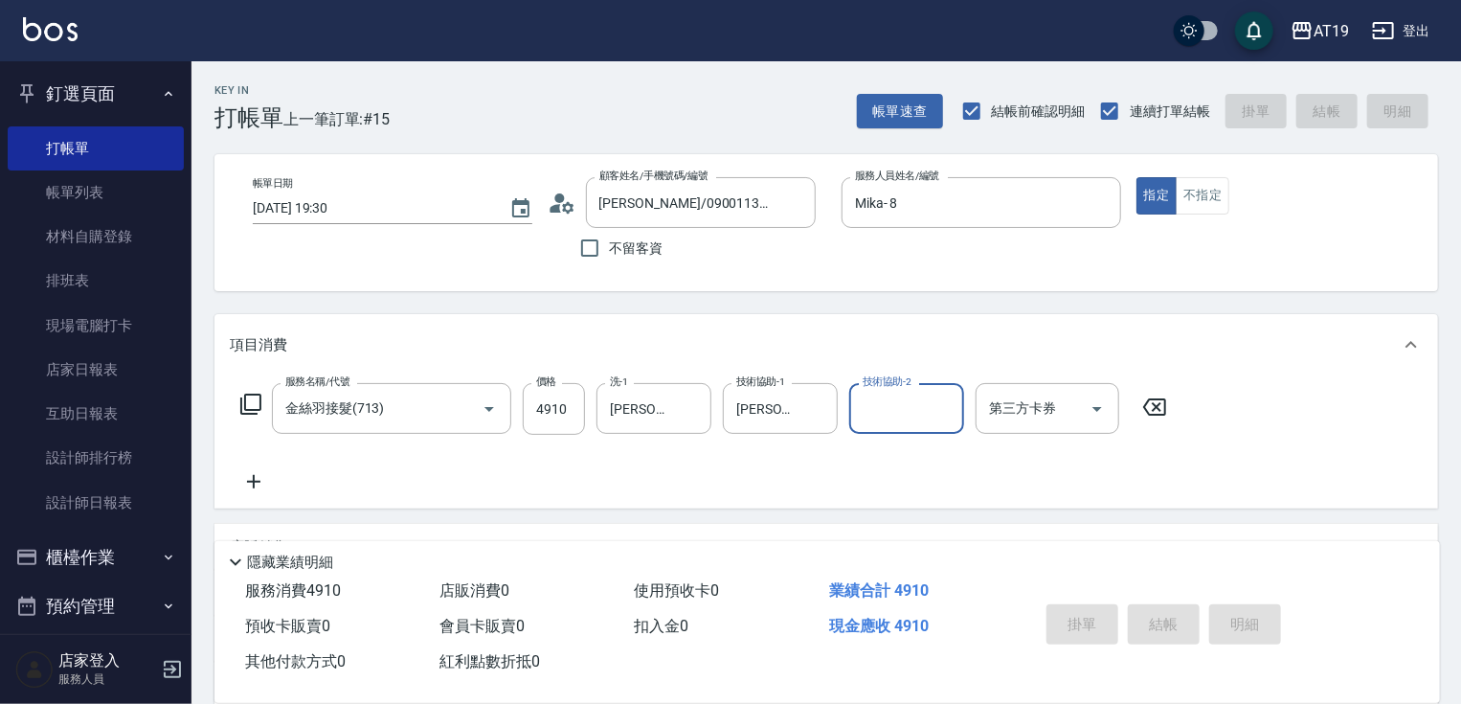
type input "[DATE] 19:31"
type input "0"
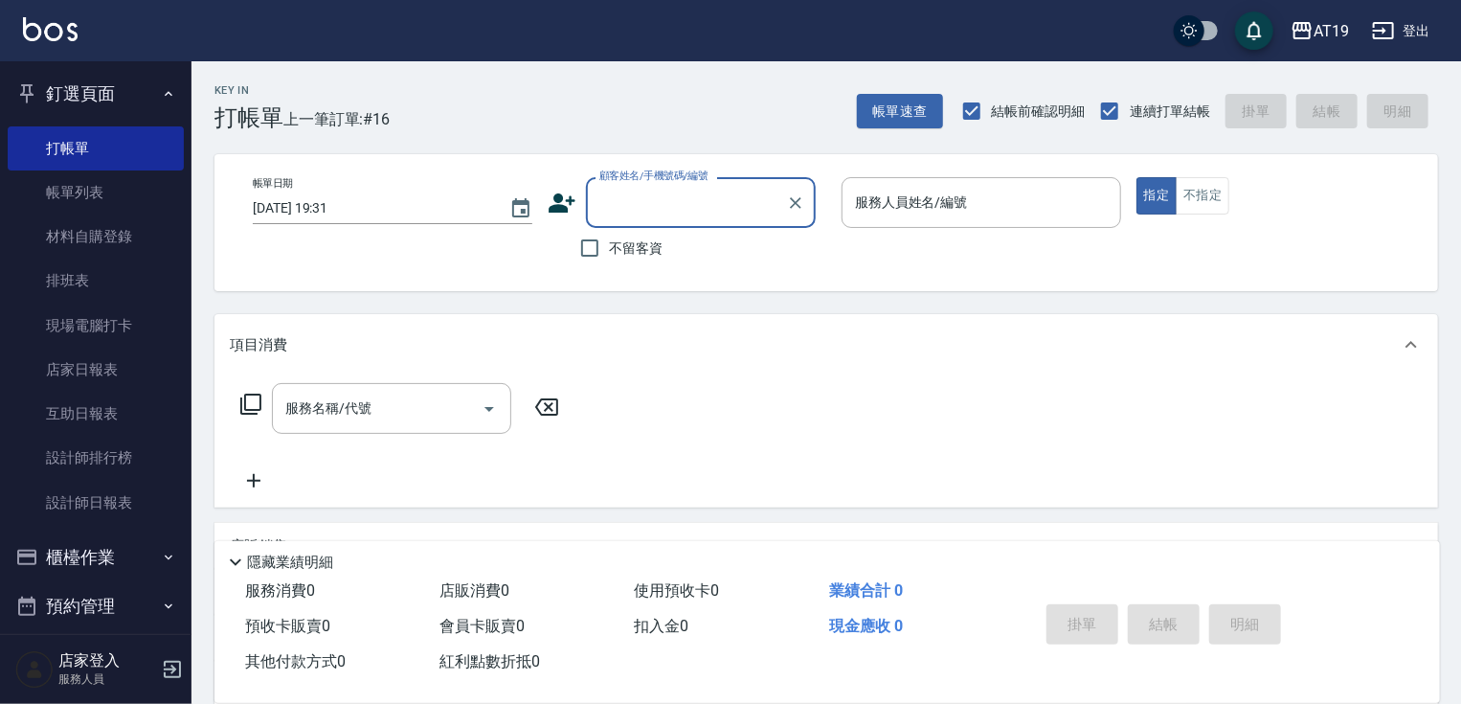
click at [586, 101] on div "Key In 打帳單 上一筆訂單:#16 帳單速查 結帳前確認明細 連續打單結帳 掛單 結帳 明細" at bounding box center [814, 96] width 1247 height 70
click at [264, 24] on div "AT19 登出" at bounding box center [730, 30] width 1461 height 61
